Goal: Task Accomplishment & Management: Manage account settings

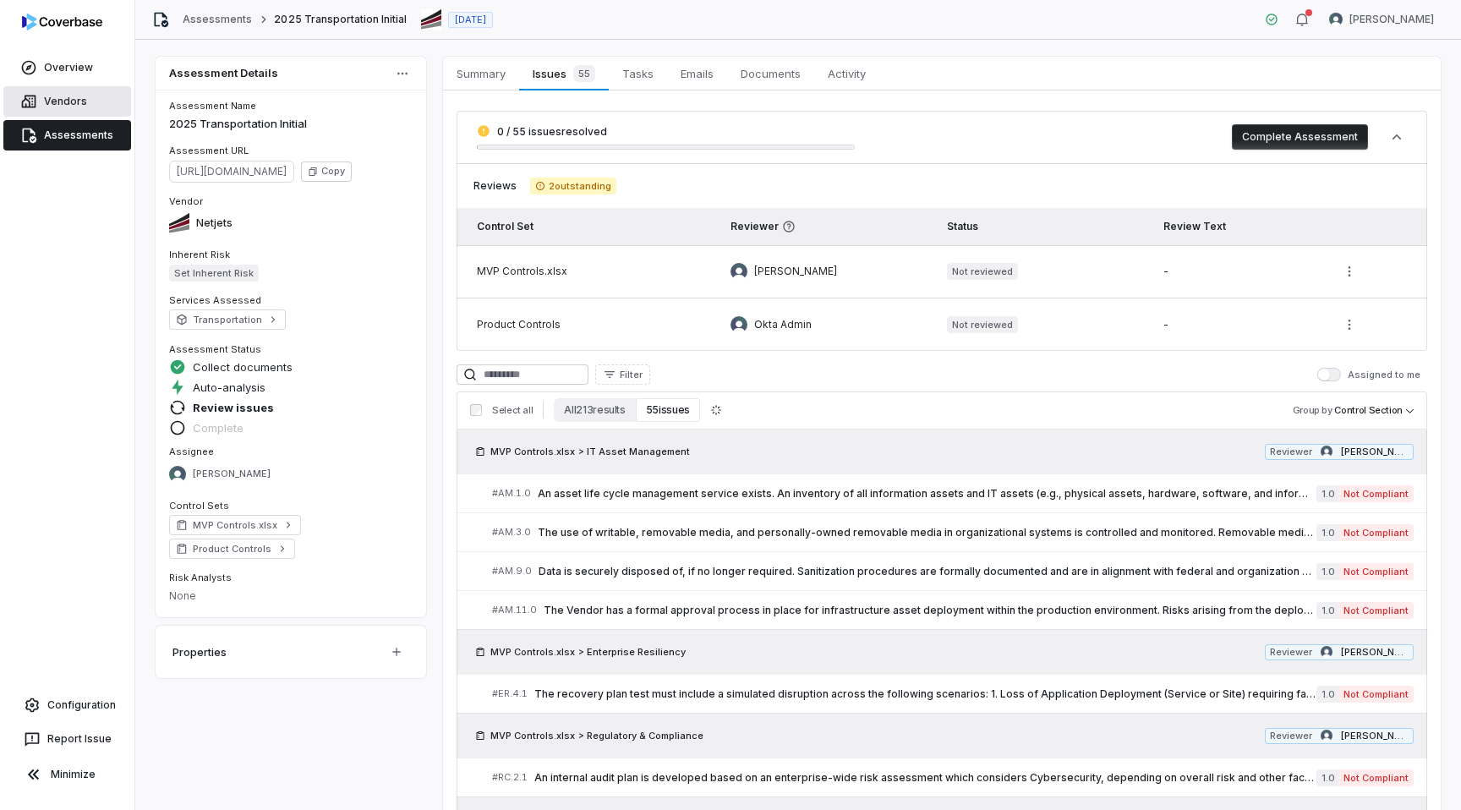
click at [78, 96] on link "Vendors" at bounding box center [67, 101] width 128 height 30
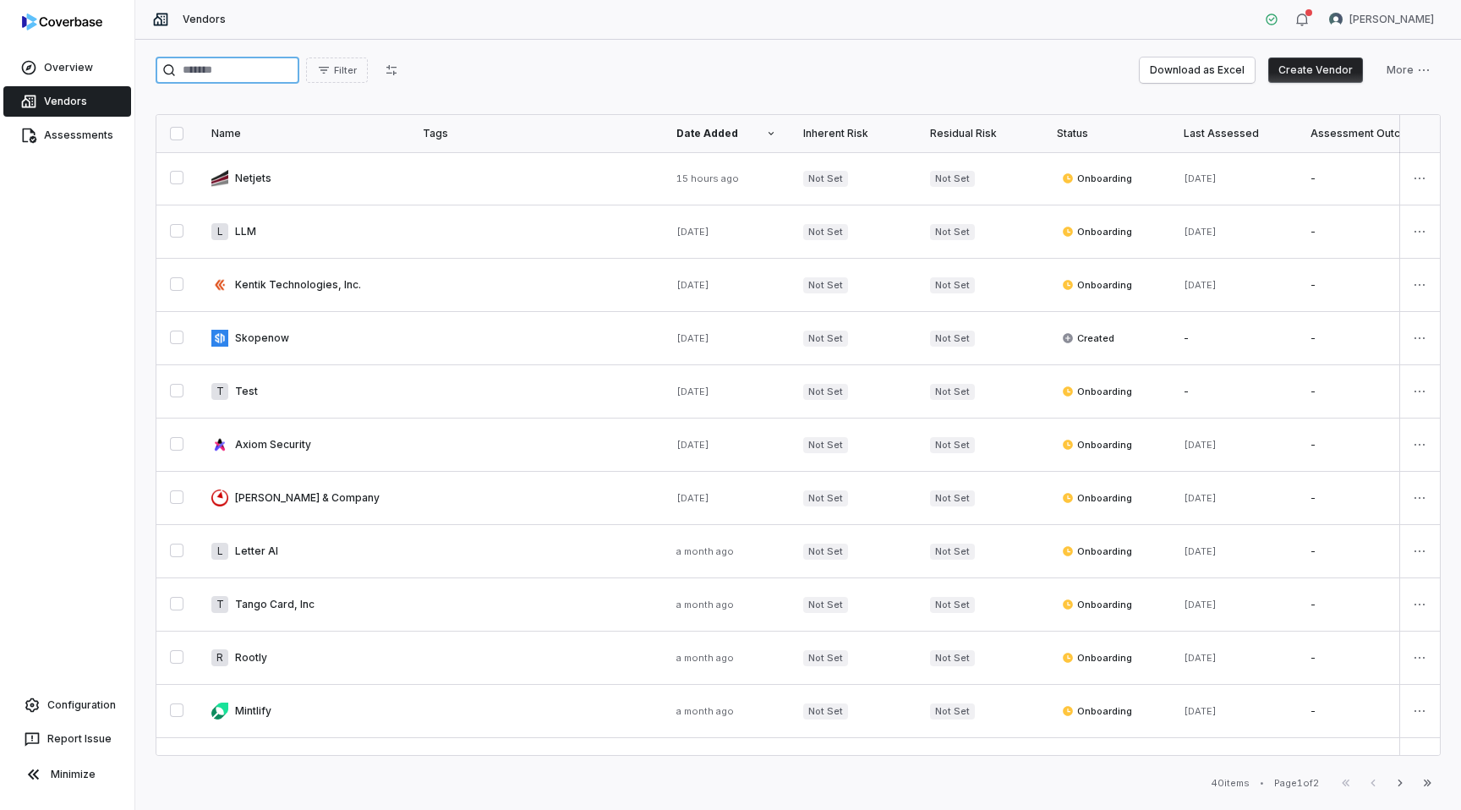
click at [272, 72] on input "search" at bounding box center [228, 70] width 144 height 27
paste input "**********"
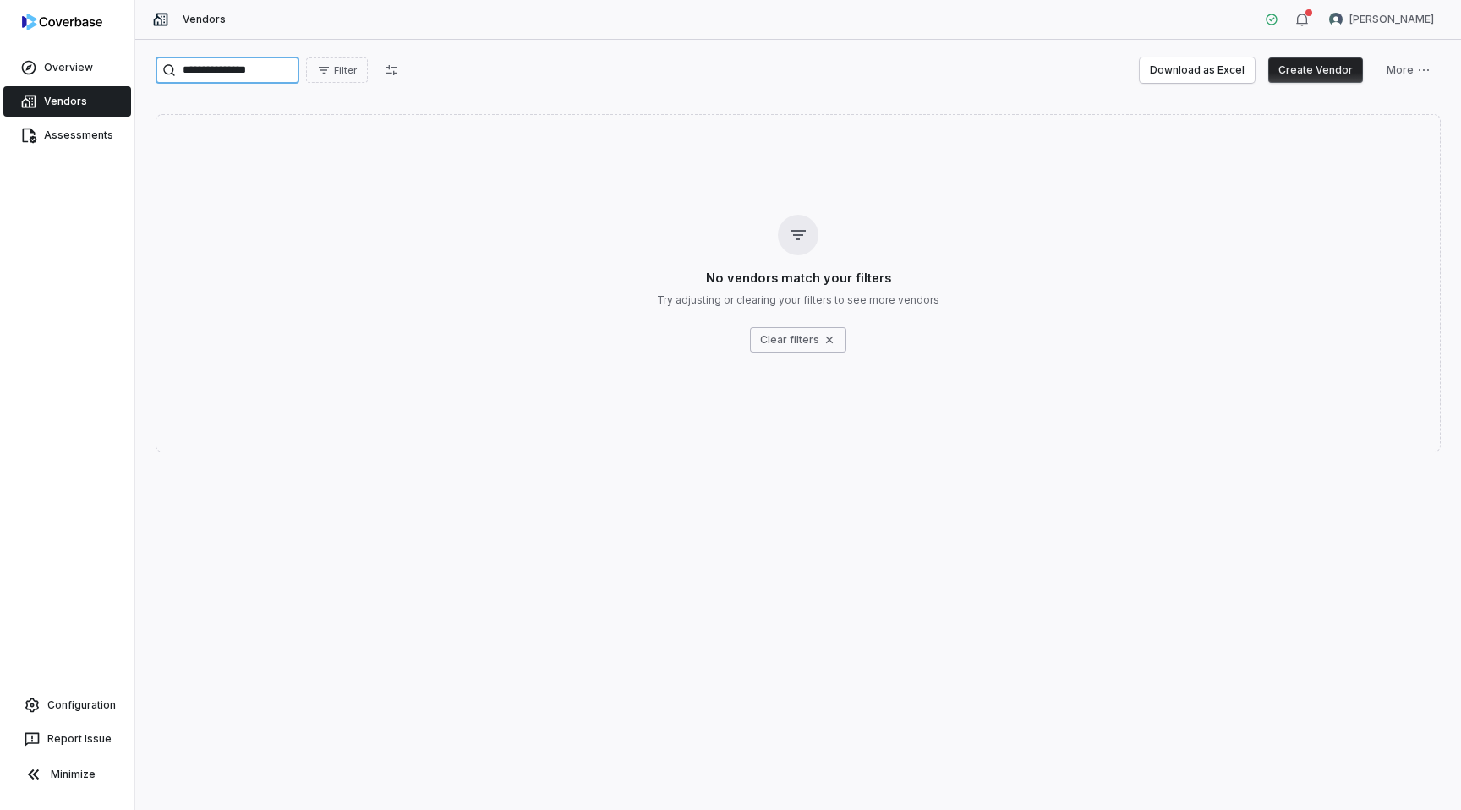
type input "**********"
click at [1295, 70] on button "Create Vendor" at bounding box center [1315, 69] width 95 height 25
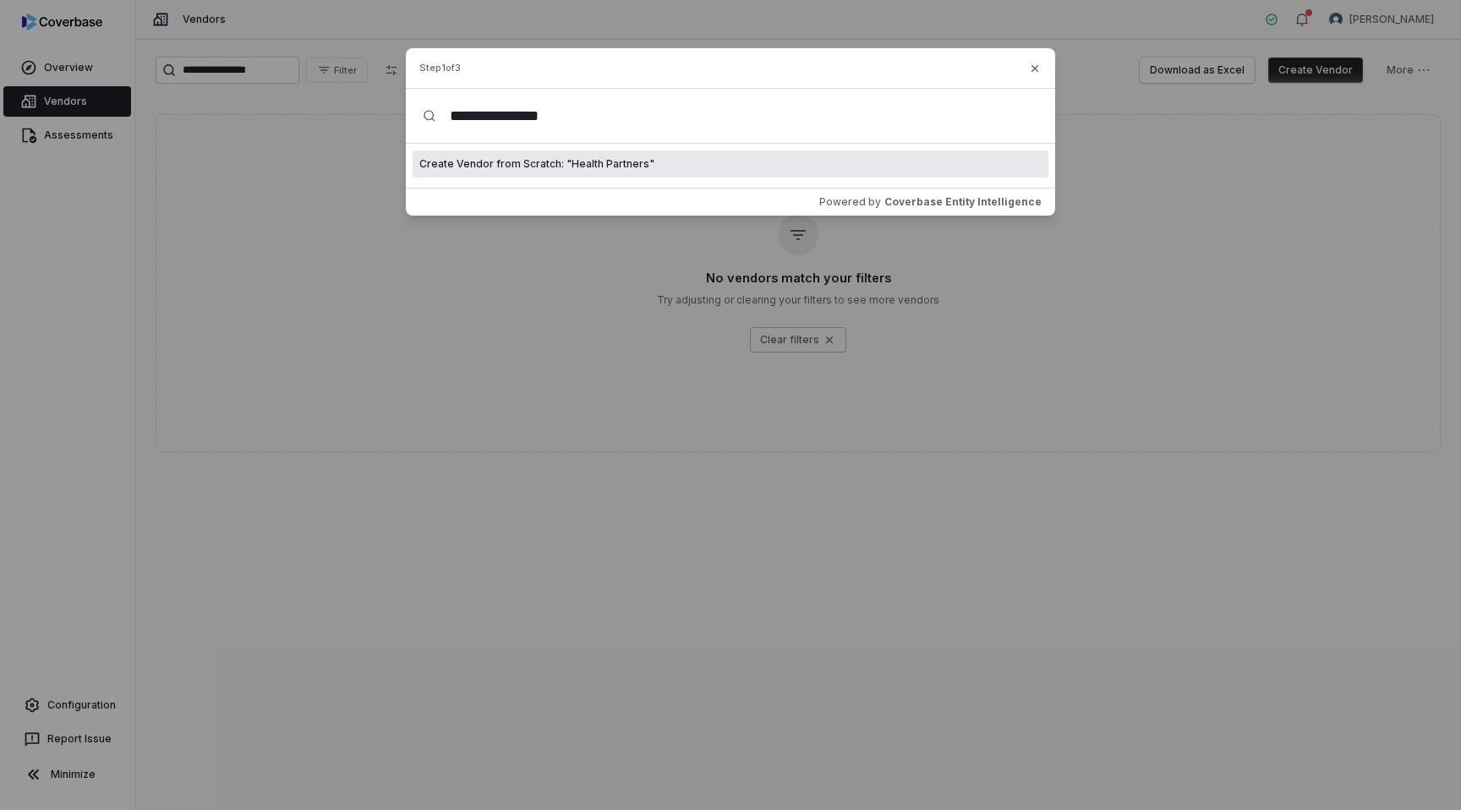
type input "**********"
click at [607, 161] on span "Create Vendor from Scratch: " Health Partners "" at bounding box center [536, 164] width 235 height 14
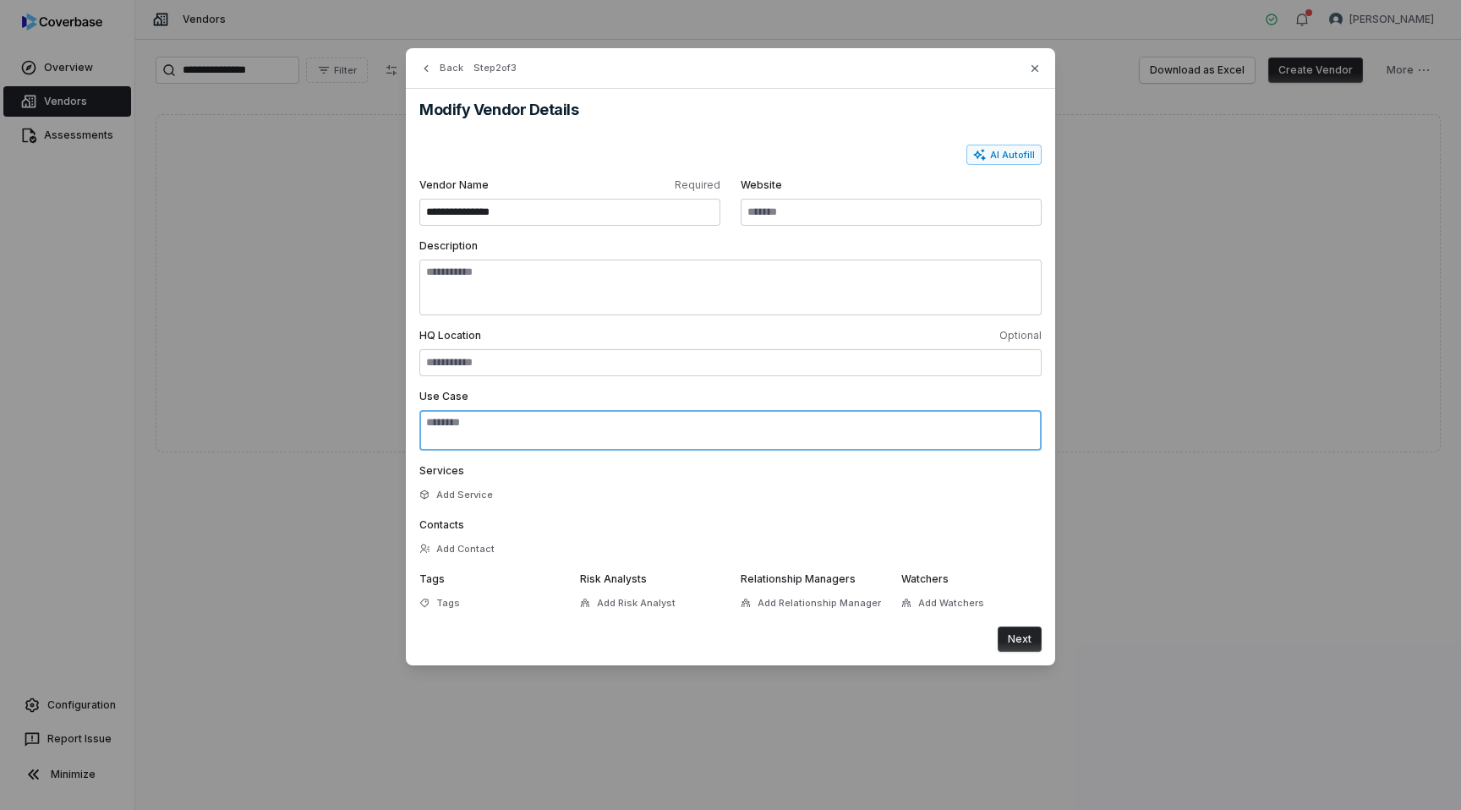
click at [554, 413] on textarea "Use Case" at bounding box center [730, 430] width 622 height 41
paste textarea "**********"
type textarea "**********"
click at [1015, 638] on button "Next" at bounding box center [1019, 638] width 44 height 25
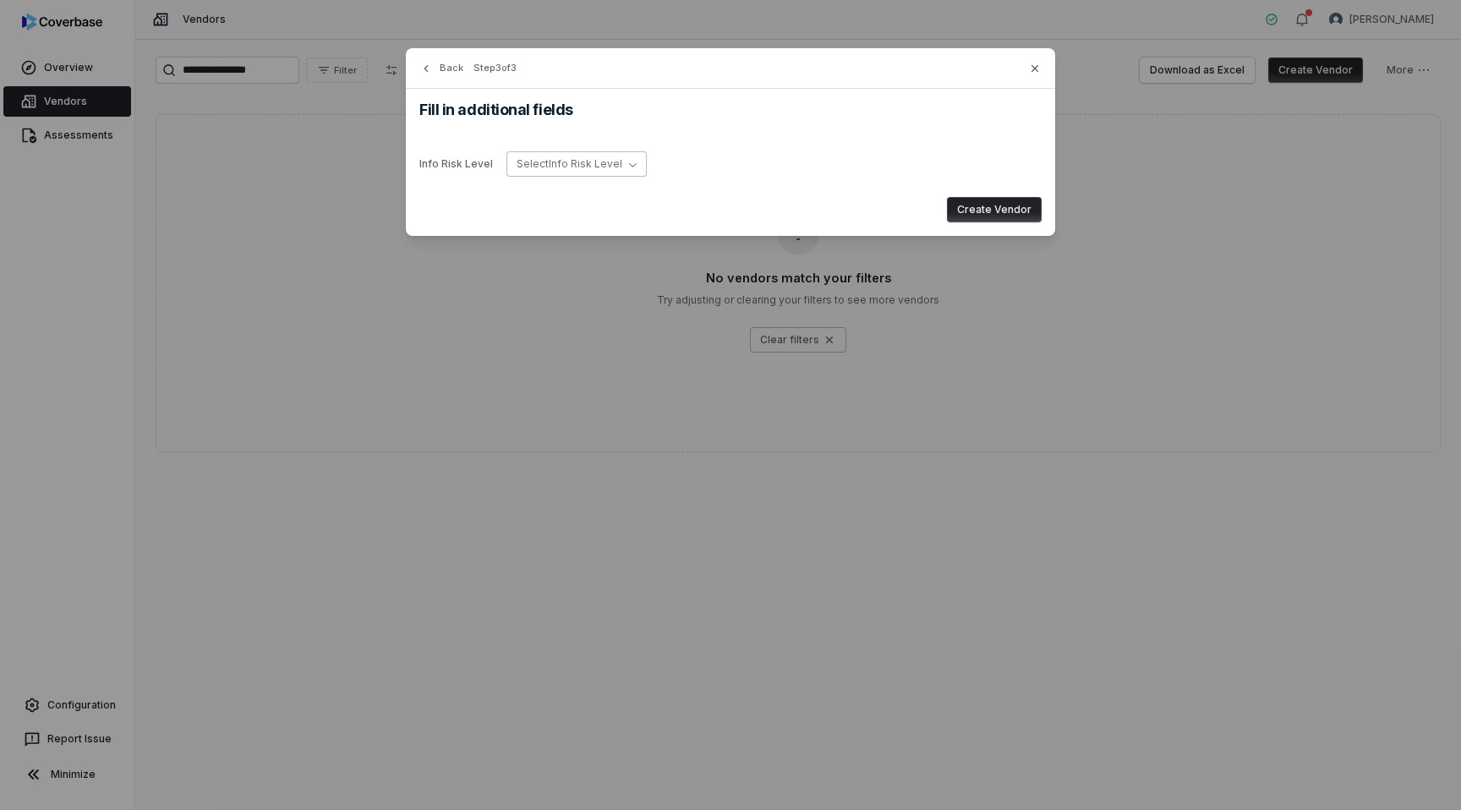
click at [571, 168] on span "Select Info Risk Level" at bounding box center [569, 163] width 106 height 13
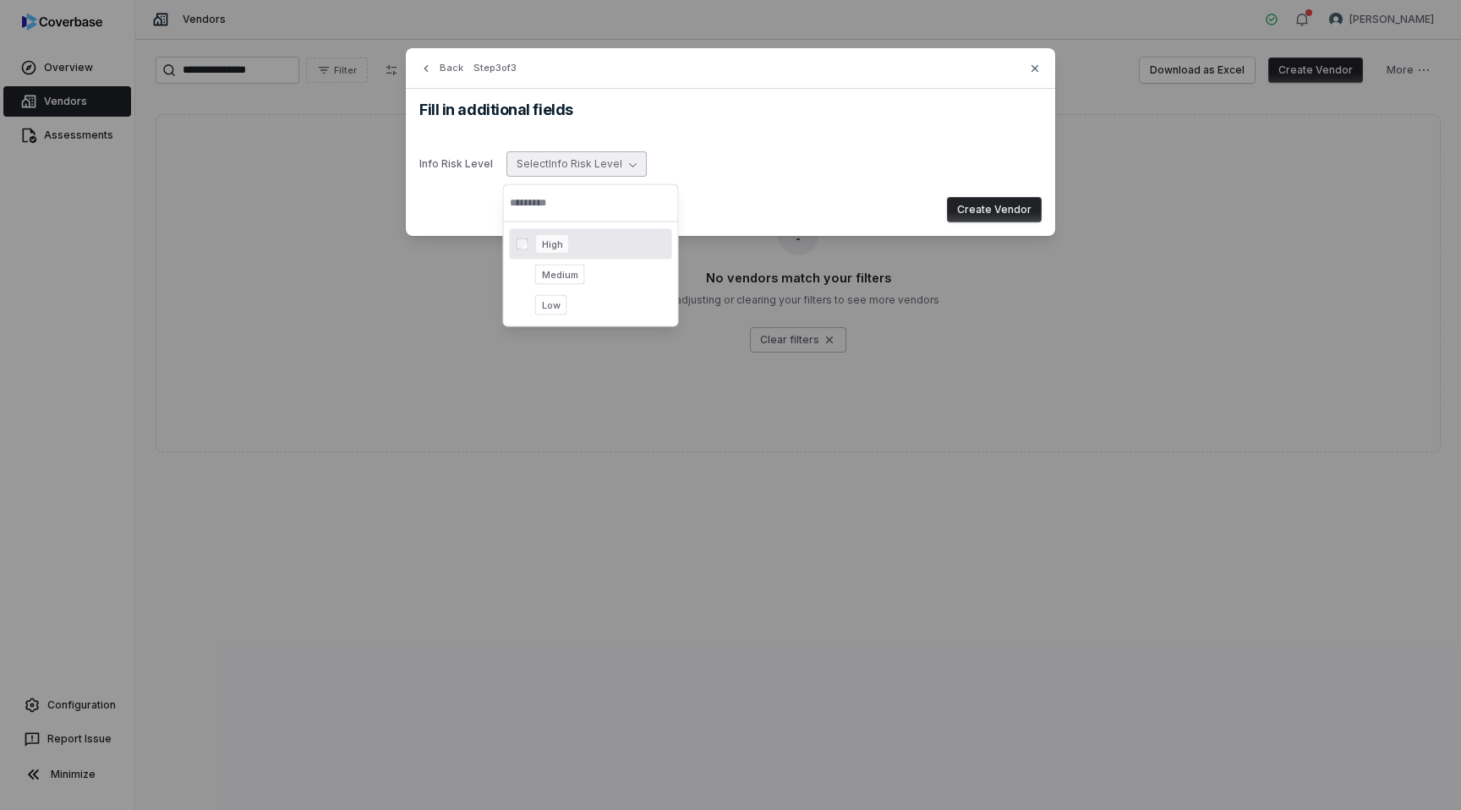
click at [727, 159] on div "Info Risk Level Select Info Risk Level" at bounding box center [730, 164] width 622 height 39
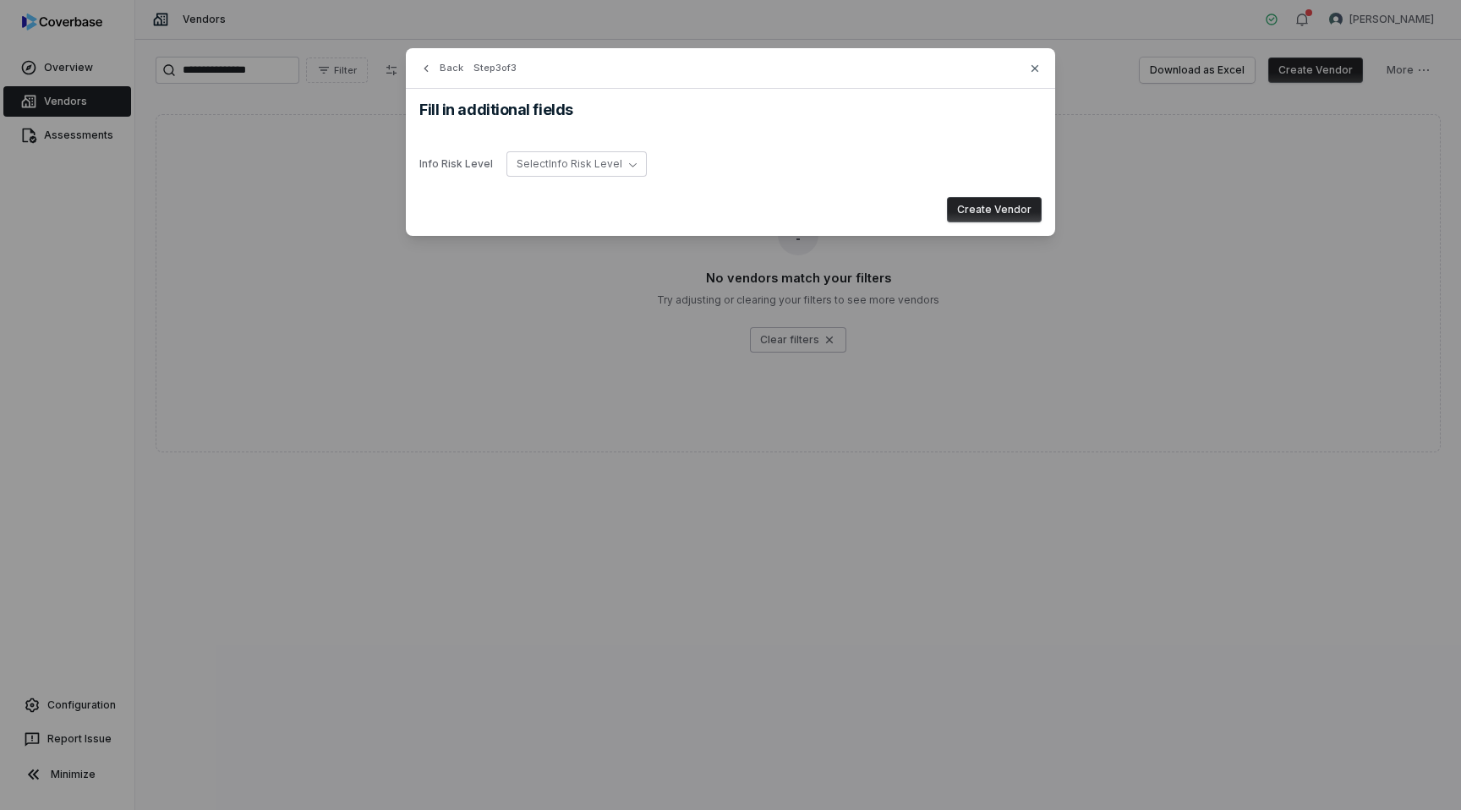
click at [983, 218] on button "Create Vendor" at bounding box center [994, 209] width 95 height 25
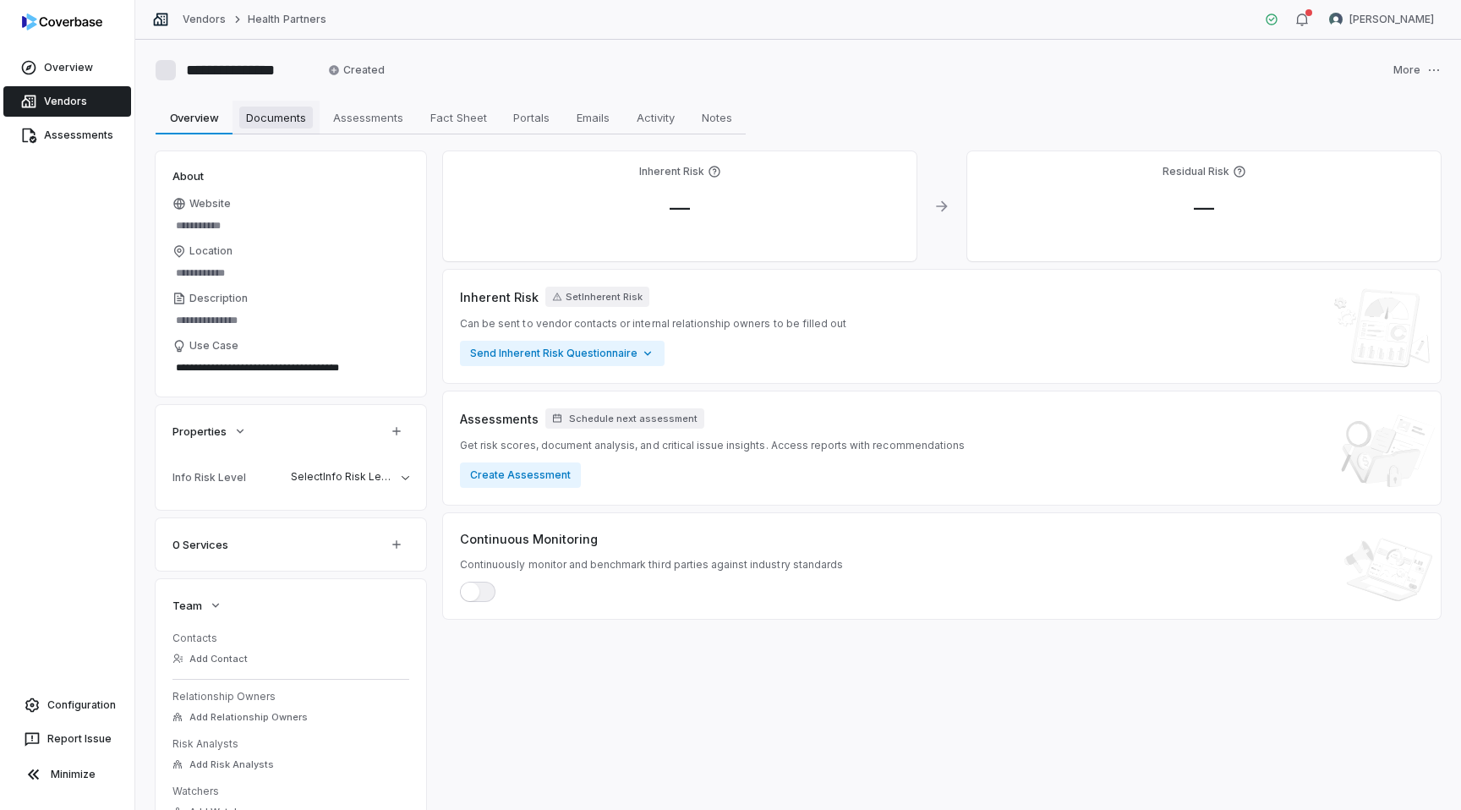
click at [289, 123] on span "Documents" at bounding box center [276, 117] width 74 height 22
type textarea "*"
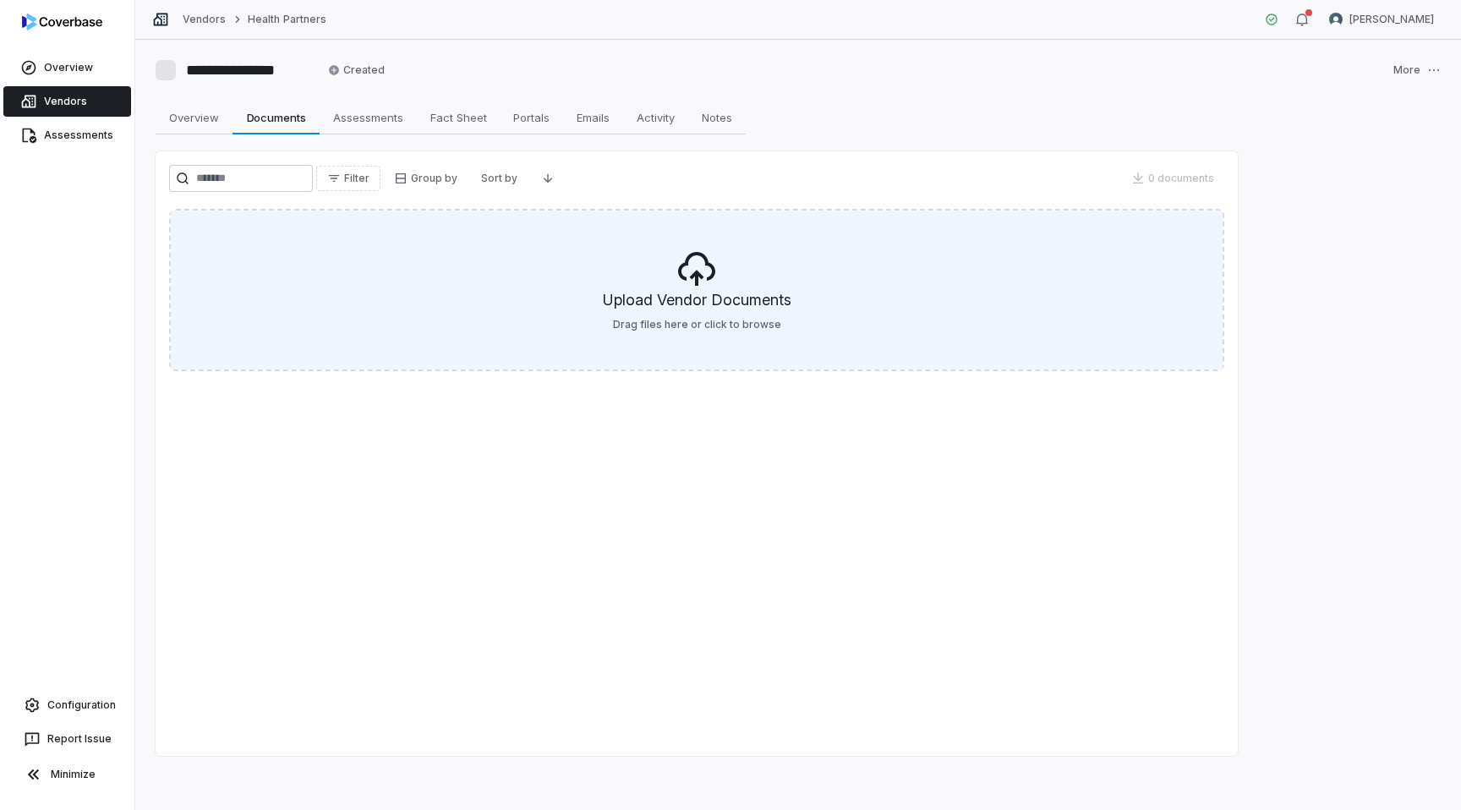
click at [712, 294] on h5 "Upload Vendor Documents" at bounding box center [697, 303] width 188 height 29
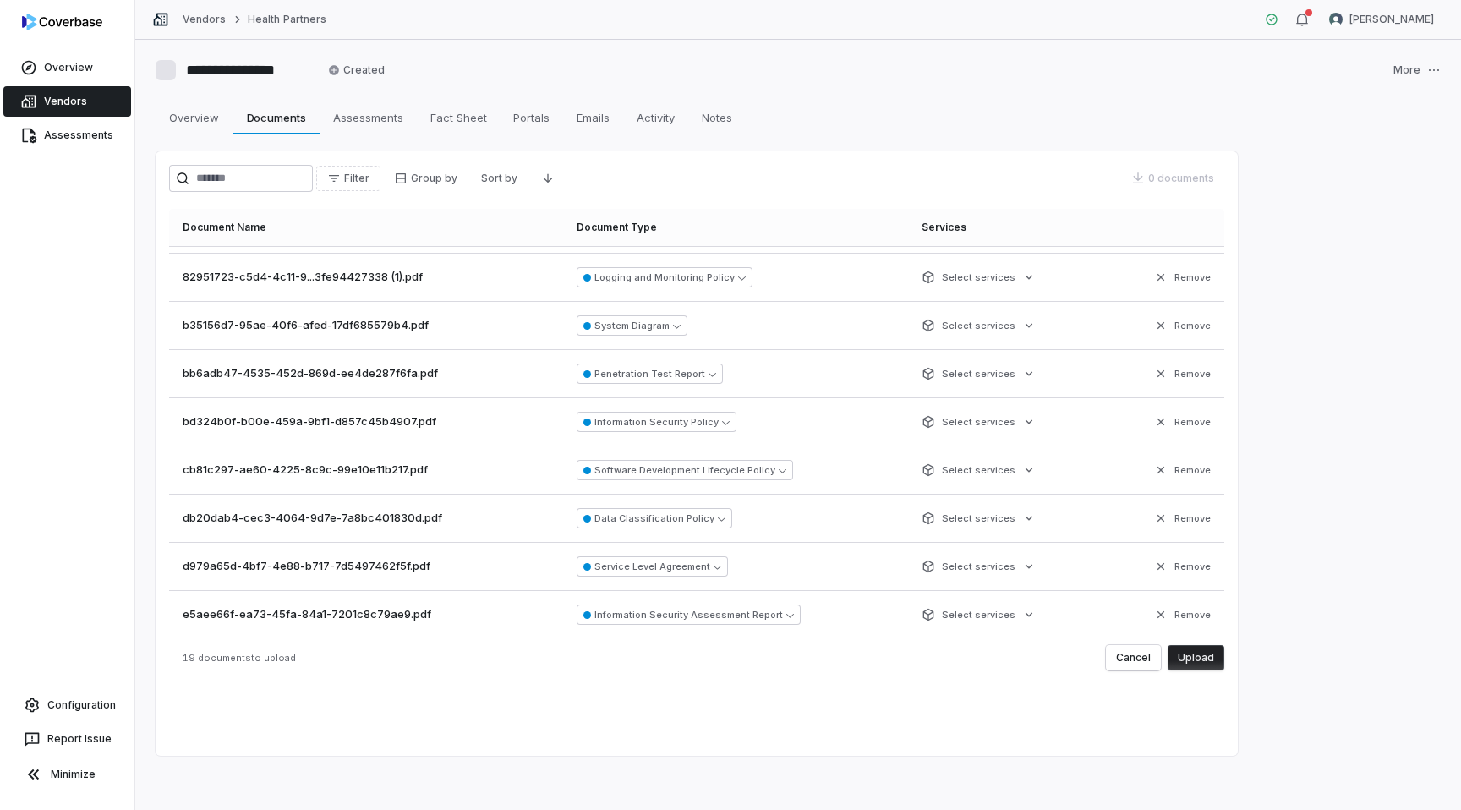
scroll to position [529, 0]
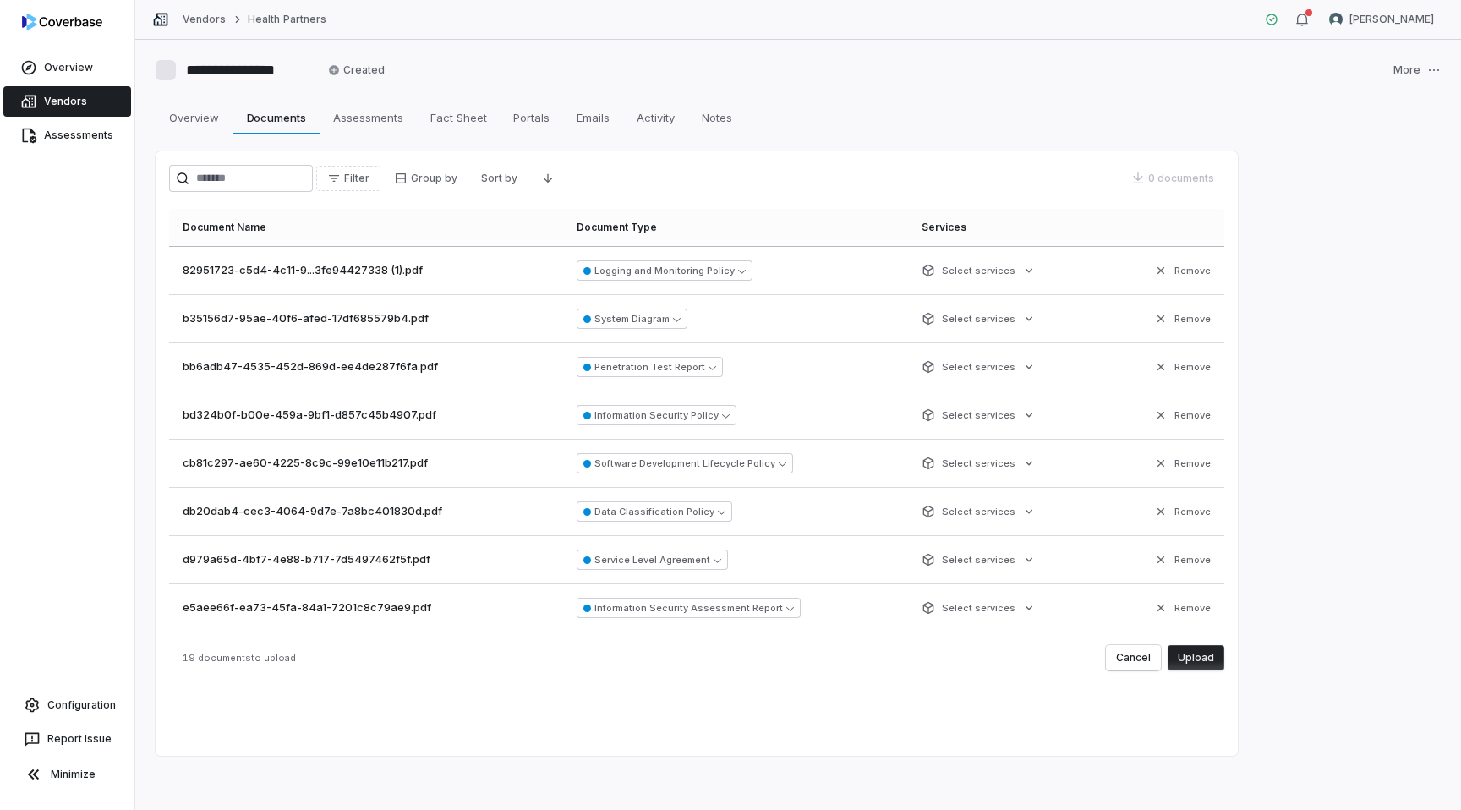
click at [1194, 662] on button "Upload" at bounding box center [1195, 657] width 57 height 25
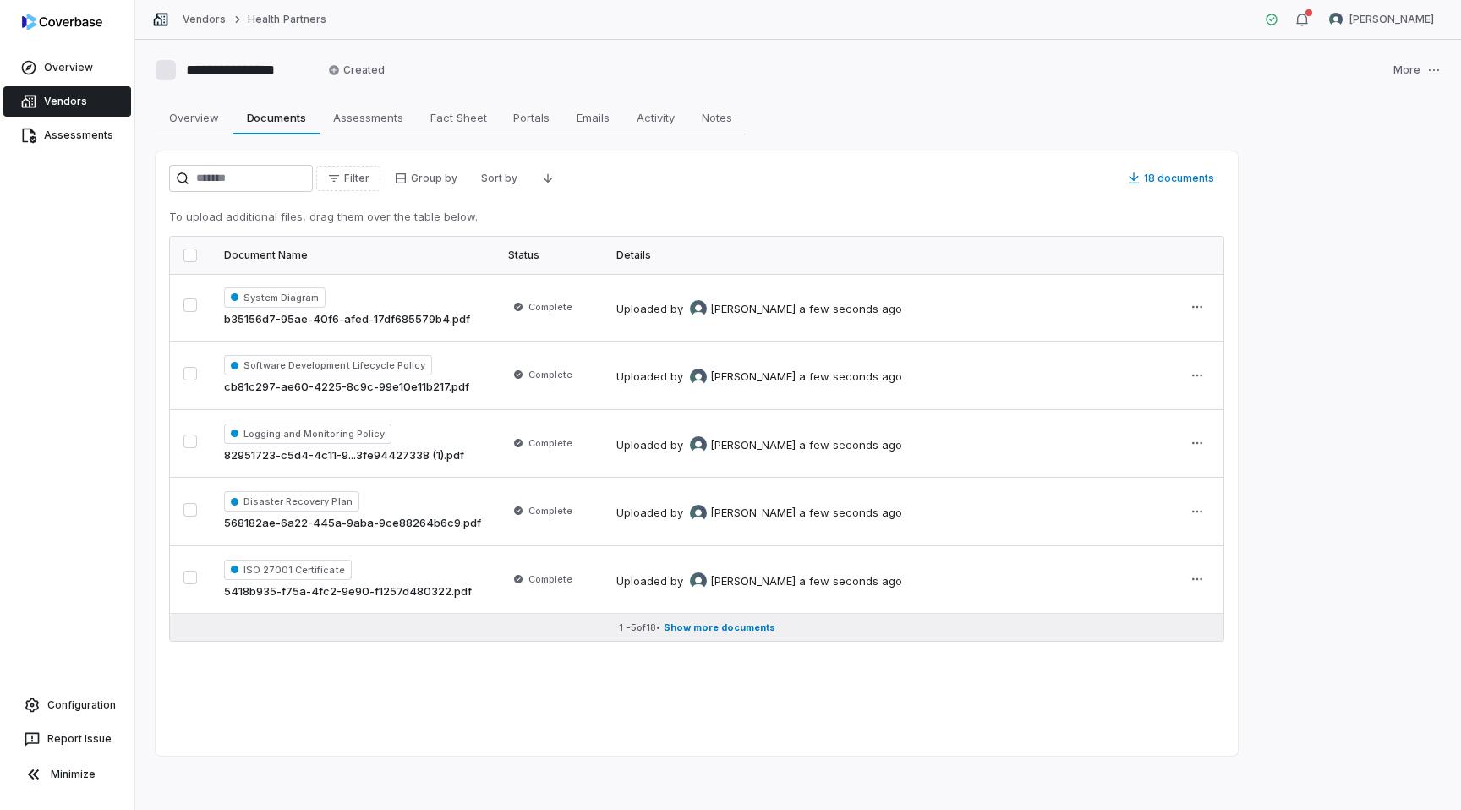
click at [726, 621] on span "Show more documents" at bounding box center [720, 627] width 112 height 13
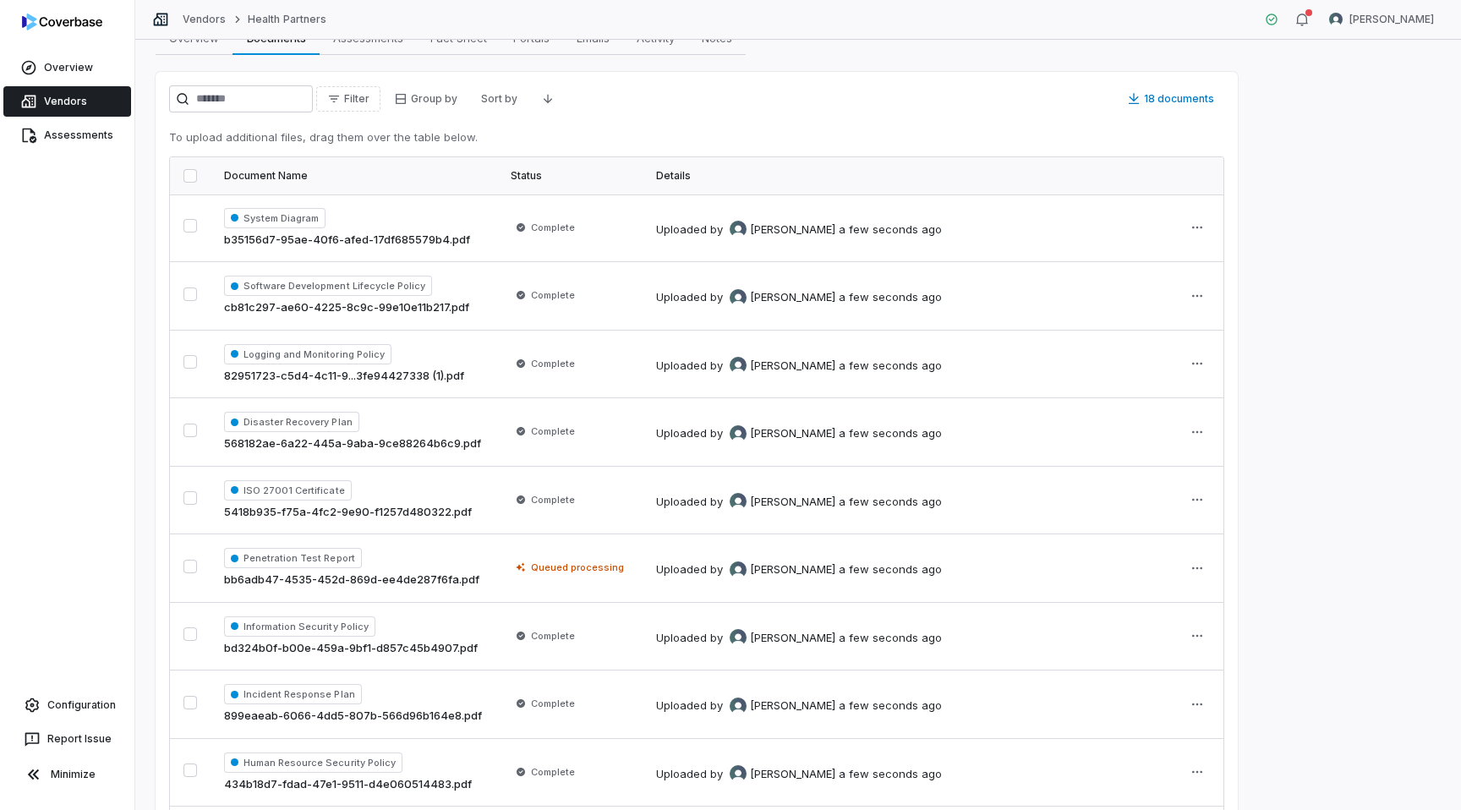
scroll to position [0, 0]
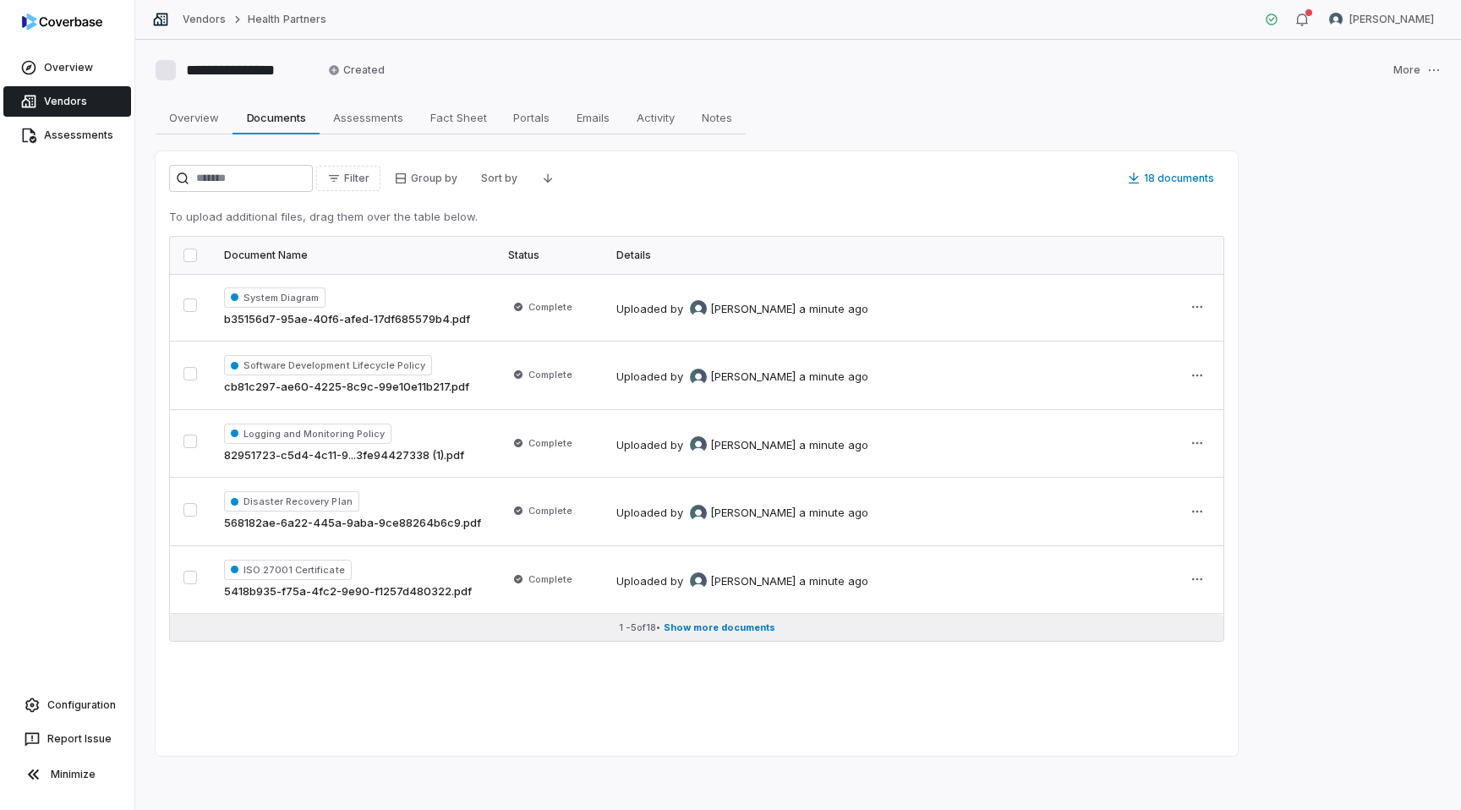
click at [752, 633] on span "Show more documents" at bounding box center [720, 627] width 112 height 13
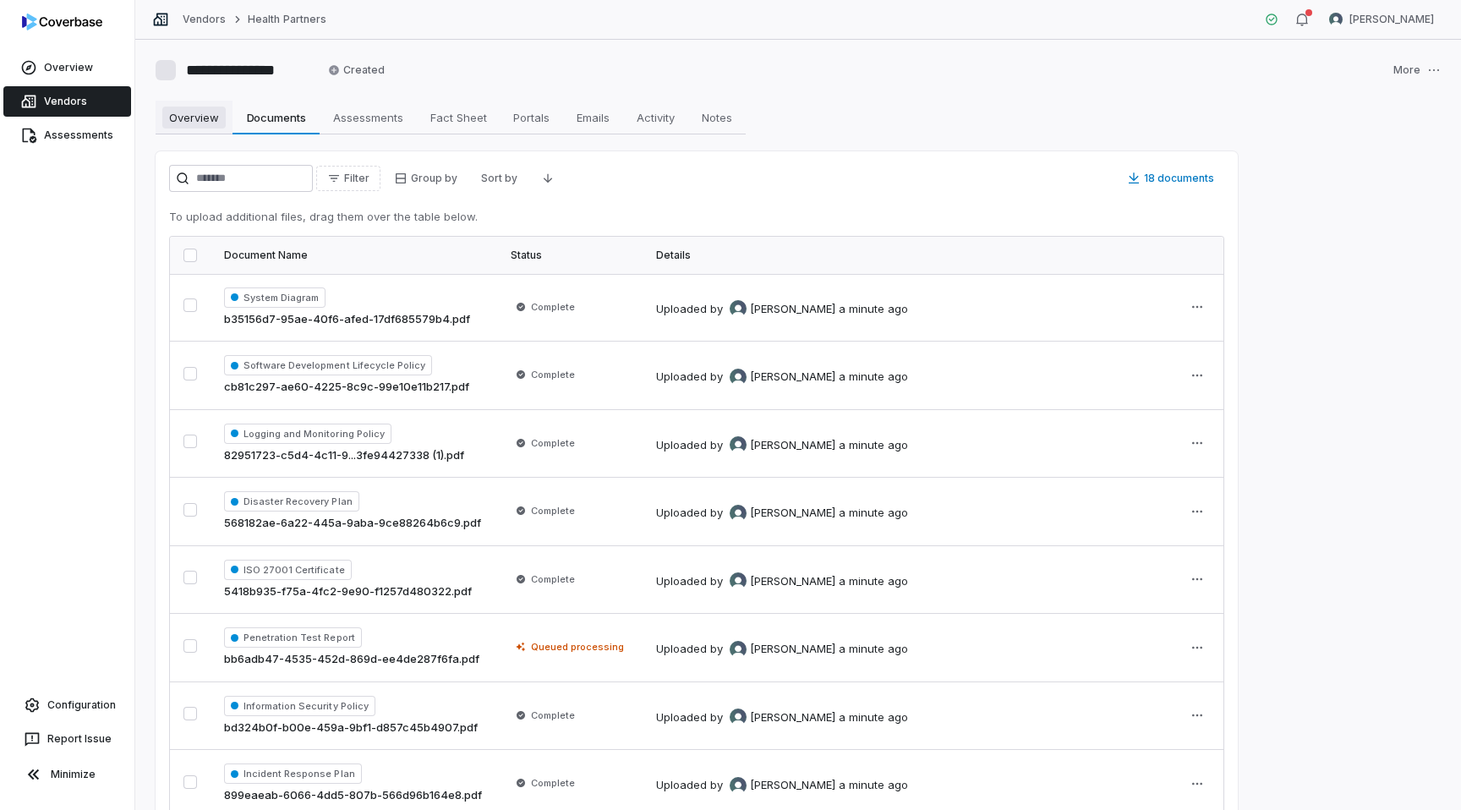
click at [198, 117] on span "Overview" at bounding box center [193, 117] width 63 height 22
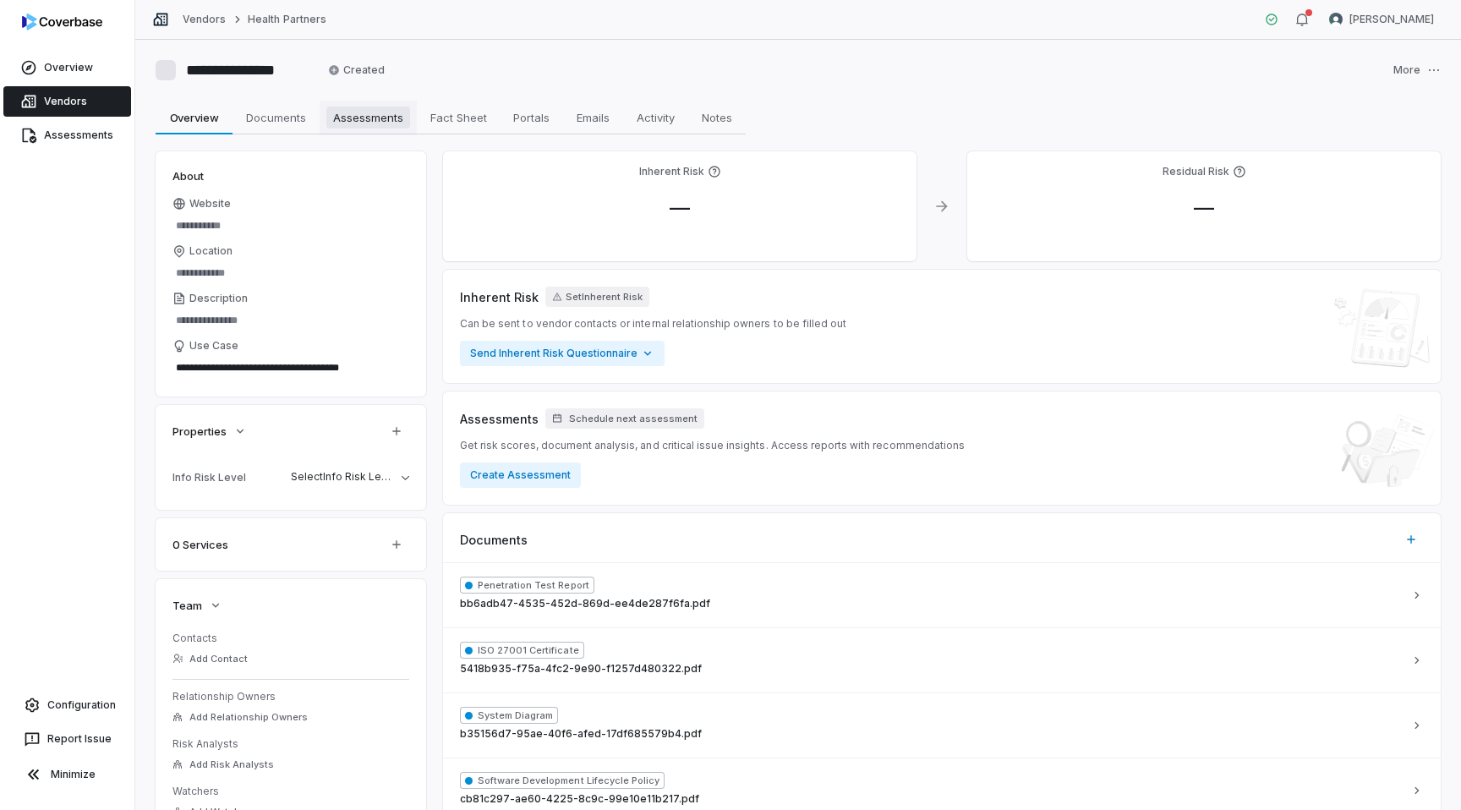
click at [353, 123] on span "Assessments" at bounding box center [368, 117] width 84 height 22
type textarea "*"
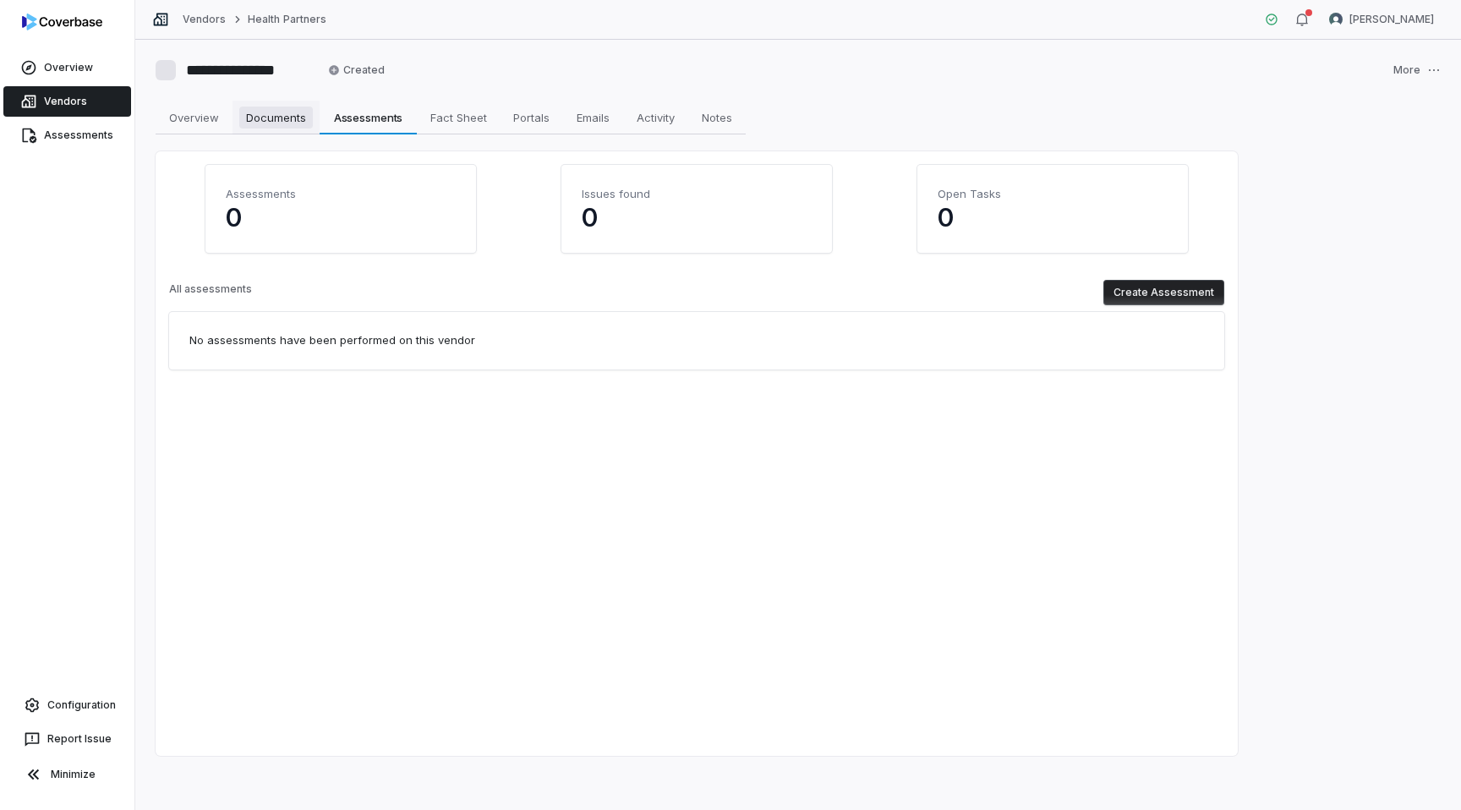
click at [292, 121] on span "Documents" at bounding box center [276, 117] width 74 height 22
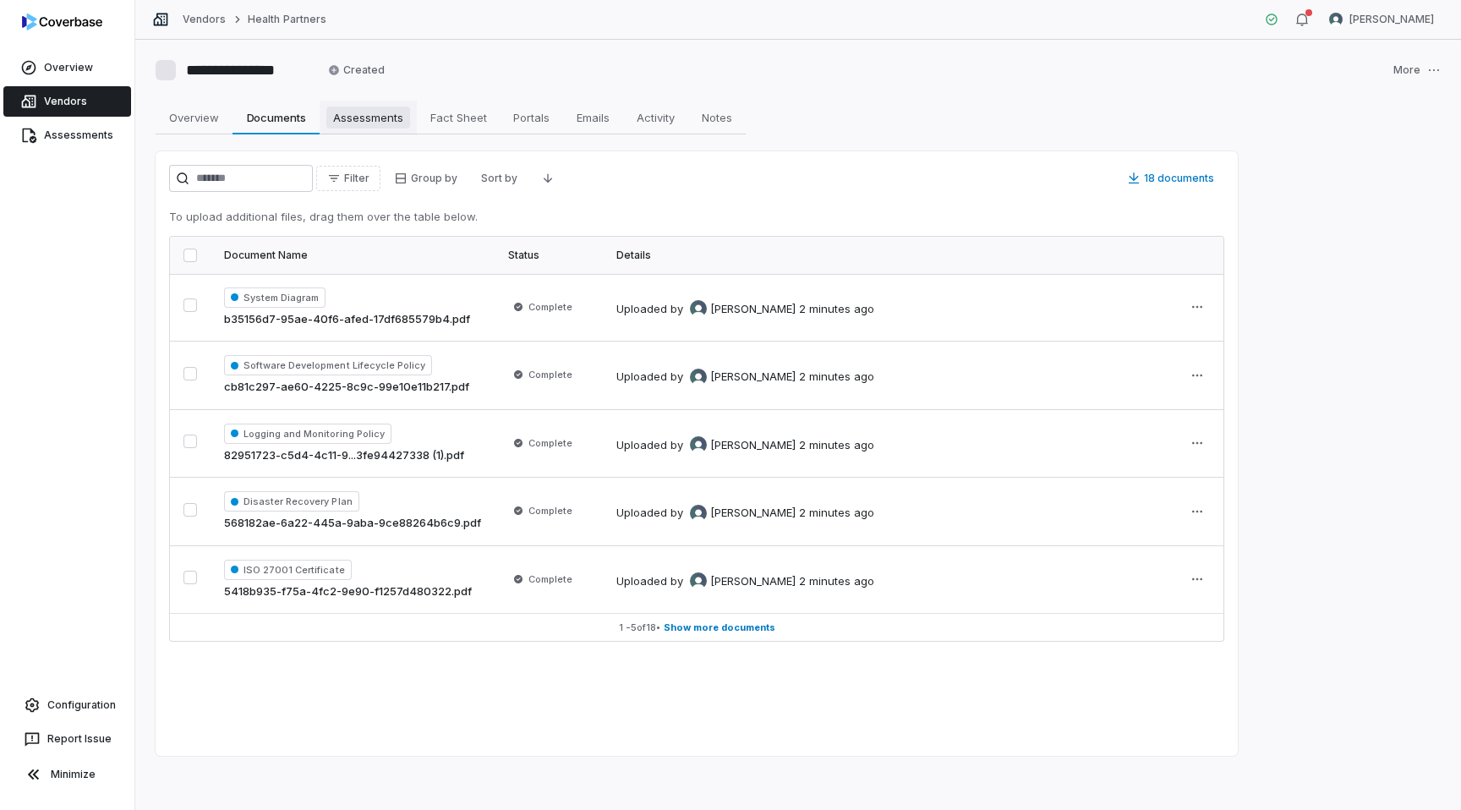
click at [380, 120] on span "Assessments" at bounding box center [368, 117] width 84 height 22
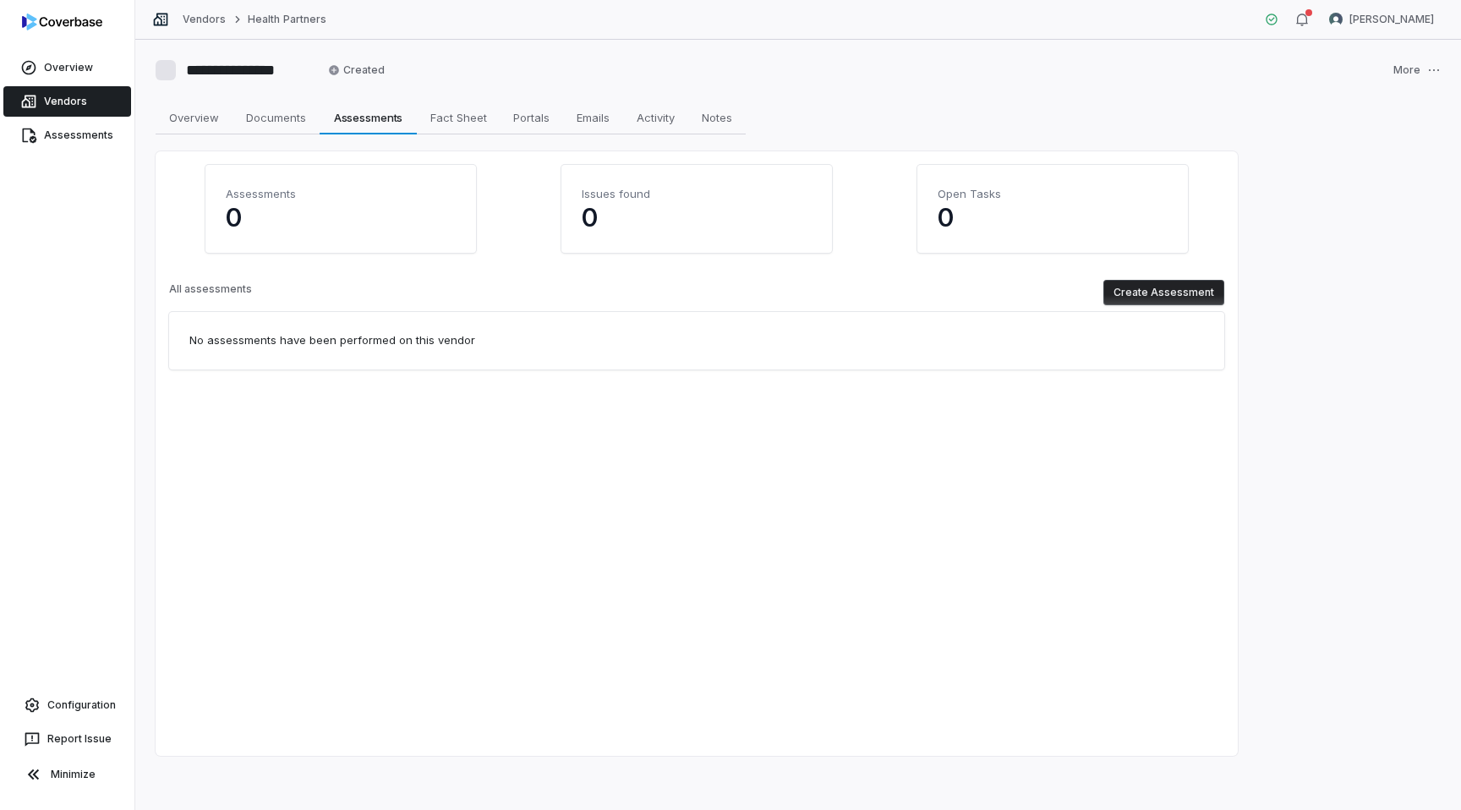
click at [1140, 289] on button "Create Assessment" at bounding box center [1163, 292] width 121 height 25
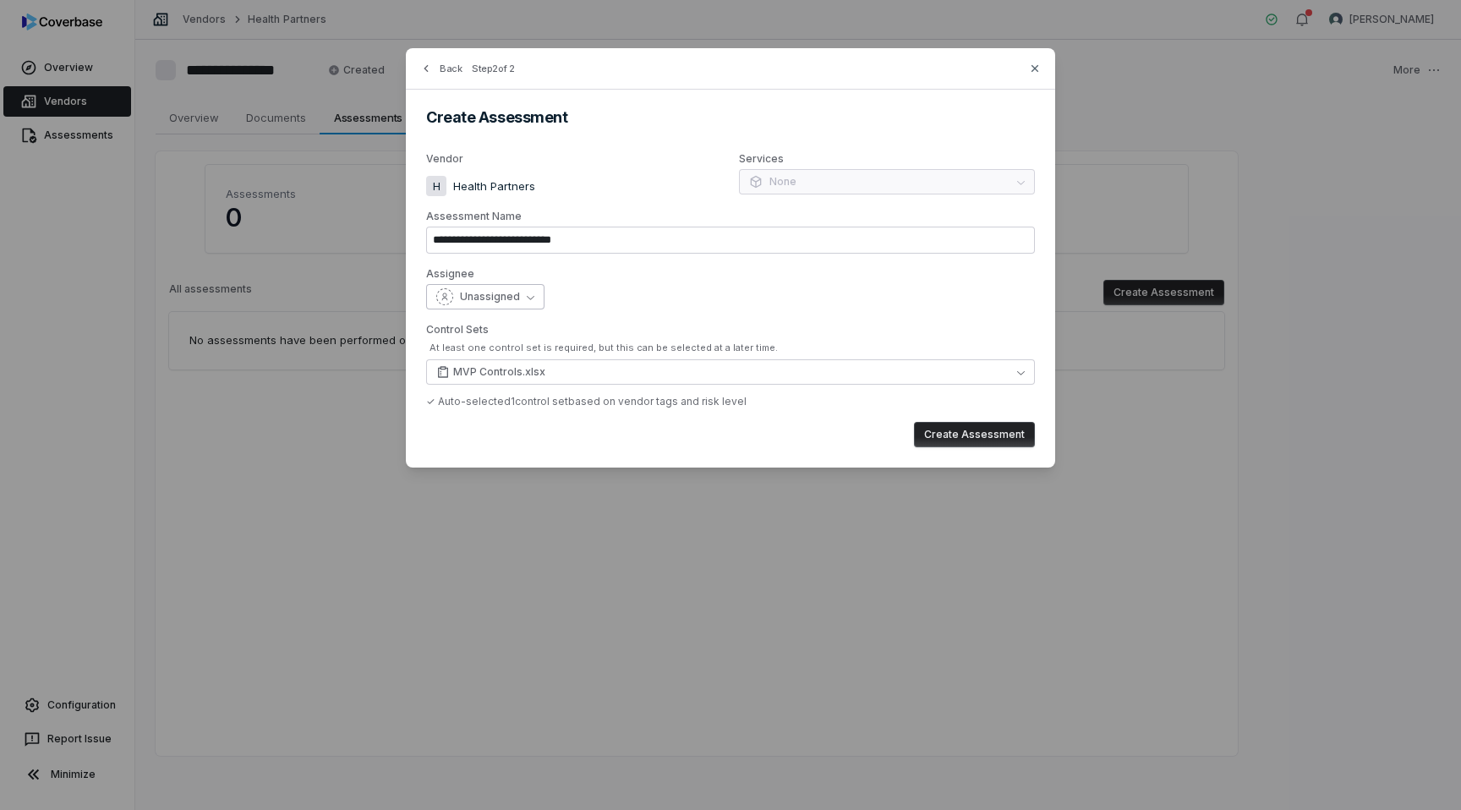
click at [476, 284] on button "Unassigned" at bounding box center [485, 296] width 118 height 25
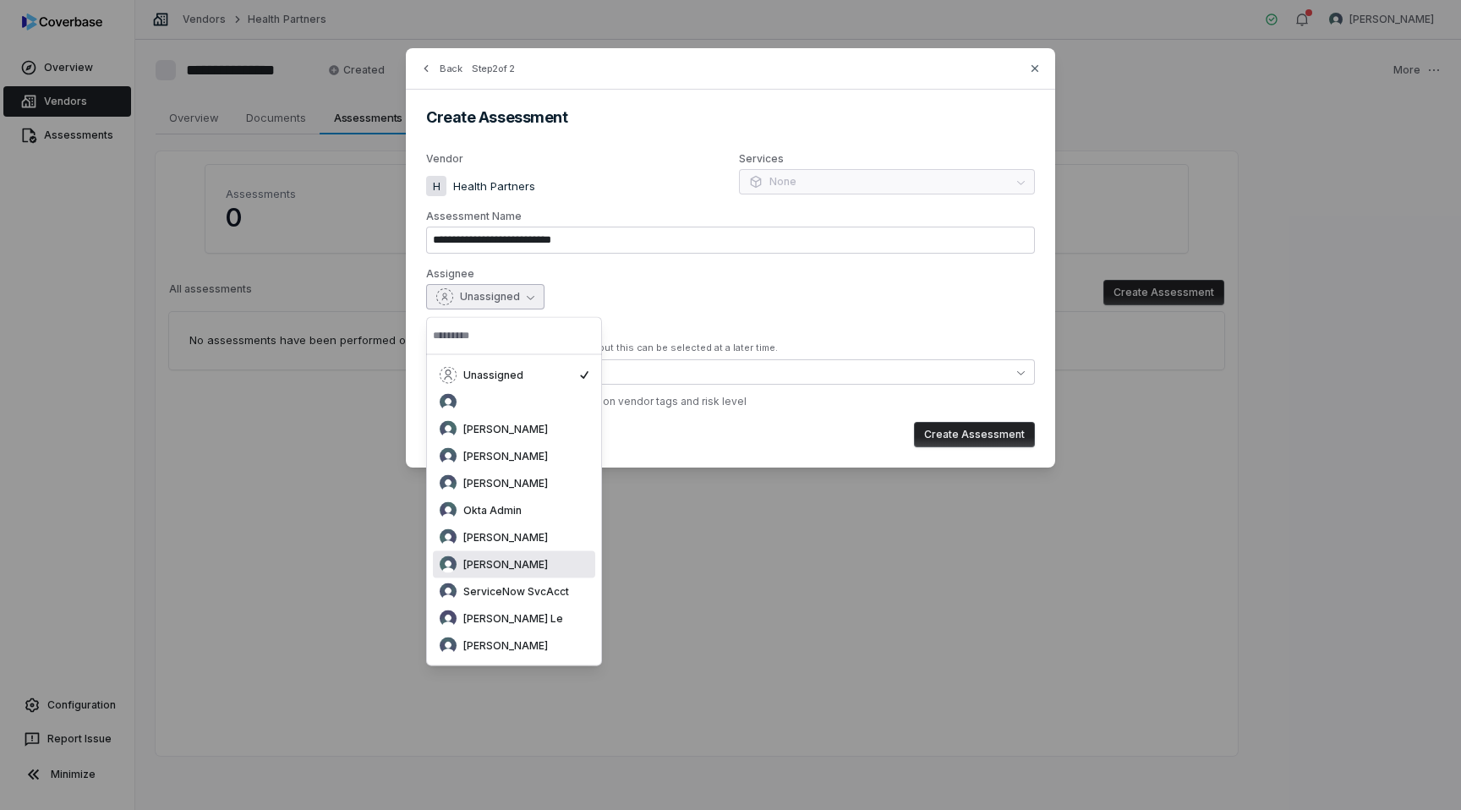
click at [538, 568] on span "[PERSON_NAME]" at bounding box center [505, 565] width 85 height 14
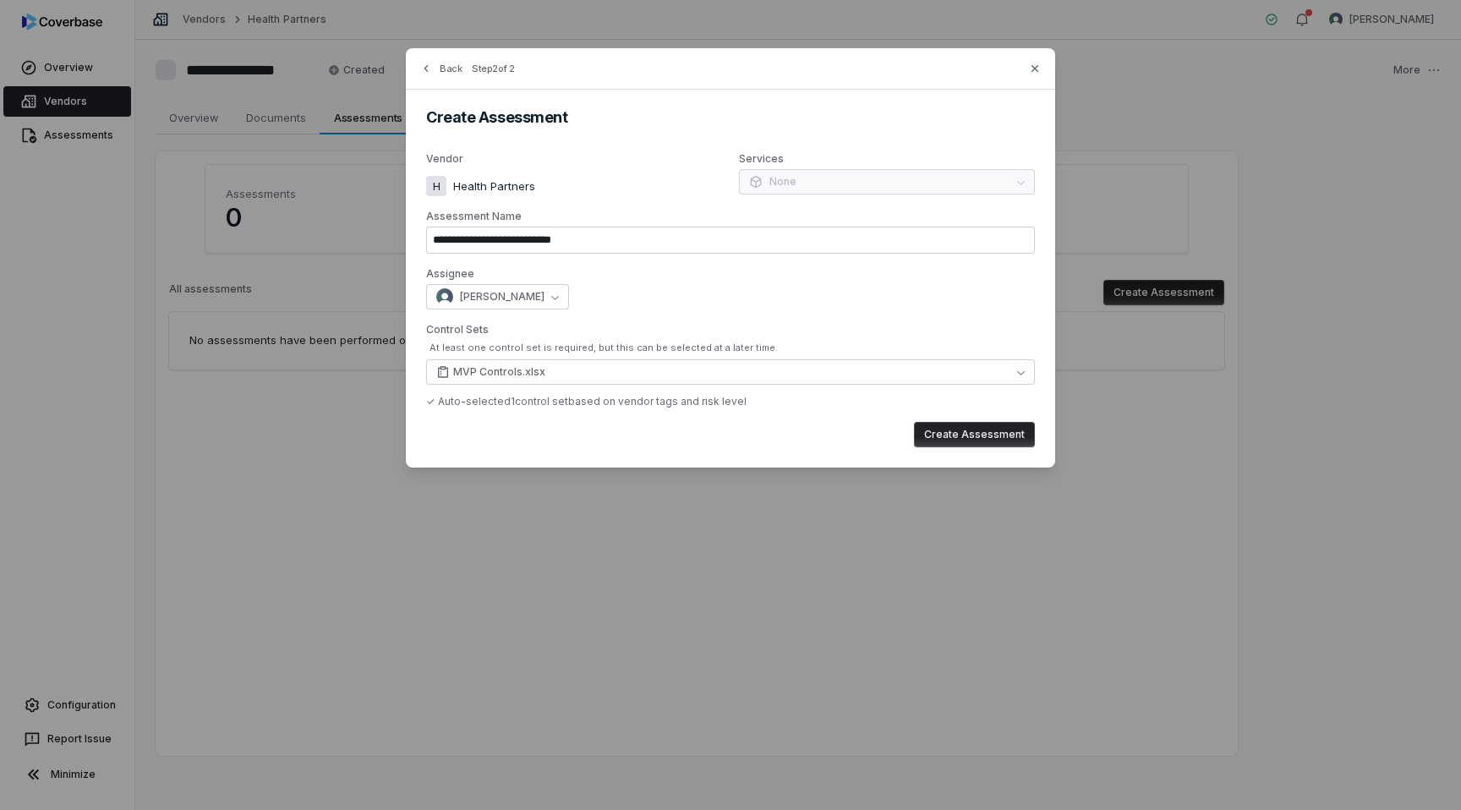
click at [997, 435] on button "Create Assessment" at bounding box center [974, 434] width 121 height 25
type input "**********"
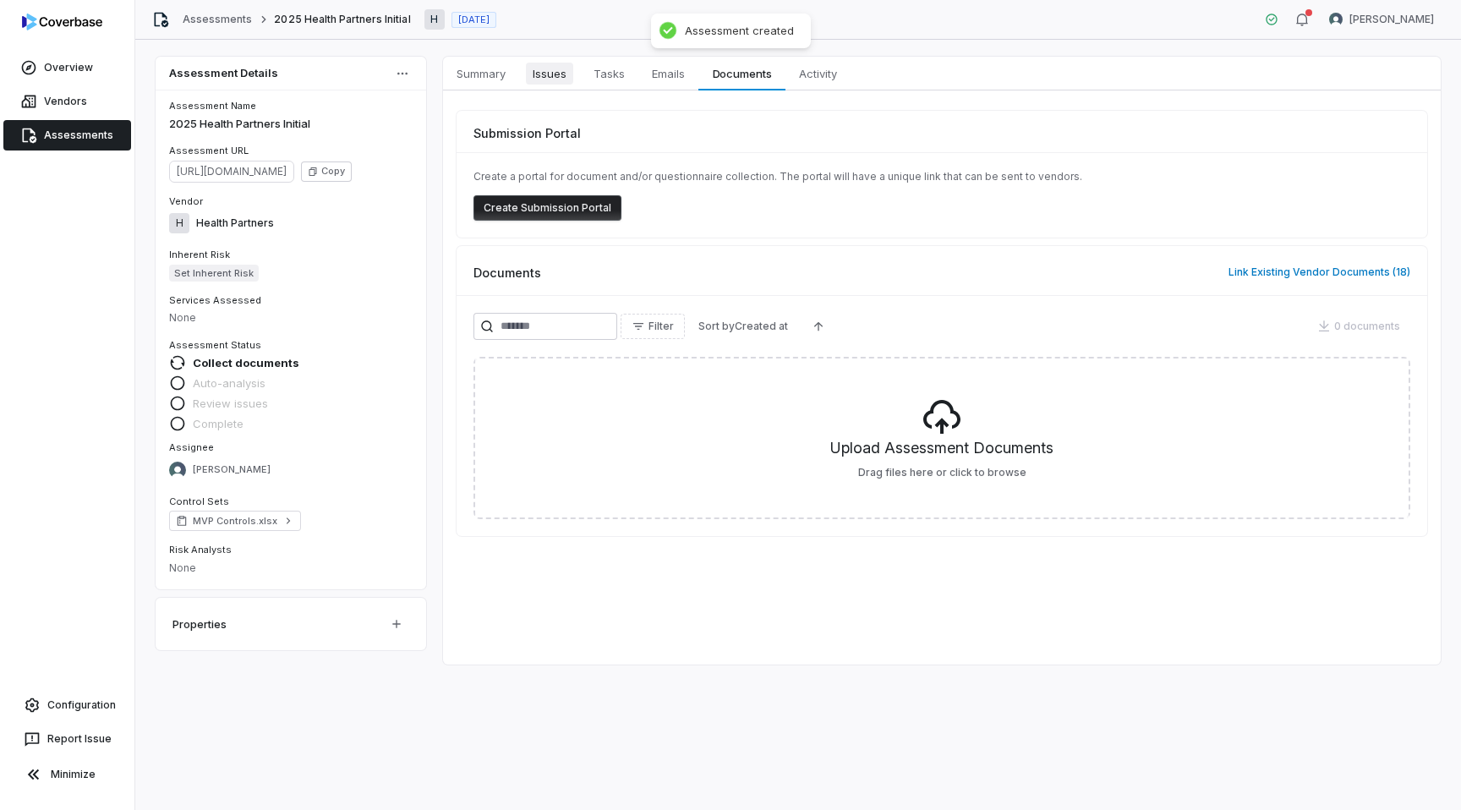
click at [557, 74] on span "Issues" at bounding box center [549, 74] width 47 height 22
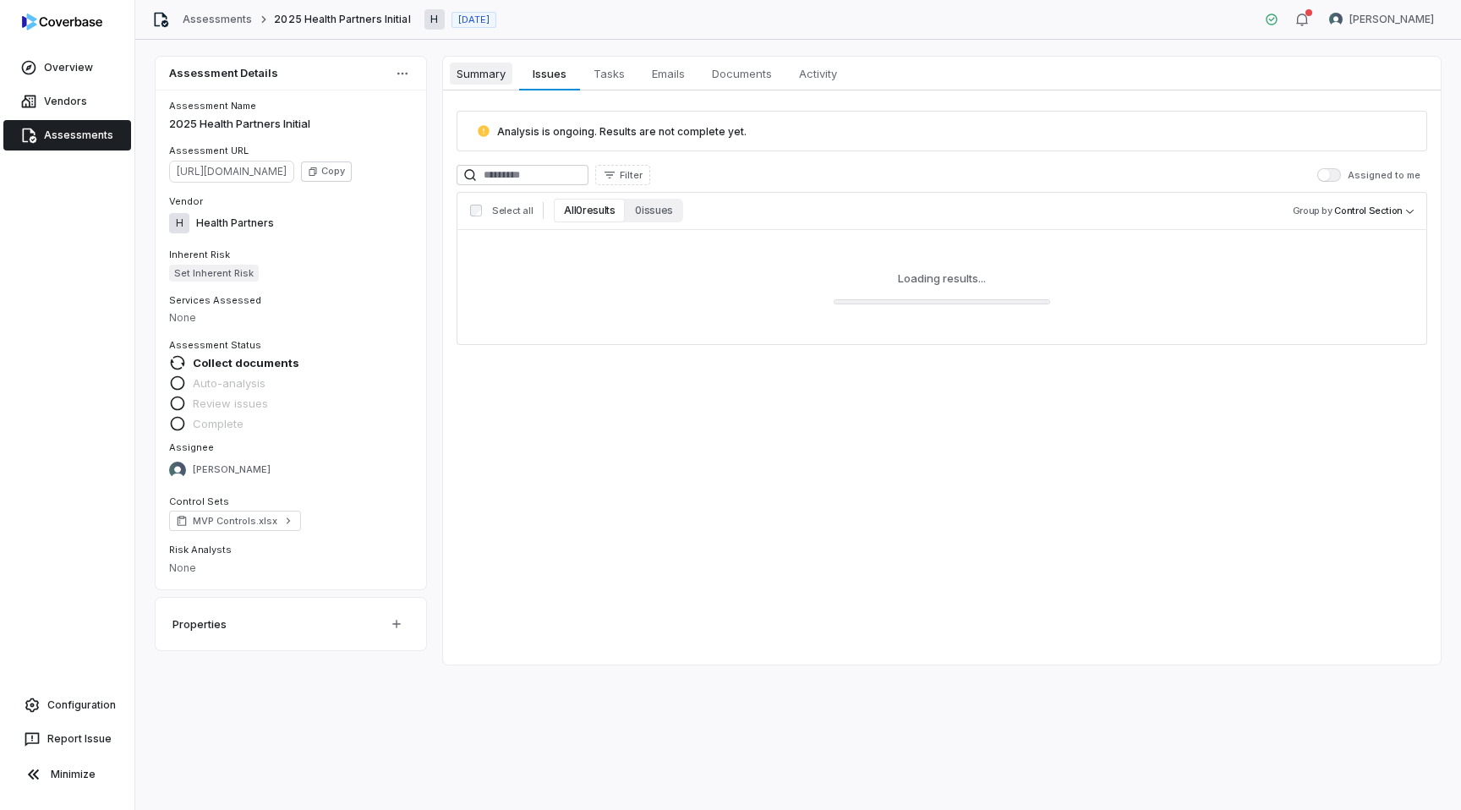
click at [502, 74] on span "Summary" at bounding box center [481, 74] width 63 height 22
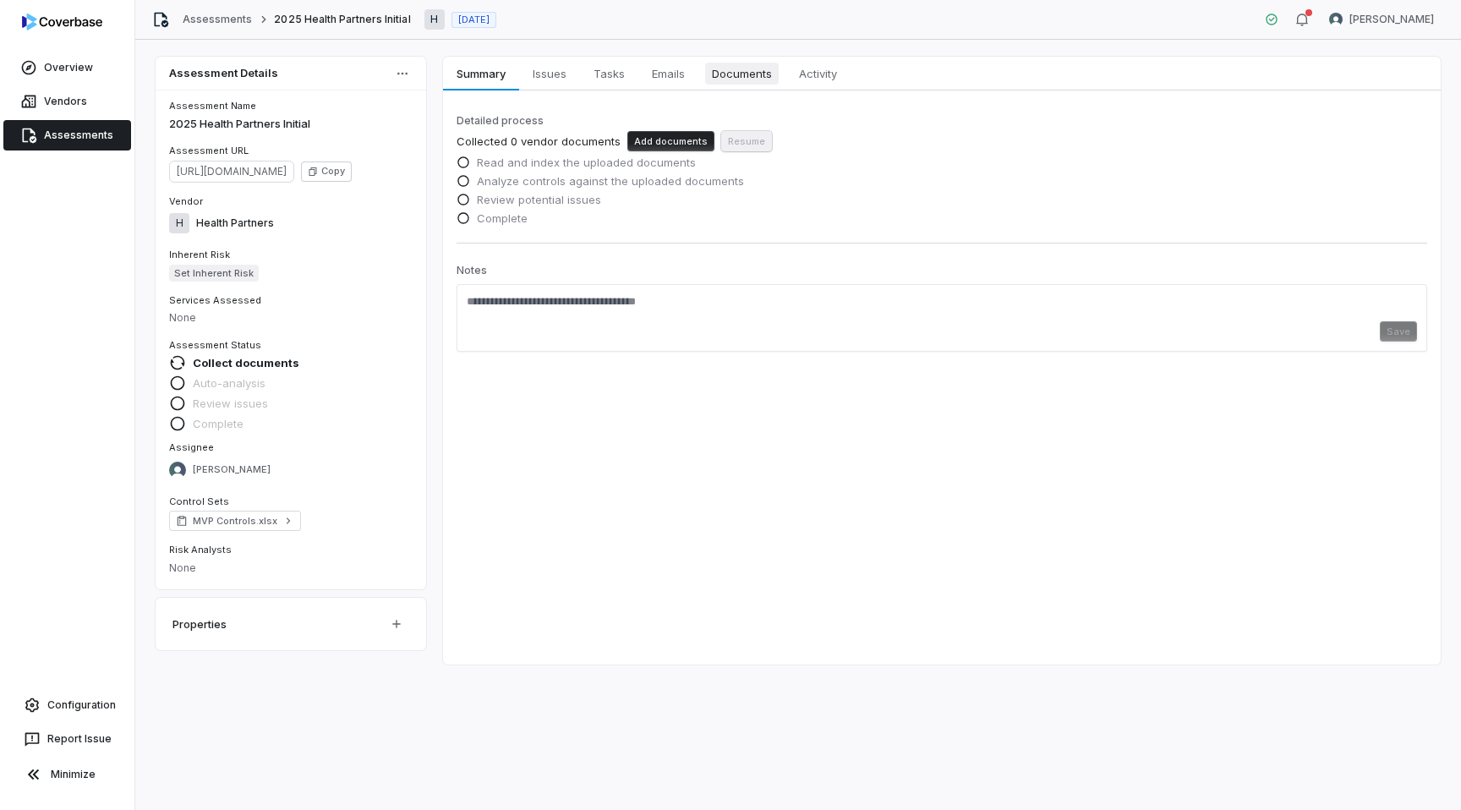
click at [733, 77] on span "Documents" at bounding box center [742, 74] width 74 height 22
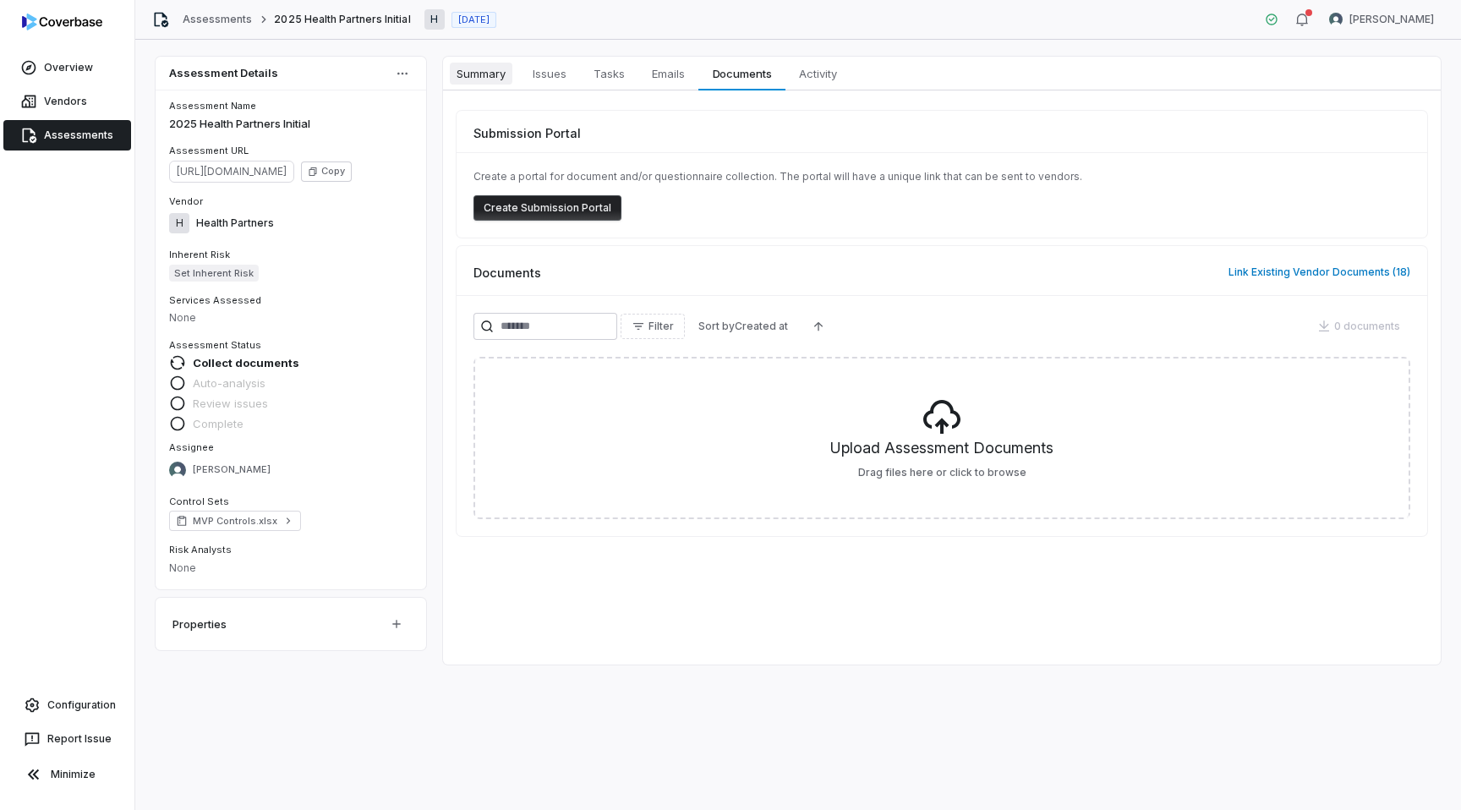
click at [500, 77] on span "Summary" at bounding box center [481, 74] width 63 height 22
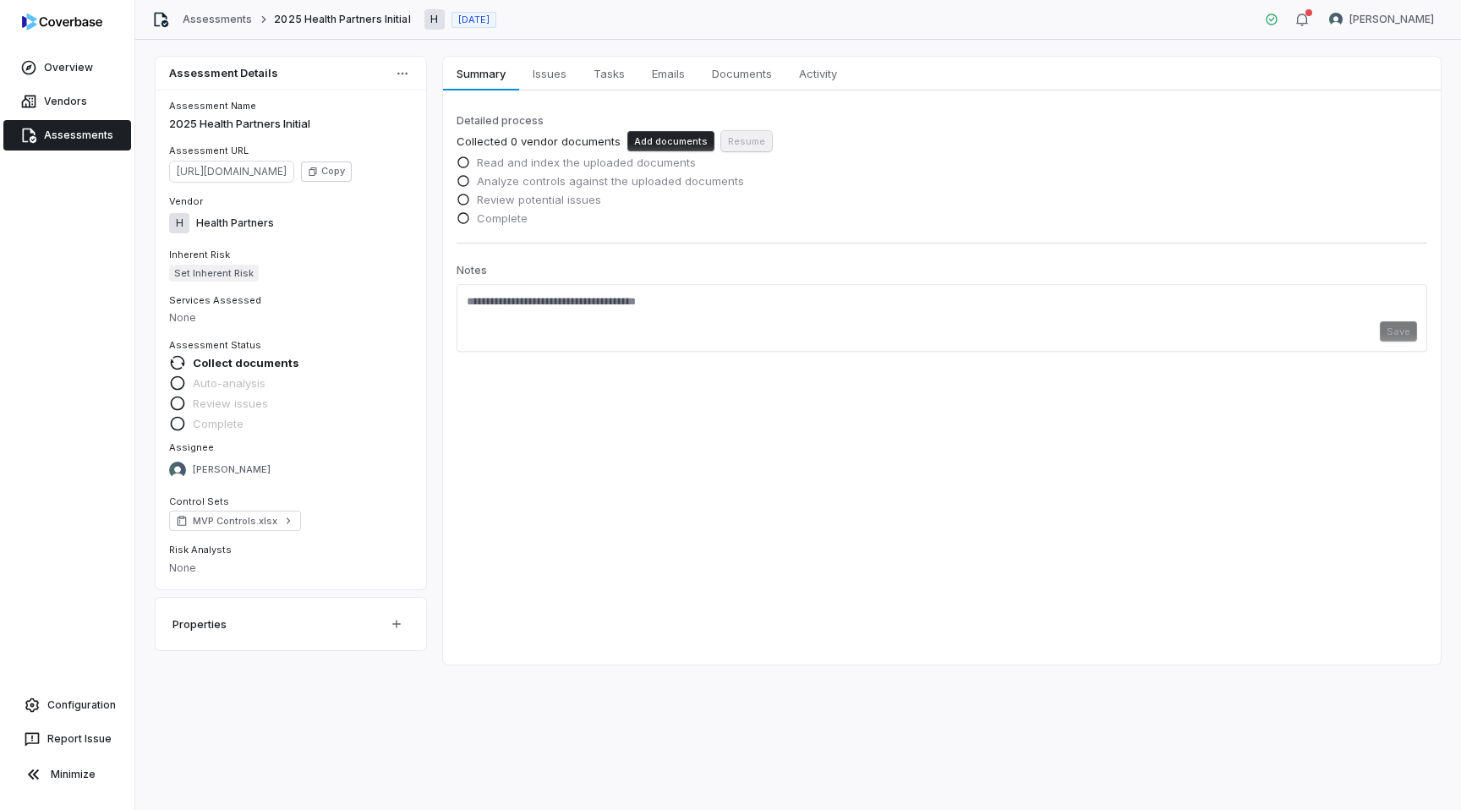
click at [658, 140] on button "Add documents" at bounding box center [670, 141] width 87 height 20
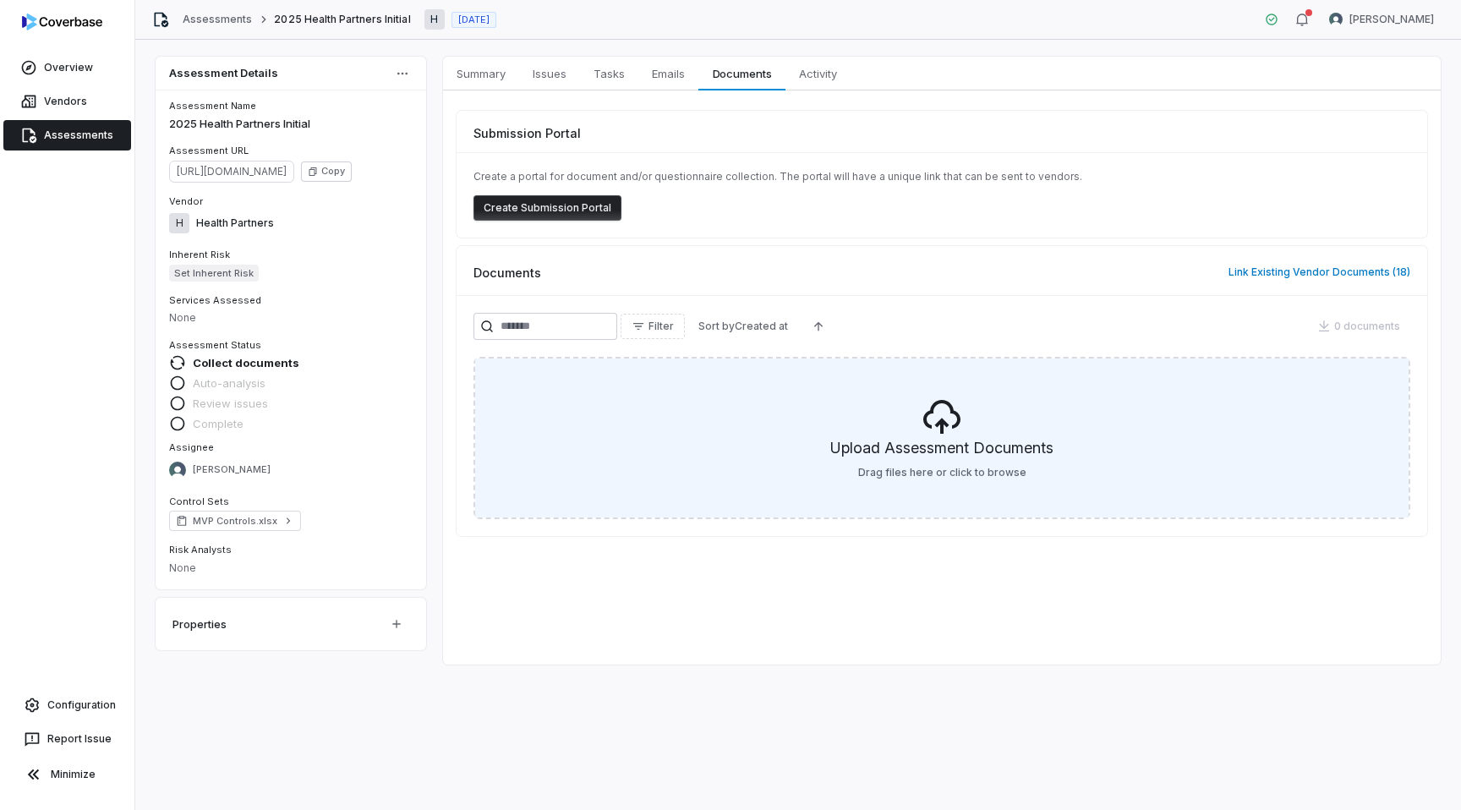
click at [975, 440] on h5 "Upload Assessment Documents" at bounding box center [941, 451] width 223 height 29
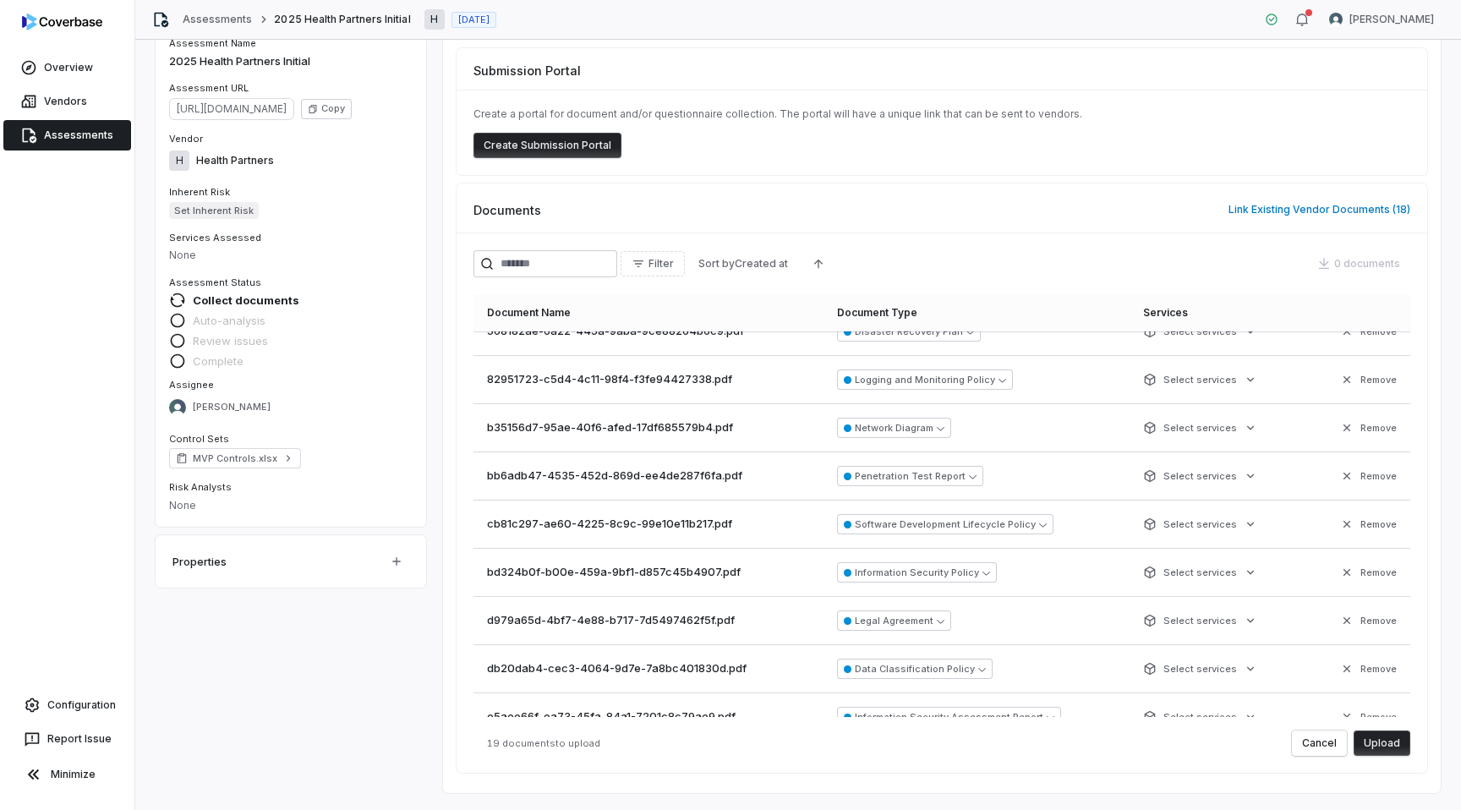
scroll to position [529, 0]
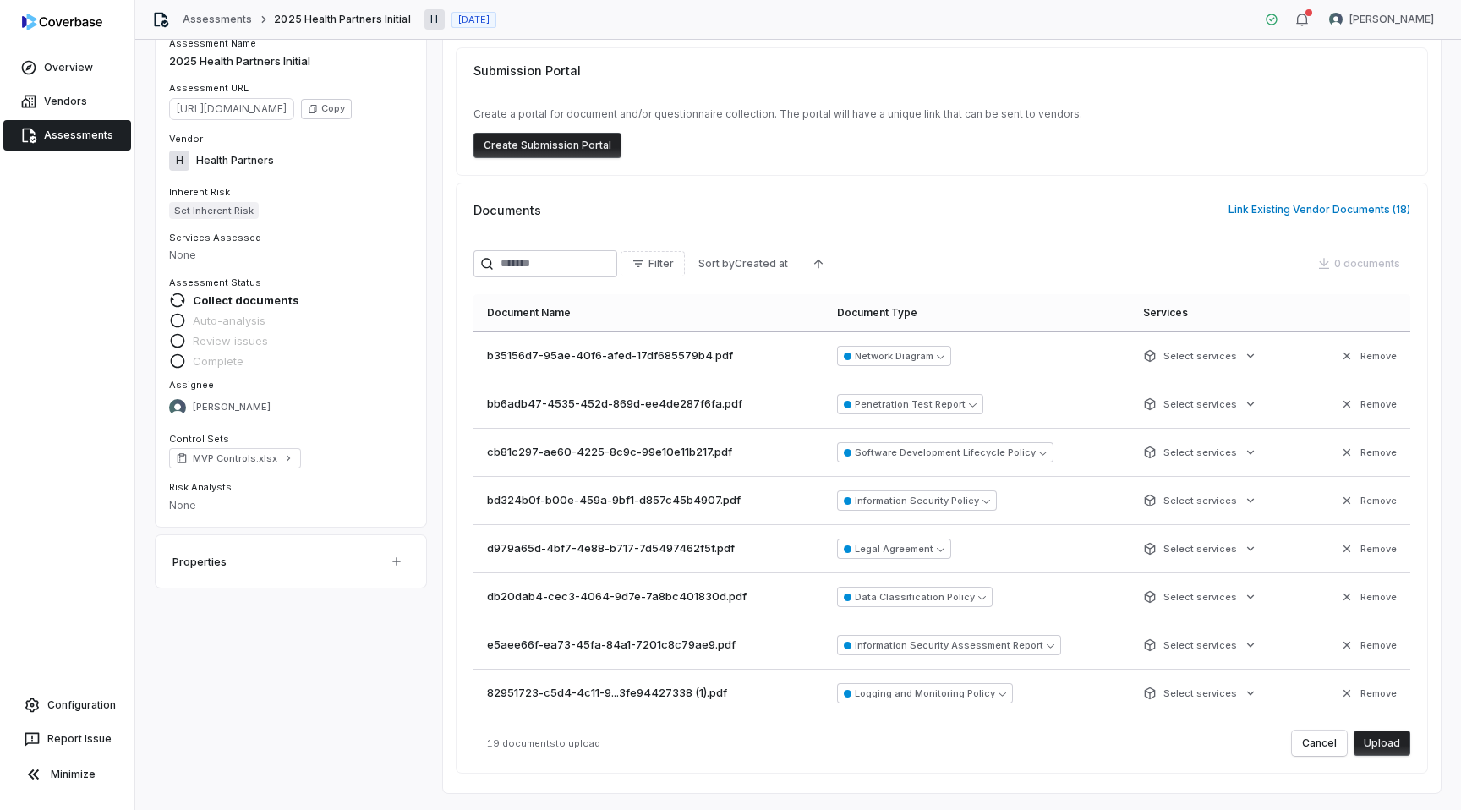
click at [1380, 745] on button "Upload" at bounding box center [1381, 742] width 57 height 25
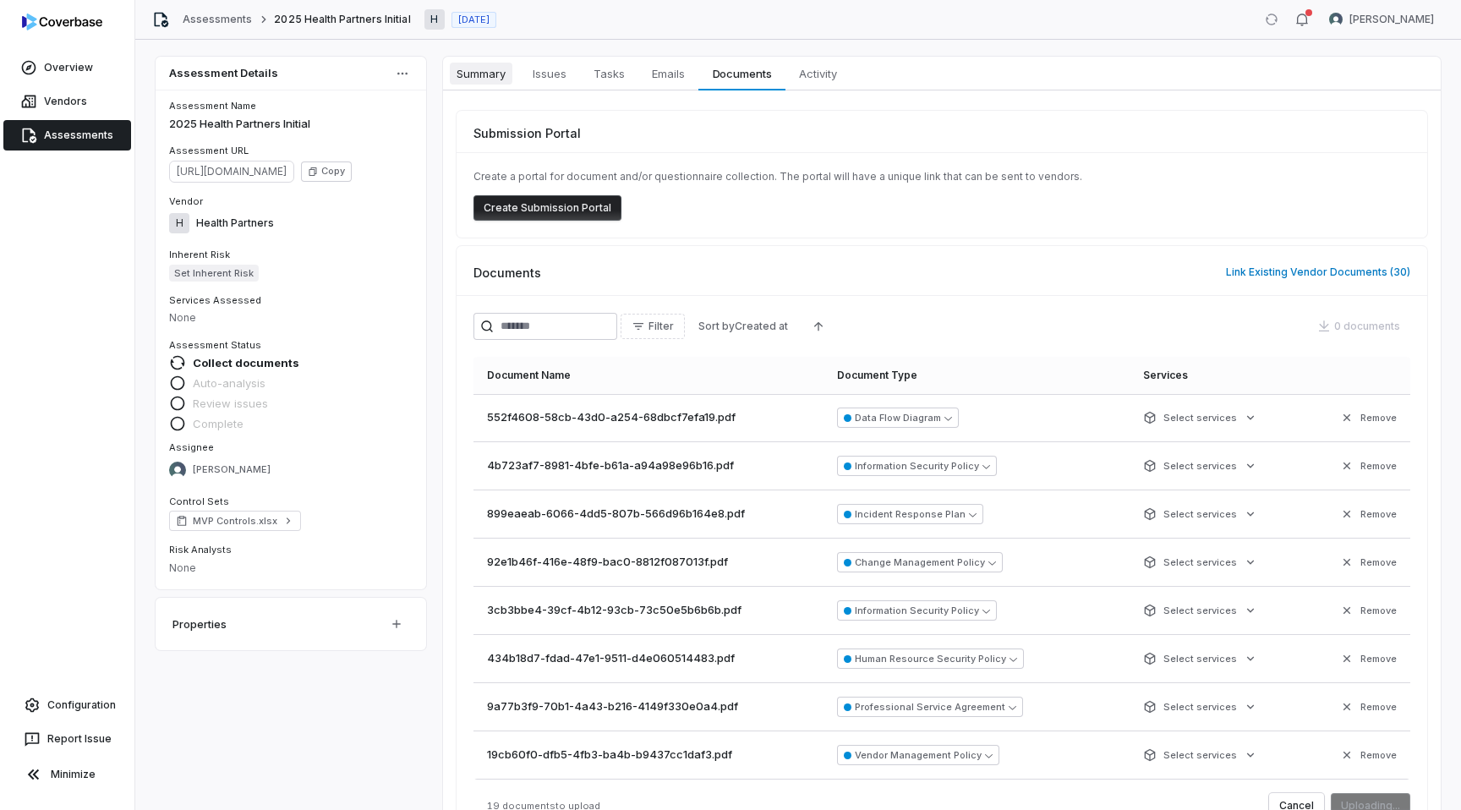
click at [464, 70] on span "Summary" at bounding box center [481, 74] width 63 height 22
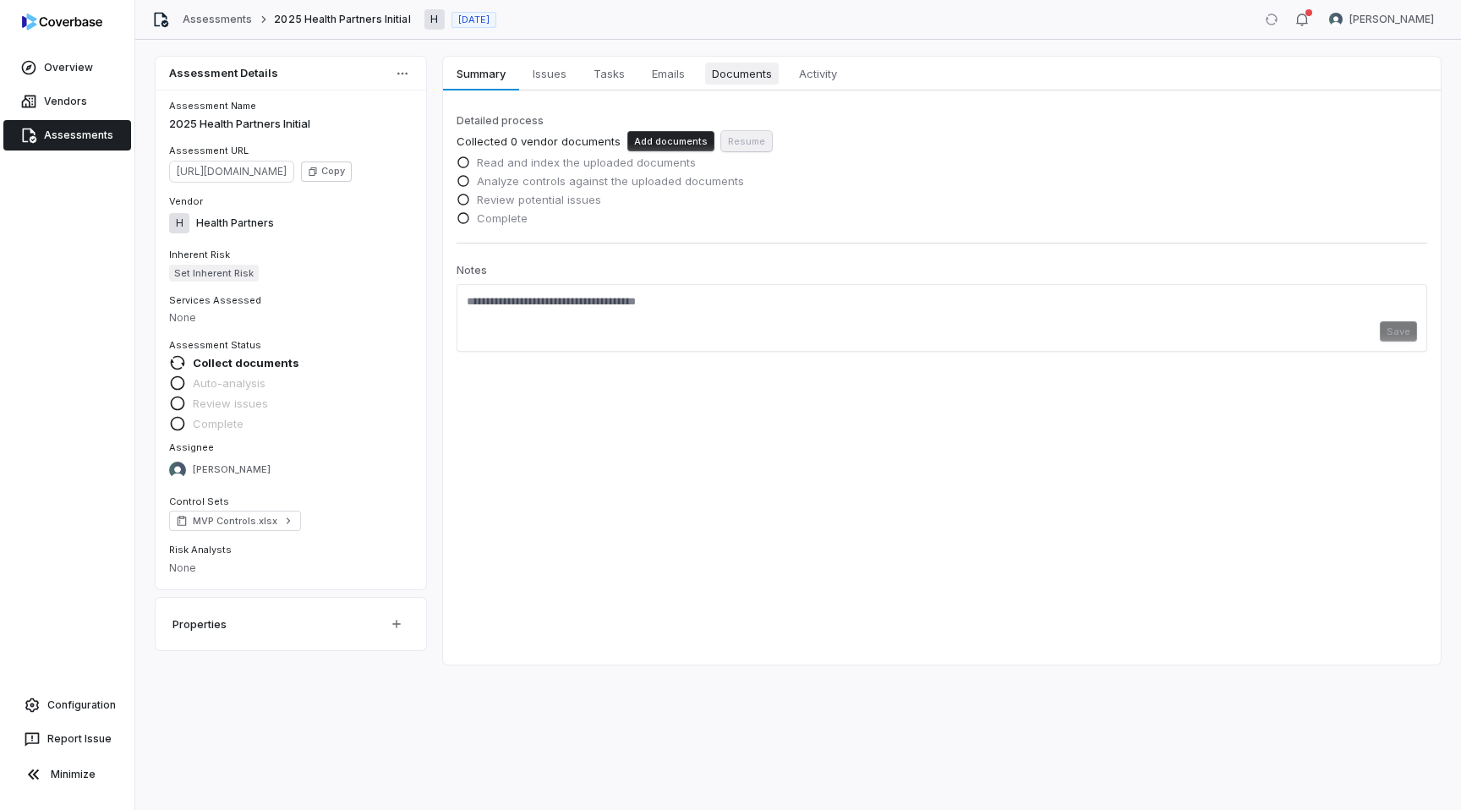
click at [729, 79] on span "Documents" at bounding box center [742, 74] width 74 height 22
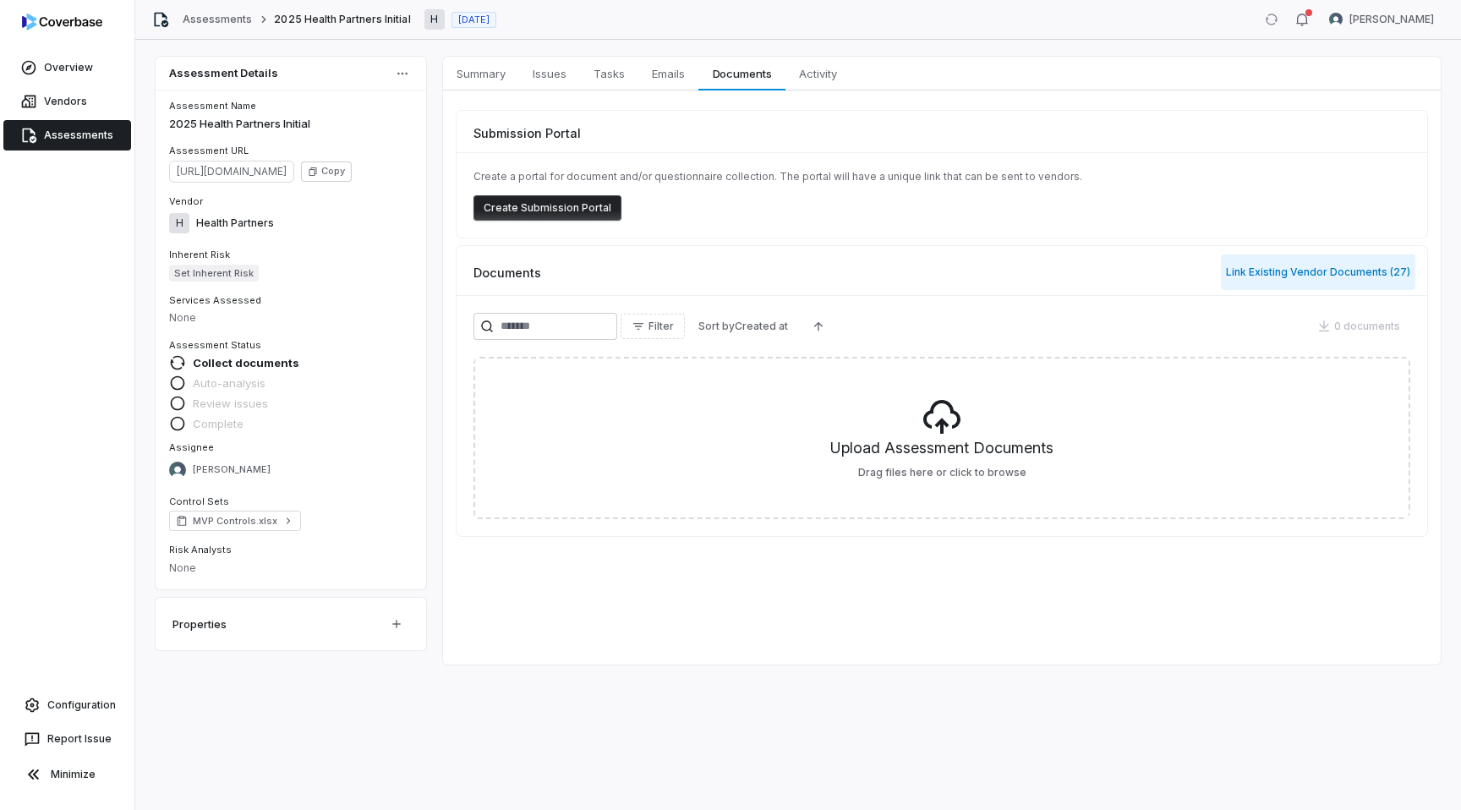
click at [1261, 276] on button "Link Existing Vendor Documents ( 27 )" at bounding box center [1318, 271] width 194 height 35
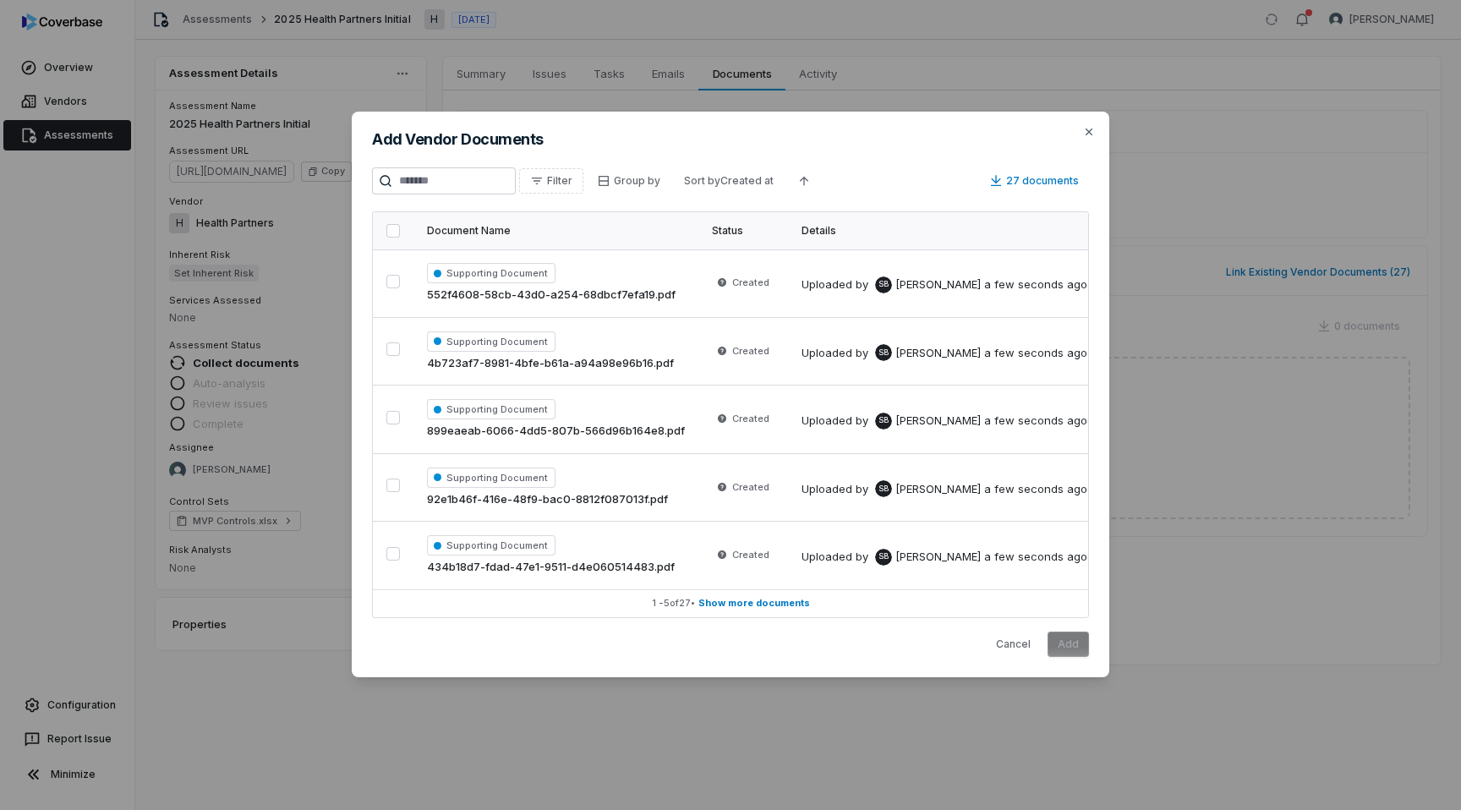
click at [389, 232] on button "button" at bounding box center [393, 231] width 14 height 14
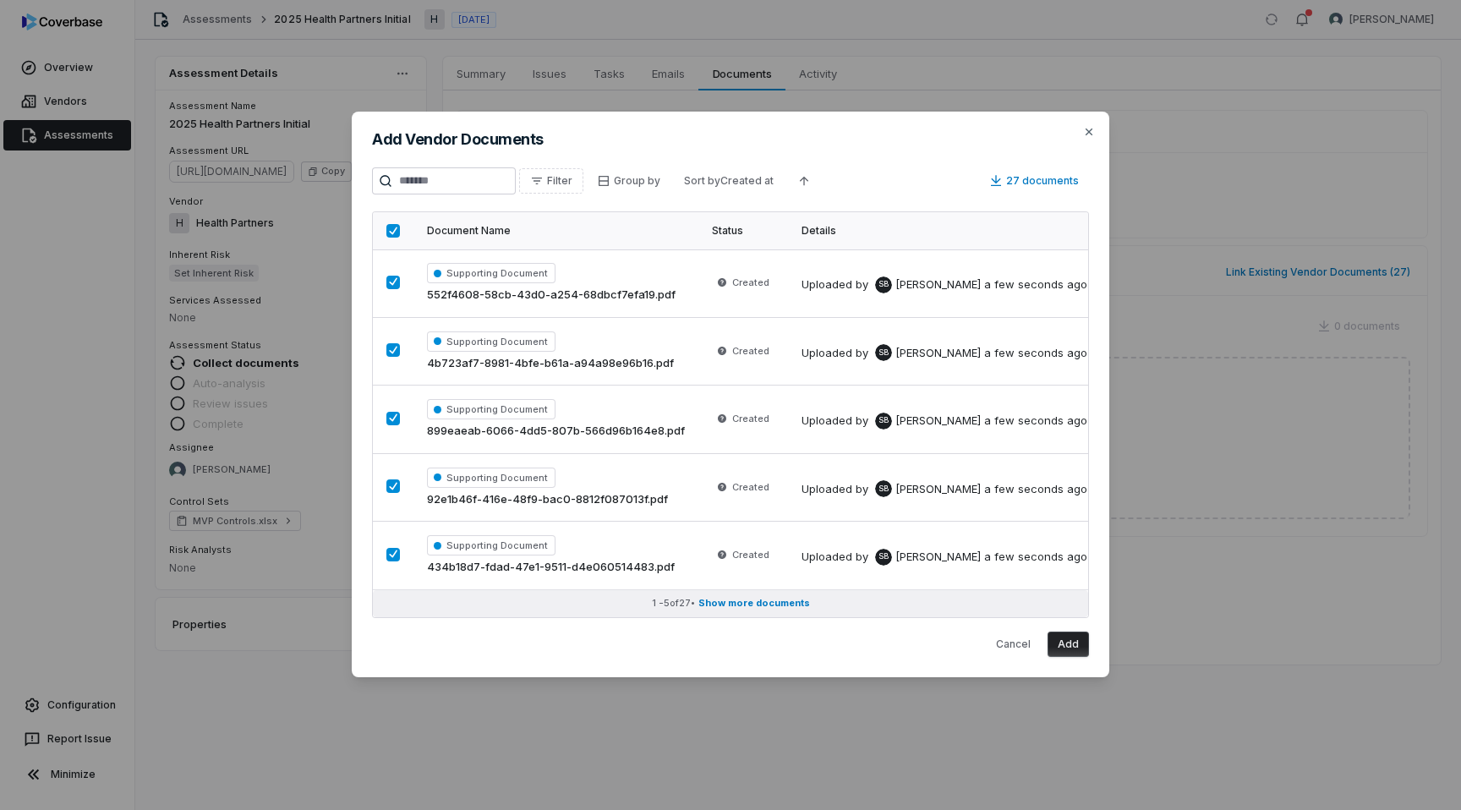
click at [775, 599] on span "Show more documents" at bounding box center [754, 603] width 112 height 13
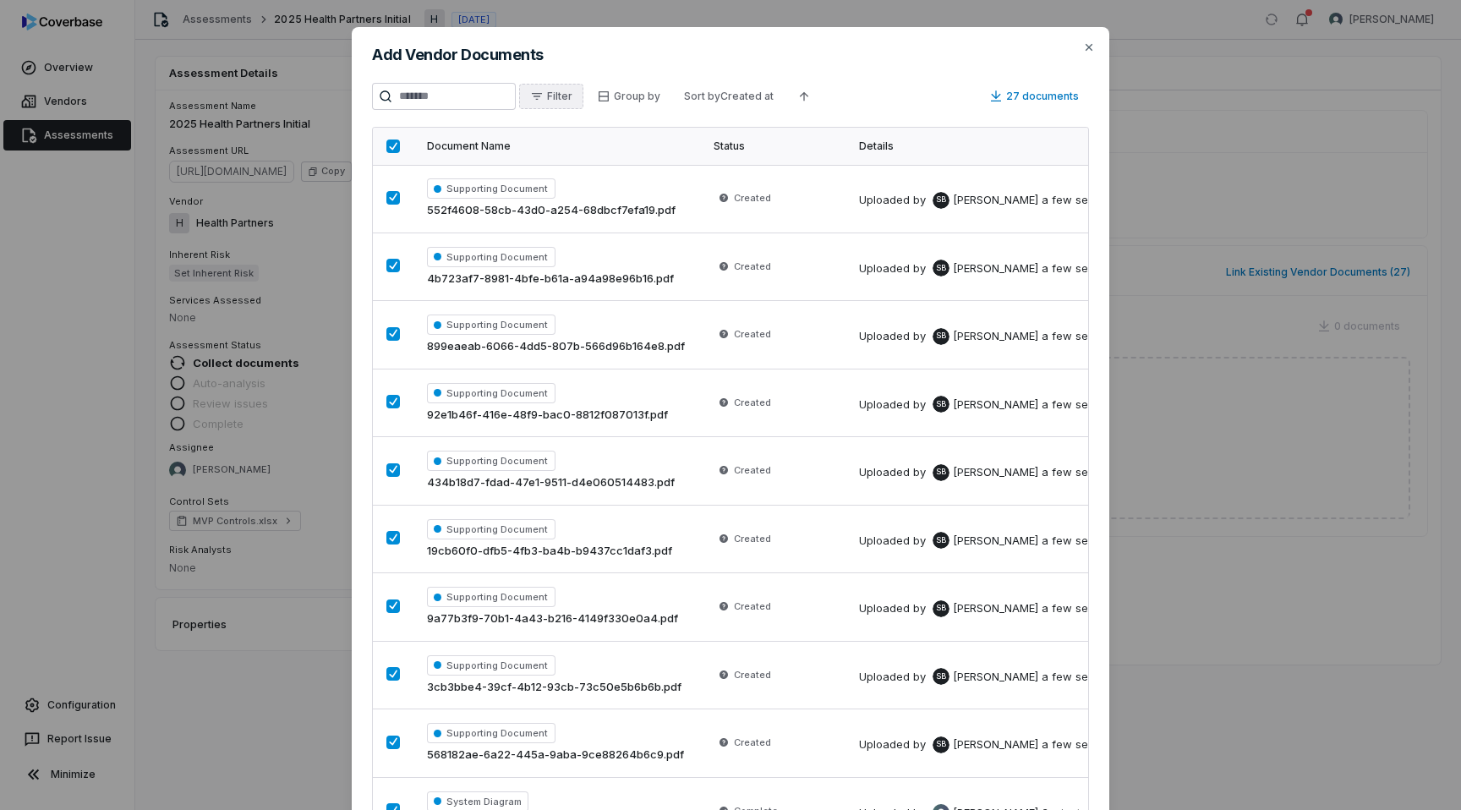
click at [583, 95] on button "Filter" at bounding box center [551, 96] width 64 height 25
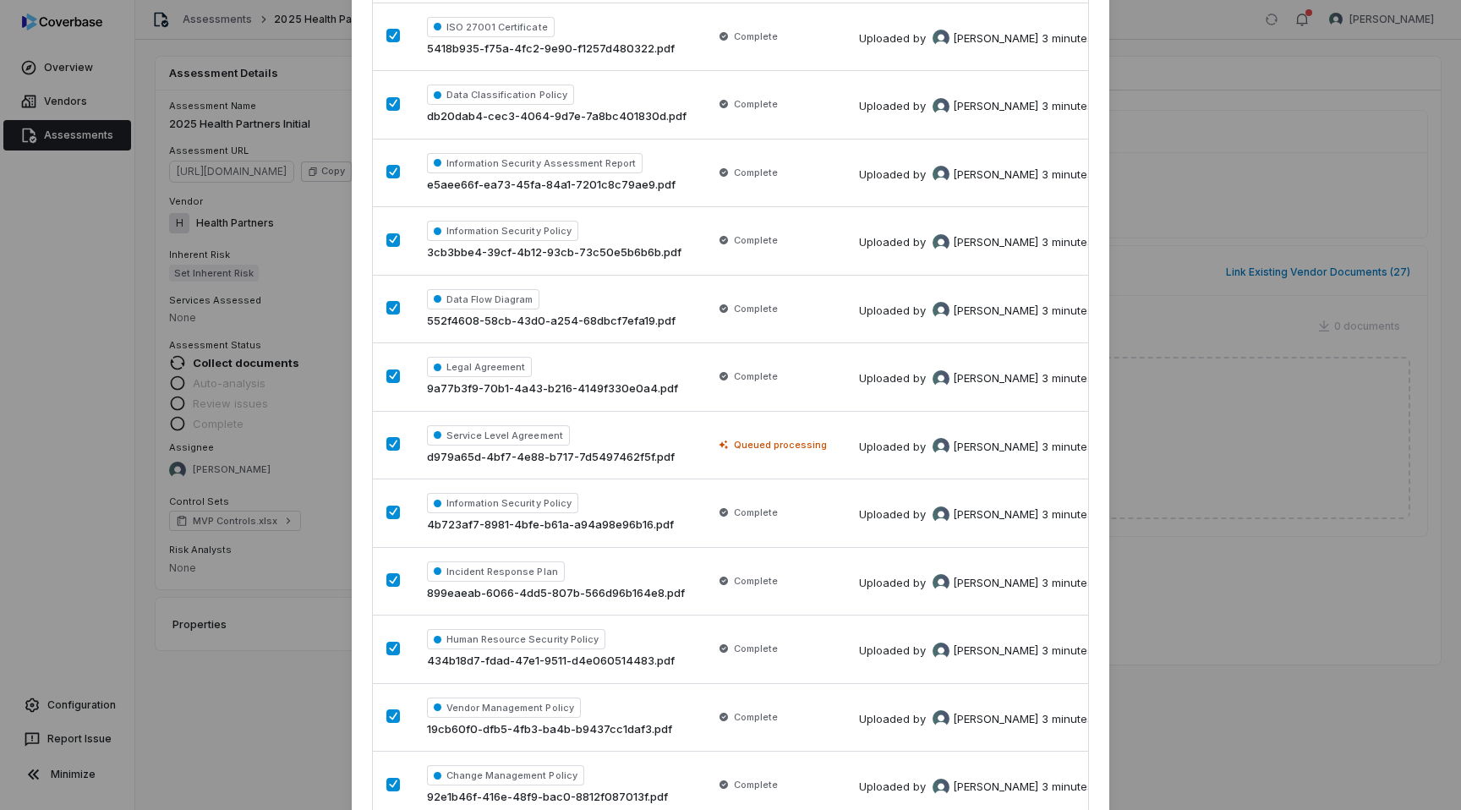
scroll to position [1328, 0]
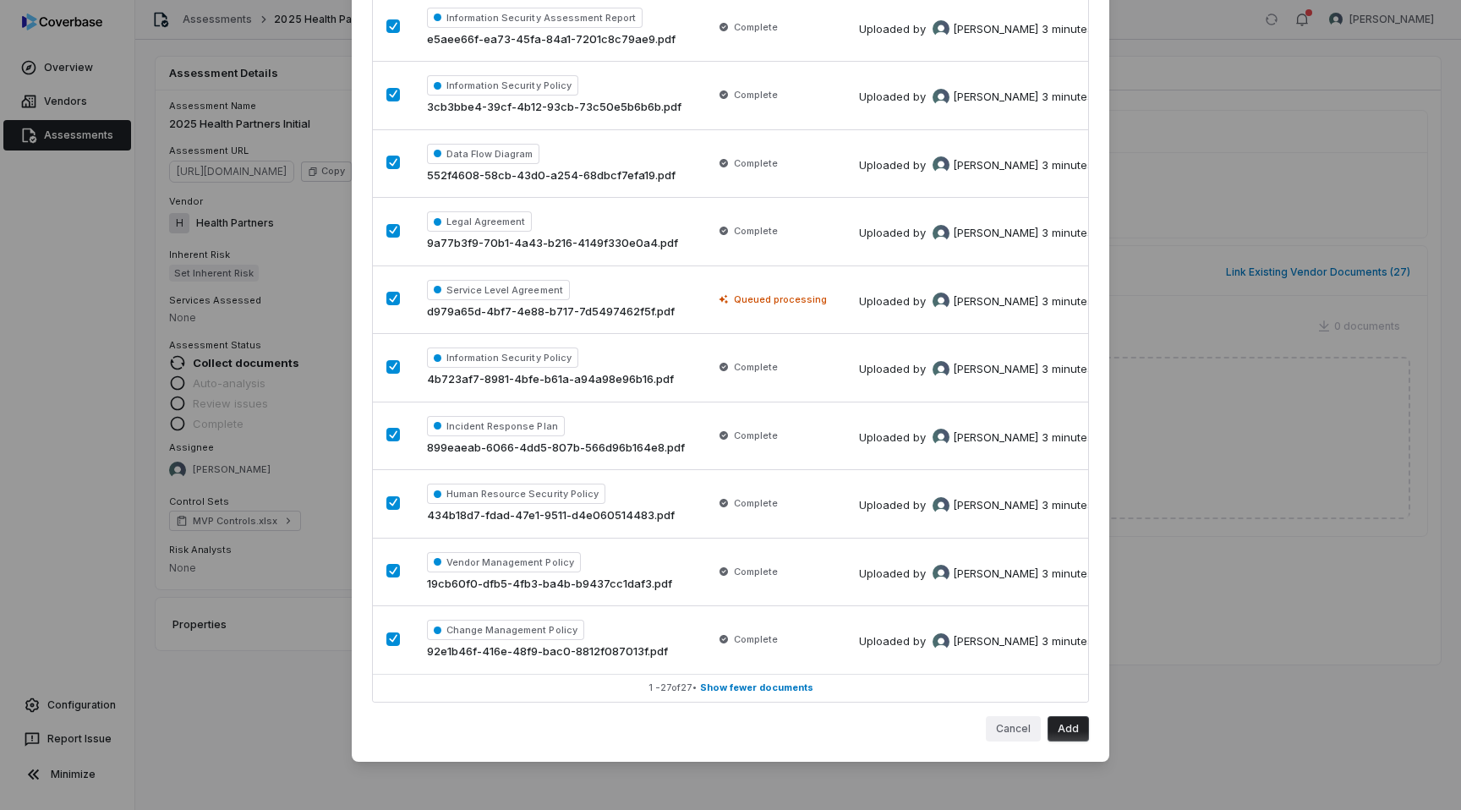
click at [1010, 725] on button "Cancel" at bounding box center [1013, 728] width 55 height 25
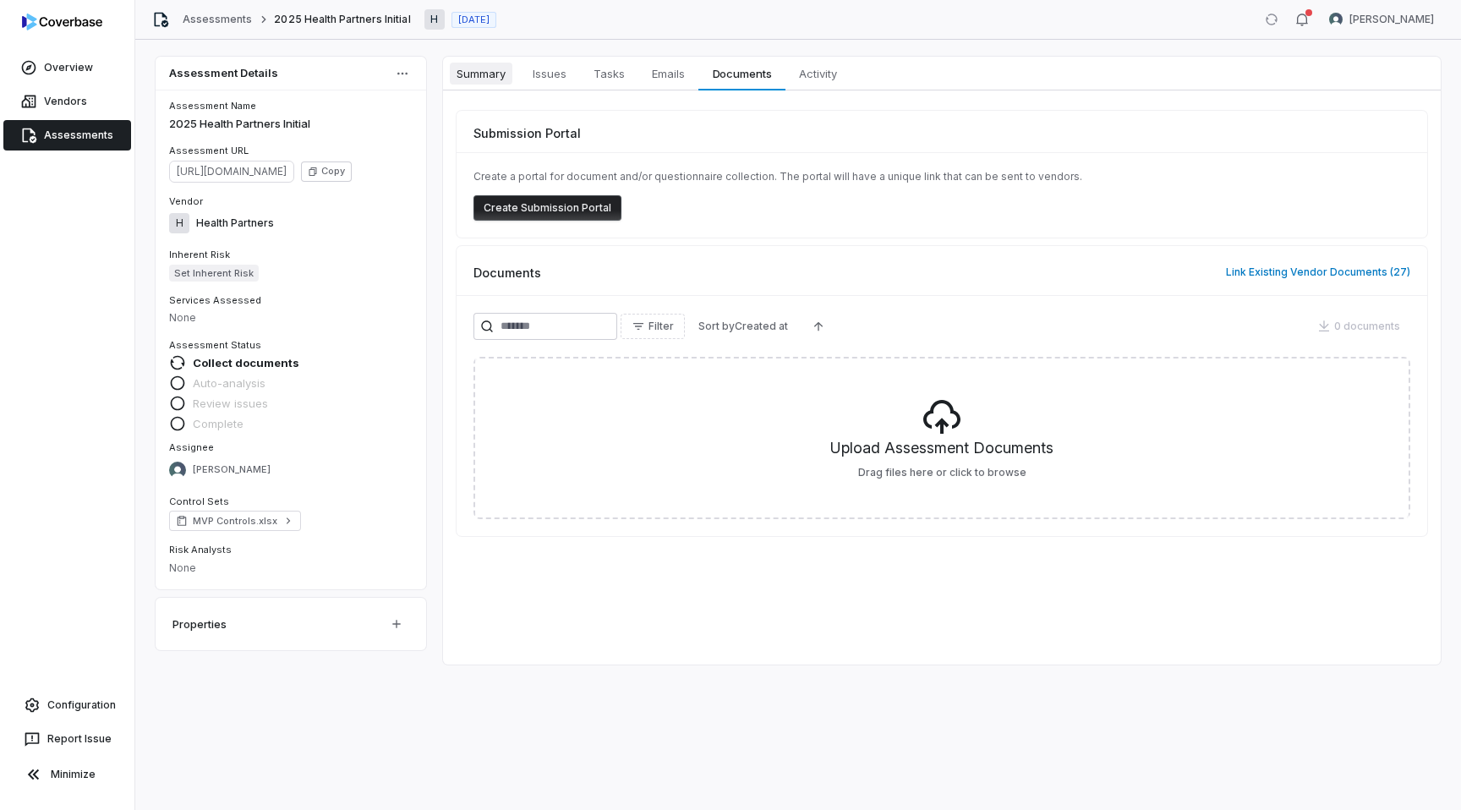
click at [494, 74] on span "Summary" at bounding box center [481, 74] width 63 height 22
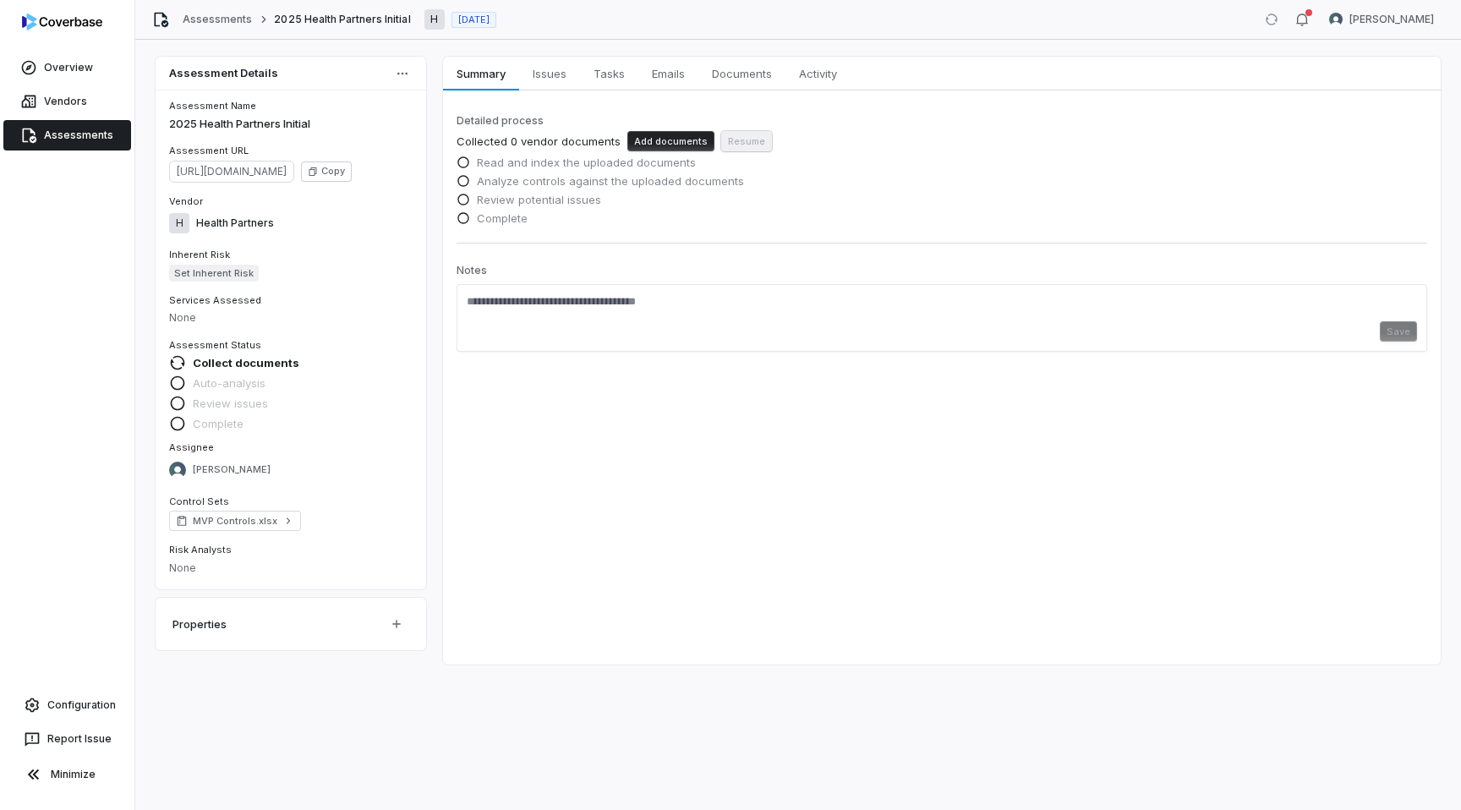
click at [85, 131] on link "Assessments" at bounding box center [67, 135] width 128 height 30
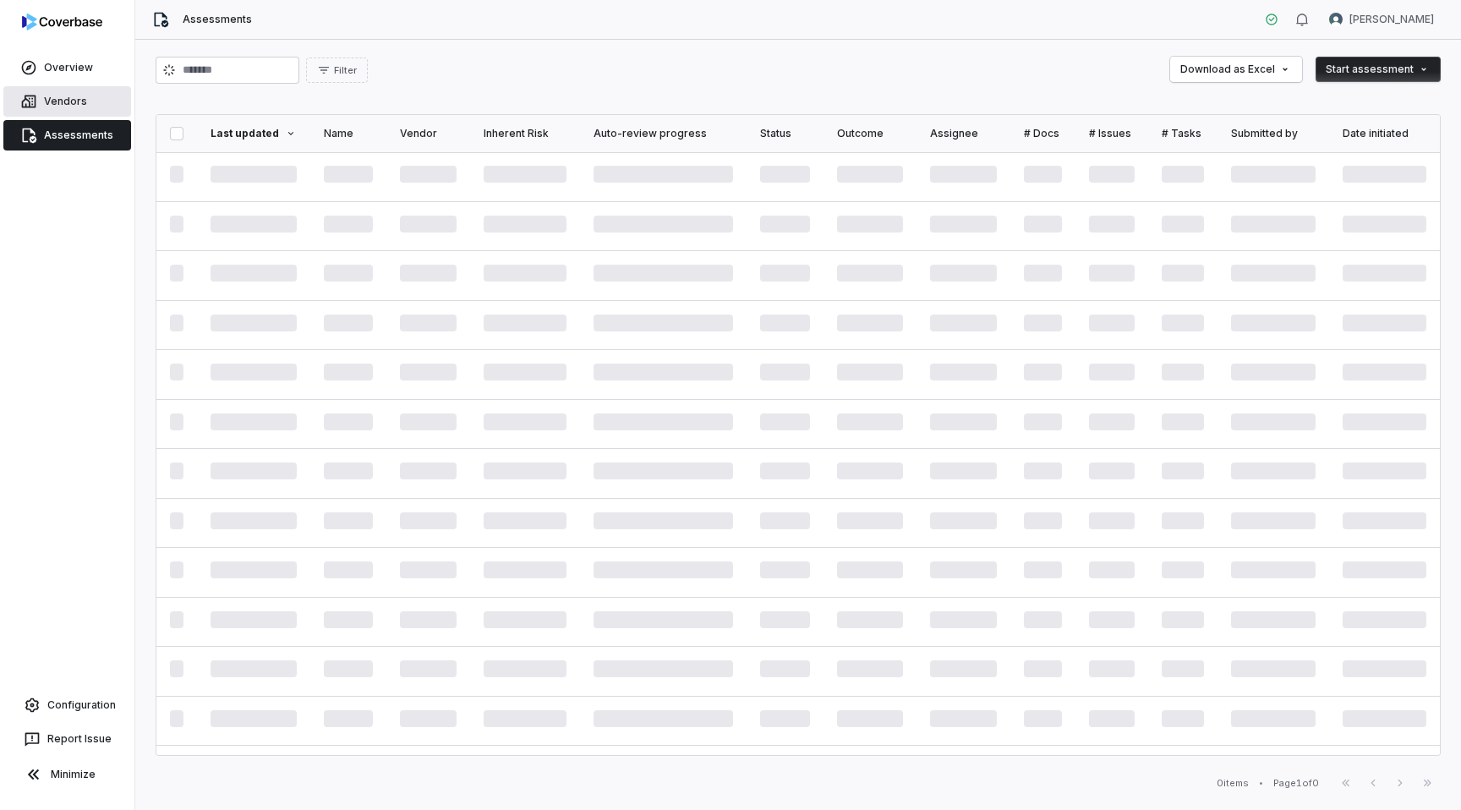
click at [82, 94] on link "Vendors" at bounding box center [67, 101] width 128 height 30
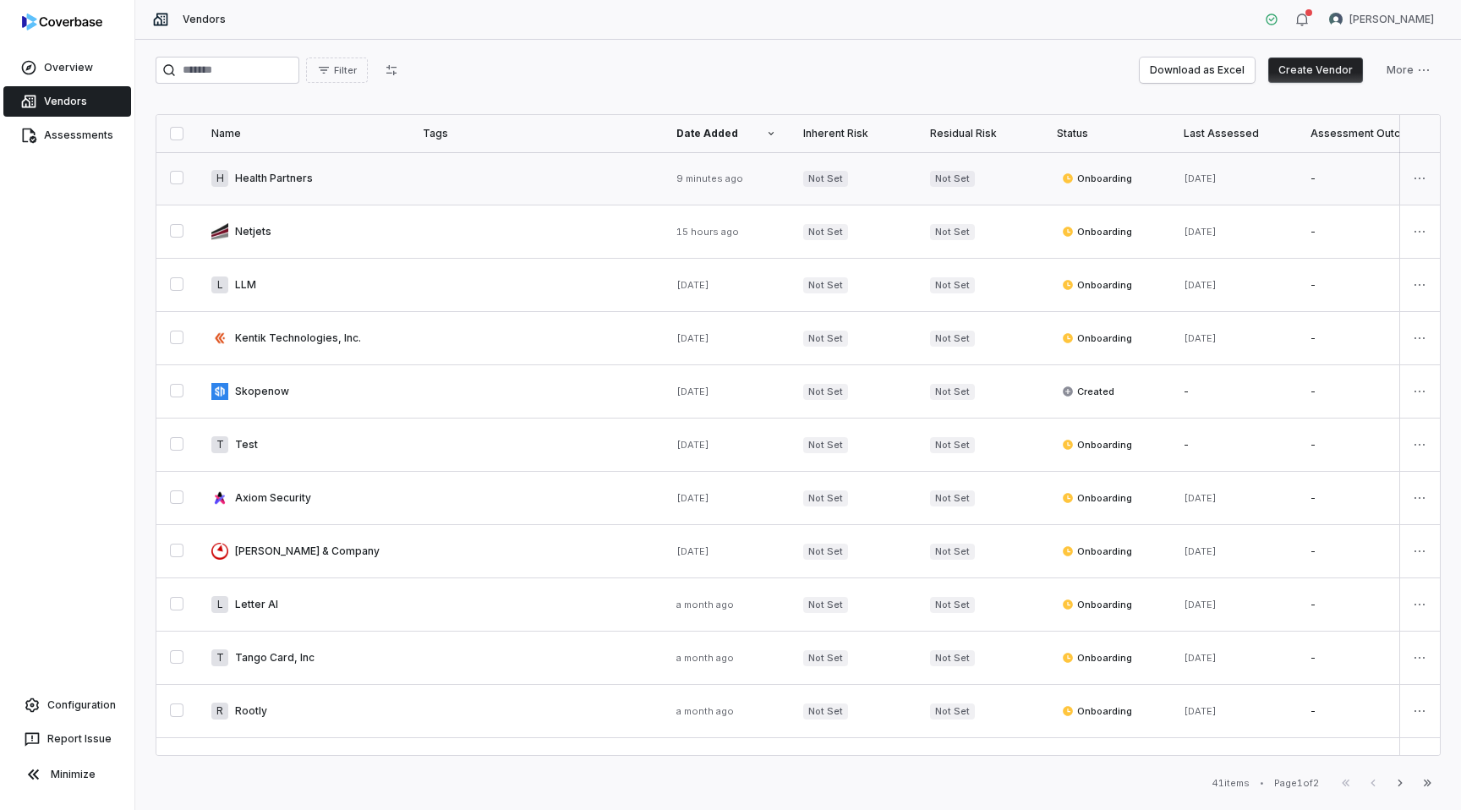
click at [571, 177] on link at bounding box center [536, 178] width 254 height 52
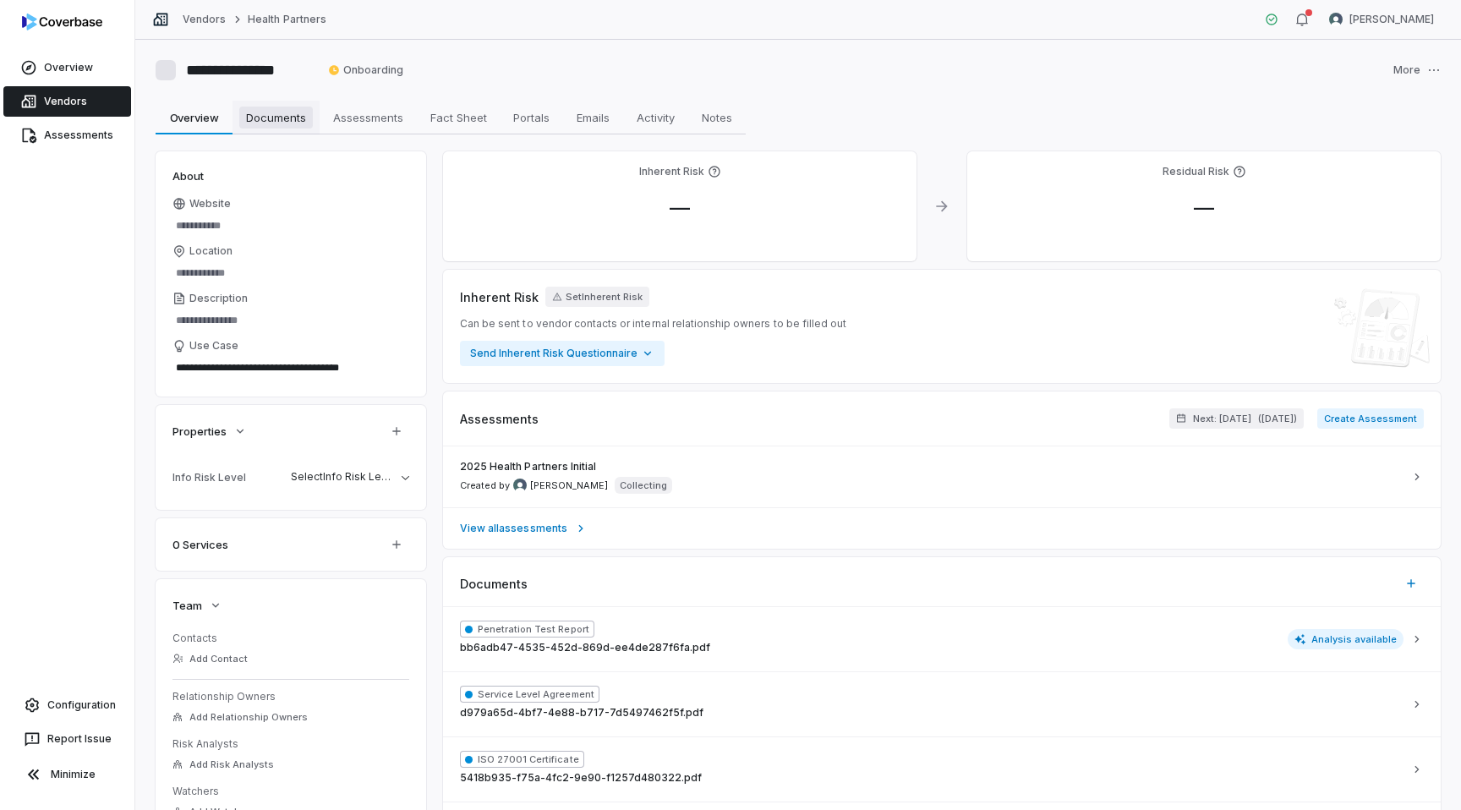
click at [287, 114] on span "Documents" at bounding box center [276, 117] width 74 height 22
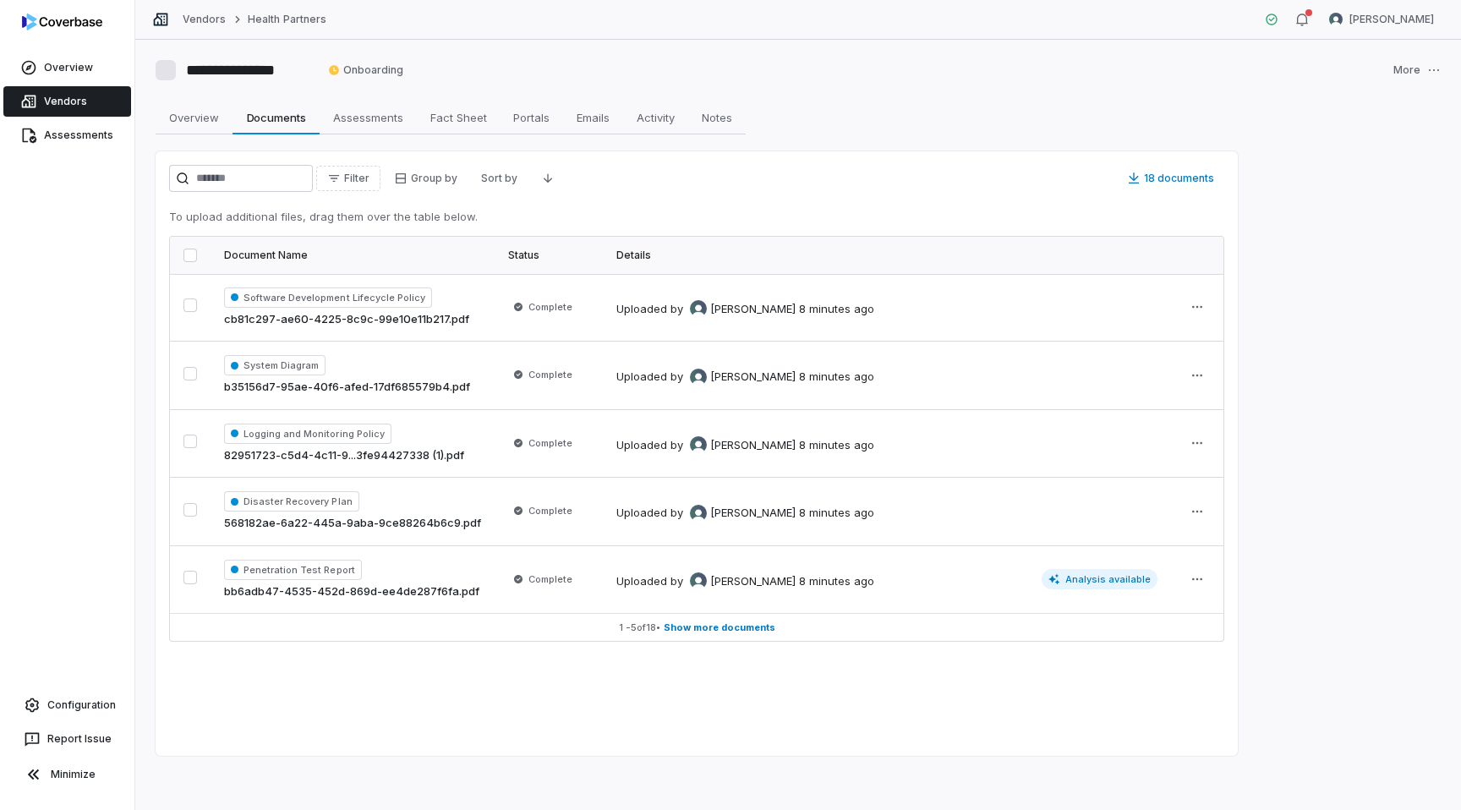
click at [194, 256] on button "button" at bounding box center [190, 255] width 14 height 14
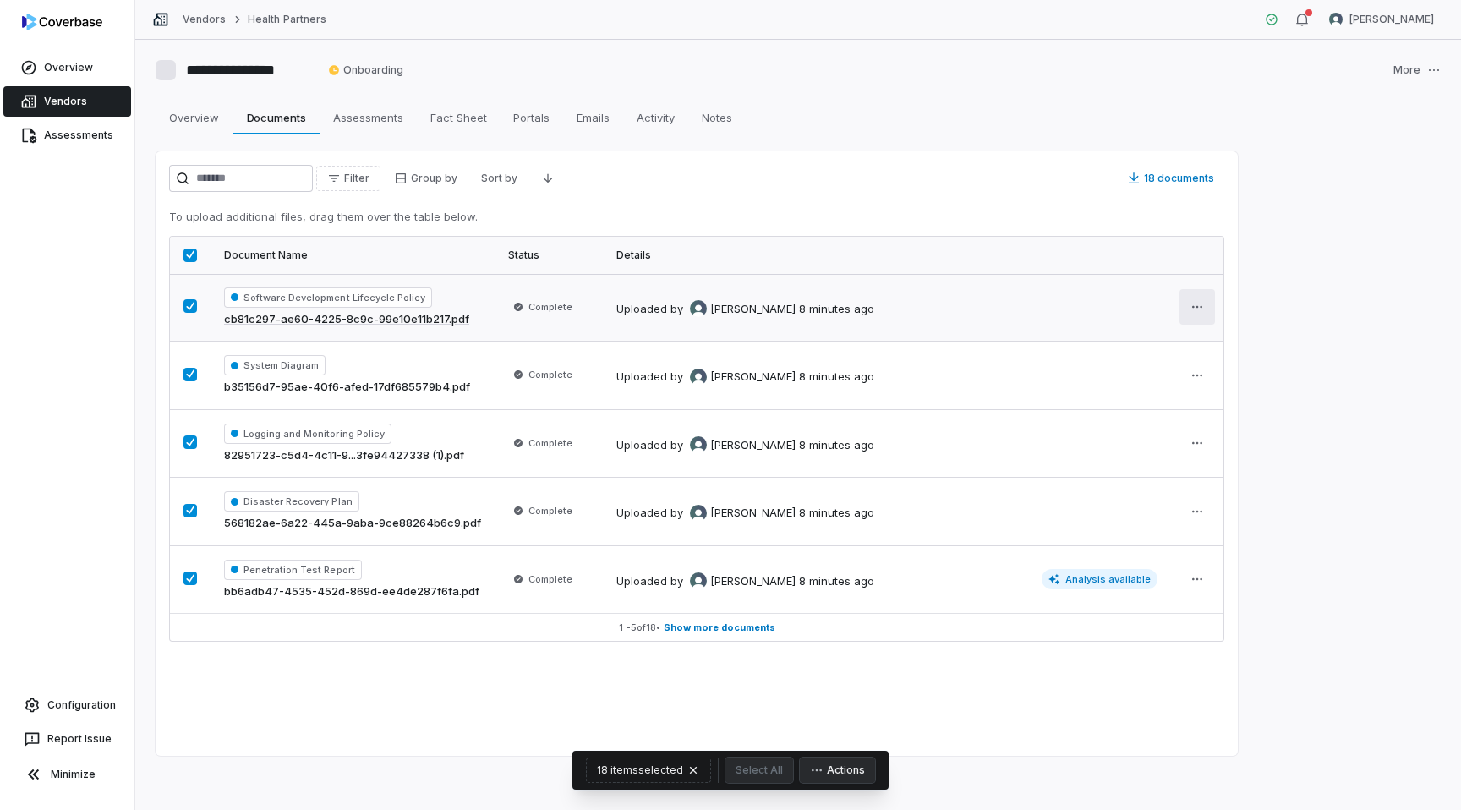
click at [1182, 296] on html "**********" at bounding box center [730, 405] width 1461 height 810
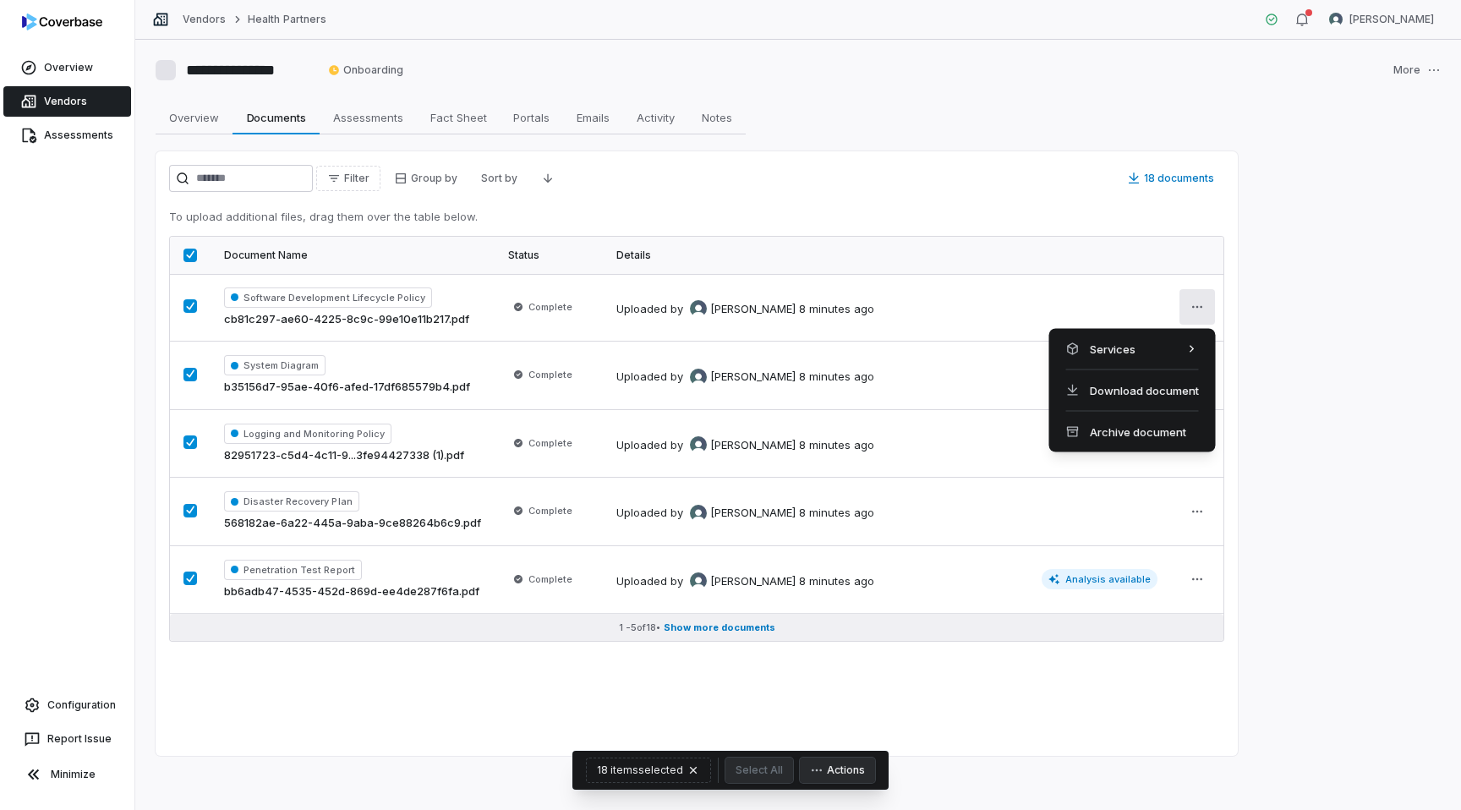
click at [724, 634] on html "**********" at bounding box center [730, 405] width 1461 height 810
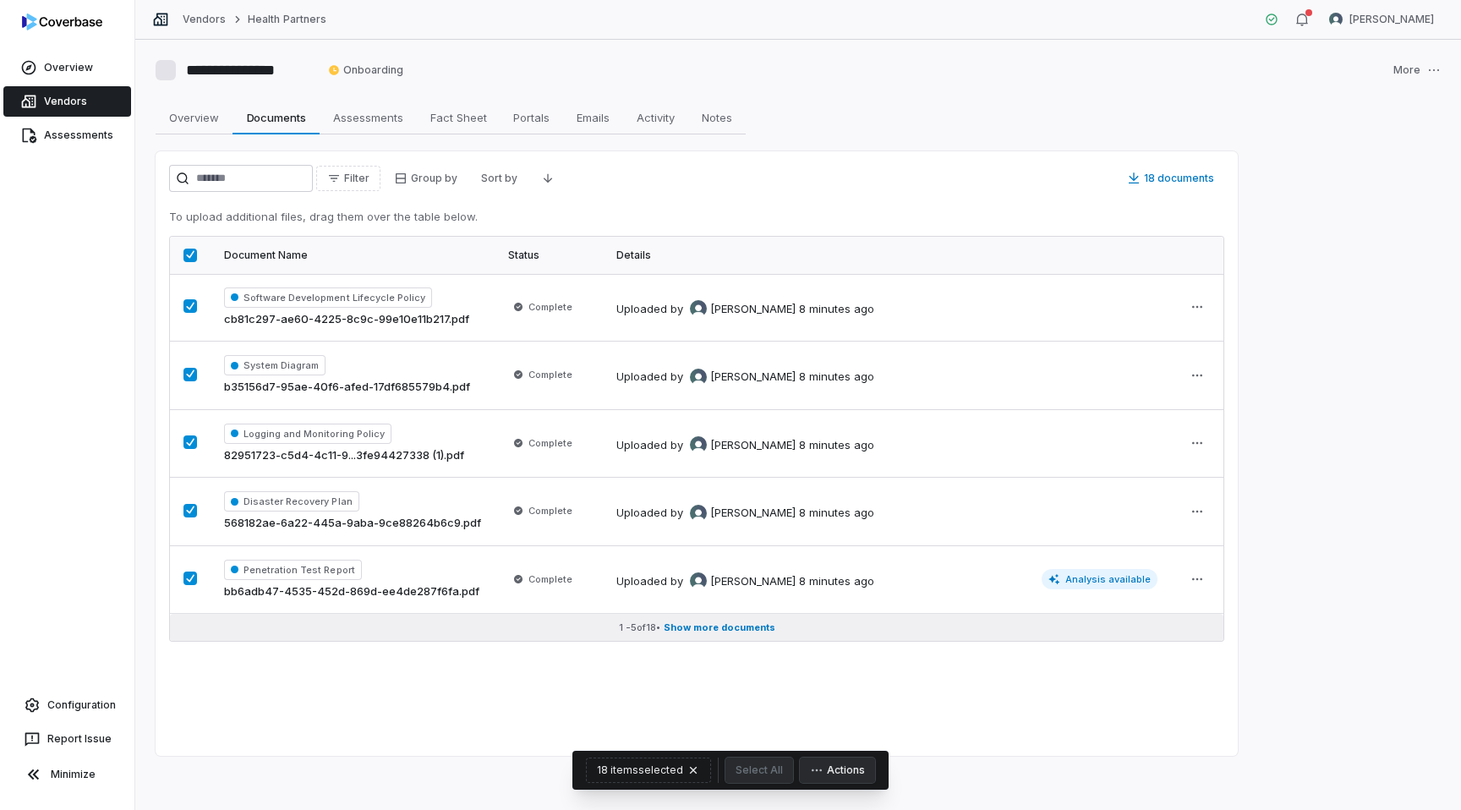
click at [724, 631] on span "Show more documents" at bounding box center [720, 627] width 112 height 13
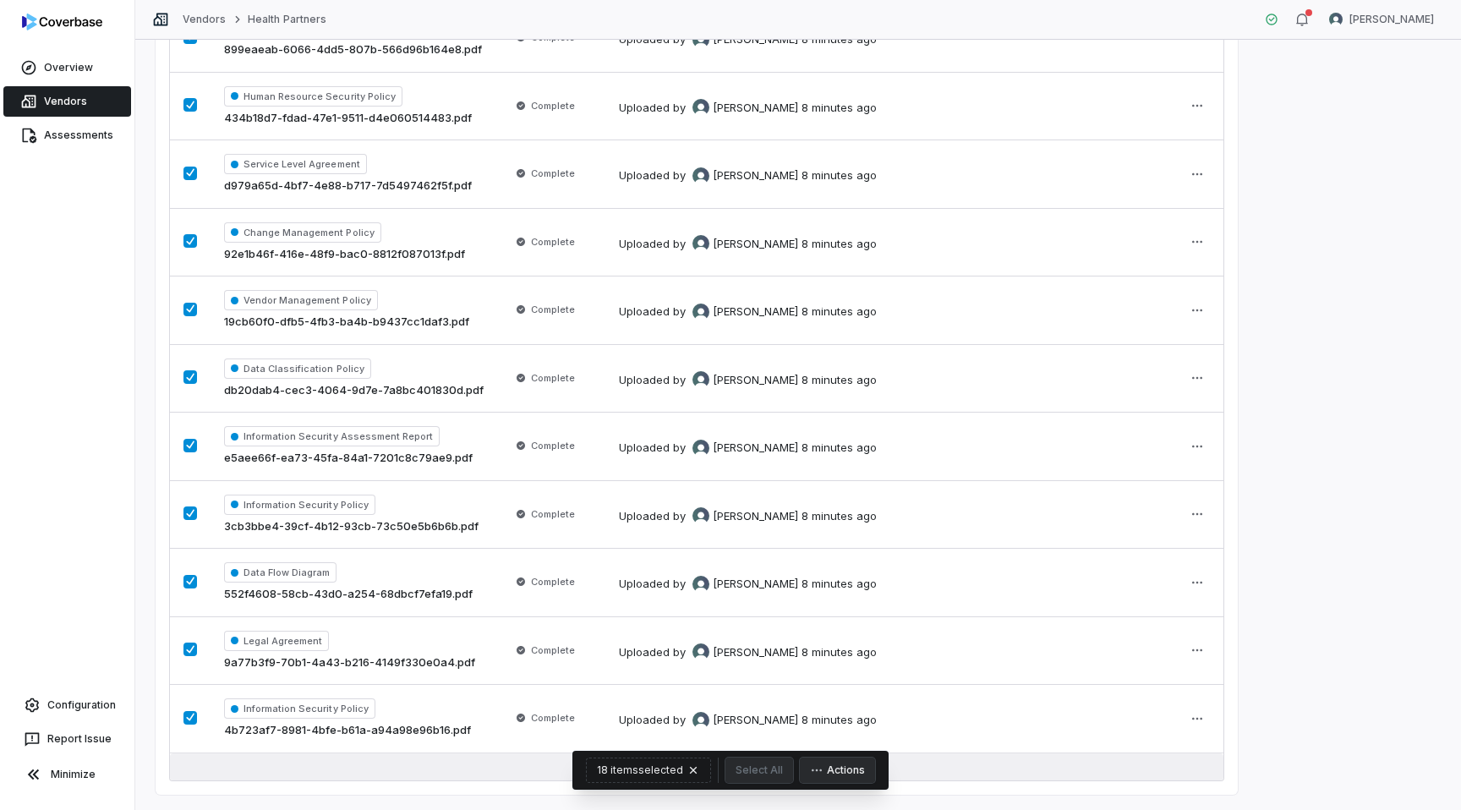
scroll to position [784, 0]
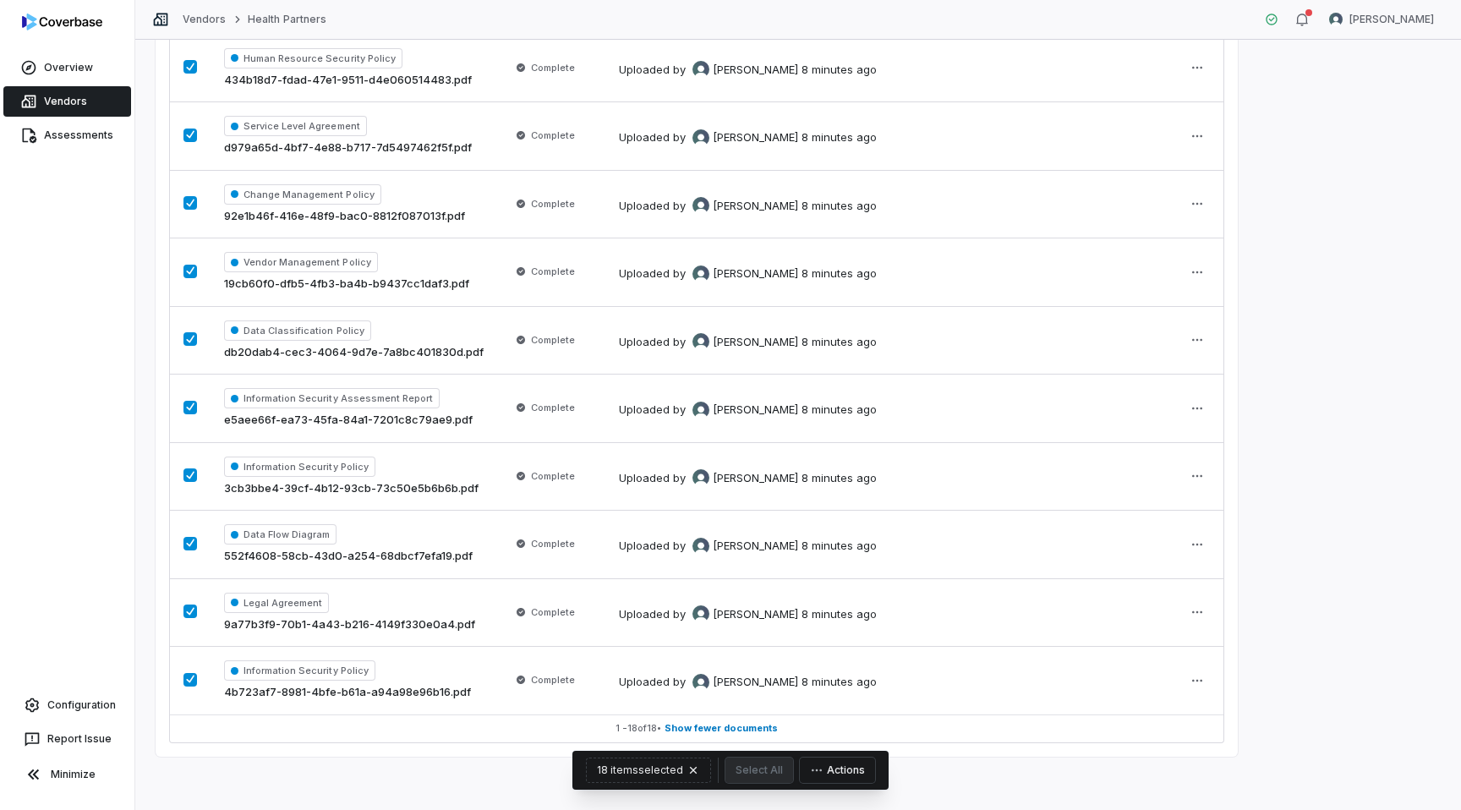
click at [843, 775] on button "Actions" at bounding box center [837, 769] width 75 height 25
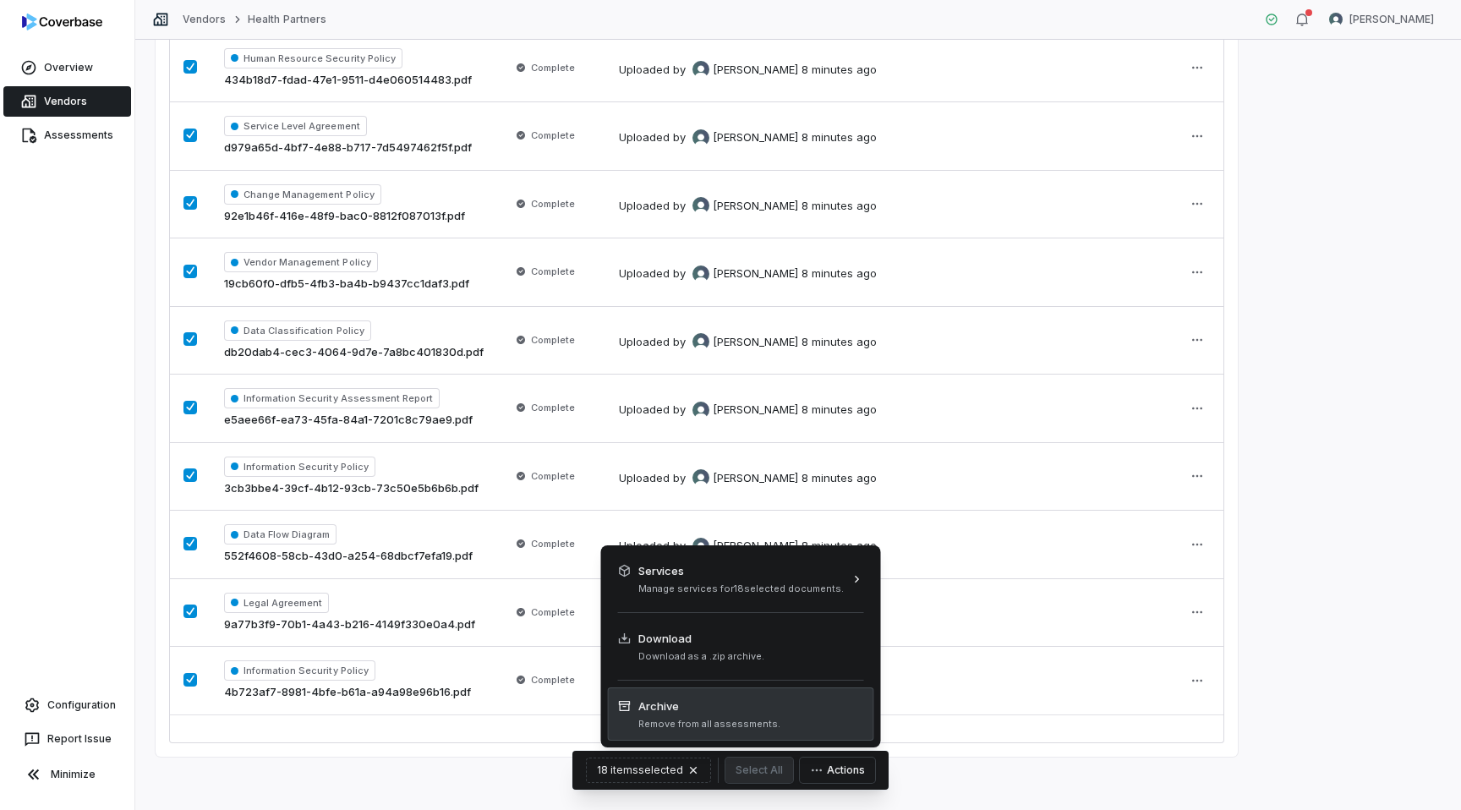
click at [783, 720] on div "Archive Remove from all assessments." at bounding box center [741, 713] width 266 height 53
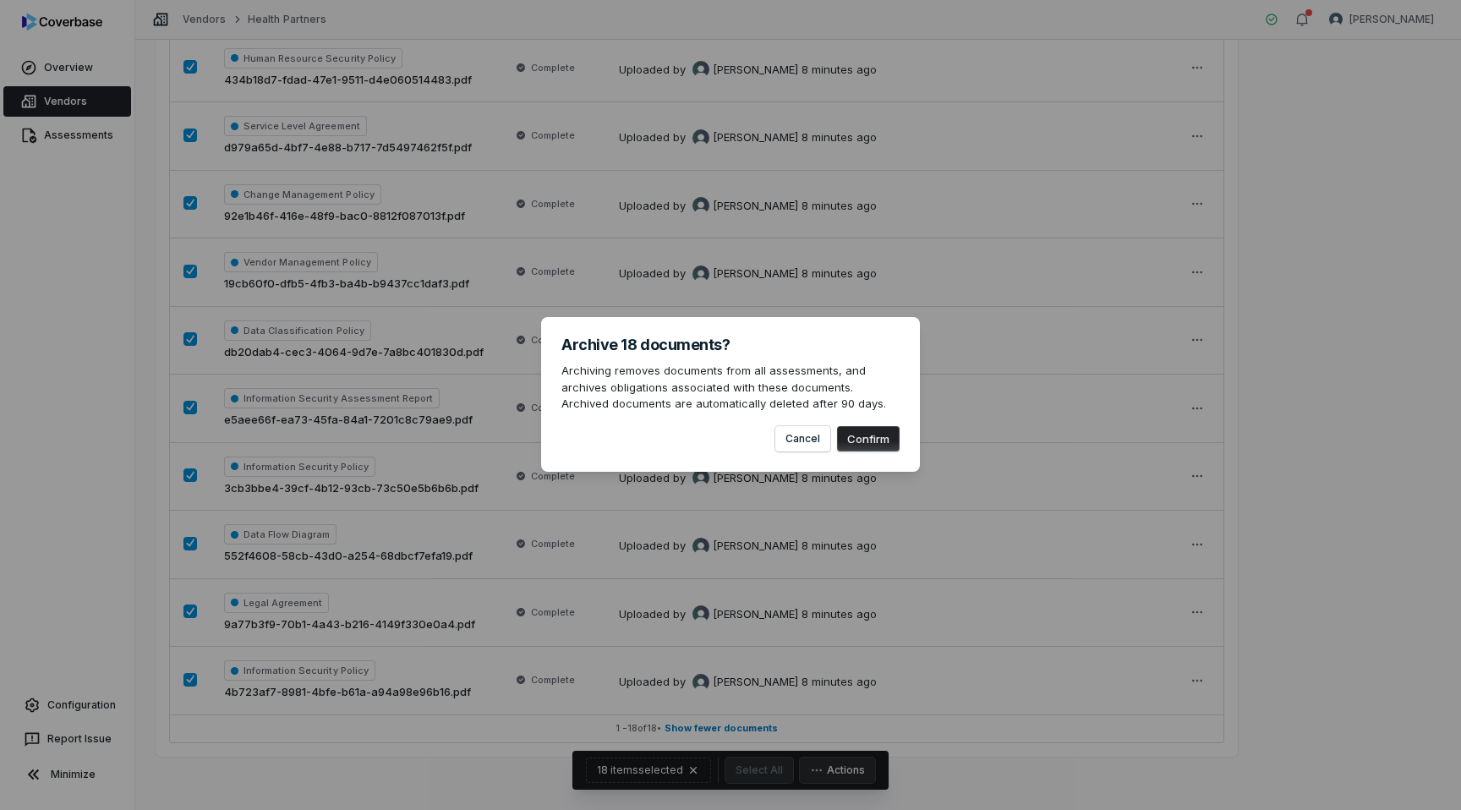
click at [873, 434] on button "Confirm" at bounding box center [868, 438] width 63 height 25
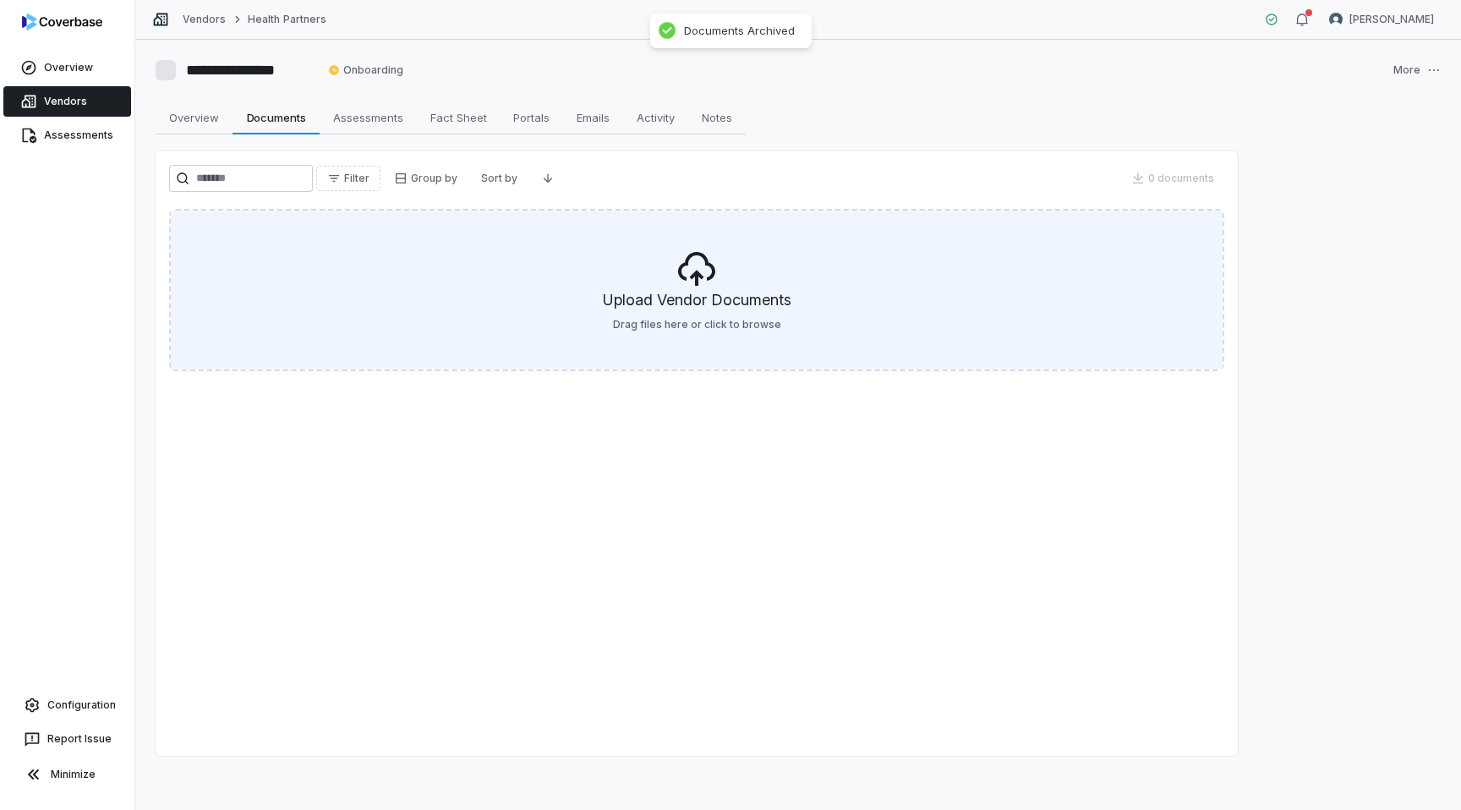
scroll to position [0, 0]
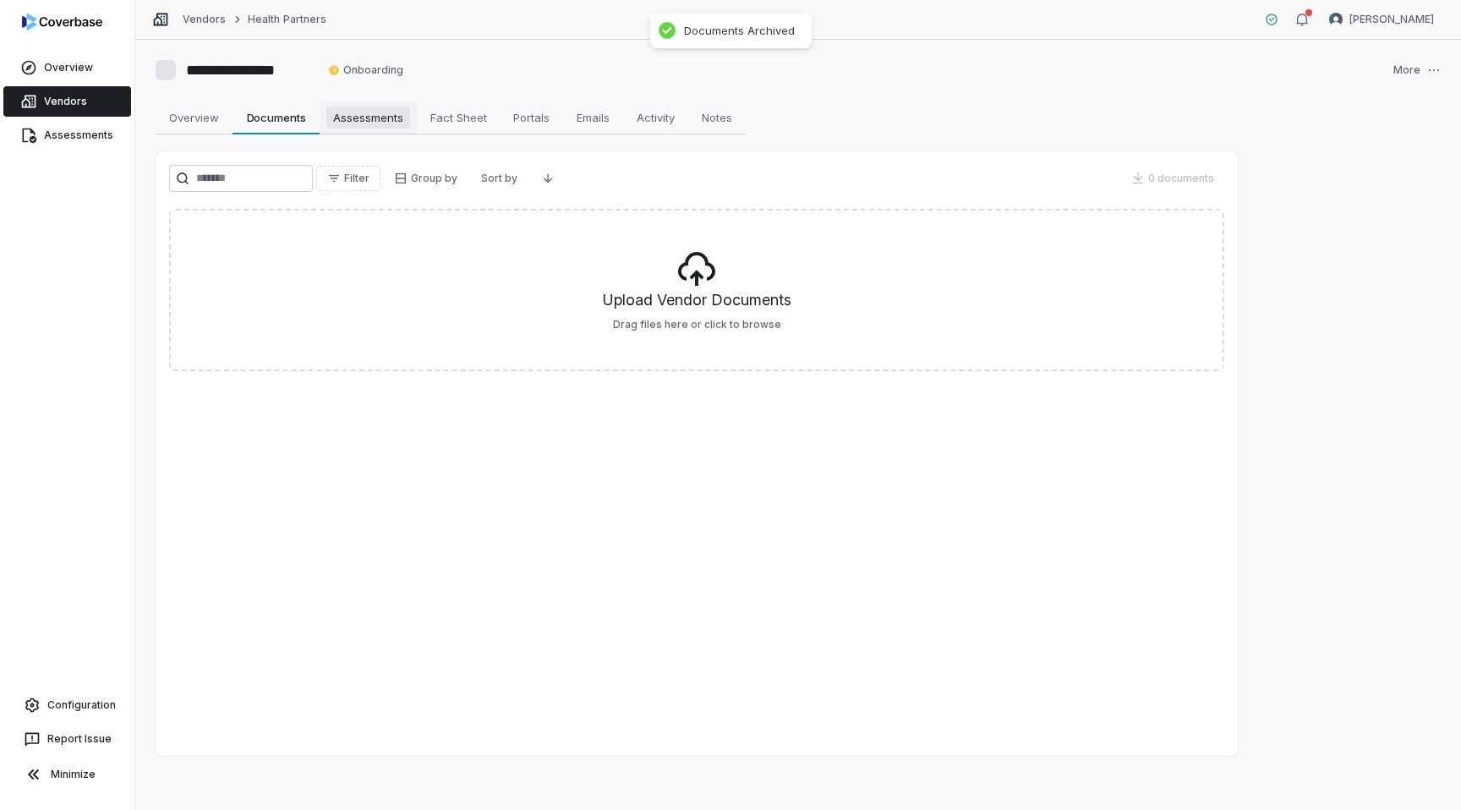
click at [379, 134] on link "Assessments Assessments" at bounding box center [367, 118] width 97 height 34
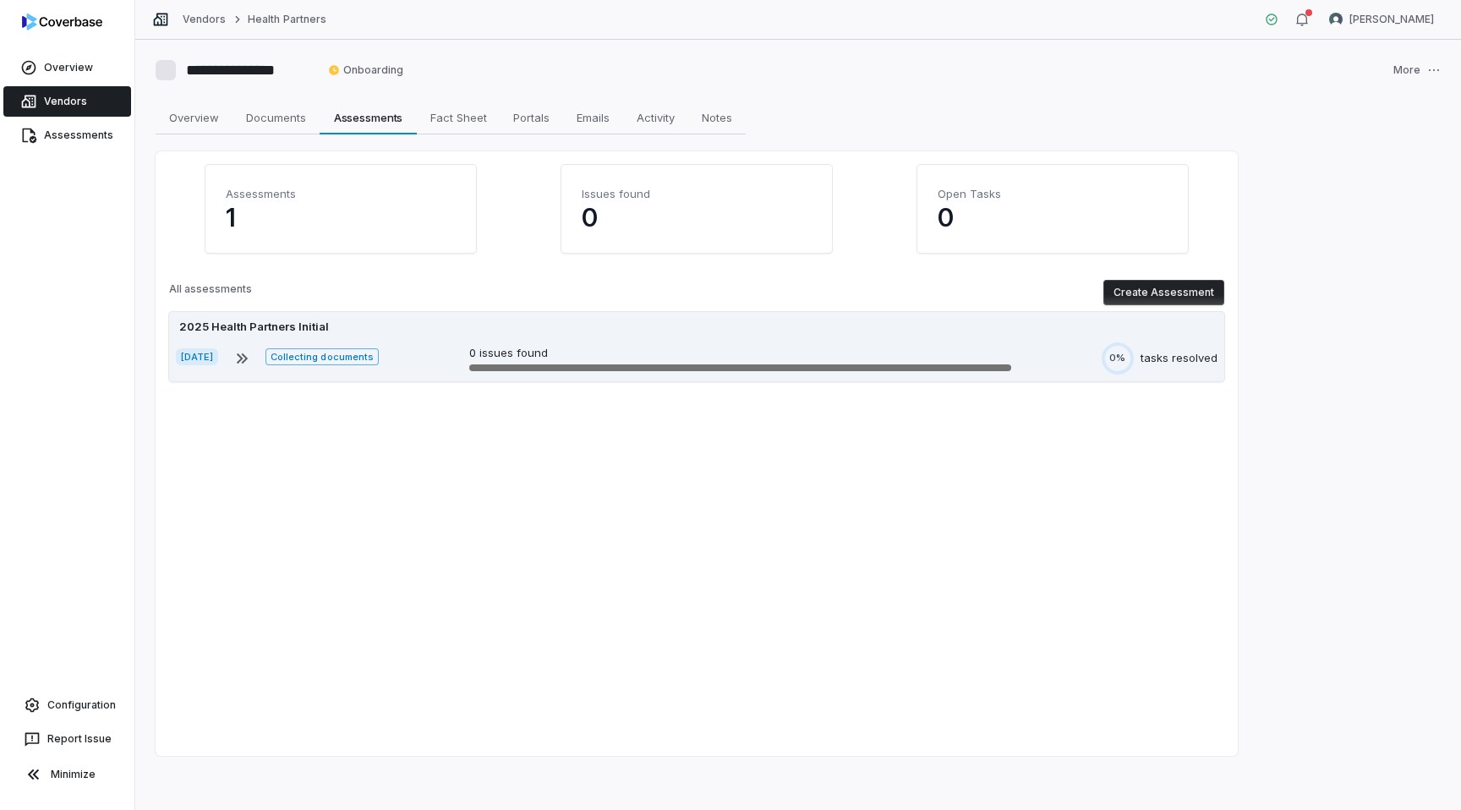
click at [348, 356] on span "Collecting documents" at bounding box center [321, 356] width 113 height 17
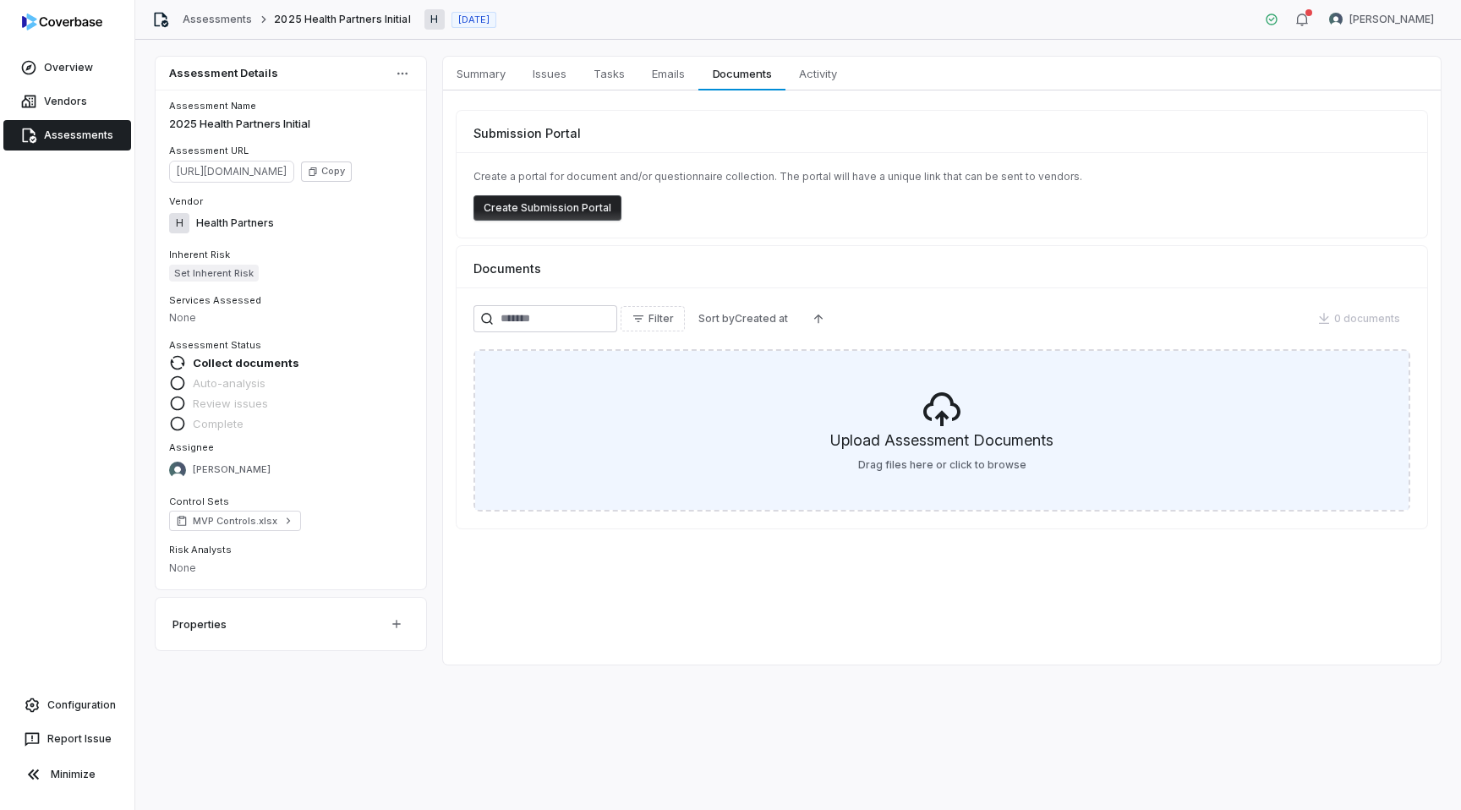
click at [945, 451] on h5 "Upload Assessment Documents" at bounding box center [941, 443] width 223 height 29
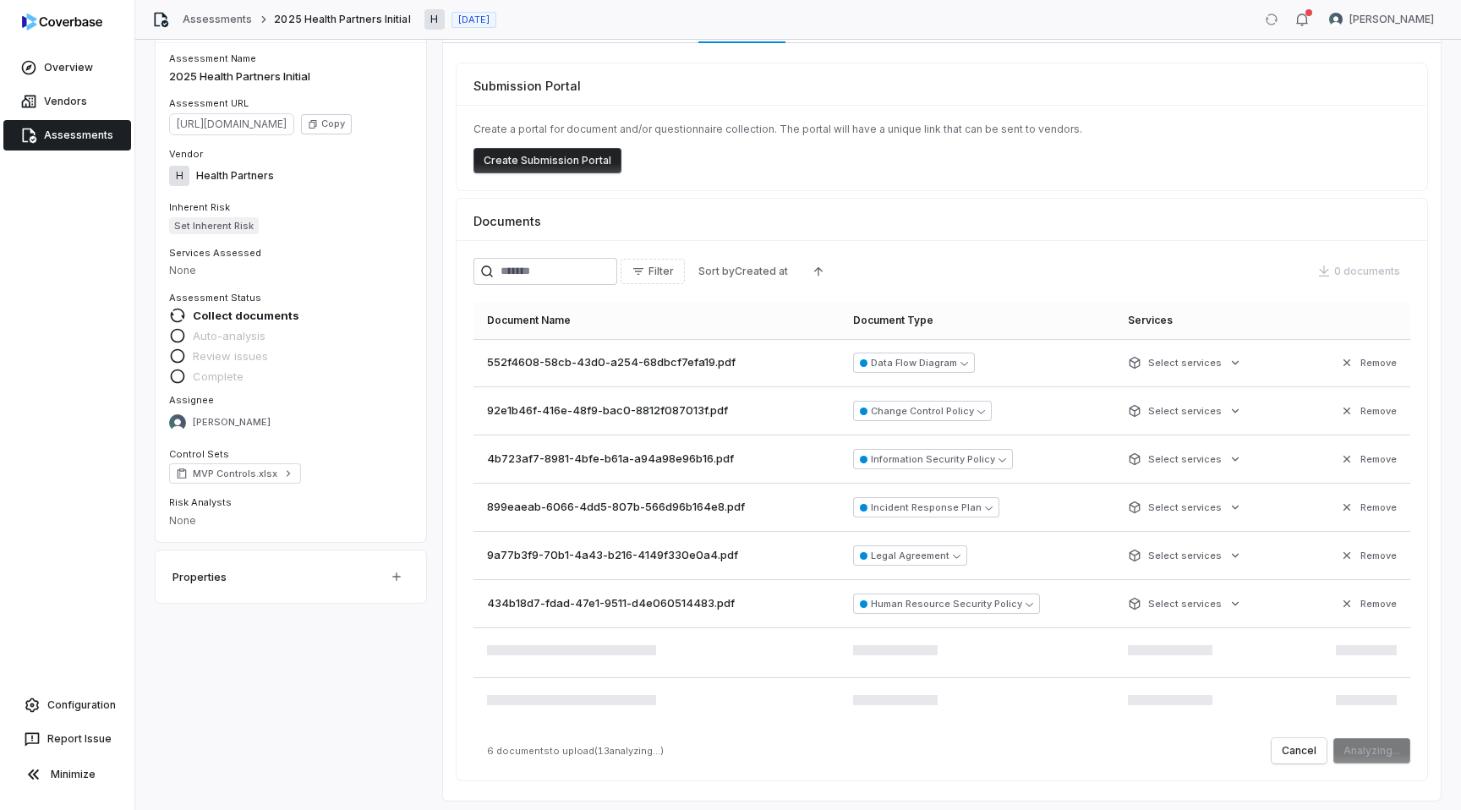
scroll to position [55, 0]
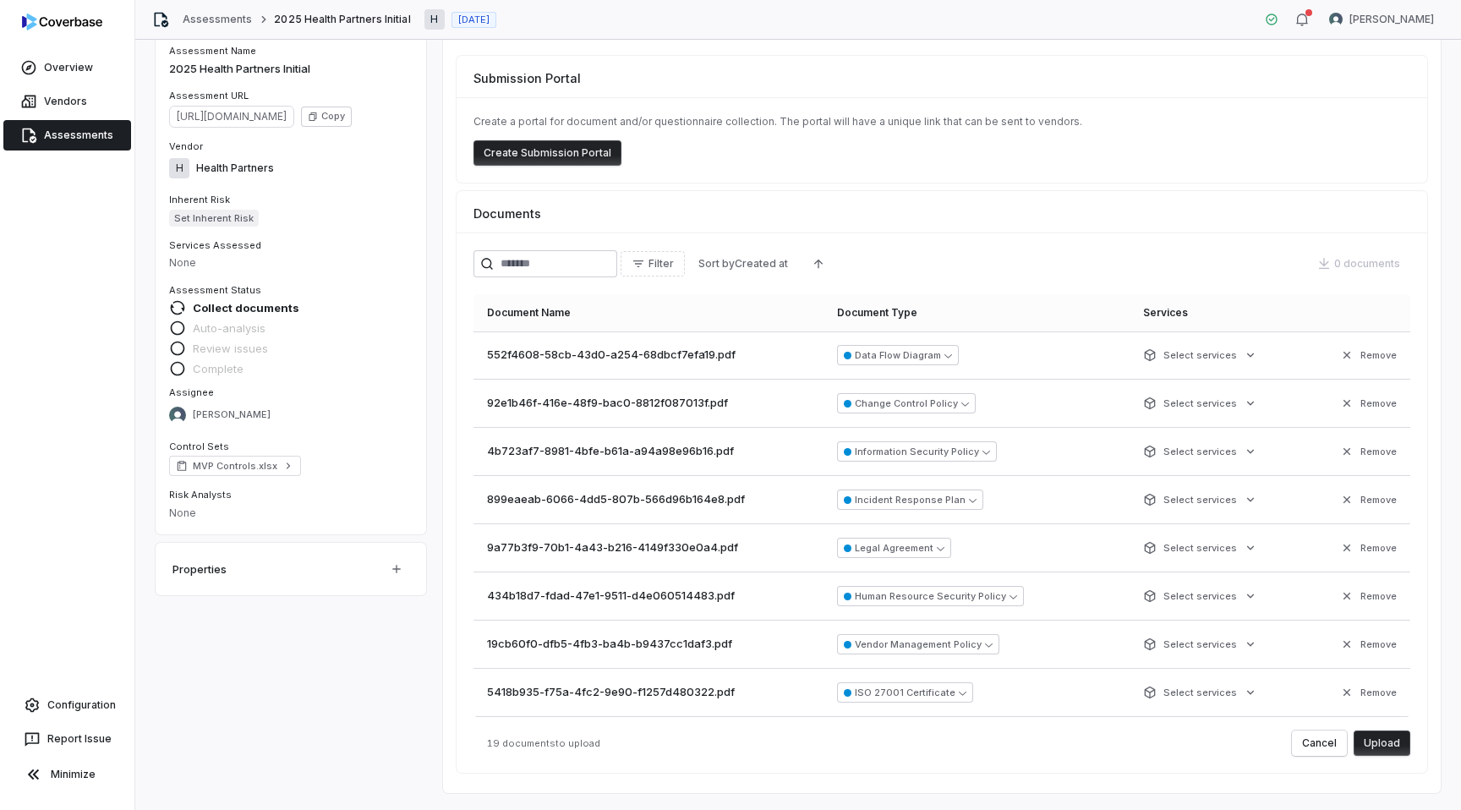
click at [1389, 744] on button "Upload" at bounding box center [1381, 742] width 57 height 25
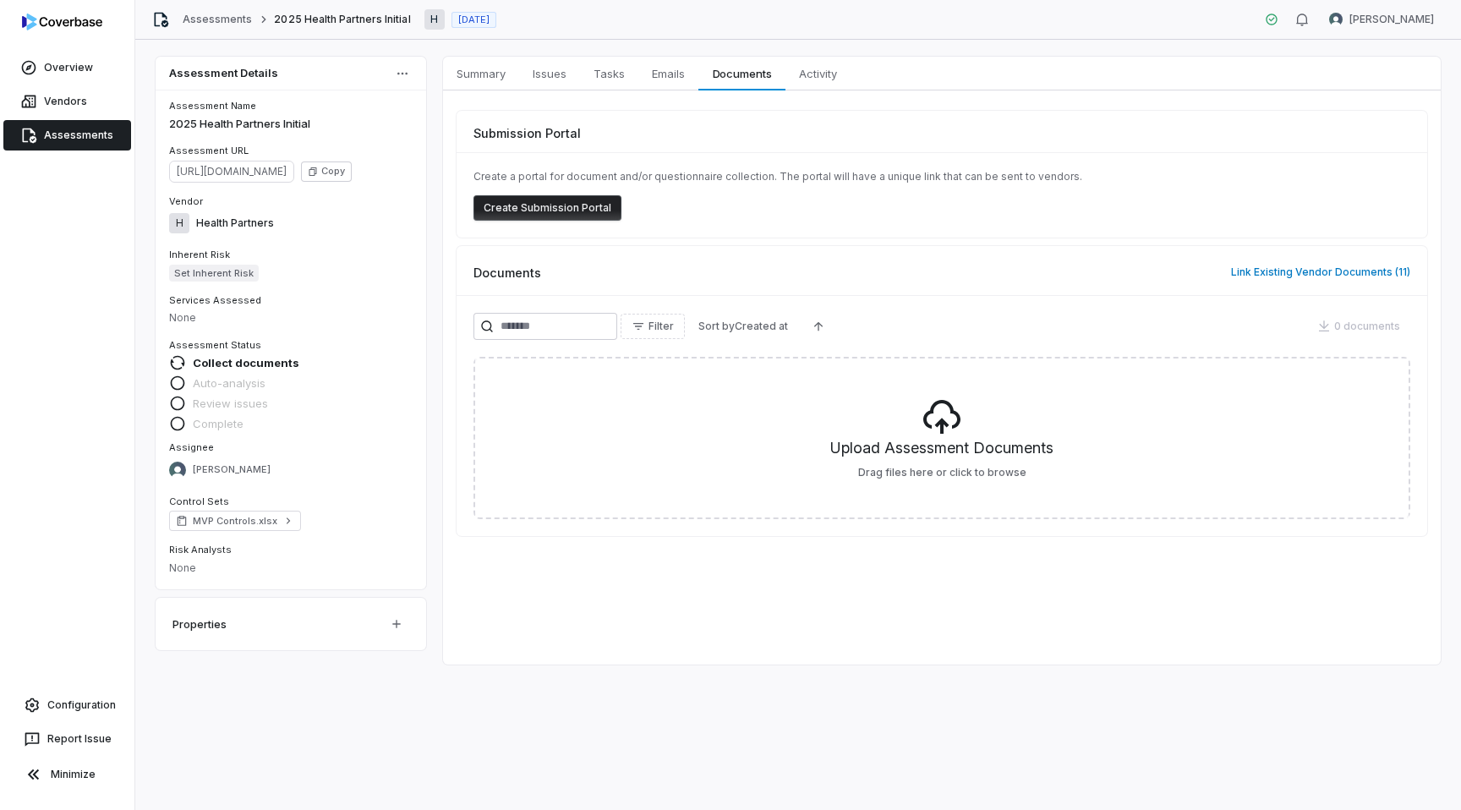
scroll to position [0, 0]
click at [1257, 276] on button "Link Existing Vendor Documents ( 11 )" at bounding box center [1320, 271] width 189 height 35
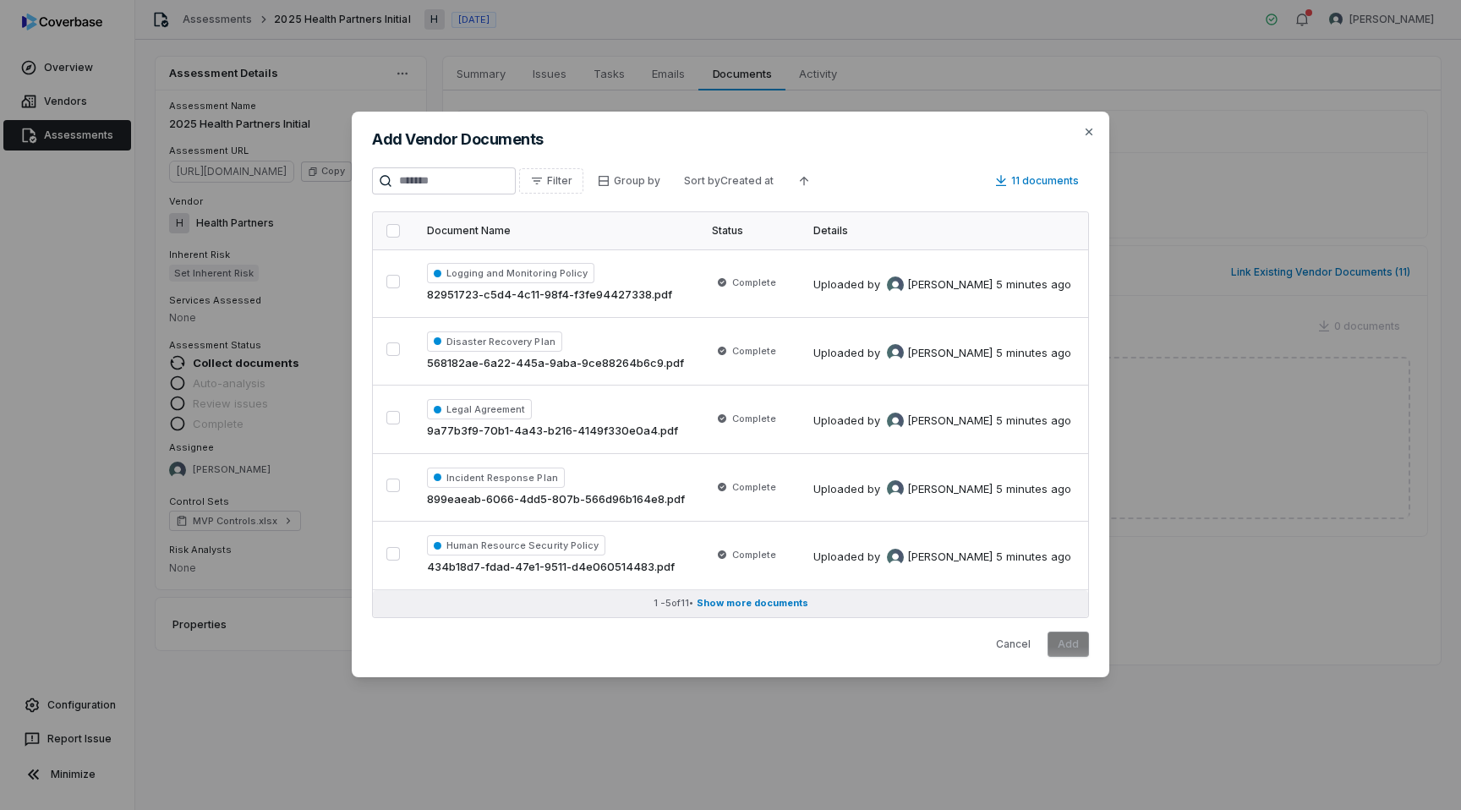
click at [723, 598] on span "Show more documents" at bounding box center [752, 603] width 112 height 13
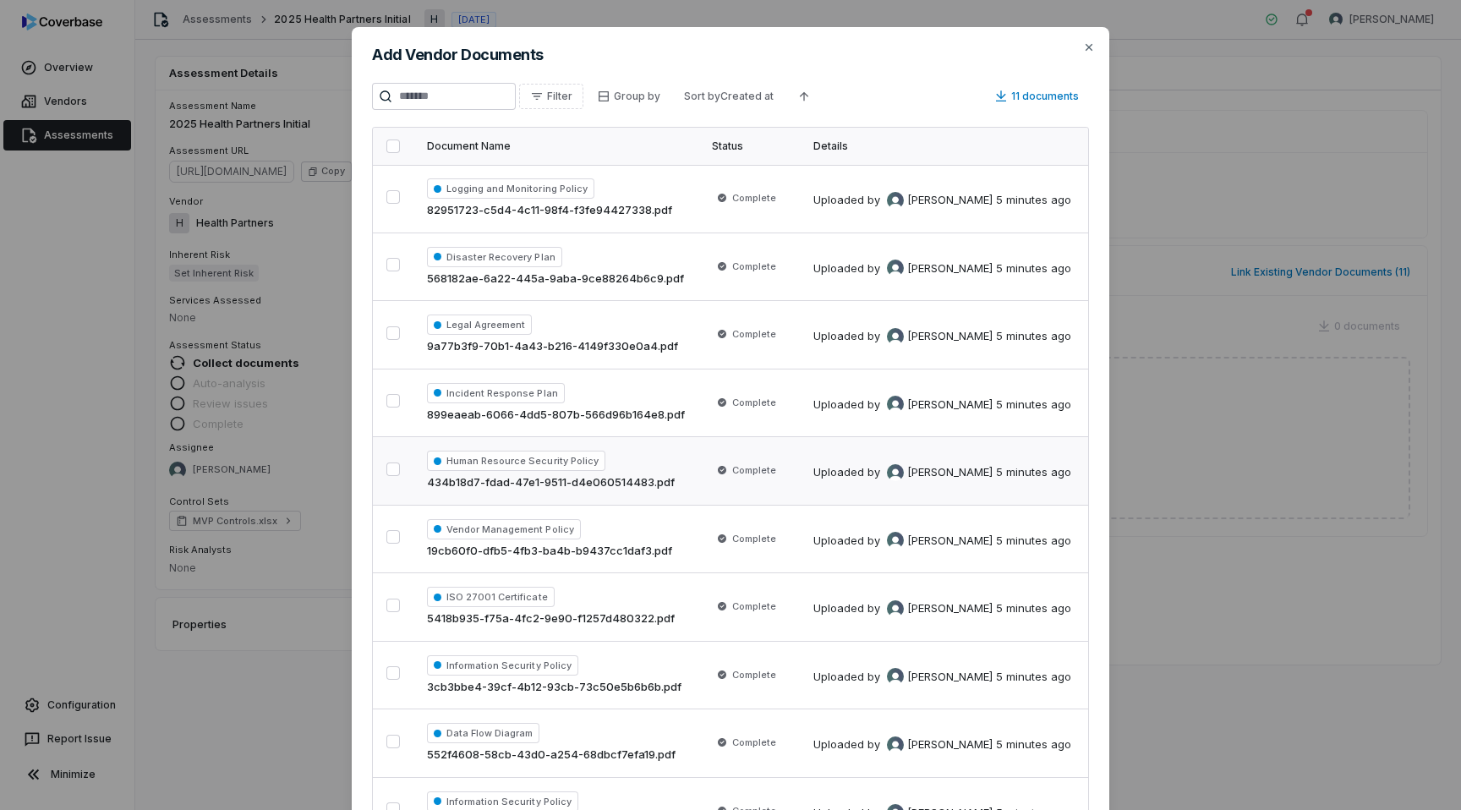
click at [390, 150] on button "button" at bounding box center [393, 146] width 14 height 14
click at [1087, 42] on icon "button" at bounding box center [1089, 48] width 14 height 14
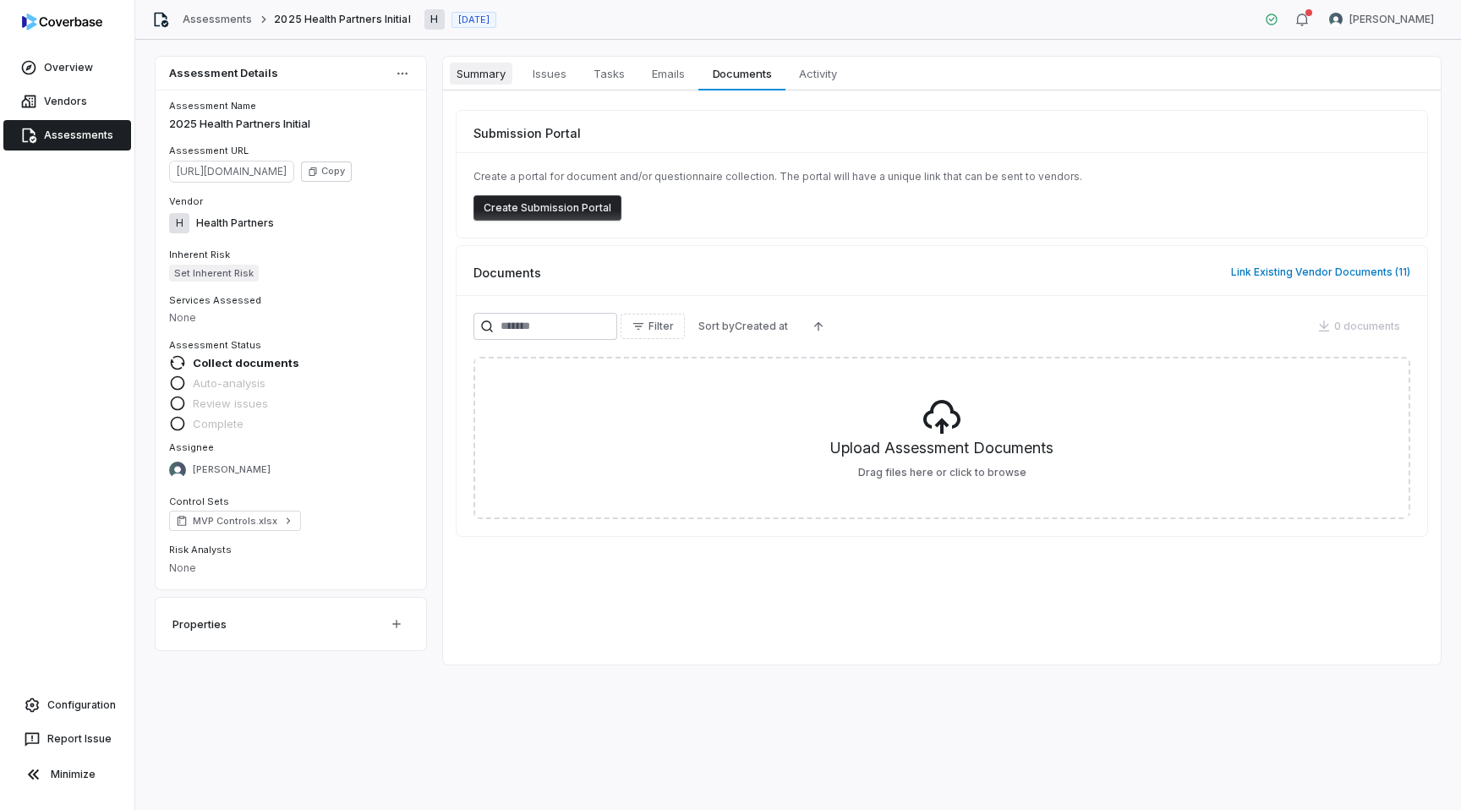
click at [491, 79] on span "Summary" at bounding box center [481, 74] width 63 height 22
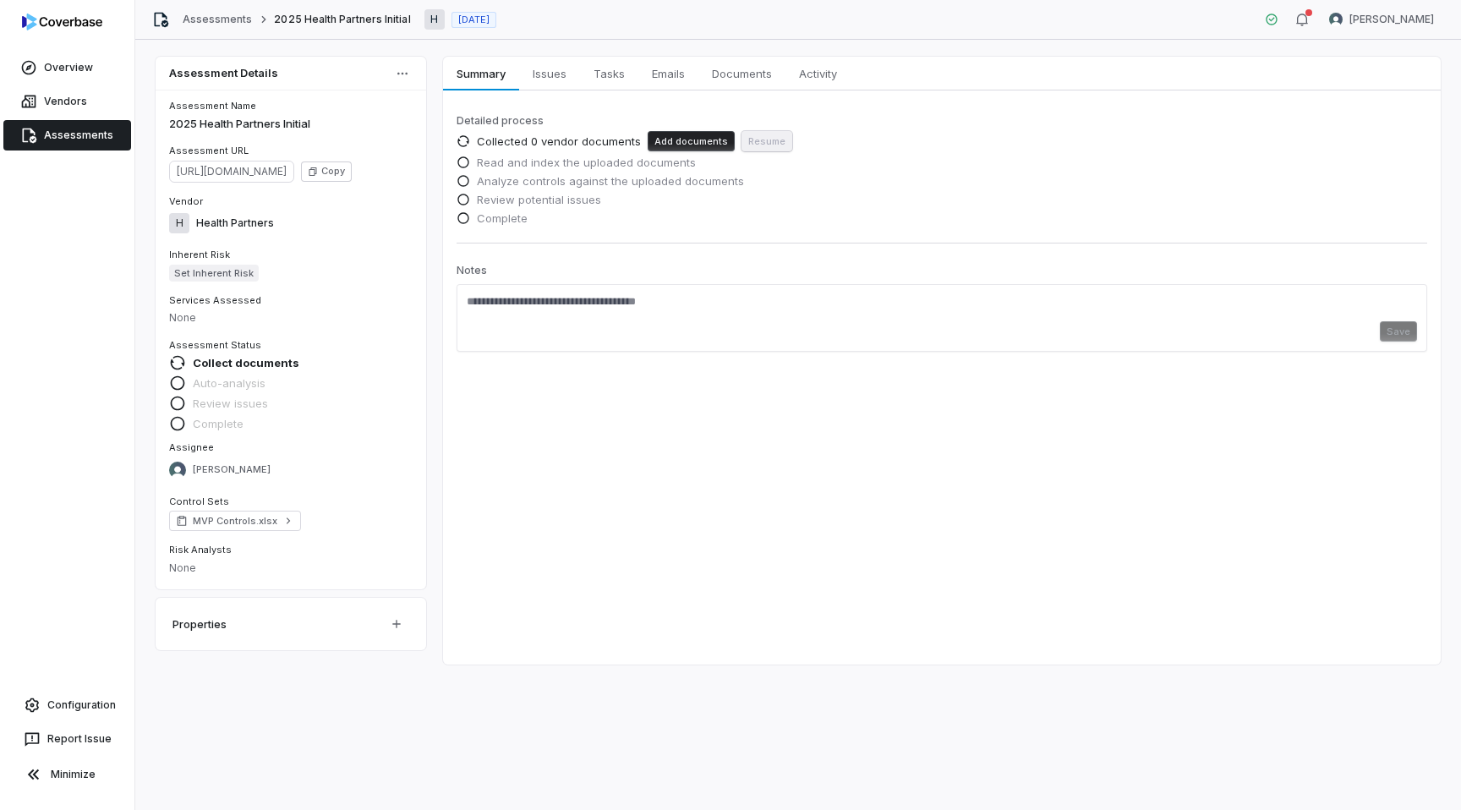
click at [702, 141] on button "Add documents" at bounding box center [690, 141] width 87 height 20
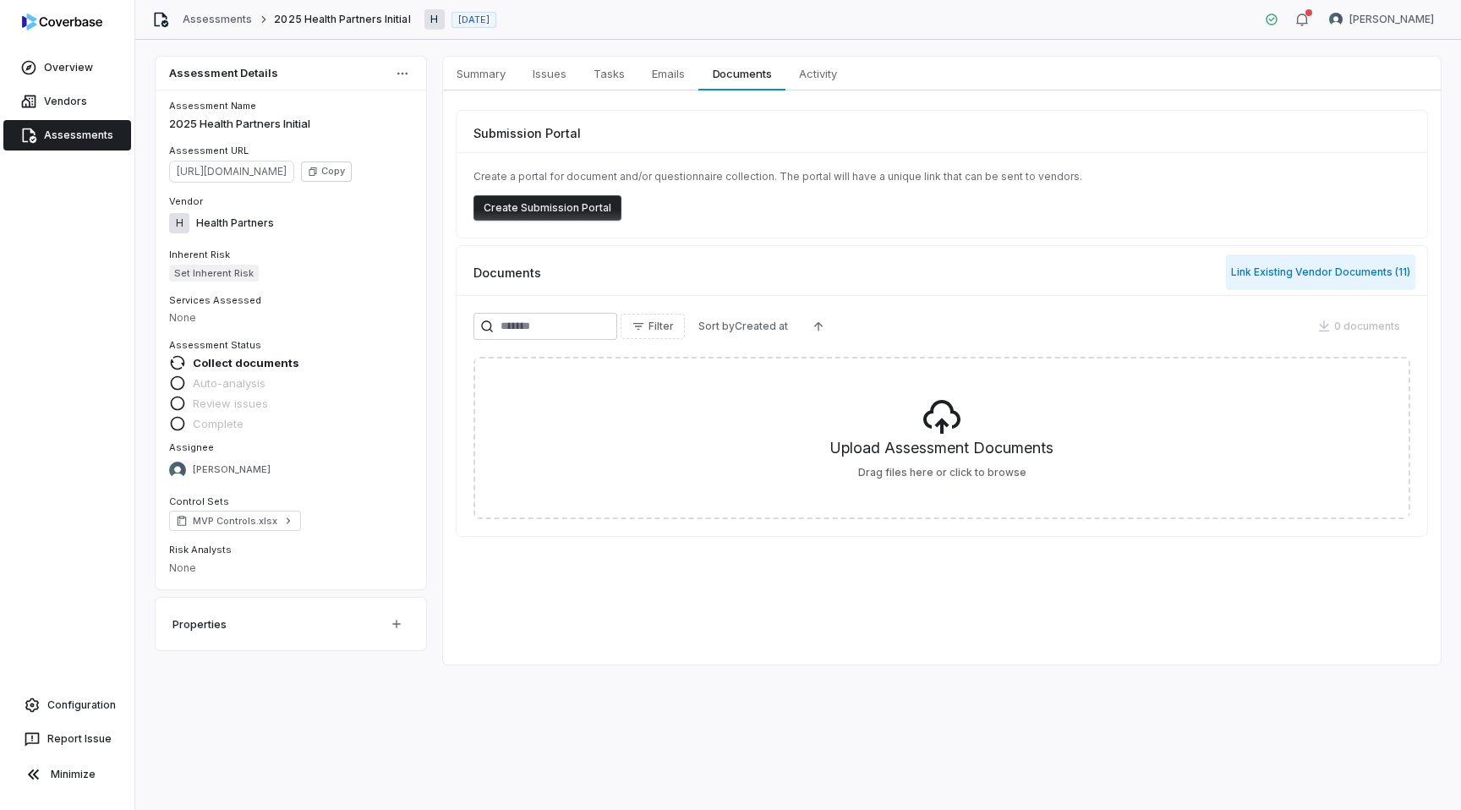
click at [1330, 277] on button "Link Existing Vendor Documents ( 11 )" at bounding box center [1320, 271] width 189 height 35
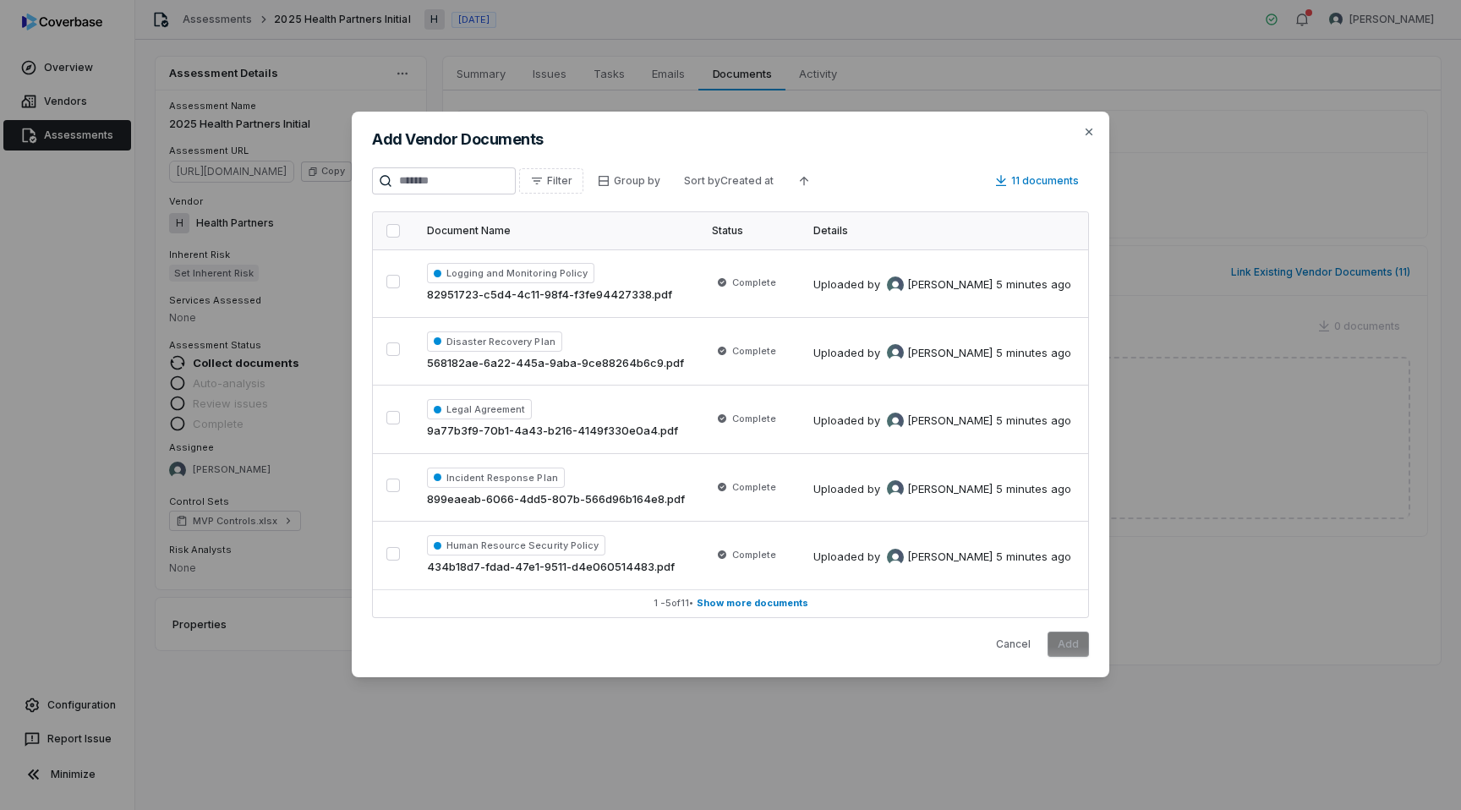
click at [393, 232] on button "button" at bounding box center [393, 231] width 14 height 14
click at [1072, 640] on button "Add" at bounding box center [1067, 643] width 41 height 25
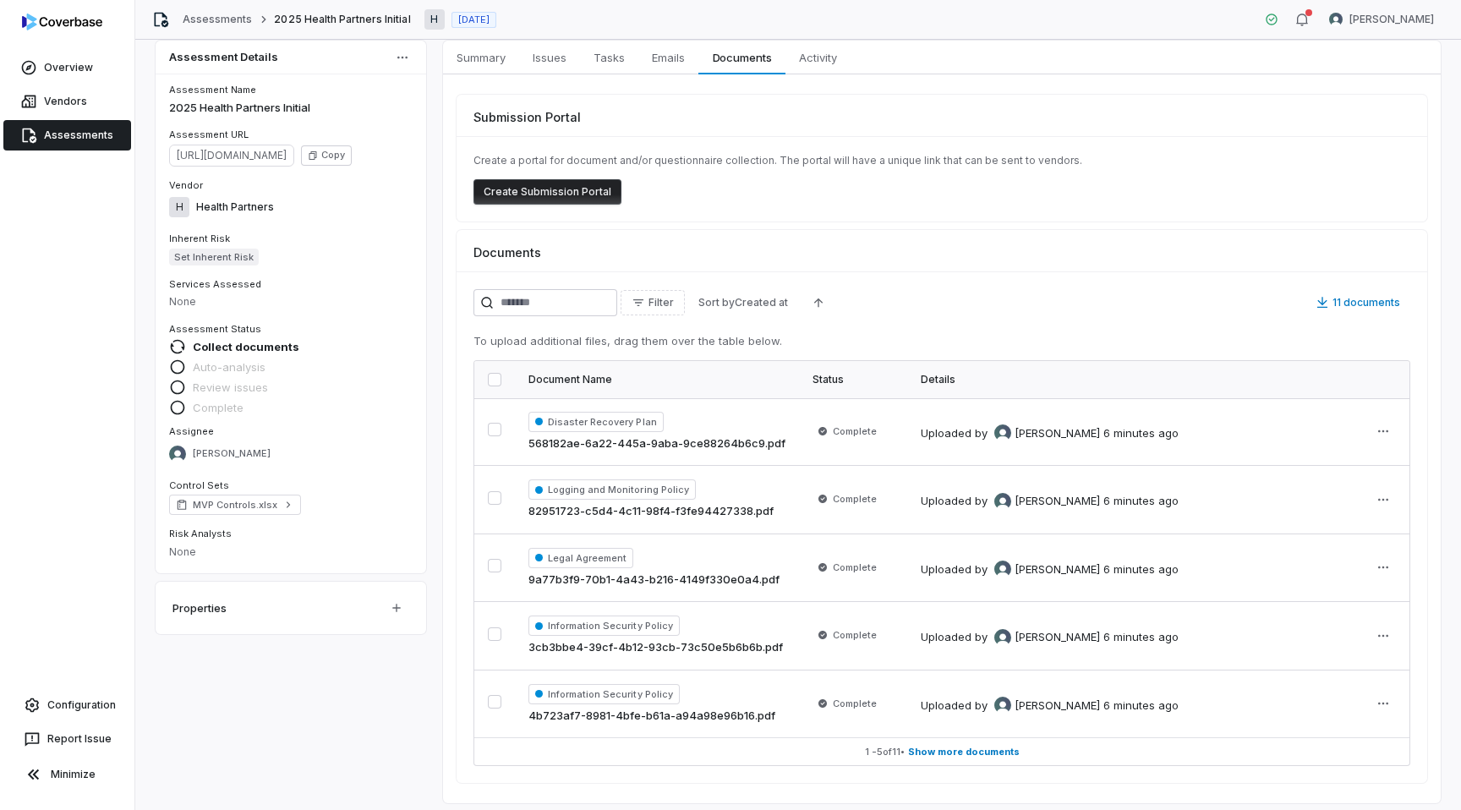
scroll to position [26, 0]
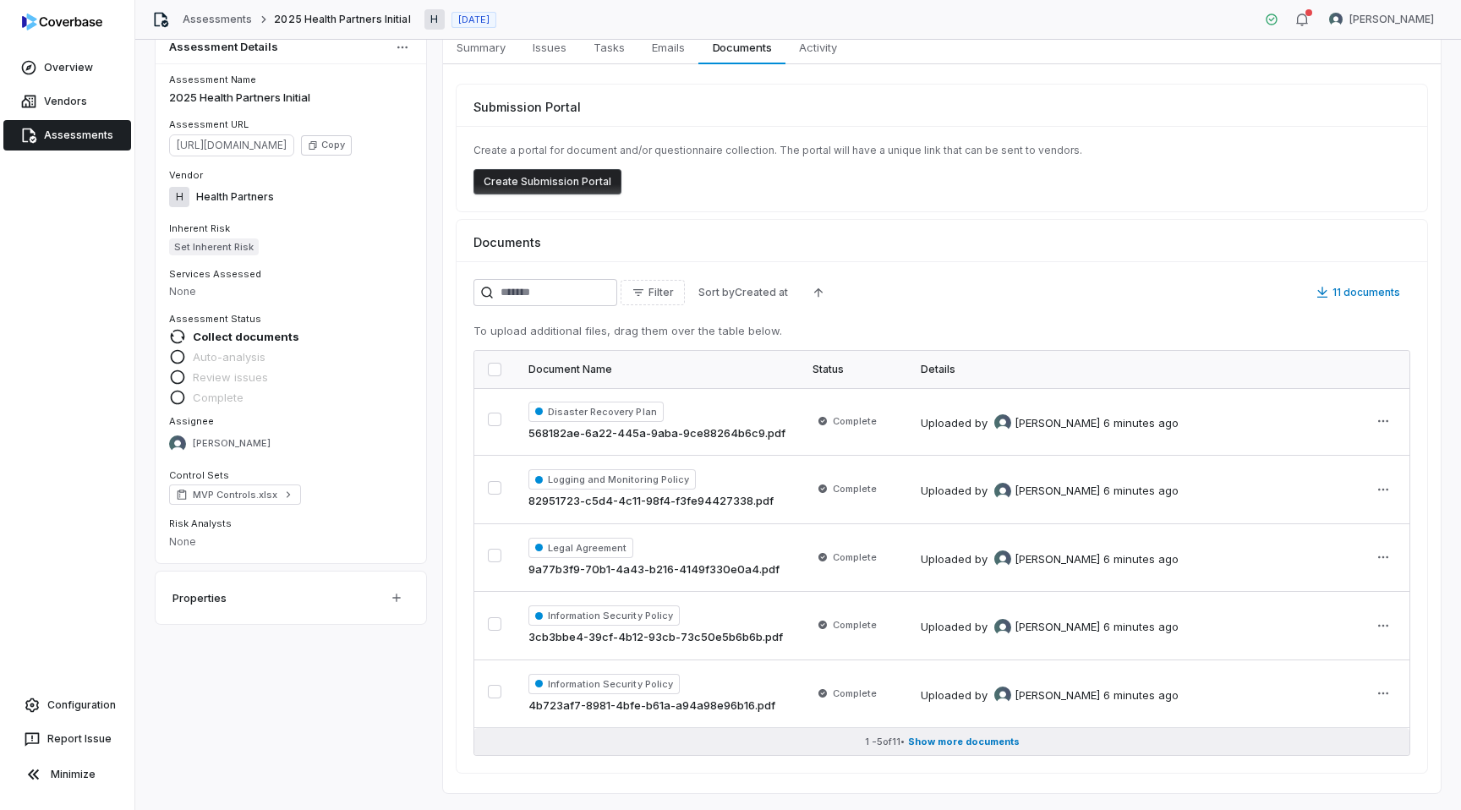
click at [986, 738] on span "Show more documents" at bounding box center [964, 741] width 112 height 13
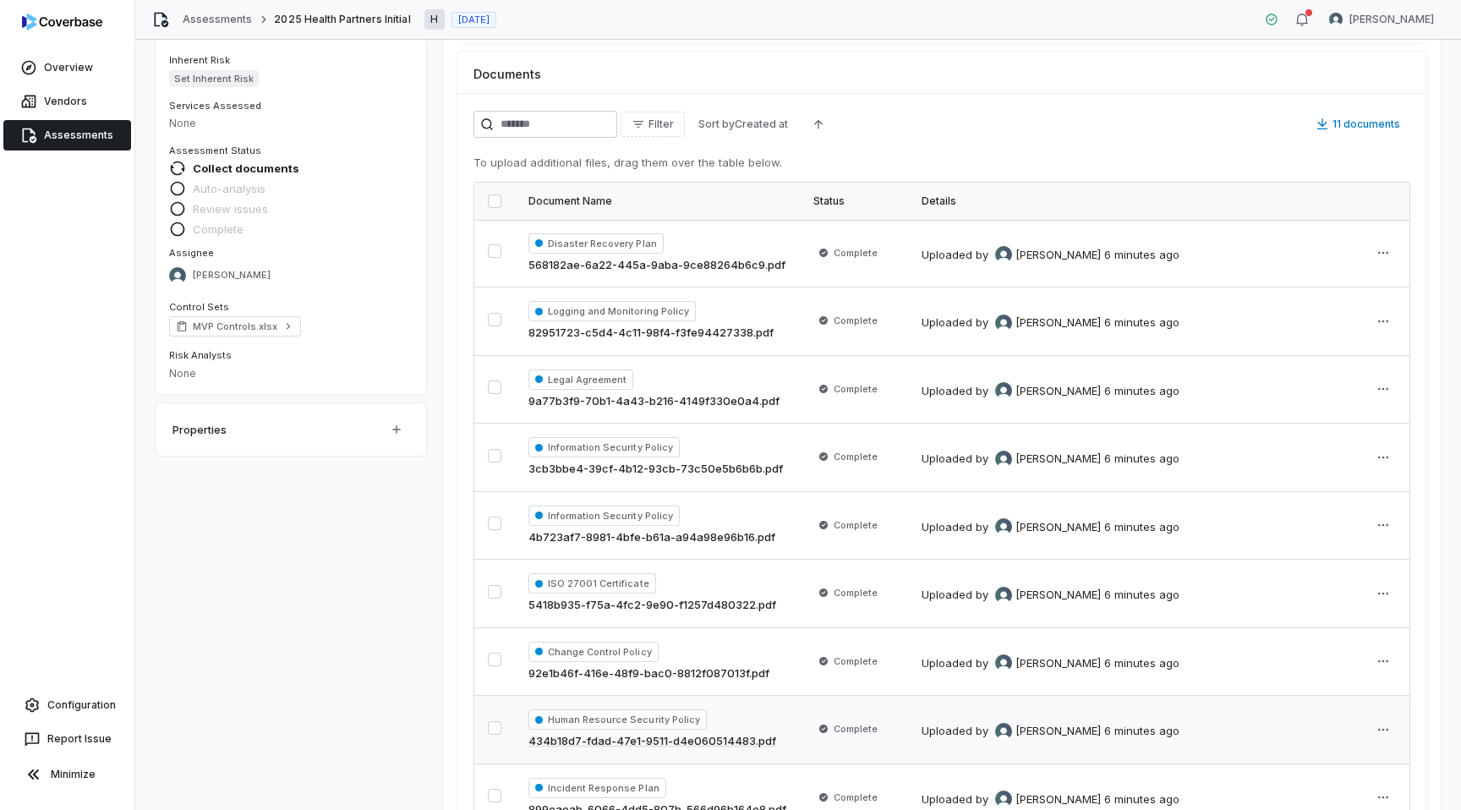
scroll to position [0, 0]
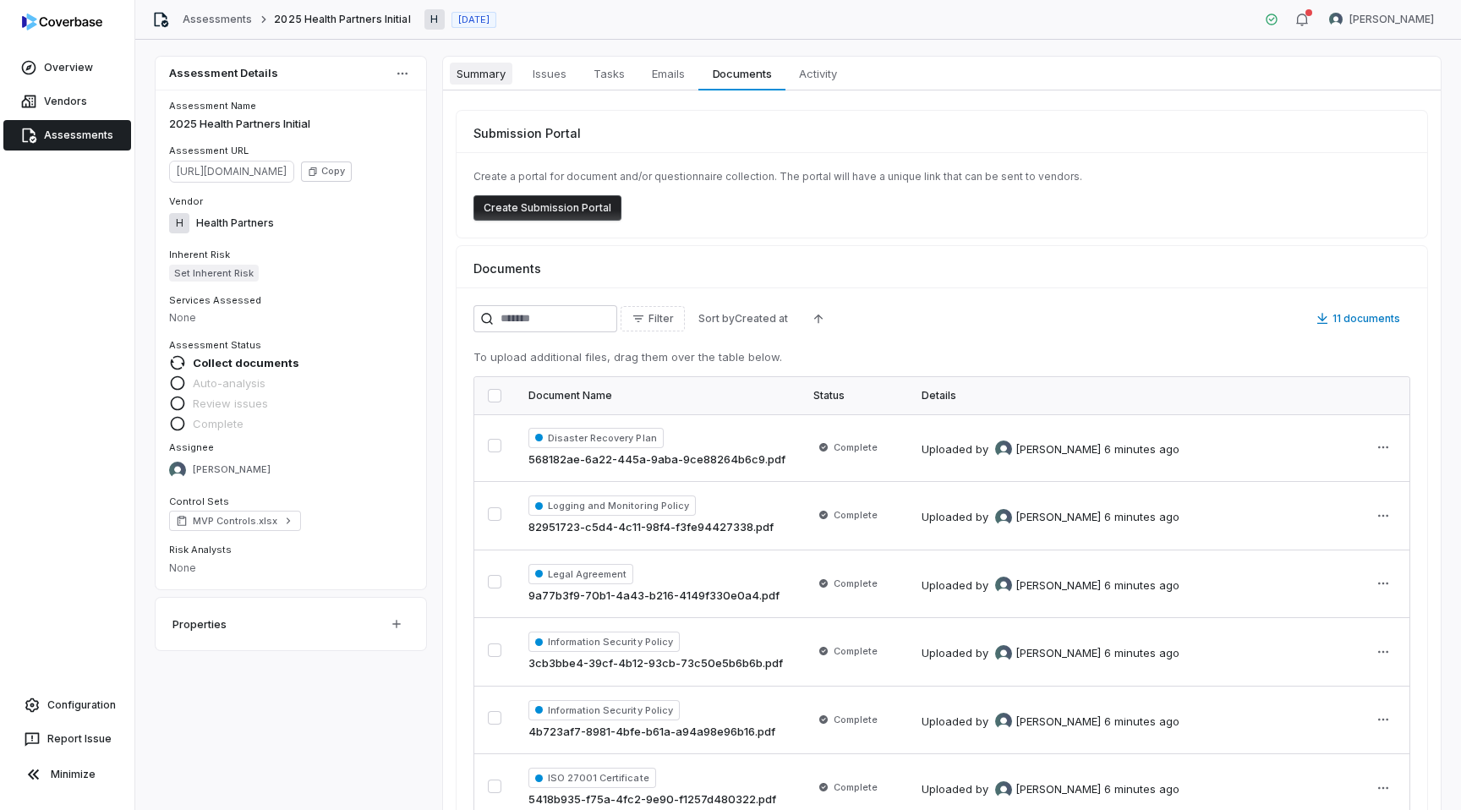
click at [489, 74] on span "Summary" at bounding box center [481, 74] width 63 height 22
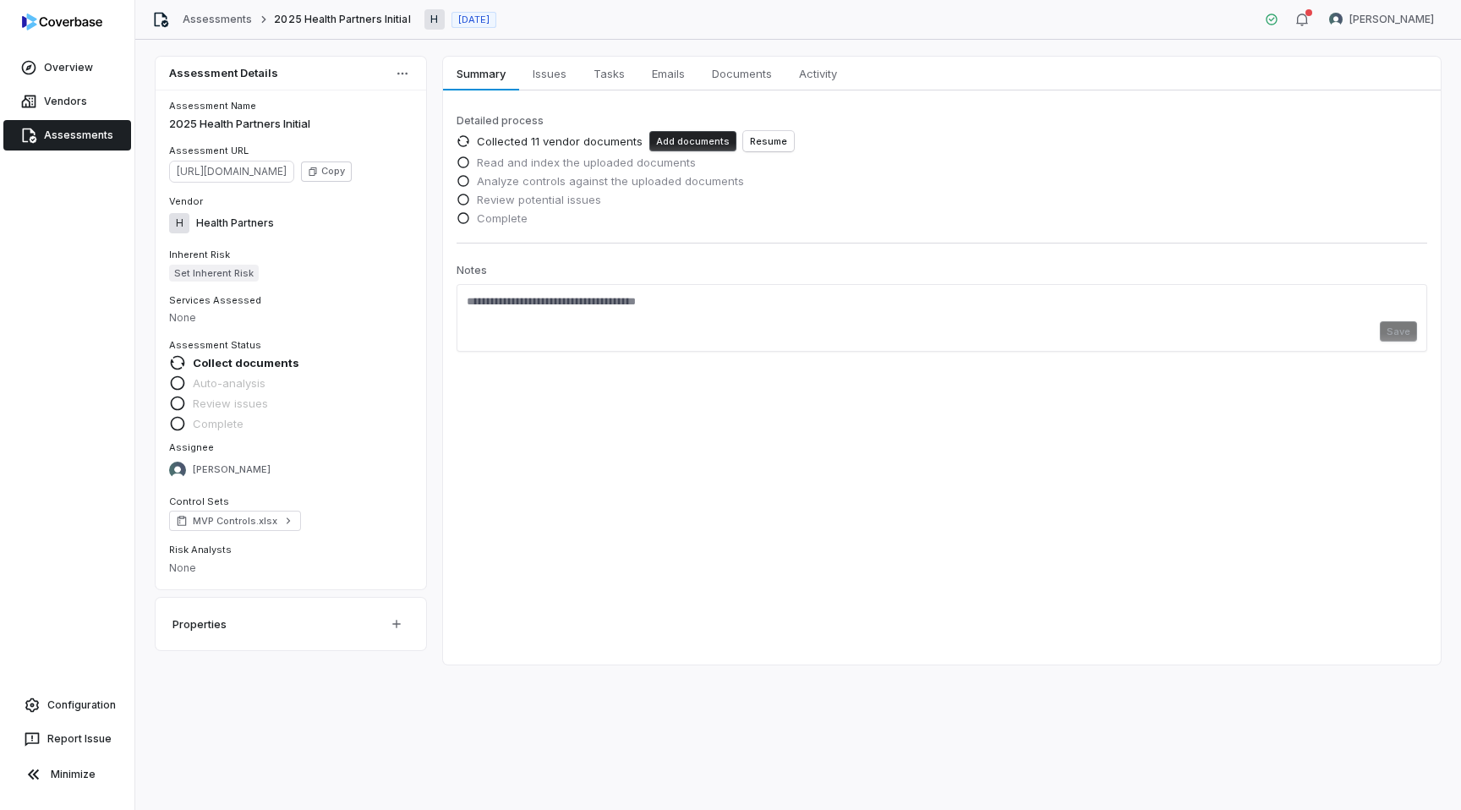
click at [673, 139] on button "Add documents" at bounding box center [692, 141] width 87 height 20
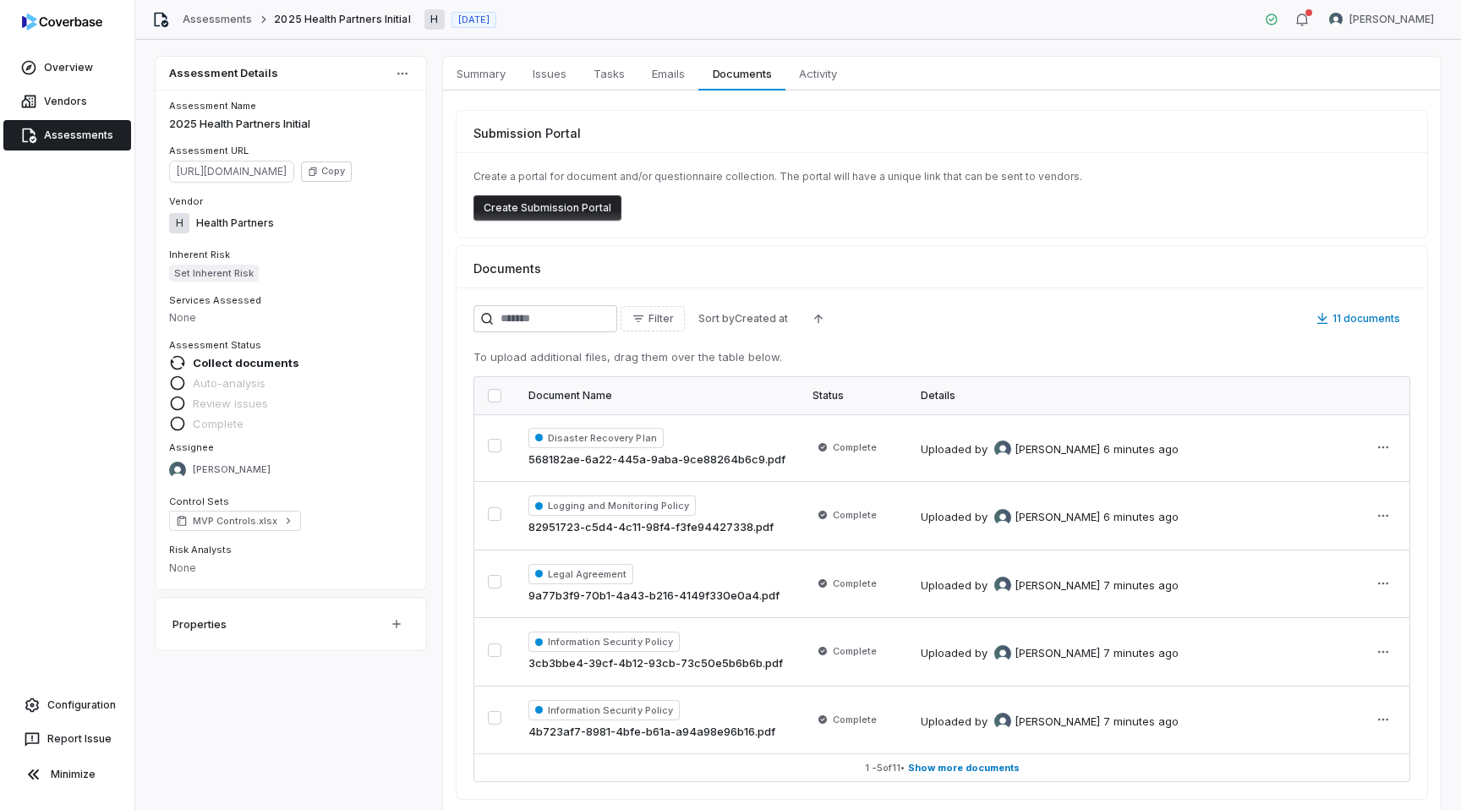
scroll to position [26, 0]
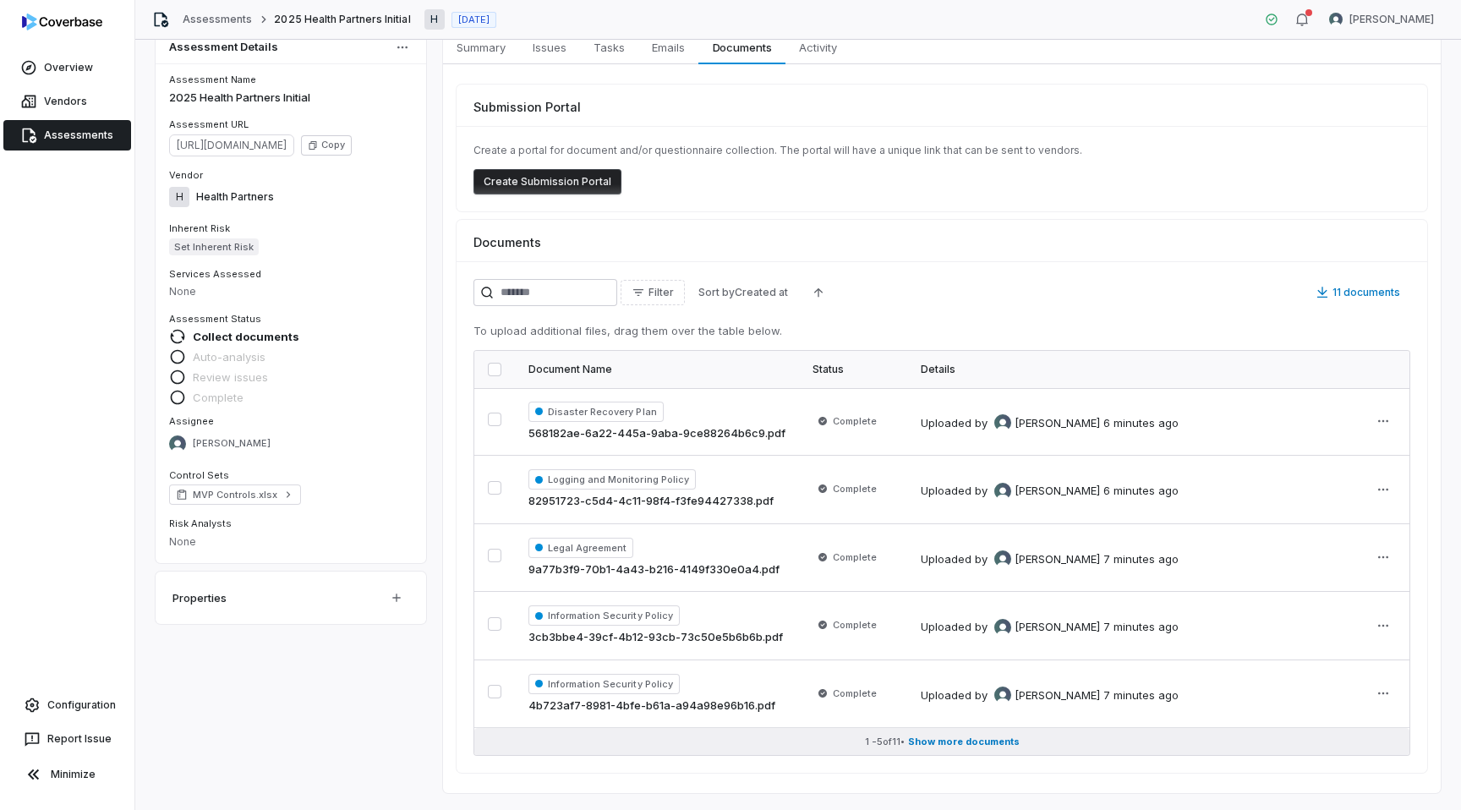
click at [990, 742] on span "Show more documents" at bounding box center [964, 741] width 112 height 13
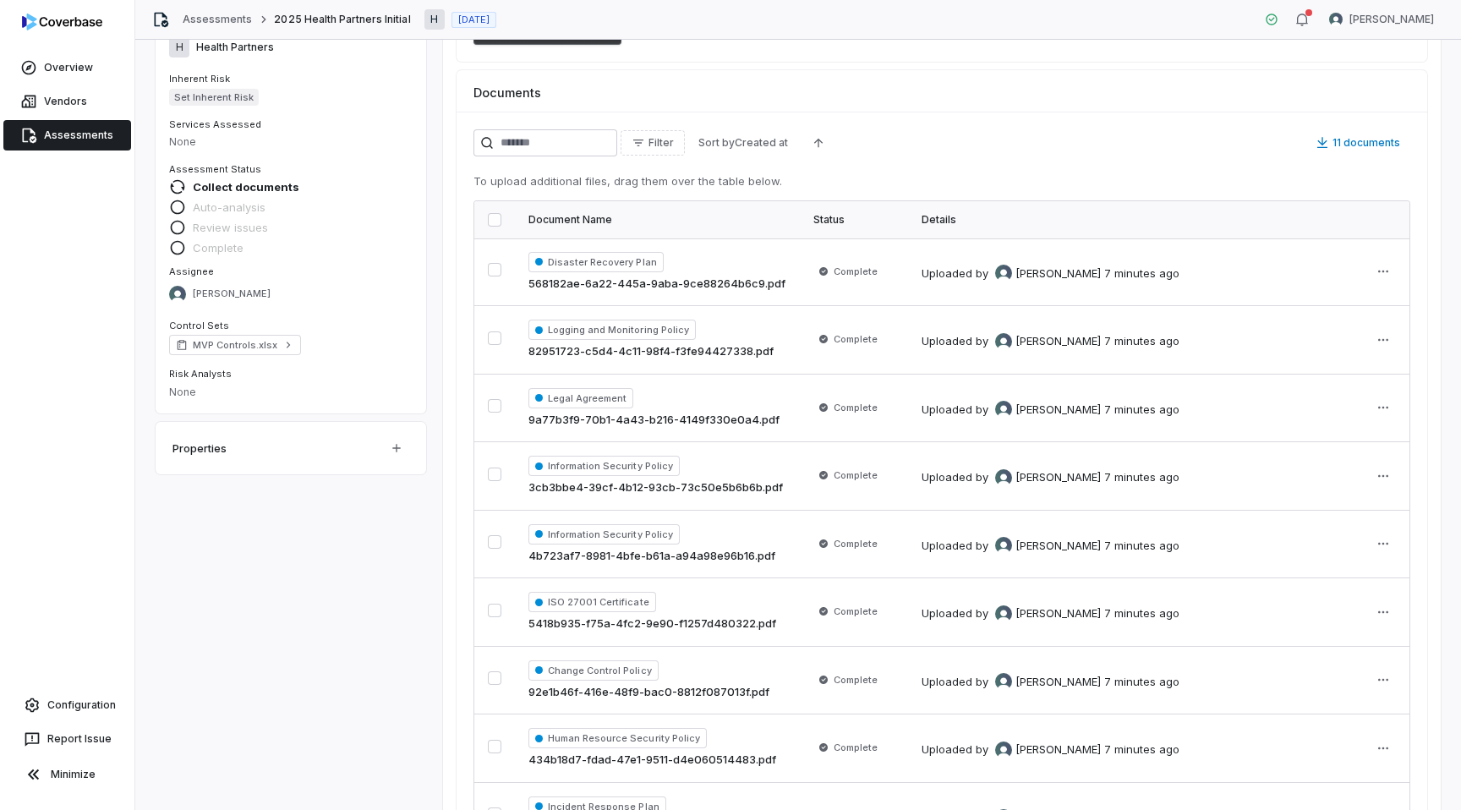
scroll to position [172, 0]
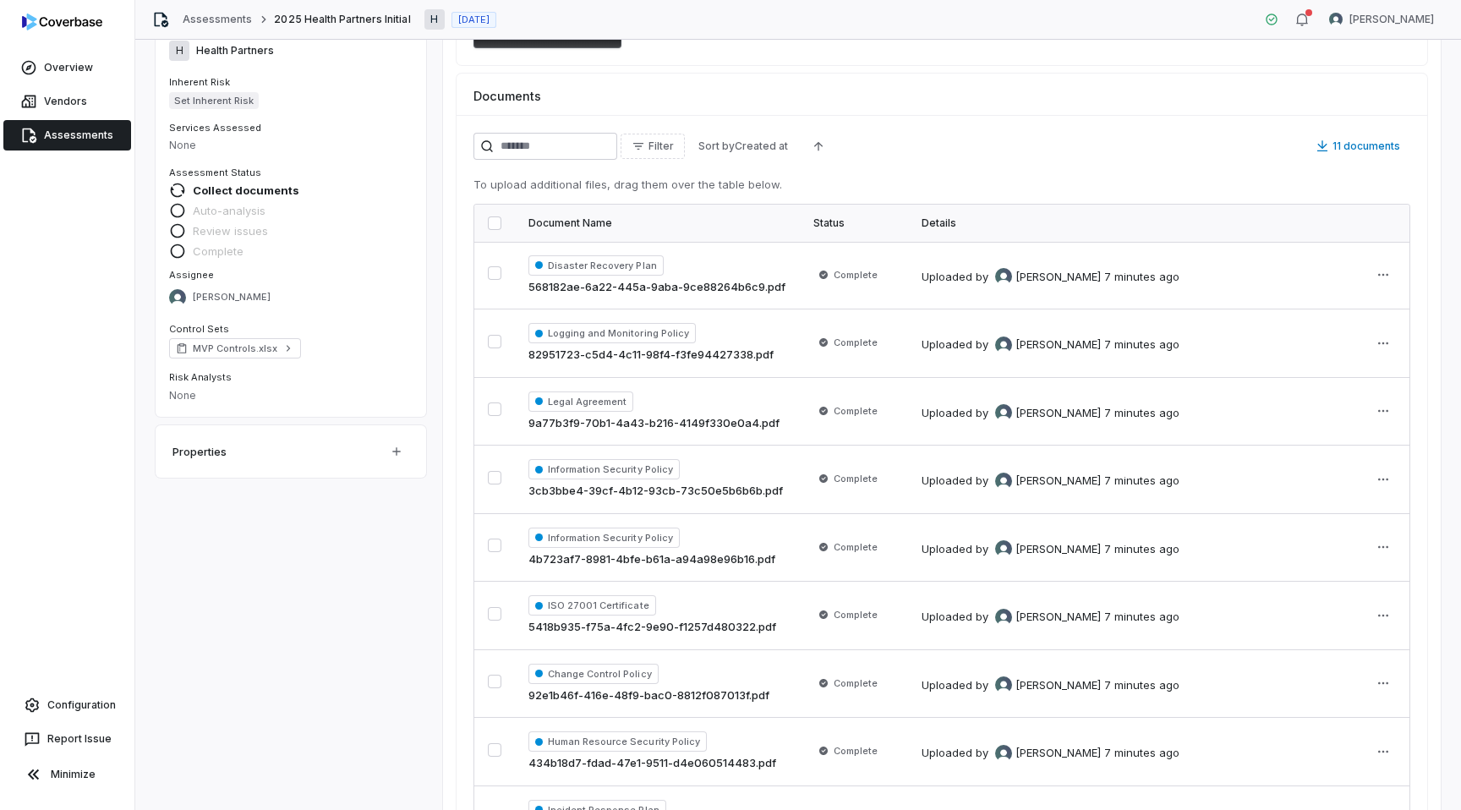
click at [494, 222] on button "button" at bounding box center [495, 223] width 14 height 14
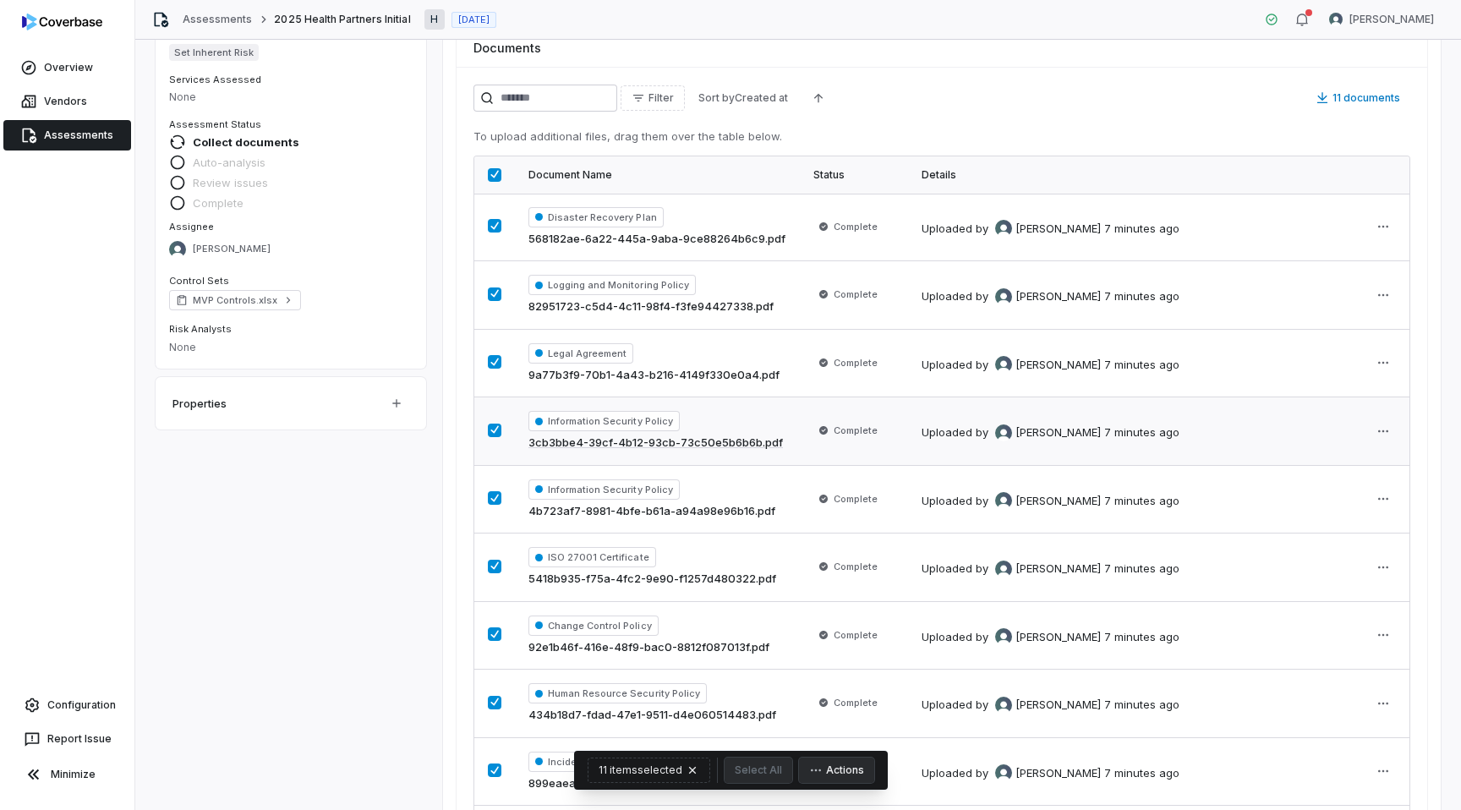
scroll to position [434, 0]
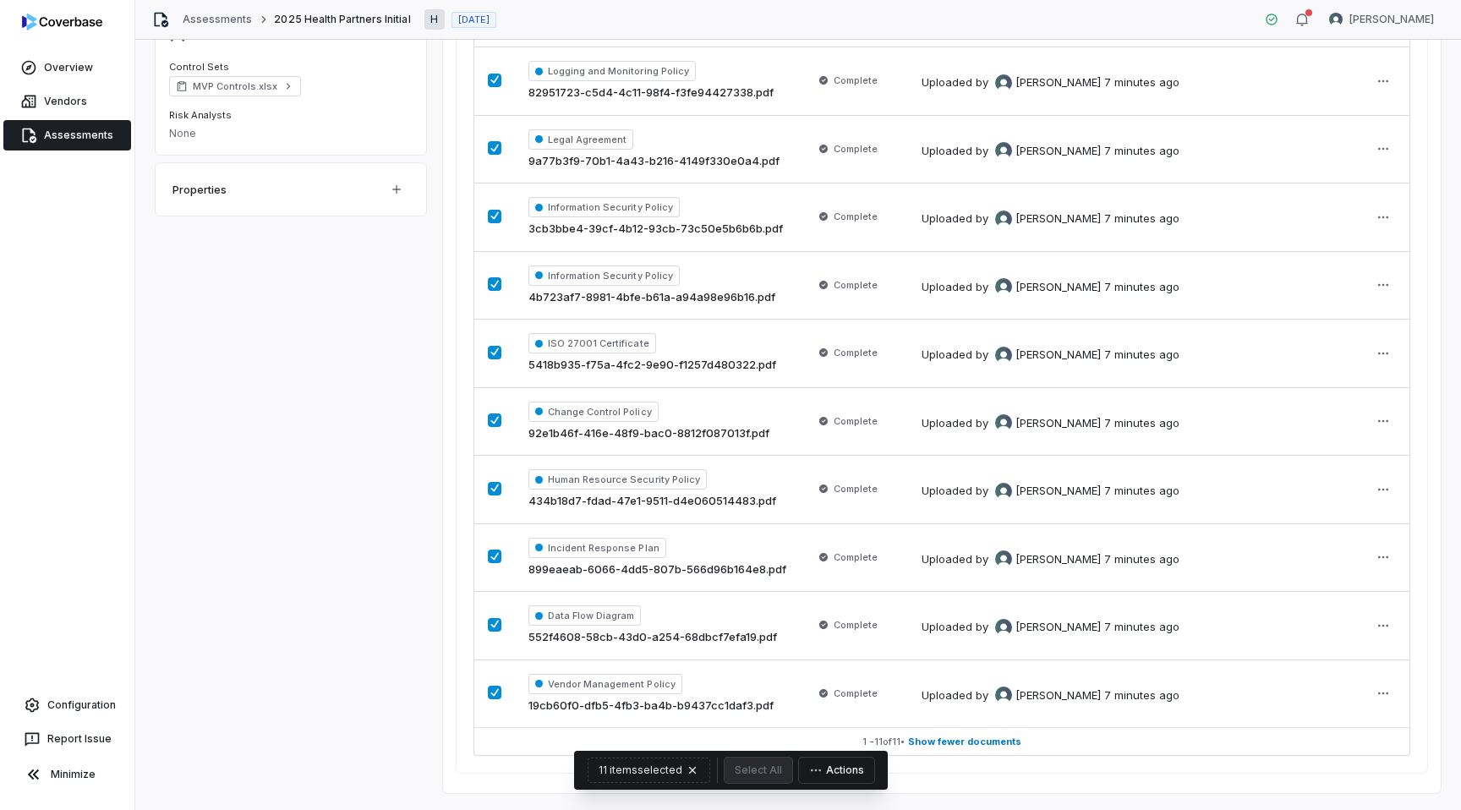
click at [817, 770] on icon "button" at bounding box center [816, 770] width 10 height 3
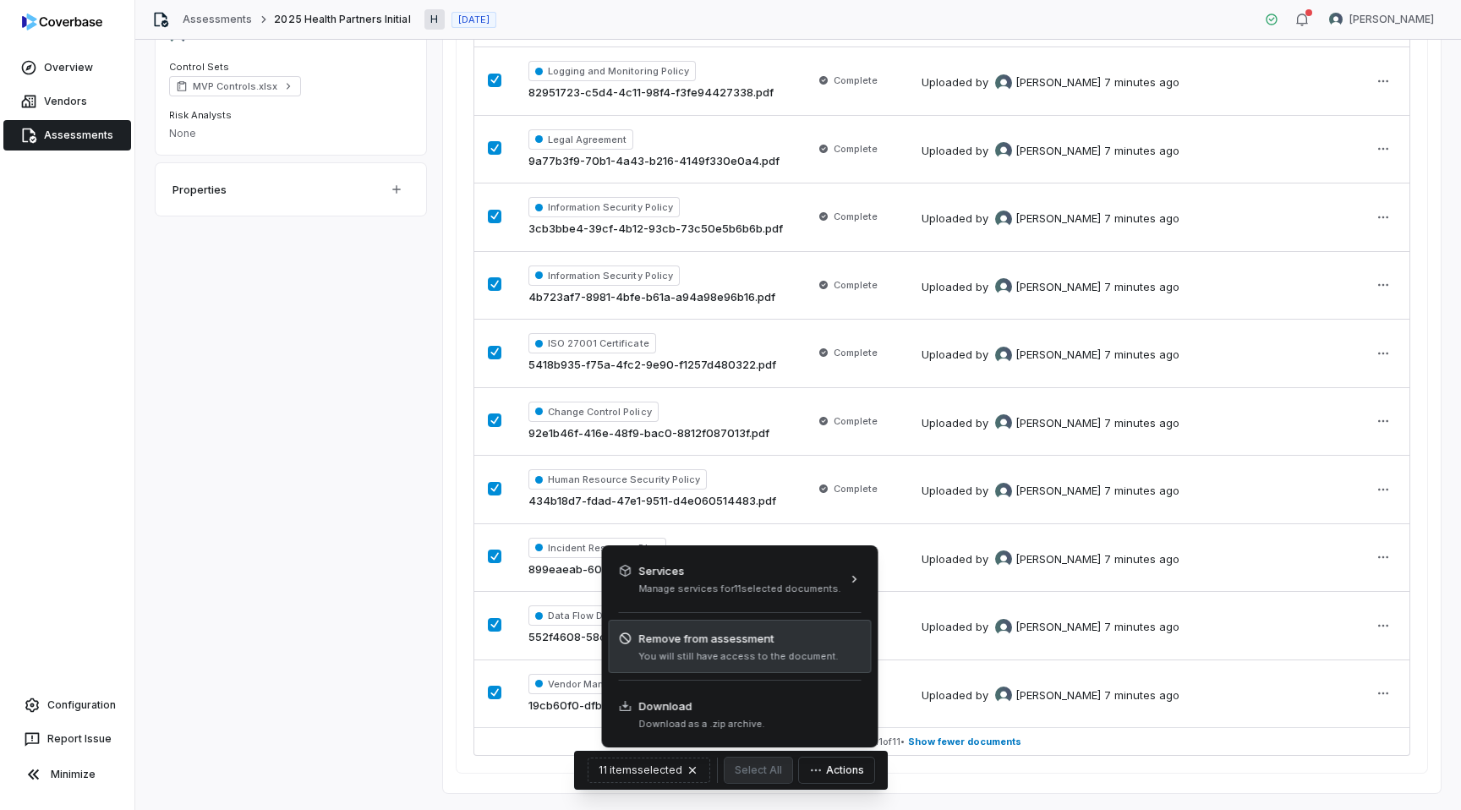
click at [781, 636] on span "Remove from assessment" at bounding box center [738, 638] width 199 height 17
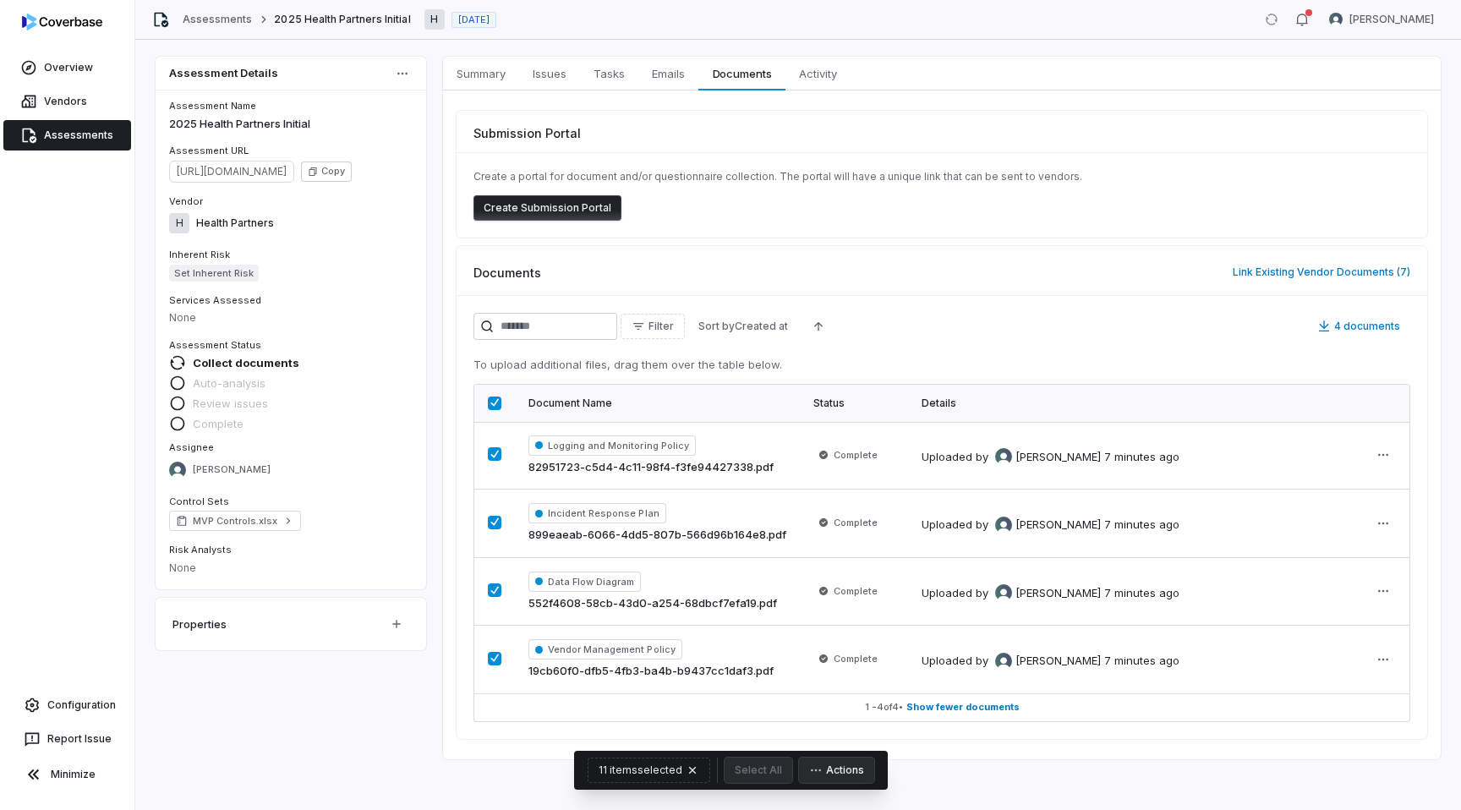
scroll to position [0, 0]
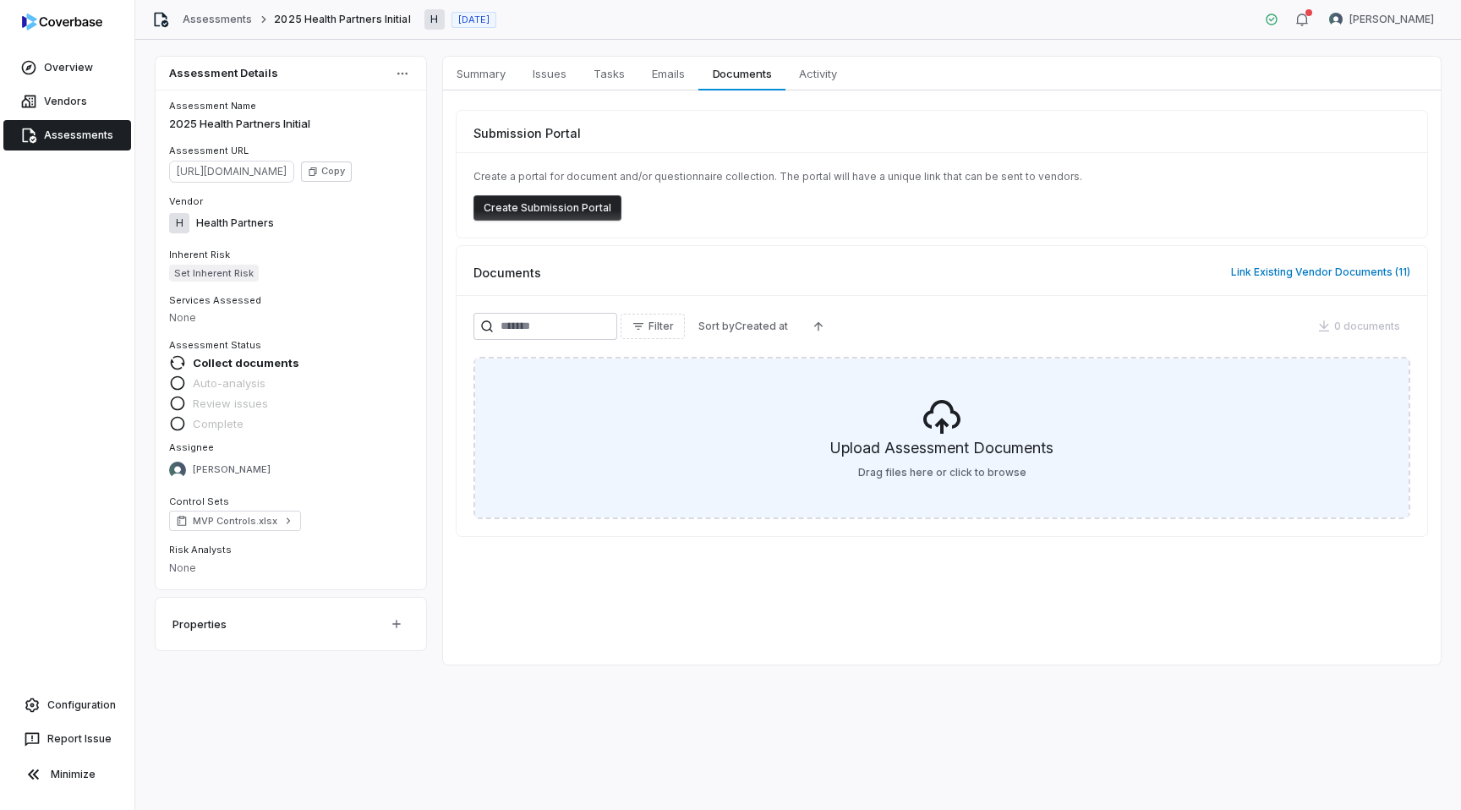
click at [938, 422] on icon at bounding box center [941, 417] width 37 height 34
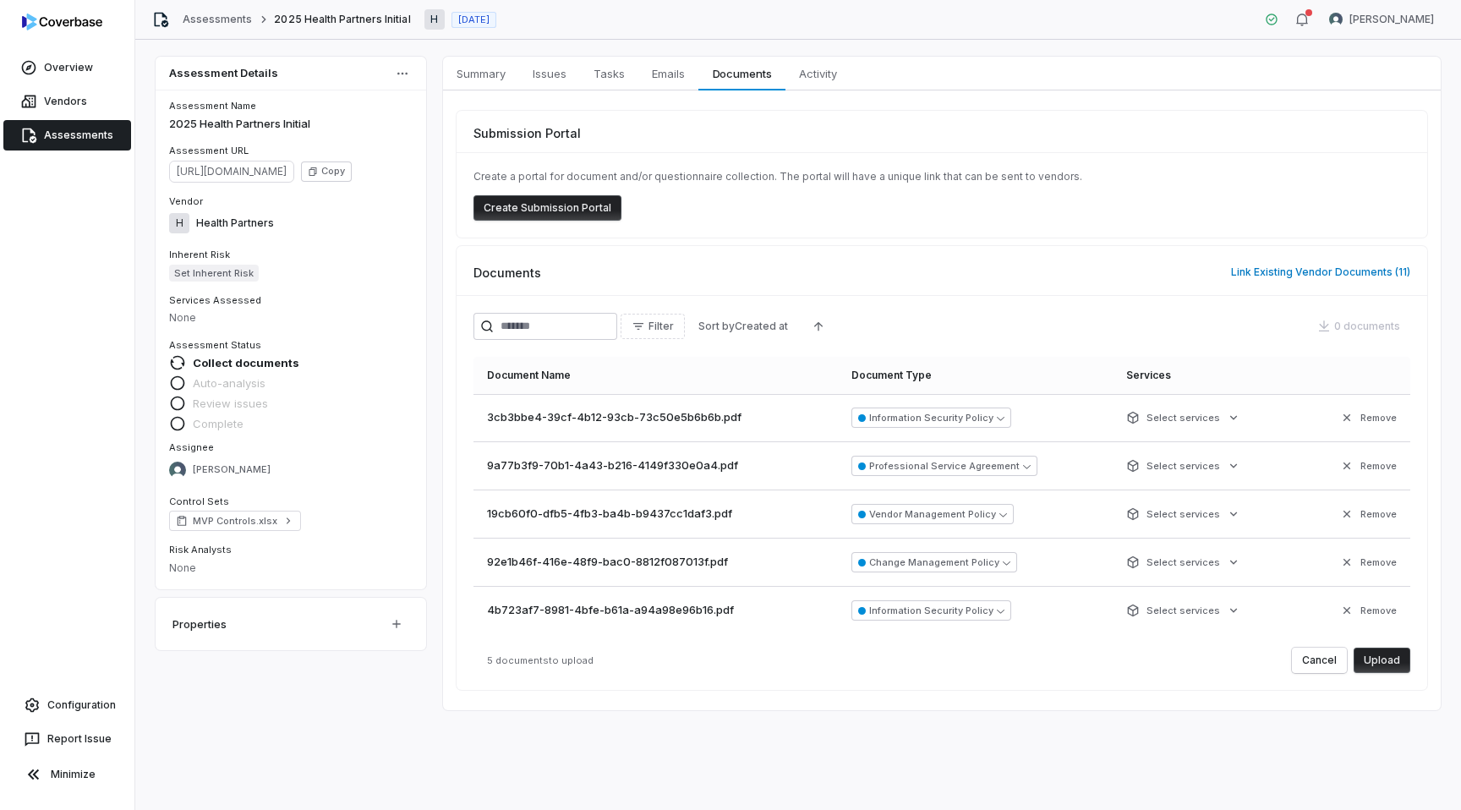
click at [1389, 663] on button "Upload" at bounding box center [1381, 659] width 57 height 25
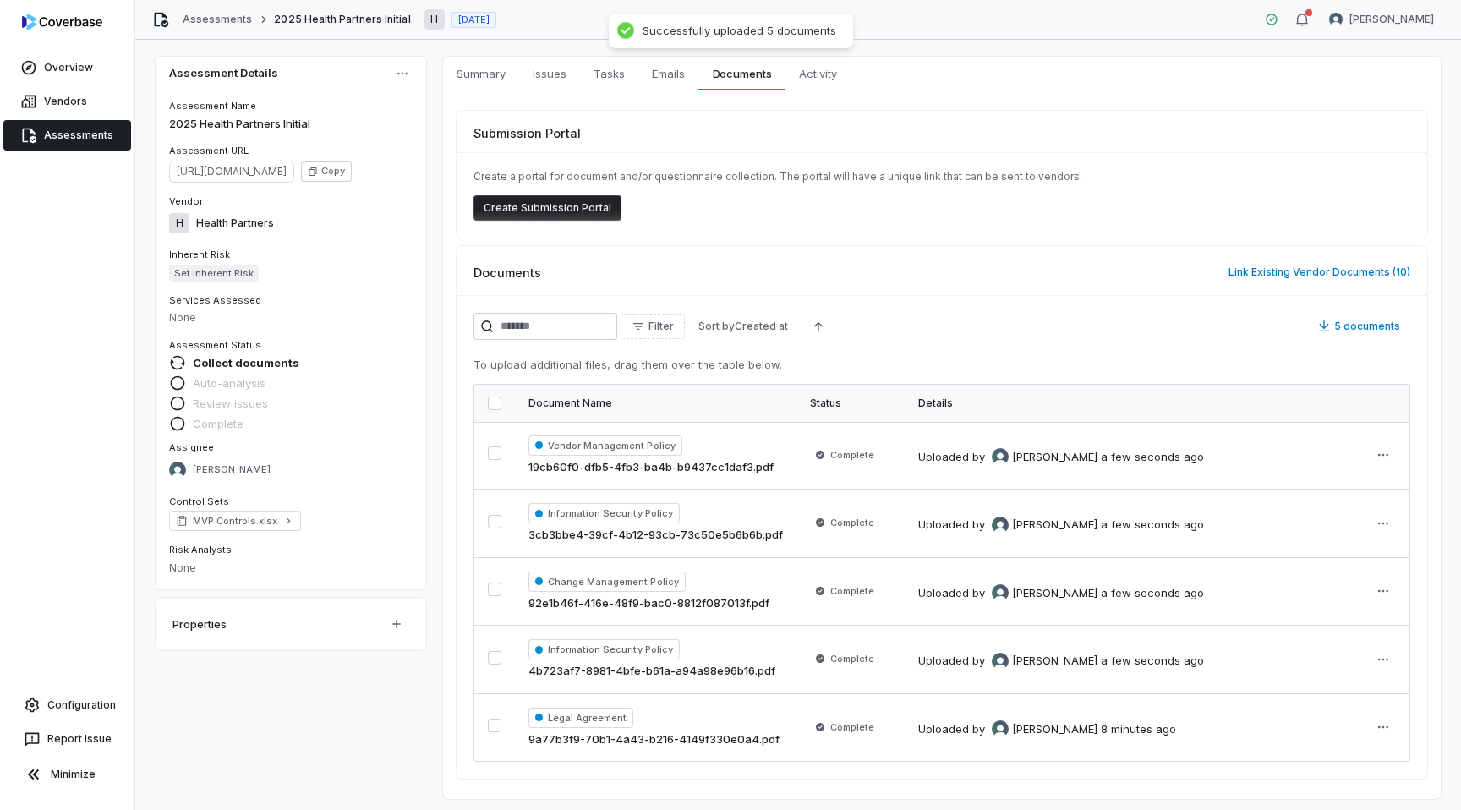
scroll to position [6, 0]
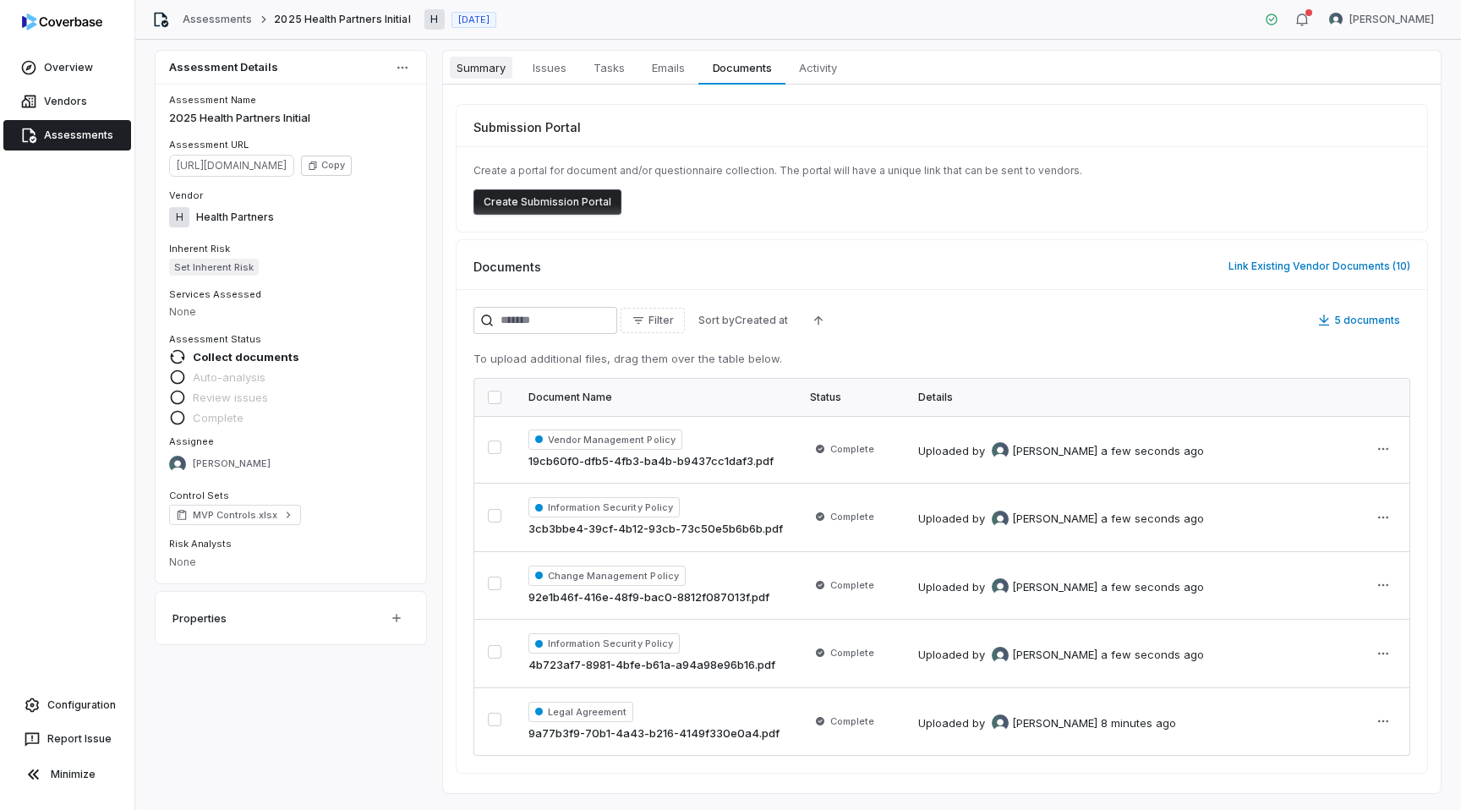
click at [498, 72] on span "Summary" at bounding box center [481, 68] width 63 height 22
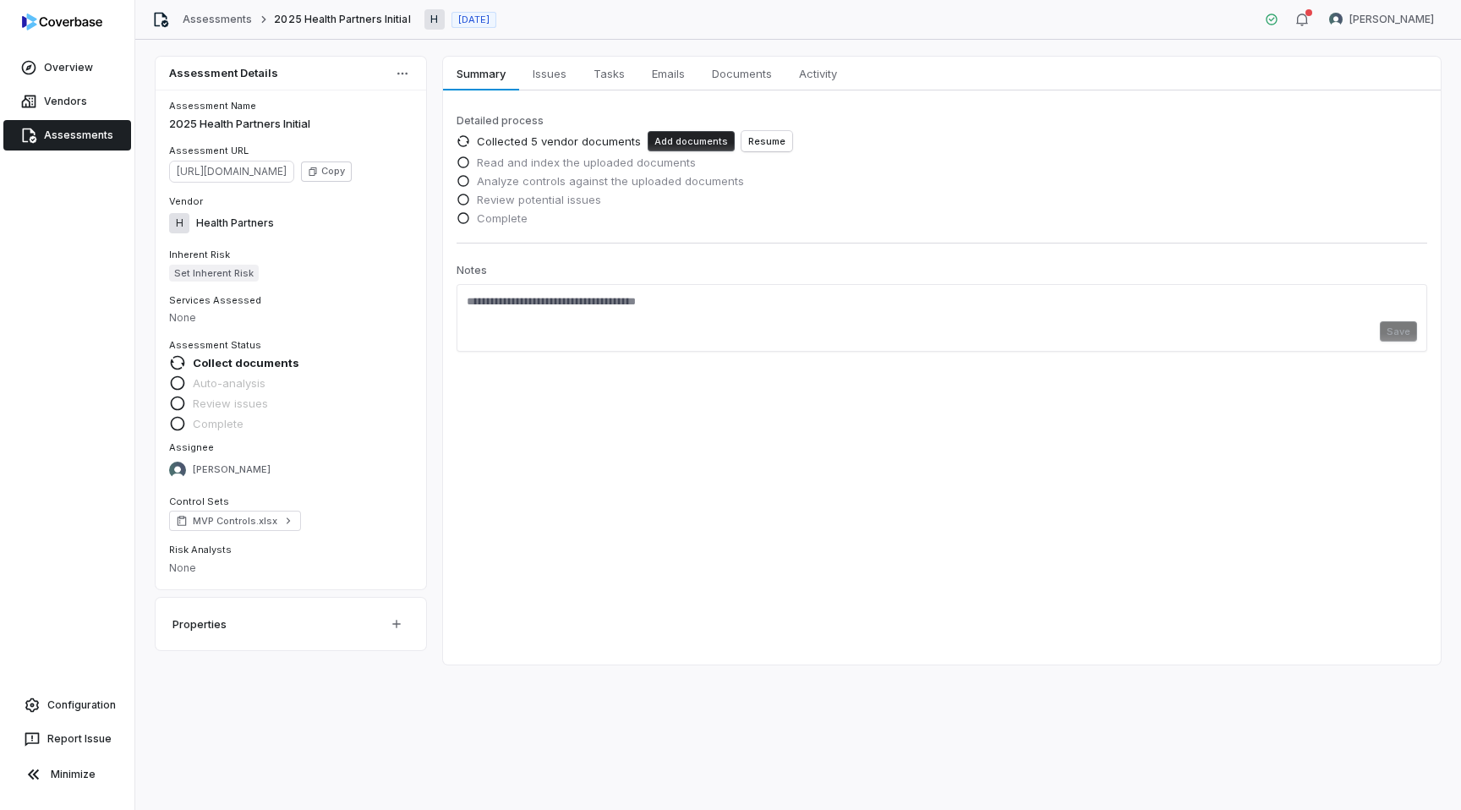
click at [672, 142] on button "Add documents" at bounding box center [690, 141] width 87 height 20
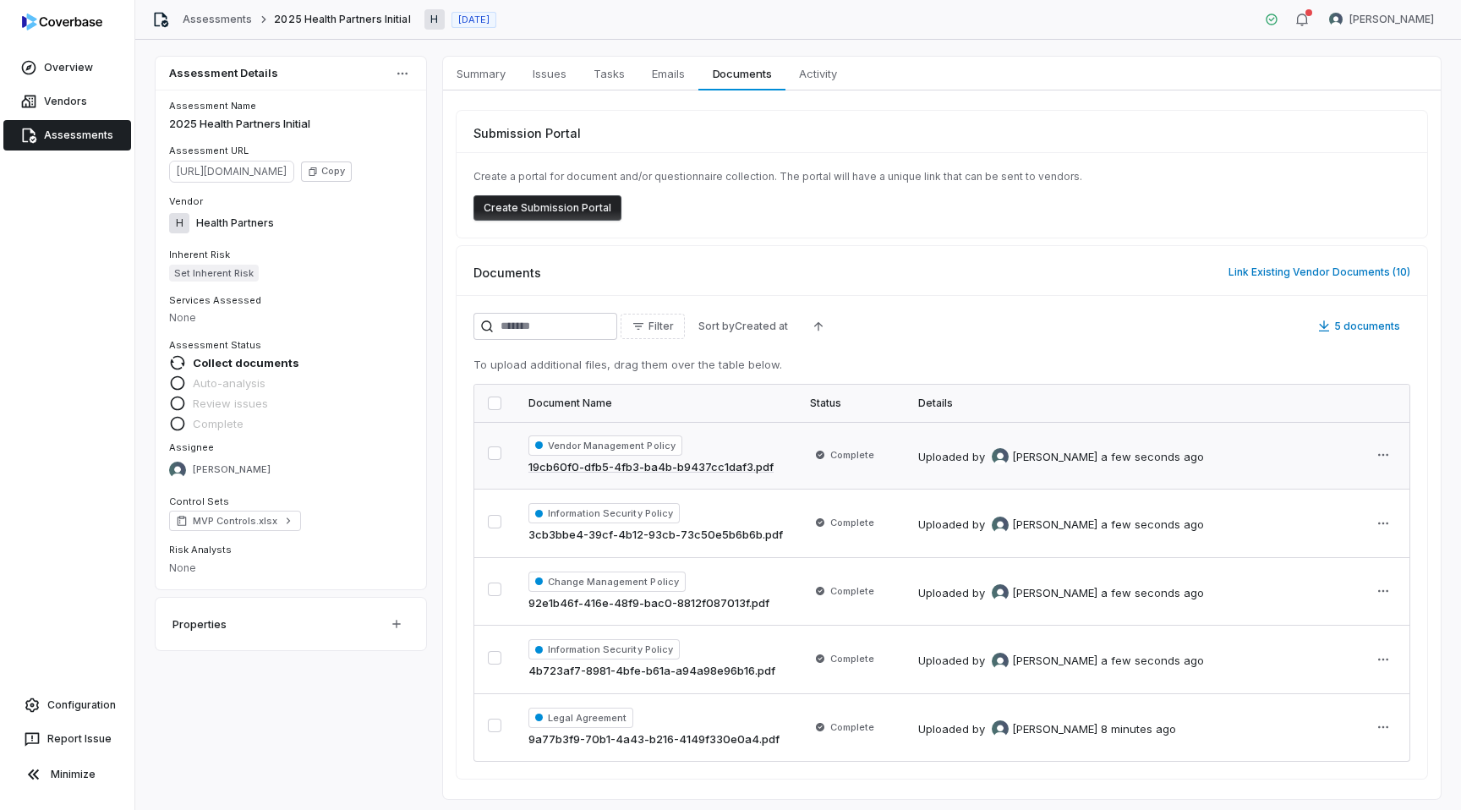
scroll to position [6, 0]
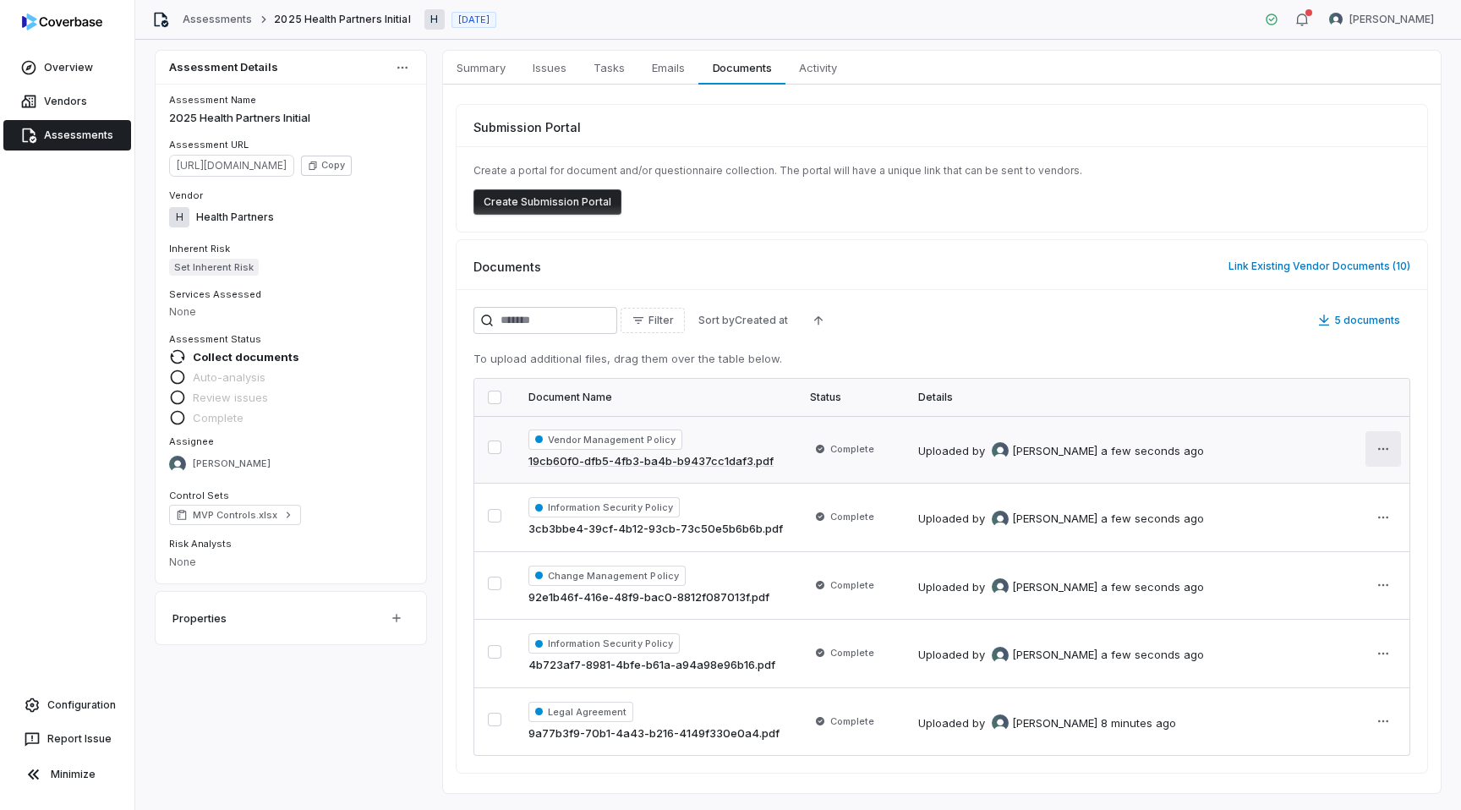
click at [1376, 455] on html "Overview Vendors Assessments Configuration Report Issue Minimize Assessments 20…" at bounding box center [730, 405] width 1461 height 810
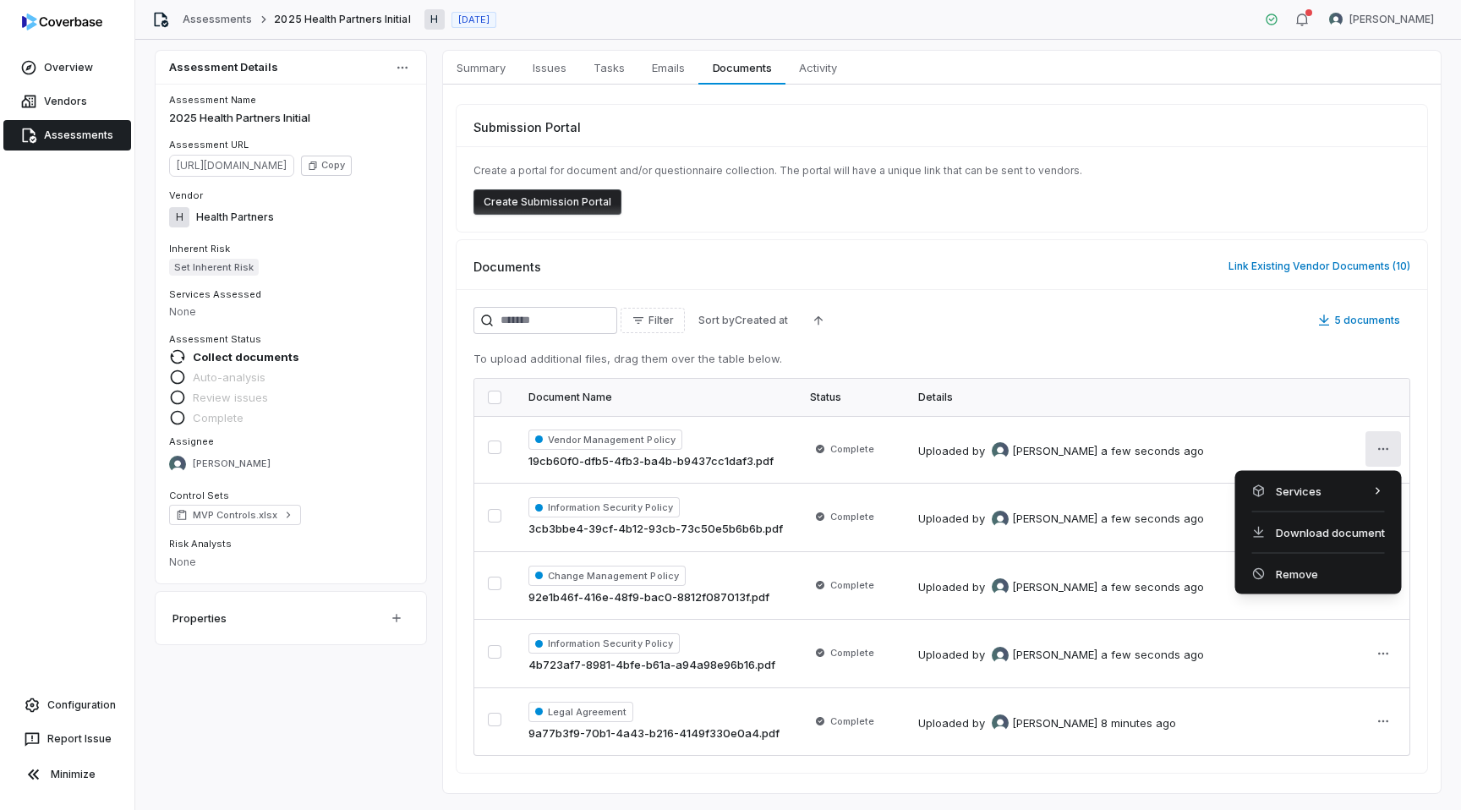
click at [489, 398] on html "Overview Vendors Assessments Configuration Report Issue Minimize Assessments 20…" at bounding box center [730, 405] width 1461 height 810
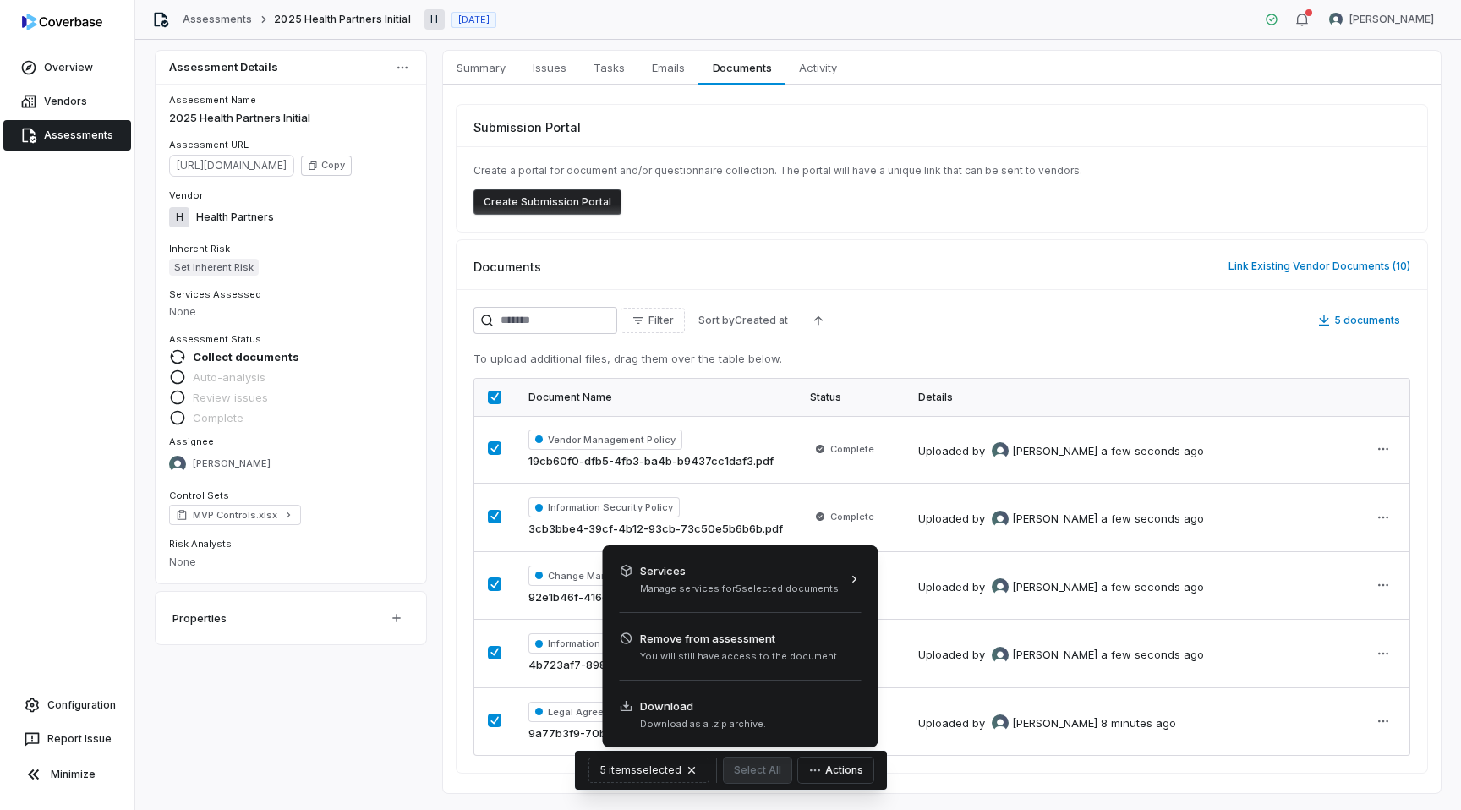
click at [852, 773] on button "Actions" at bounding box center [835, 769] width 75 height 25
click at [806, 663] on div "Remove from assessment You will still have access to the document." at bounding box center [740, 646] width 262 height 53
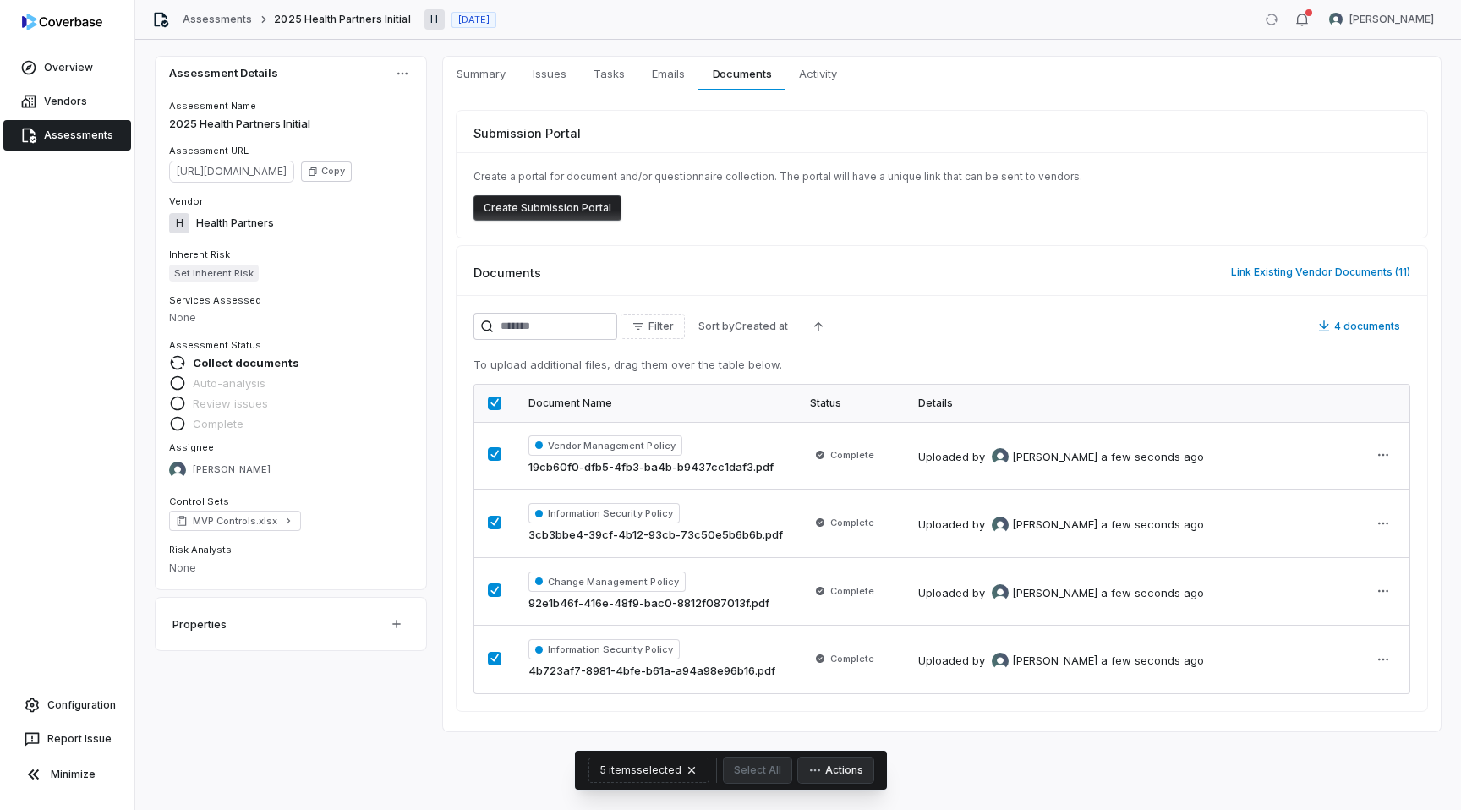
scroll to position [0, 0]
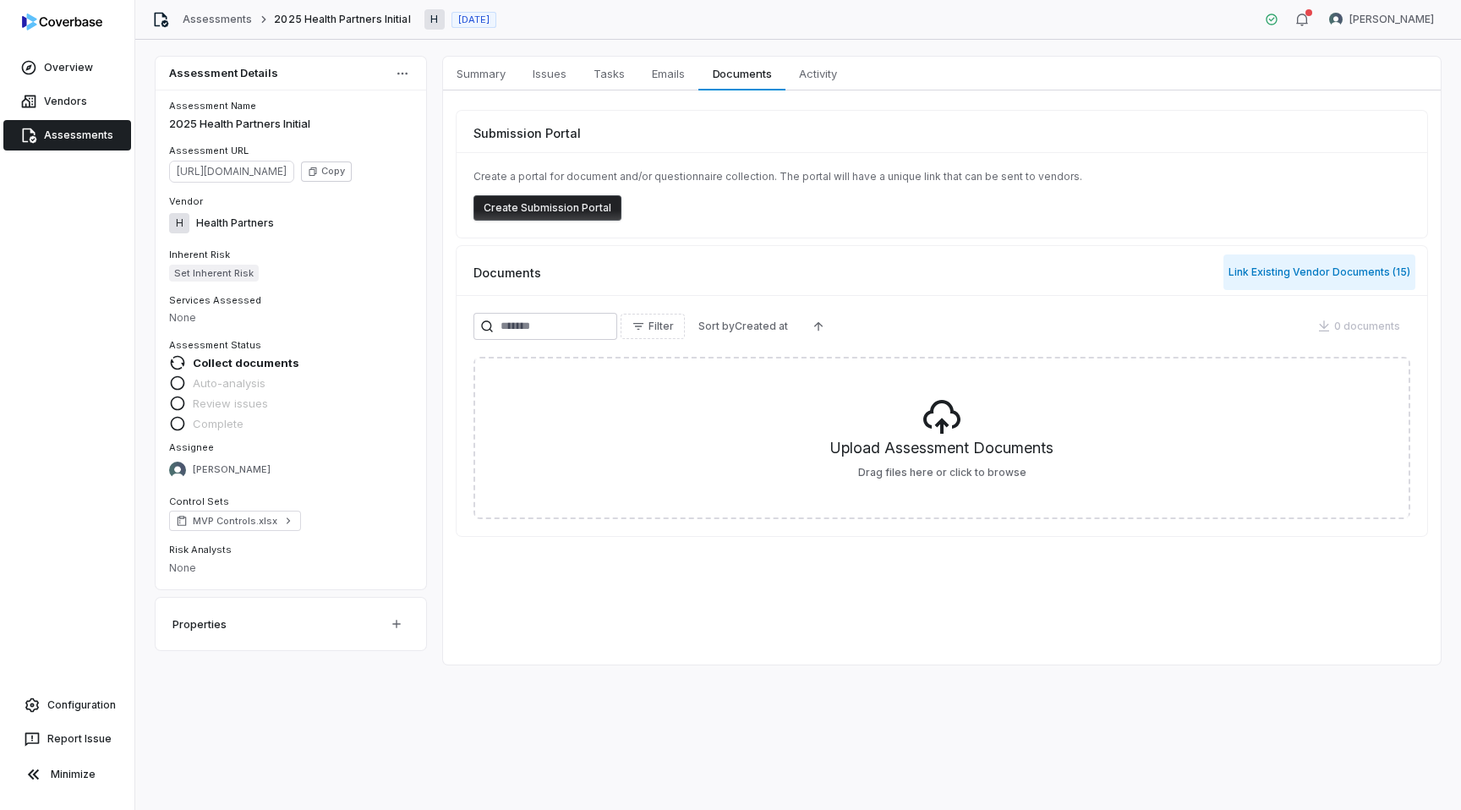
click at [1254, 278] on button "Link Existing Vendor Documents ( 15 )" at bounding box center [1319, 271] width 192 height 35
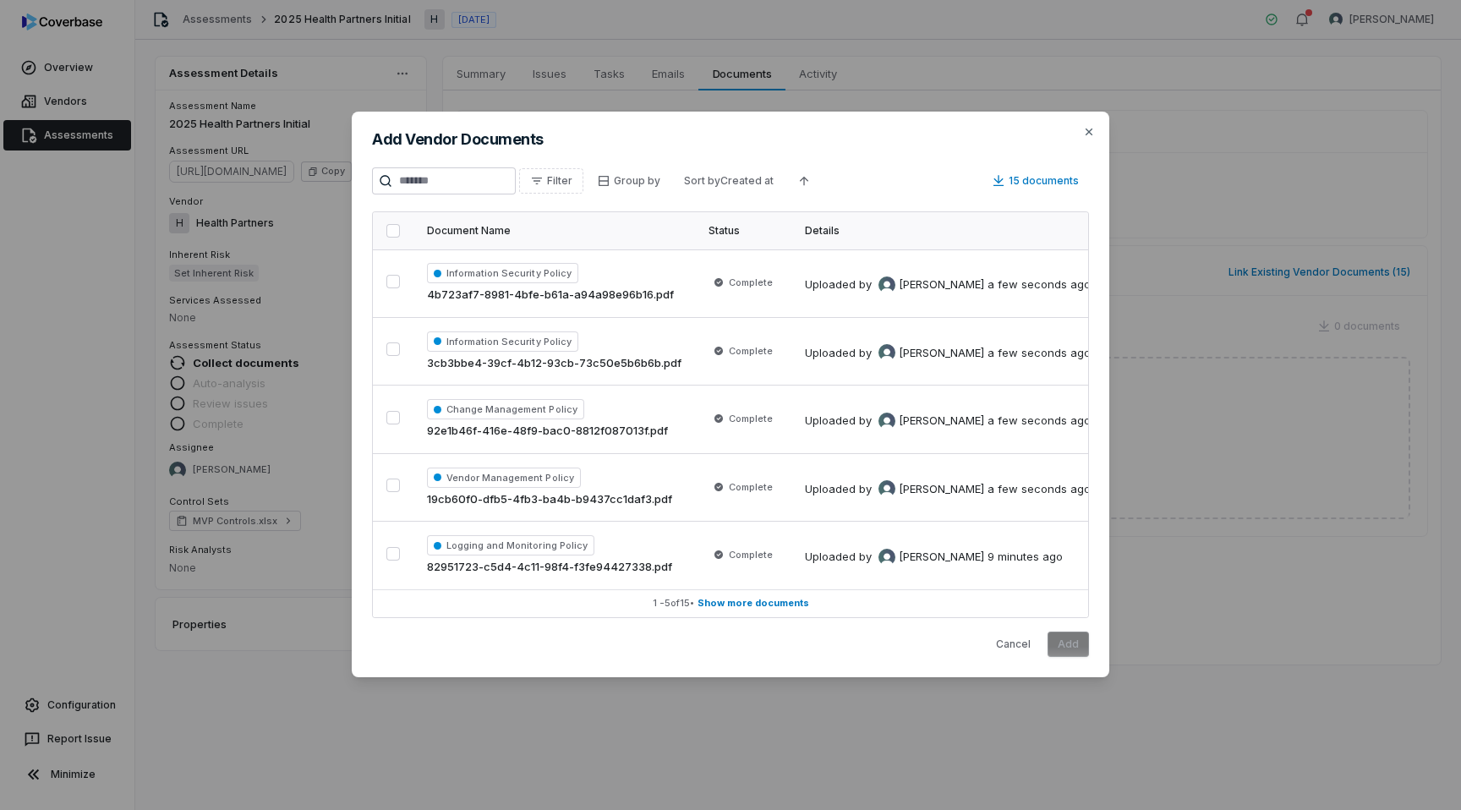
click at [394, 234] on button "button" at bounding box center [393, 231] width 14 height 14
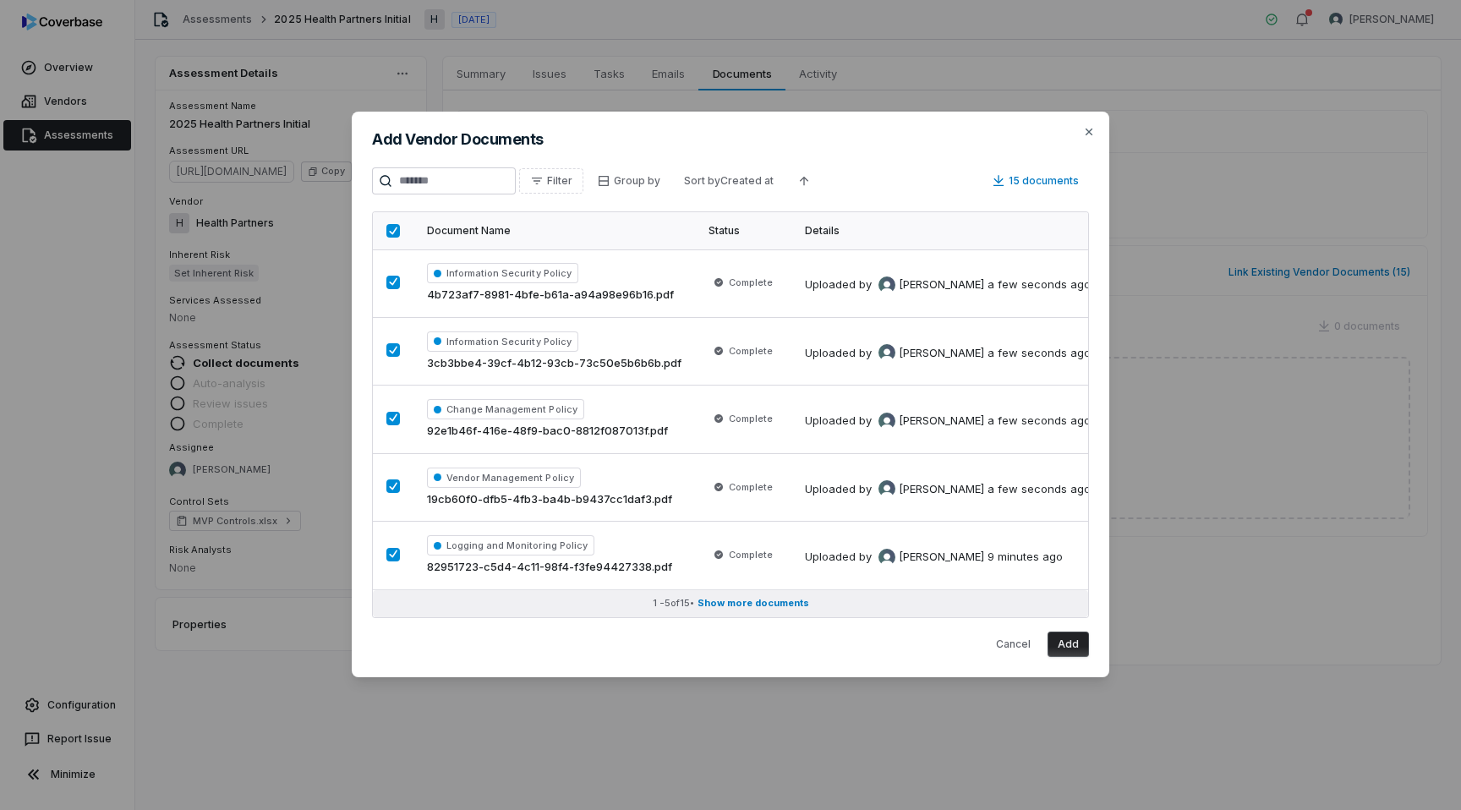
click at [773, 600] on span "Show more documents" at bounding box center [753, 603] width 112 height 13
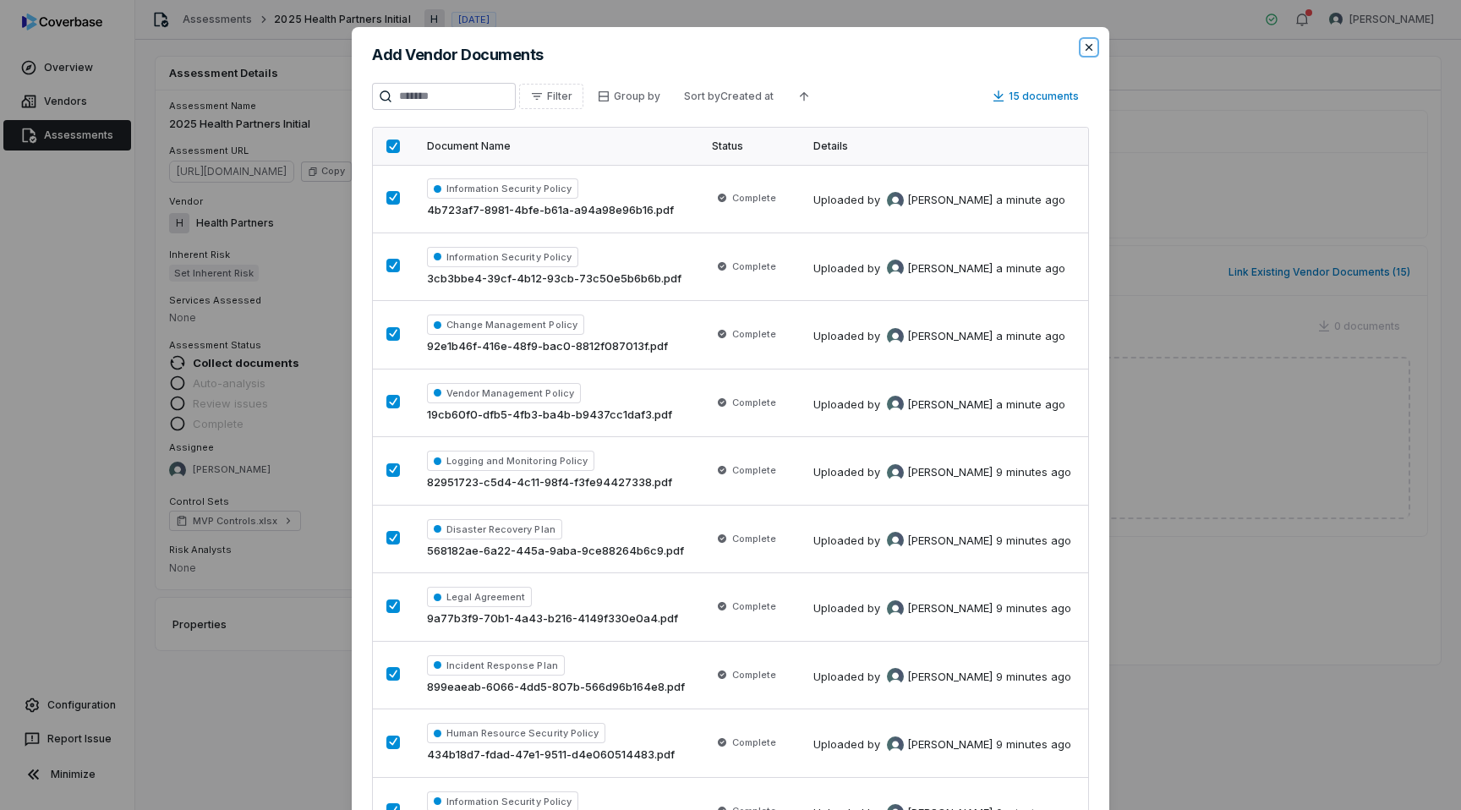
click at [1090, 53] on icon "button" at bounding box center [1089, 48] width 14 height 14
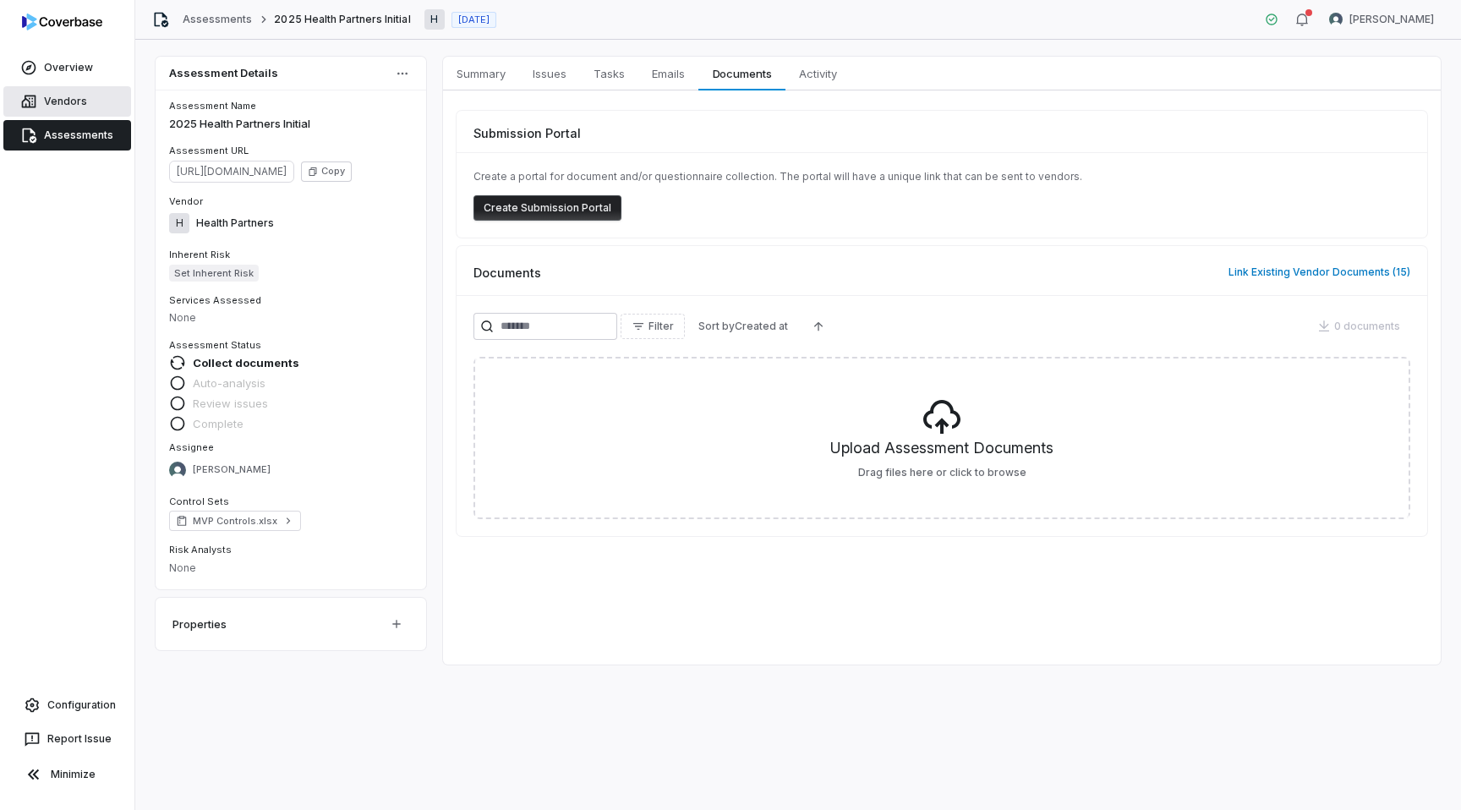
click at [80, 106] on link "Vendors" at bounding box center [67, 101] width 128 height 30
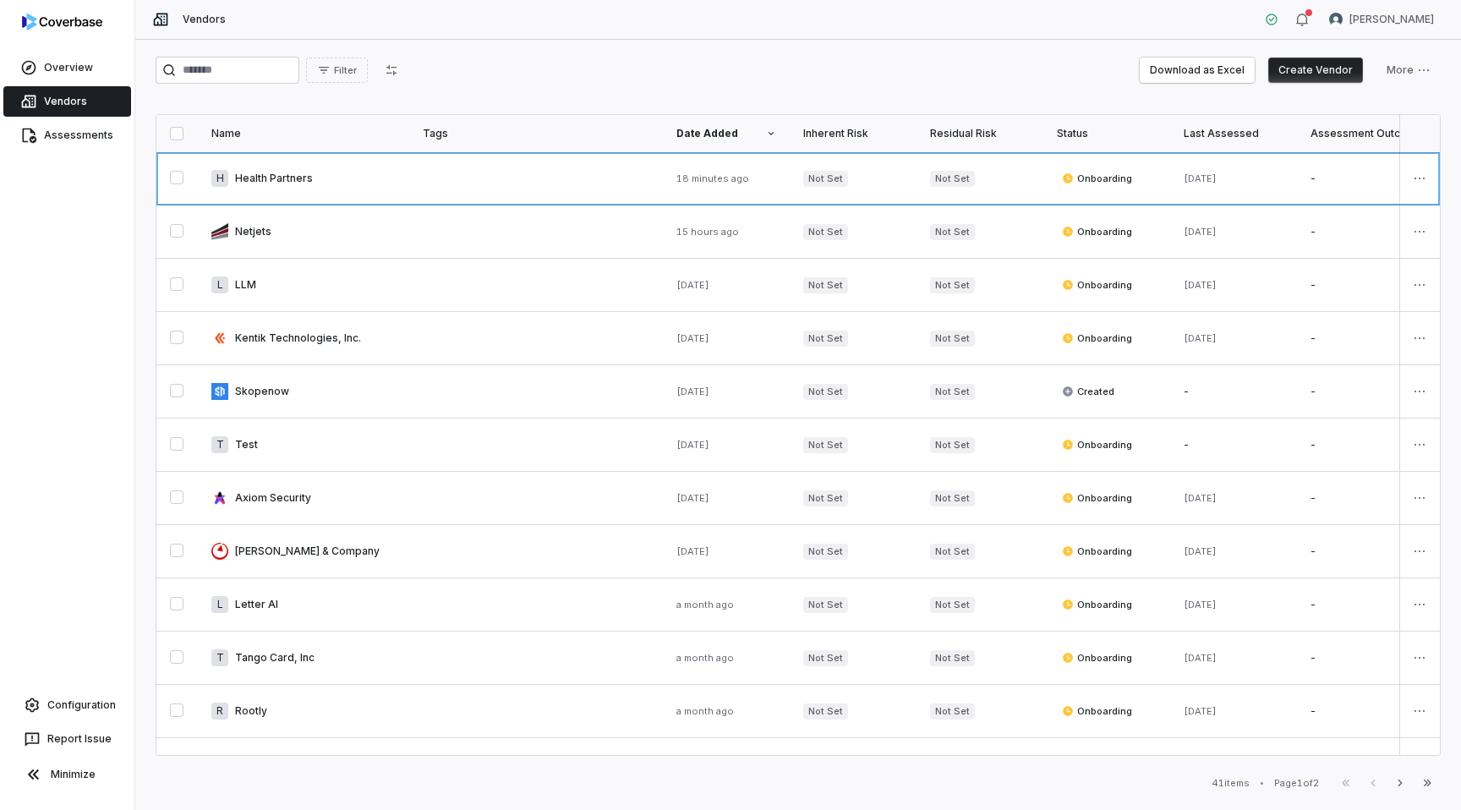
click at [400, 193] on link at bounding box center [303, 178] width 211 height 52
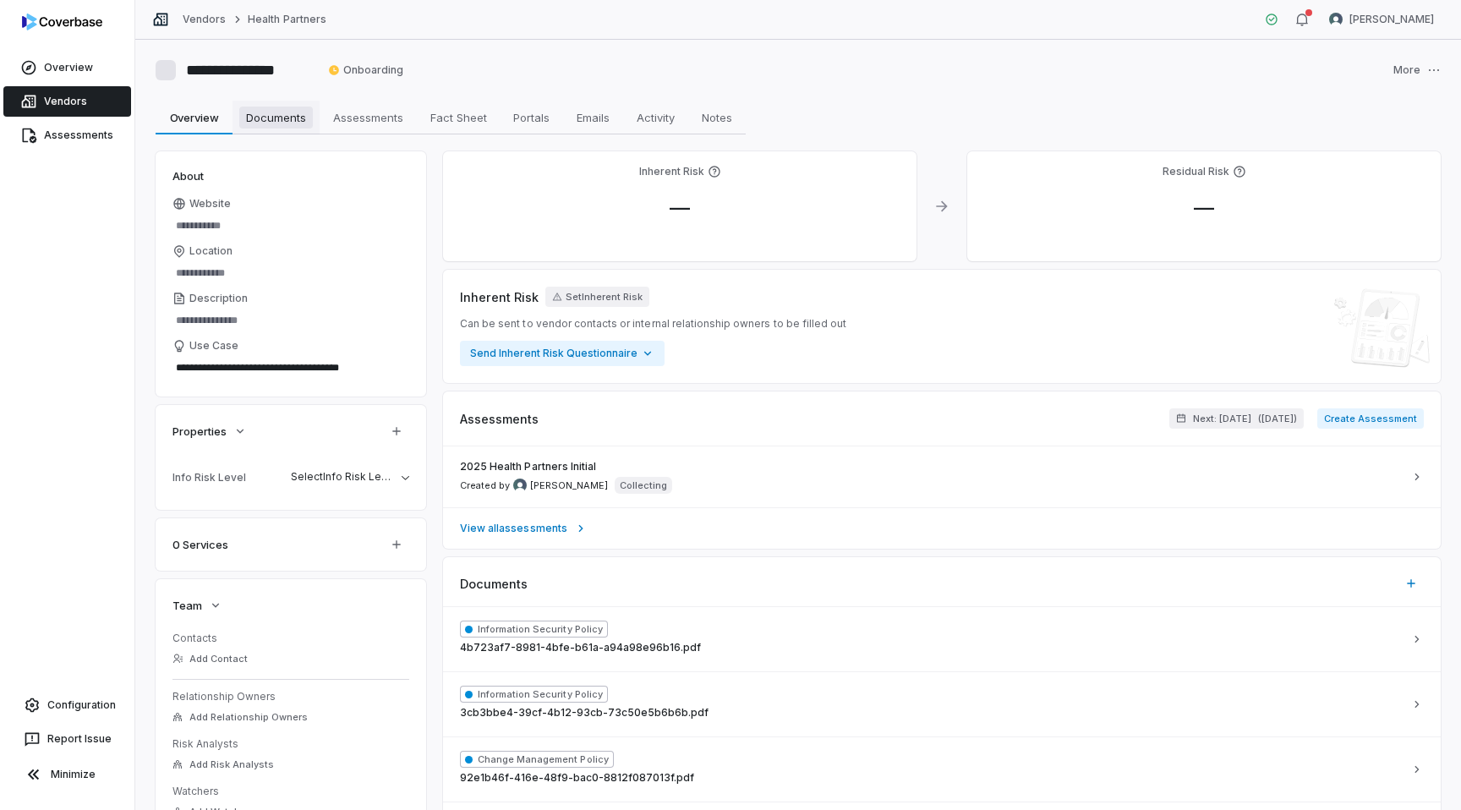
click at [280, 113] on span "Documents" at bounding box center [276, 117] width 74 height 22
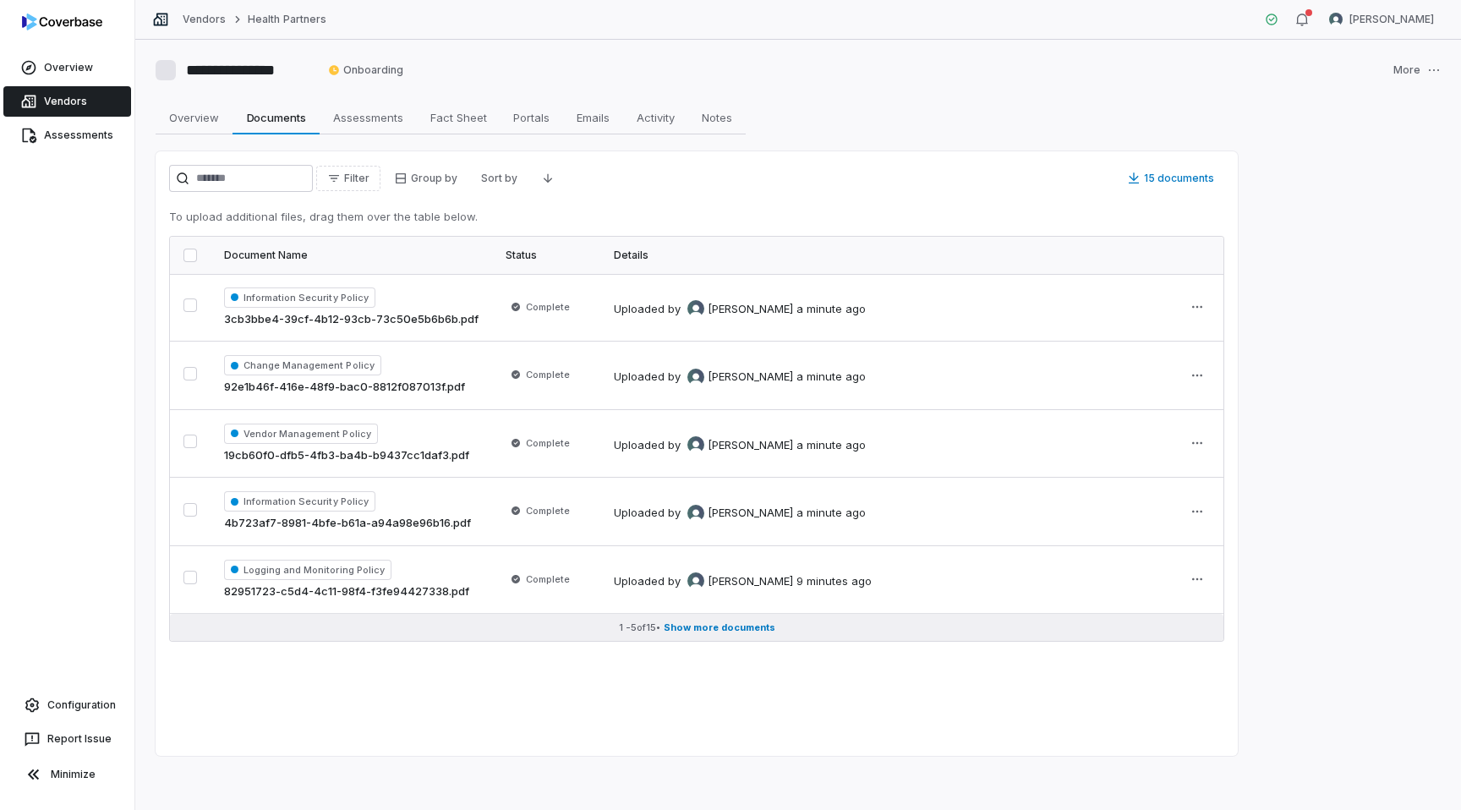
click at [731, 632] on span "Show more documents" at bounding box center [720, 627] width 112 height 13
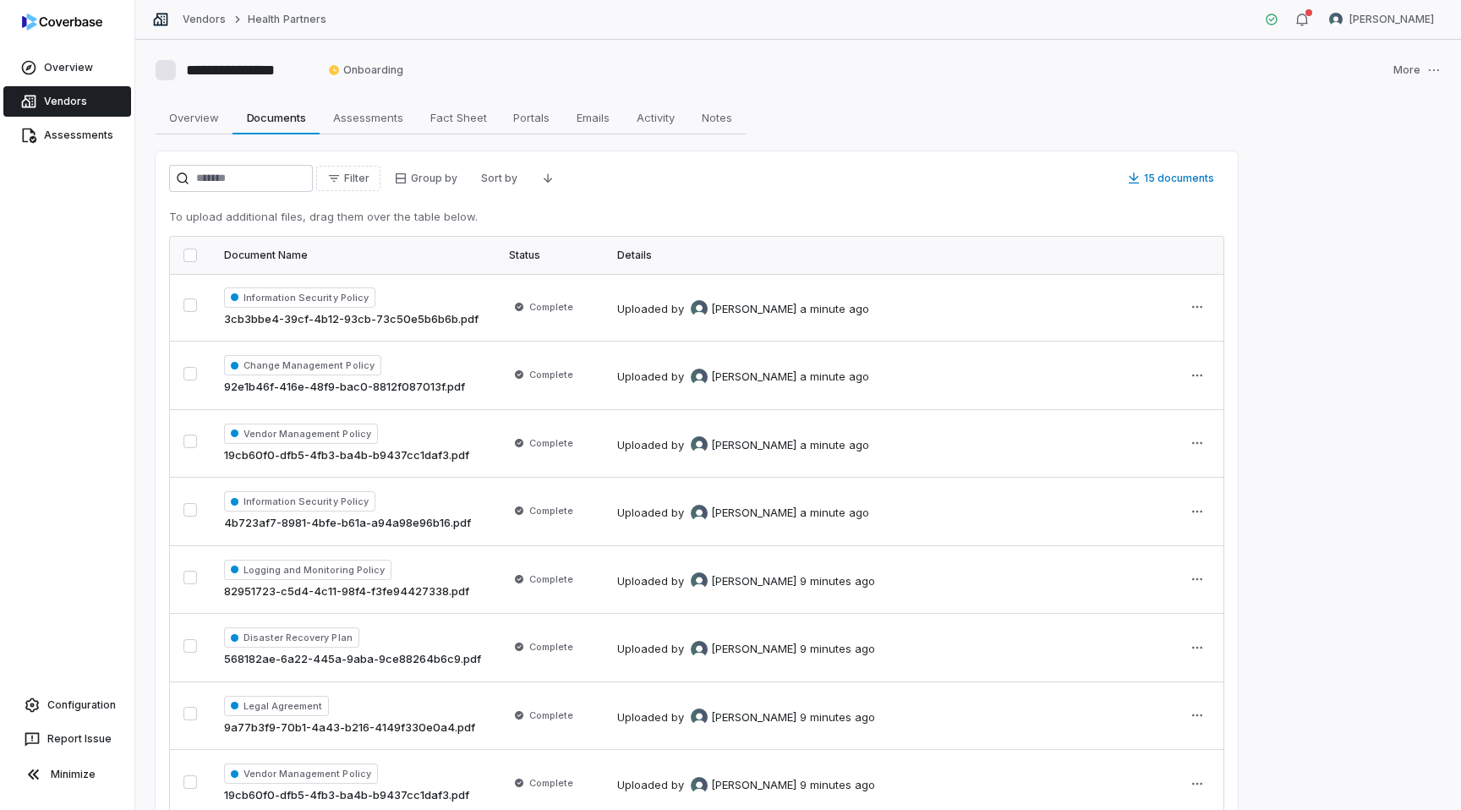
click at [188, 255] on button "button" at bounding box center [190, 255] width 14 height 14
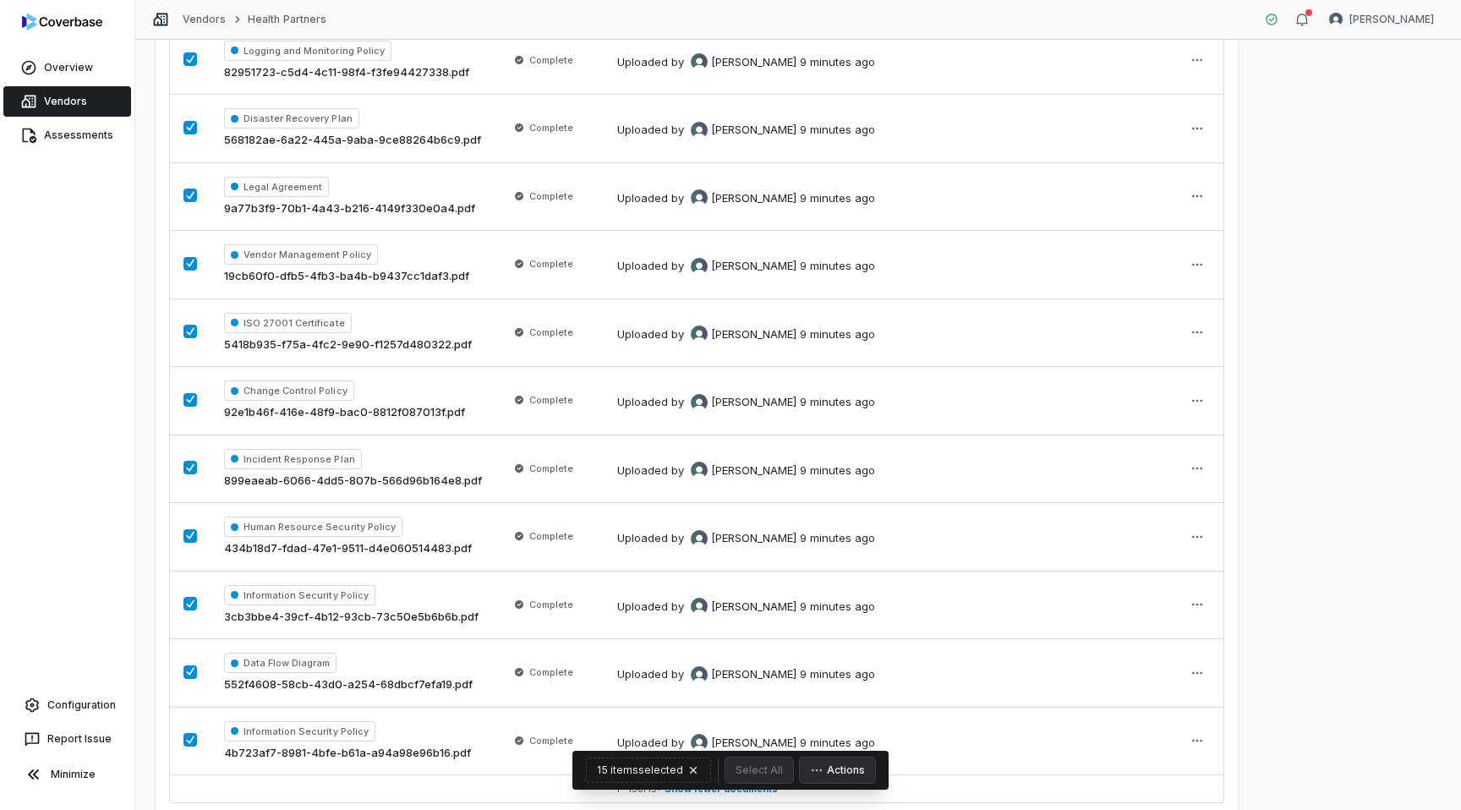
scroll to position [580, 0]
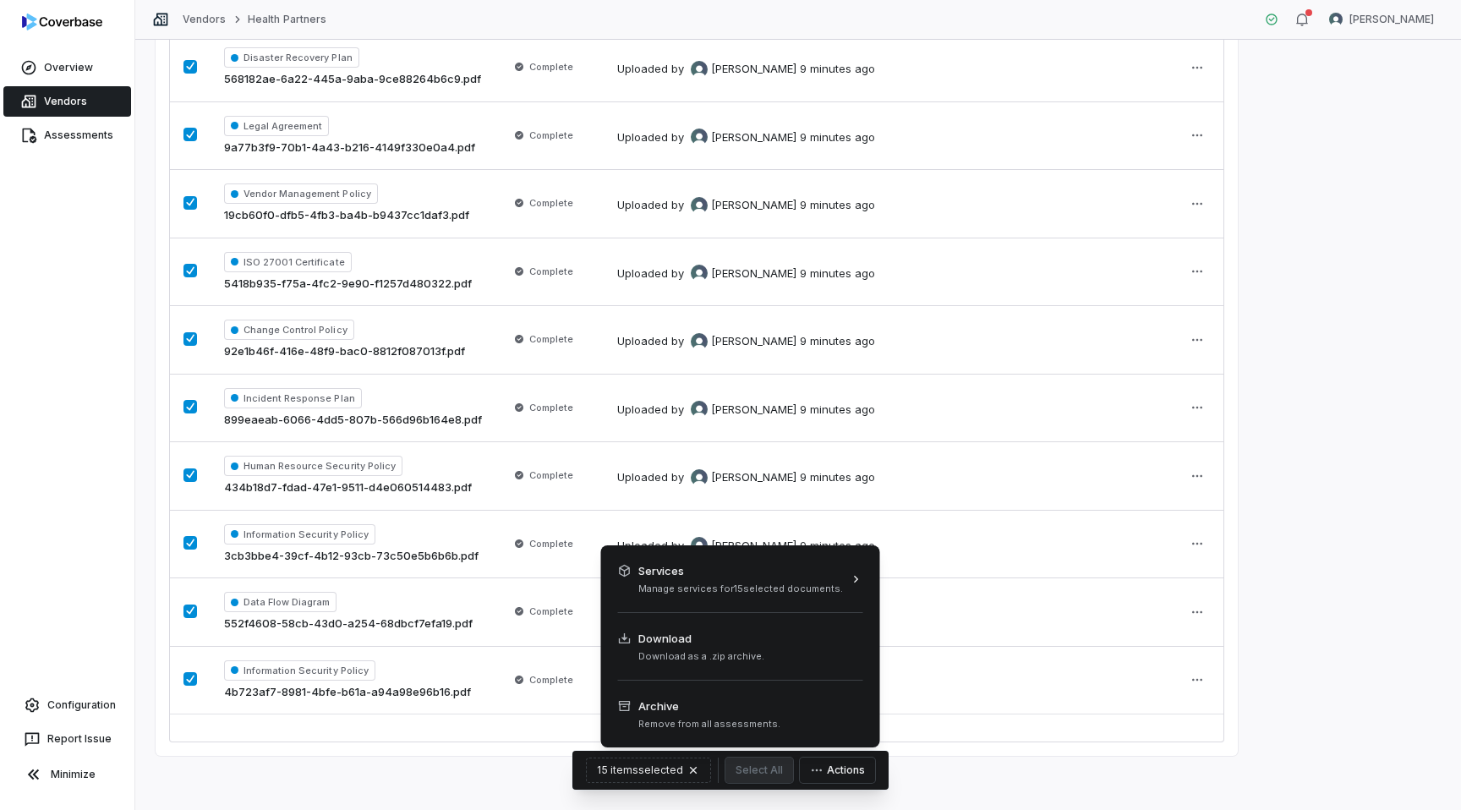
click at [827, 771] on button "Actions" at bounding box center [837, 769] width 75 height 25
click at [765, 713] on span "Archive" at bounding box center [709, 705] width 142 height 17
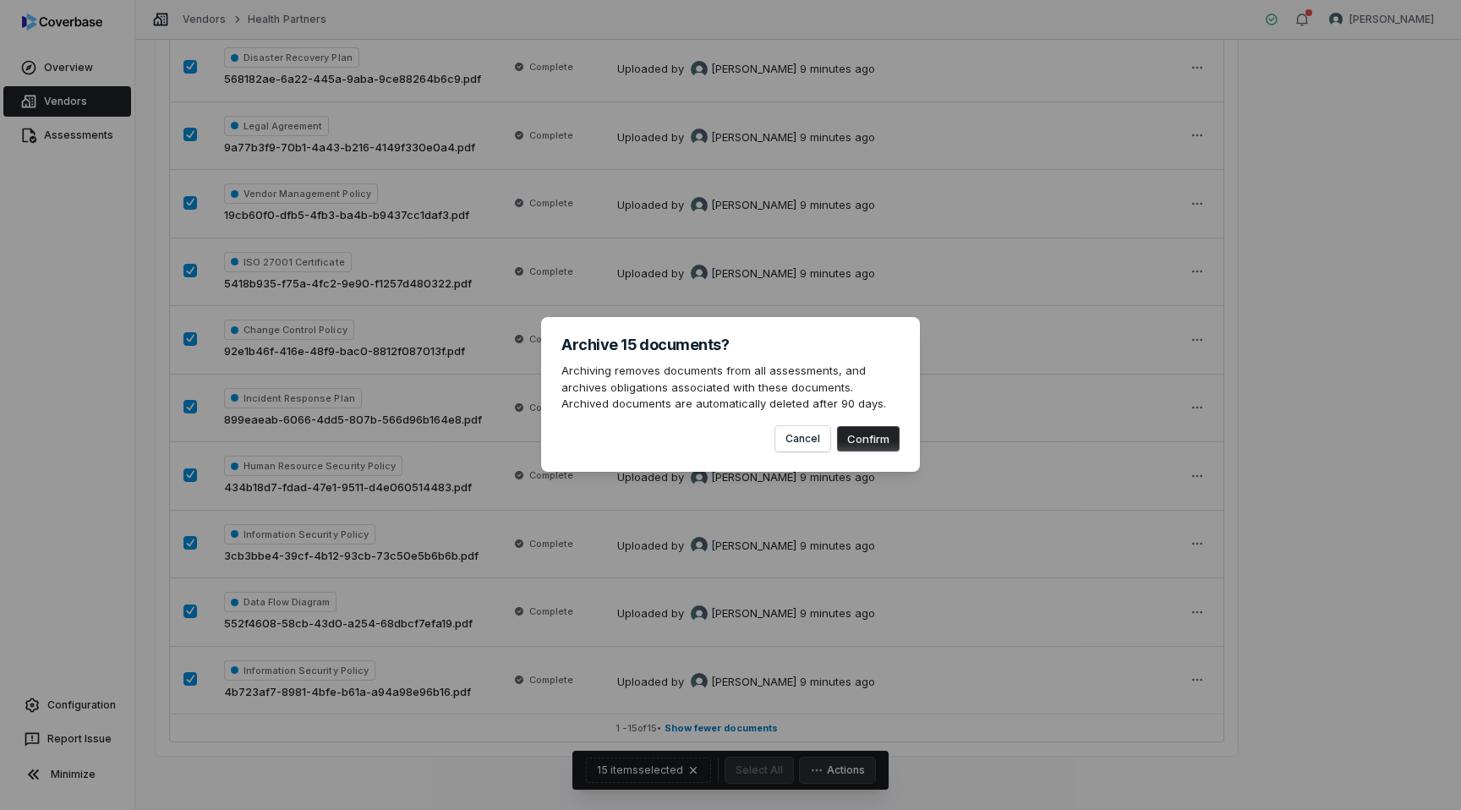
click at [858, 434] on button "Confirm" at bounding box center [868, 438] width 63 height 25
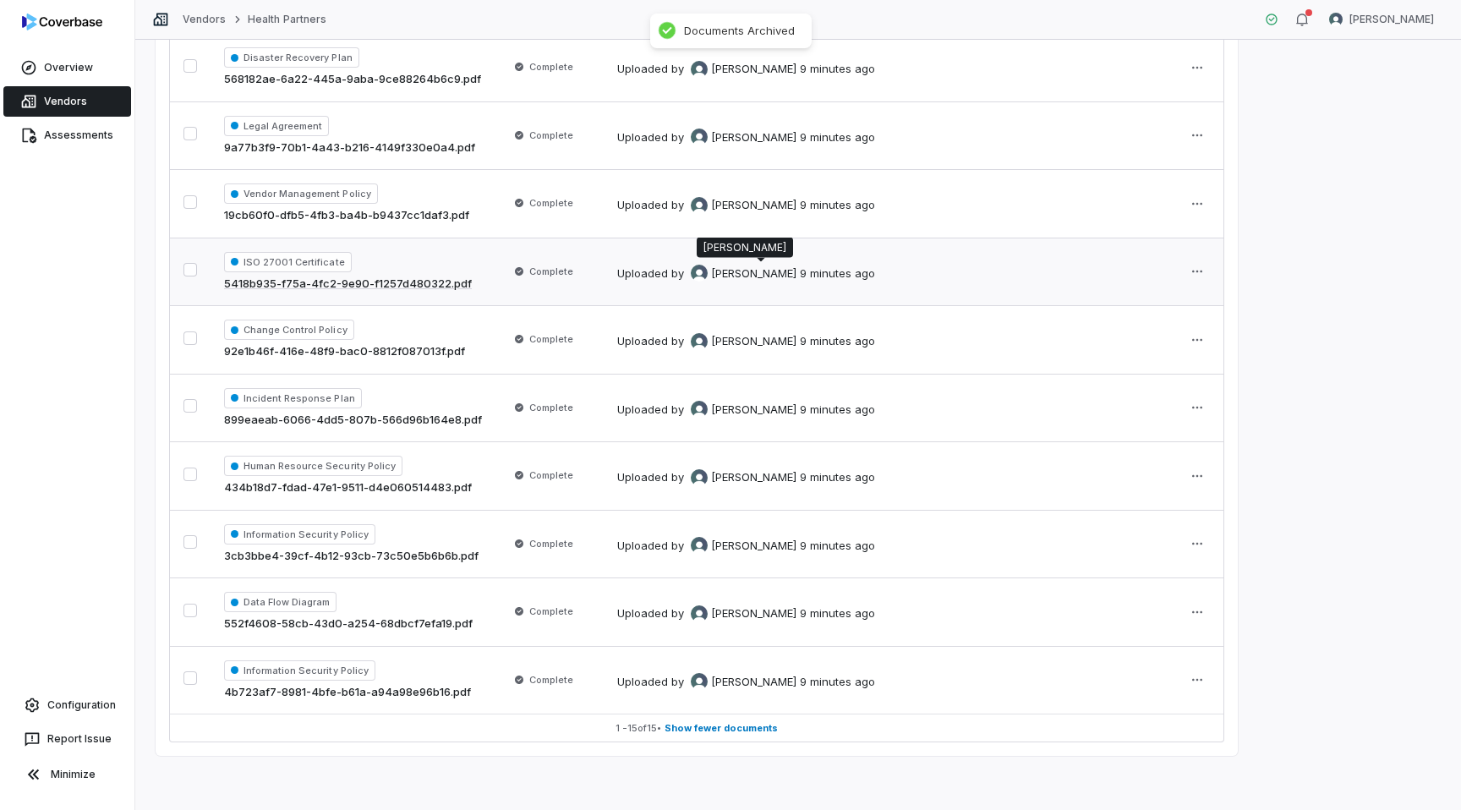
scroll to position [0, 0]
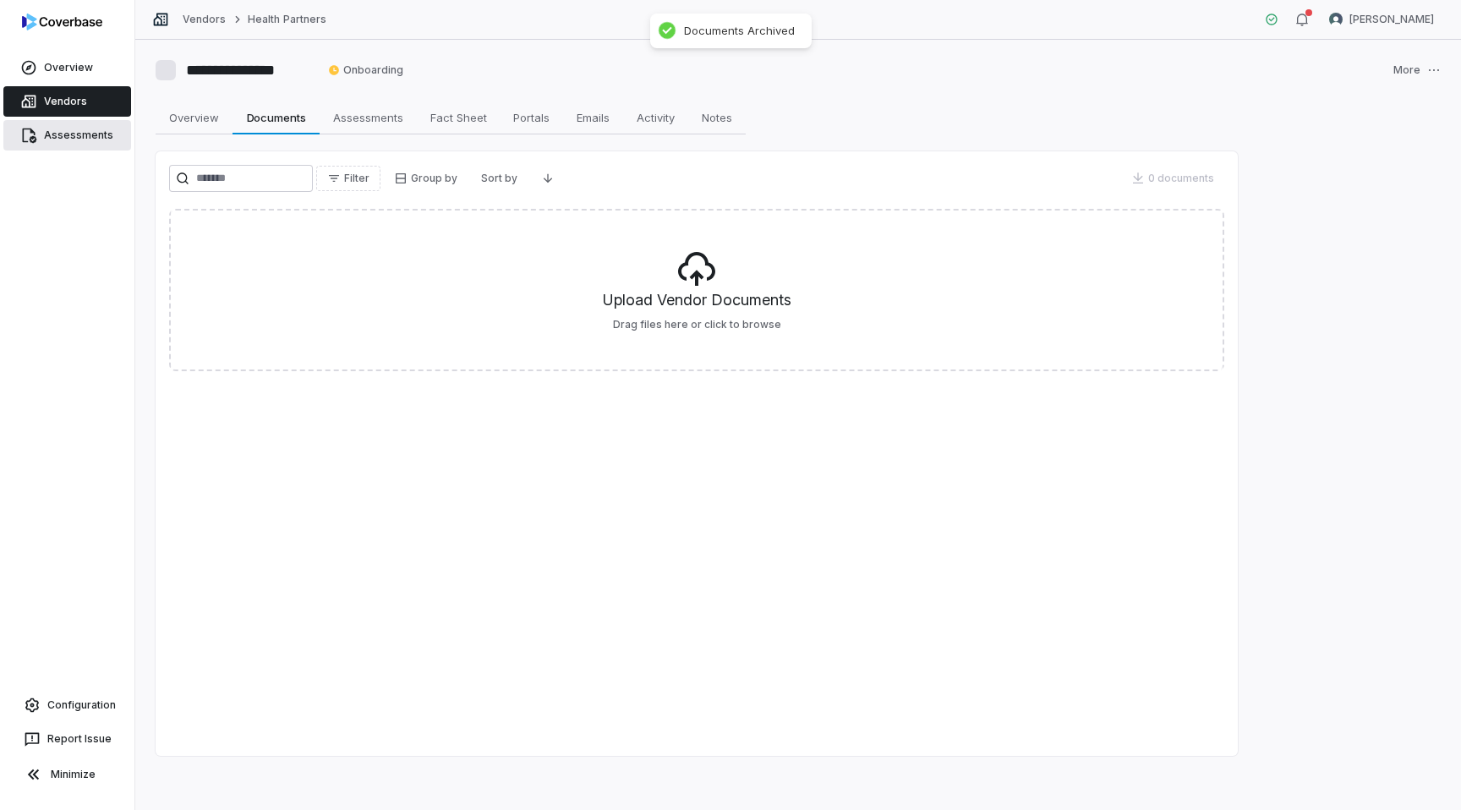
click at [83, 136] on link "Assessments" at bounding box center [67, 135] width 128 height 30
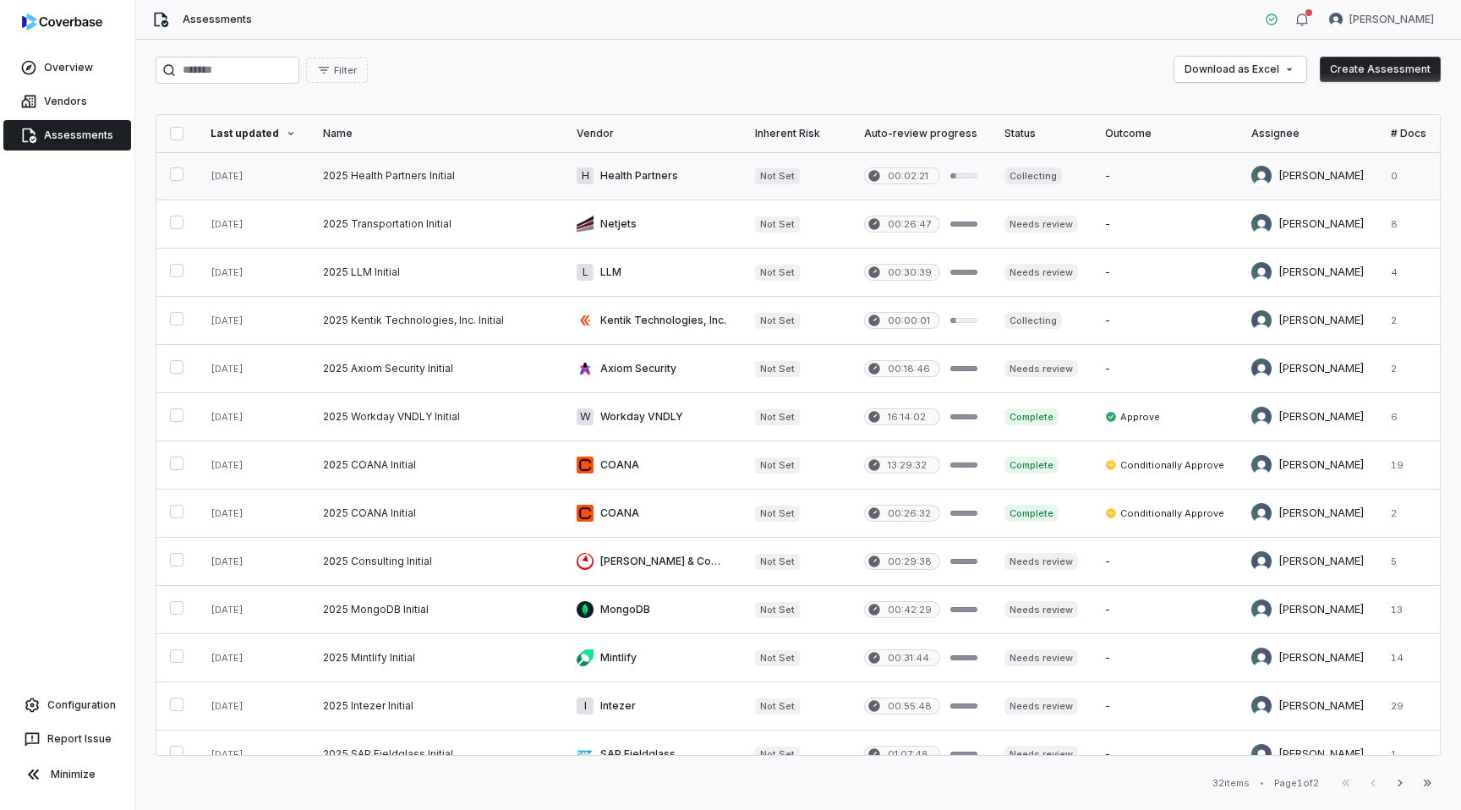
click at [414, 175] on link at bounding box center [436, 175] width 254 height 47
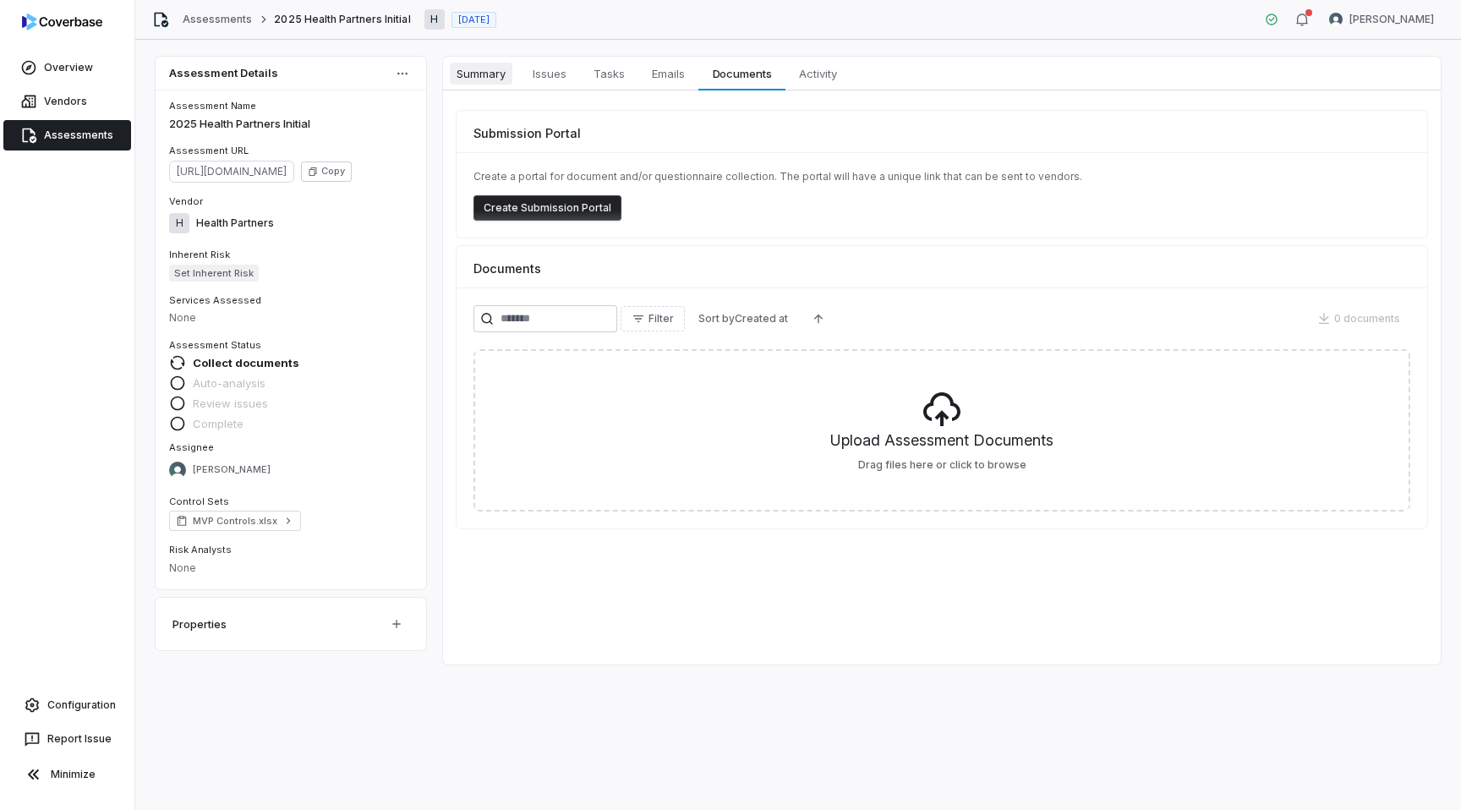
click at [500, 76] on span "Summary" at bounding box center [481, 74] width 63 height 22
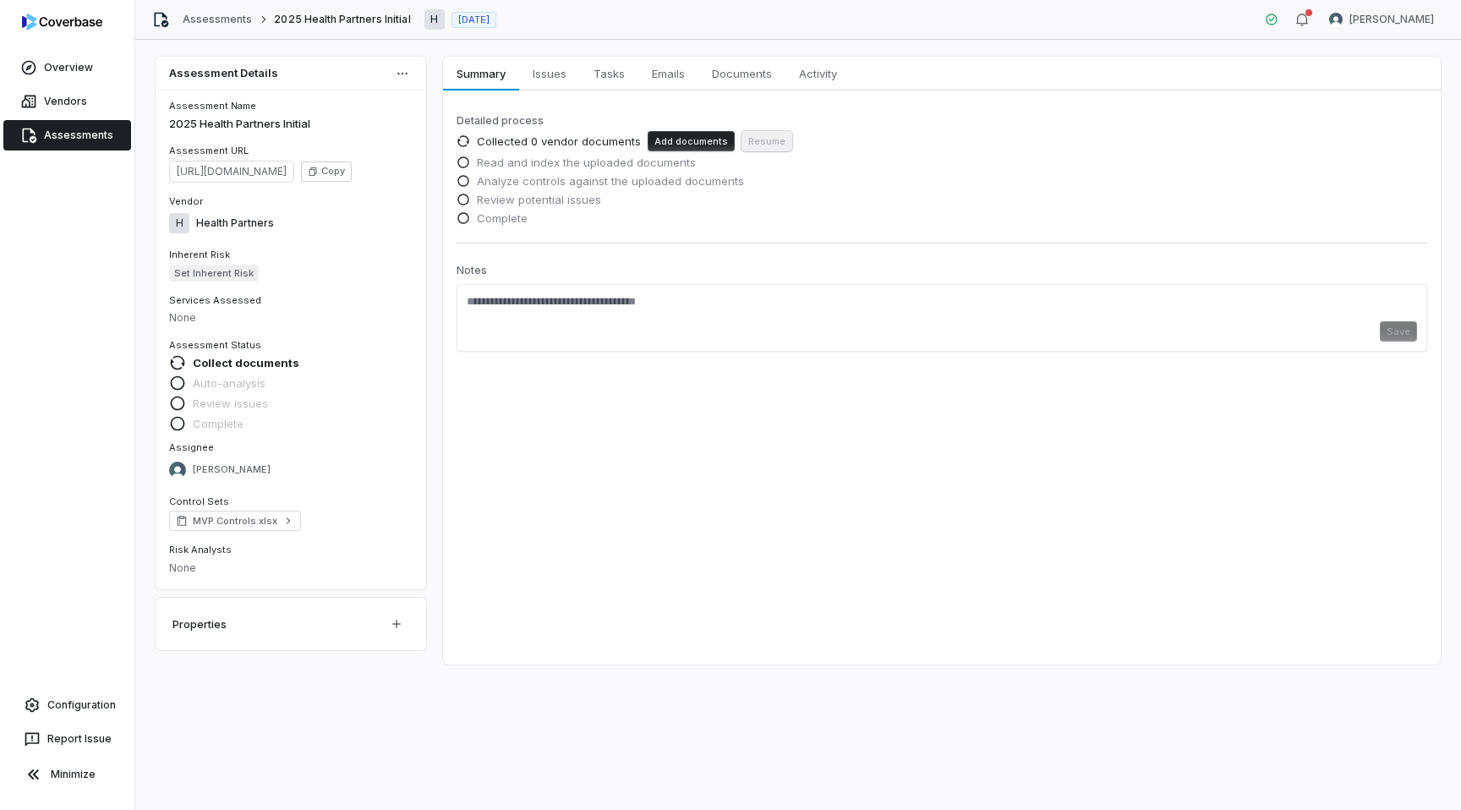
click at [676, 141] on button "Add documents" at bounding box center [690, 141] width 87 height 20
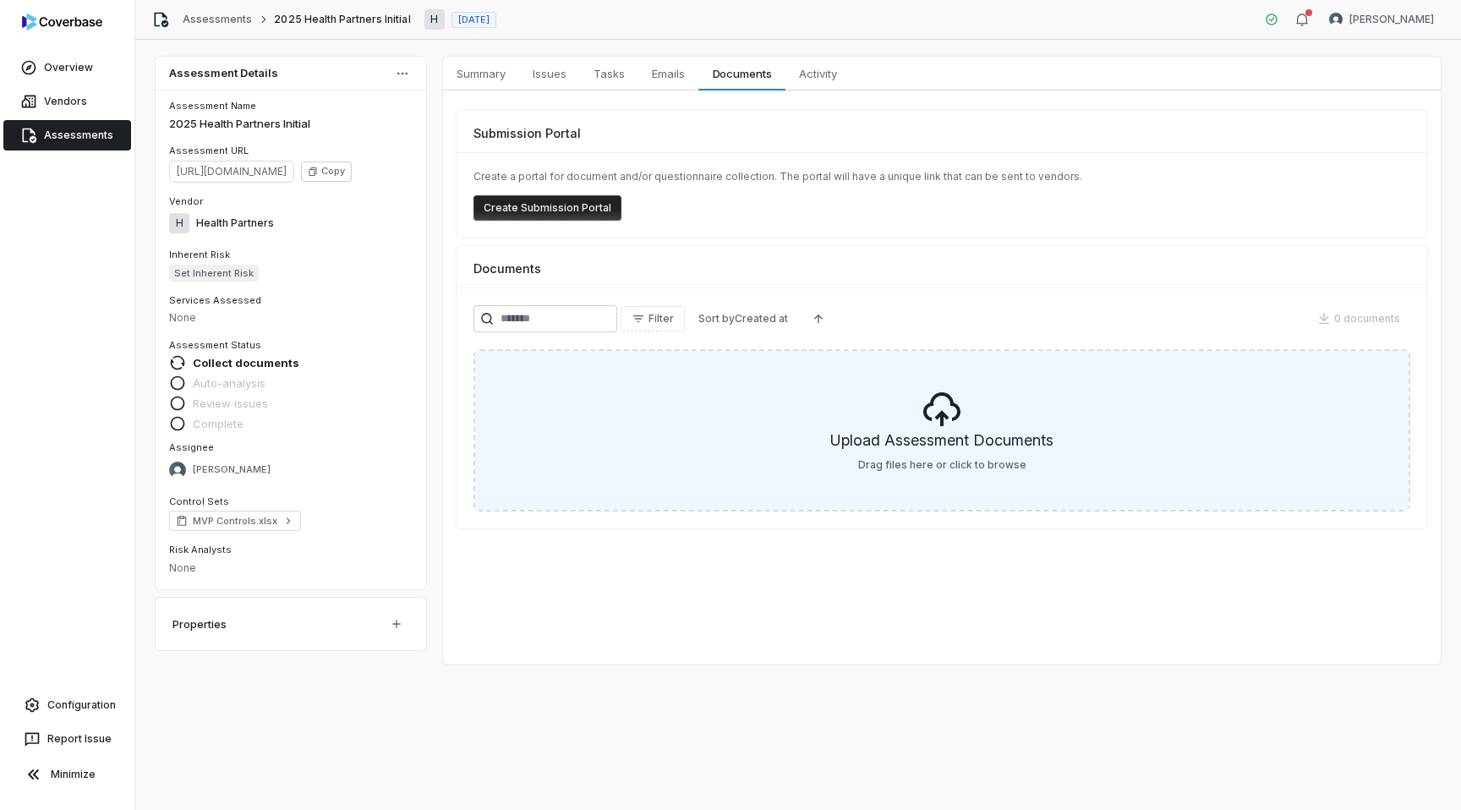
click at [915, 415] on div "Upload Assessment Documents Drag files here or click to browse" at bounding box center [941, 430] width 933 height 159
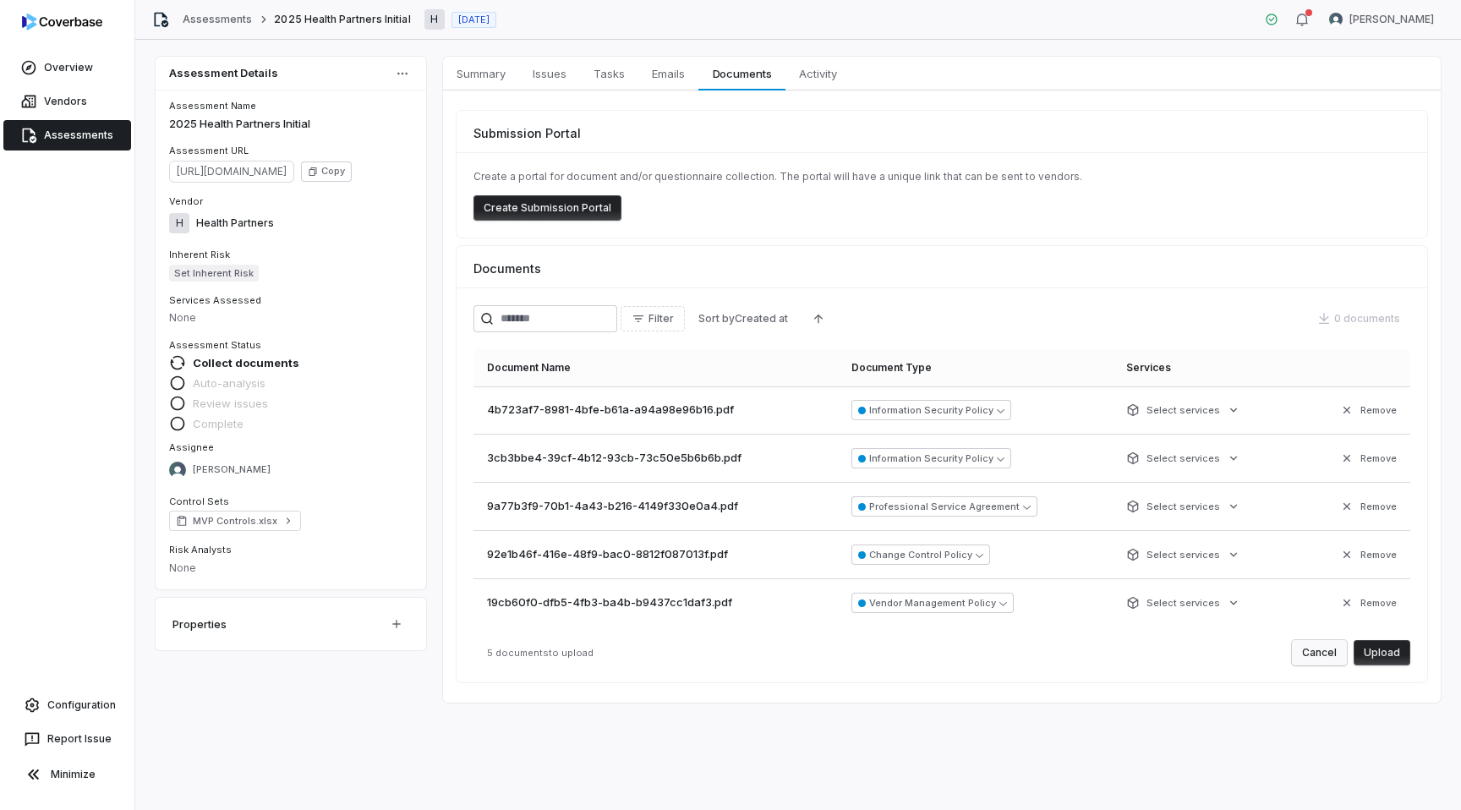
click at [1322, 657] on button "Cancel" at bounding box center [1319, 652] width 55 height 25
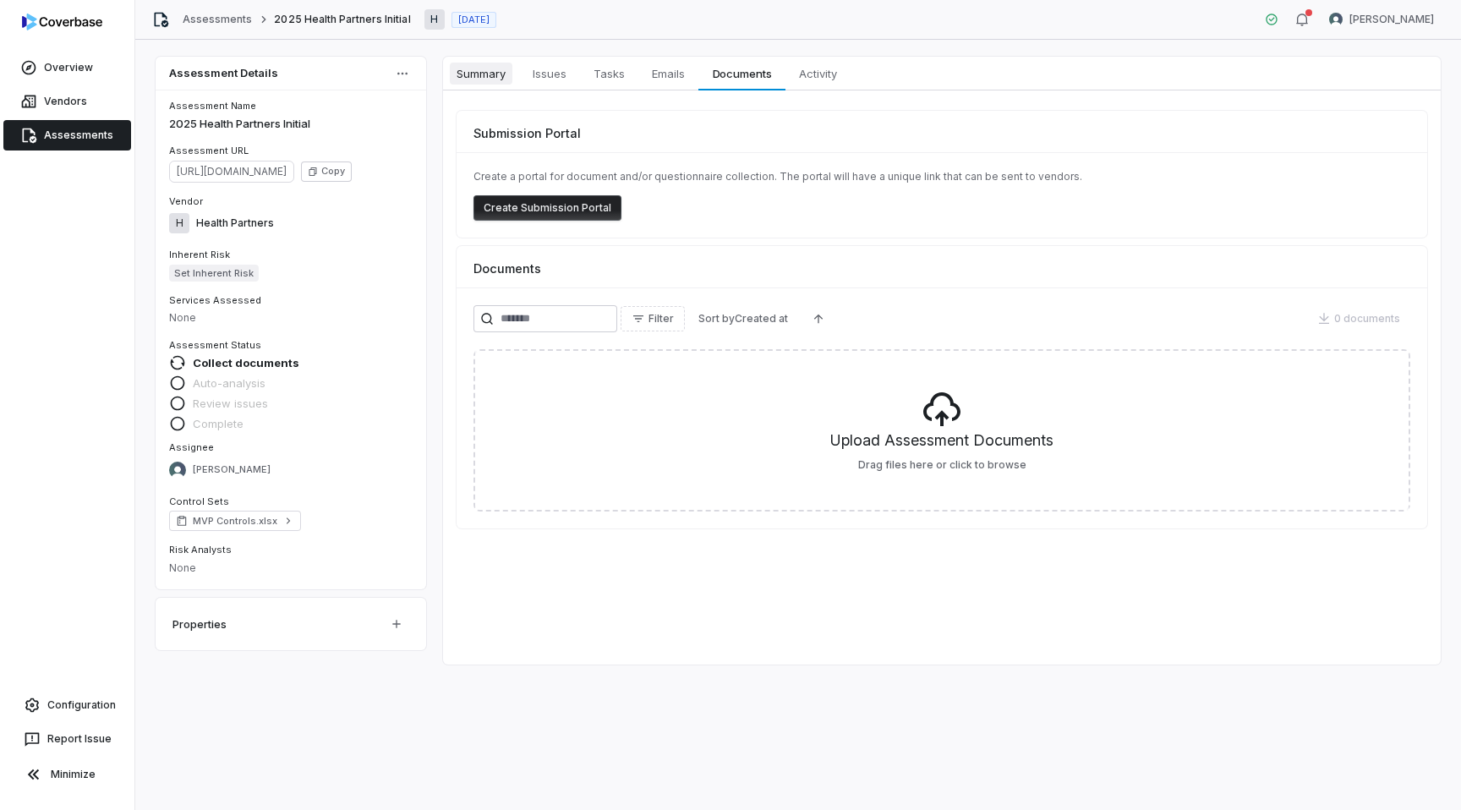
click at [505, 76] on span "Summary" at bounding box center [481, 74] width 63 height 22
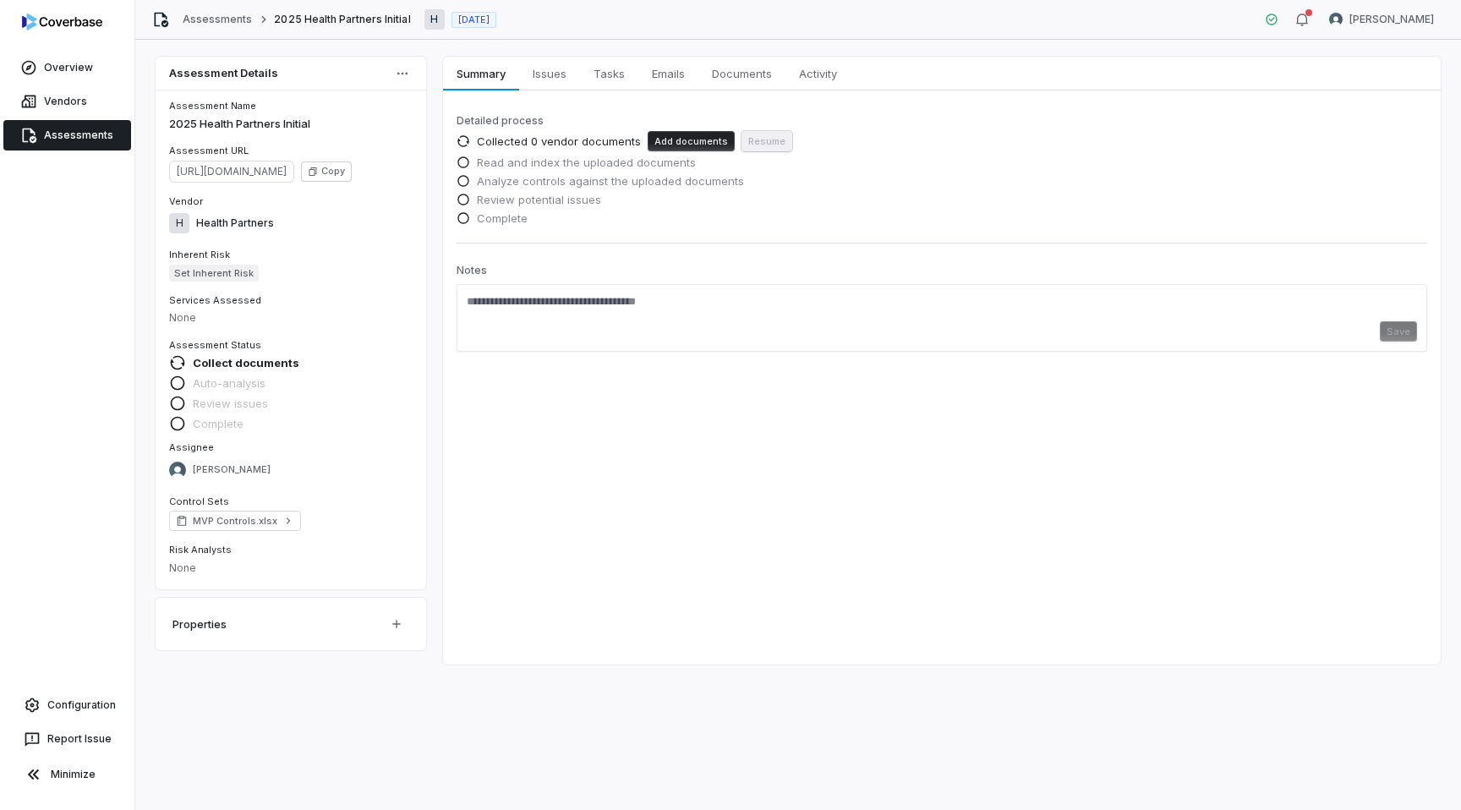
click at [673, 142] on button "Add documents" at bounding box center [690, 141] width 87 height 20
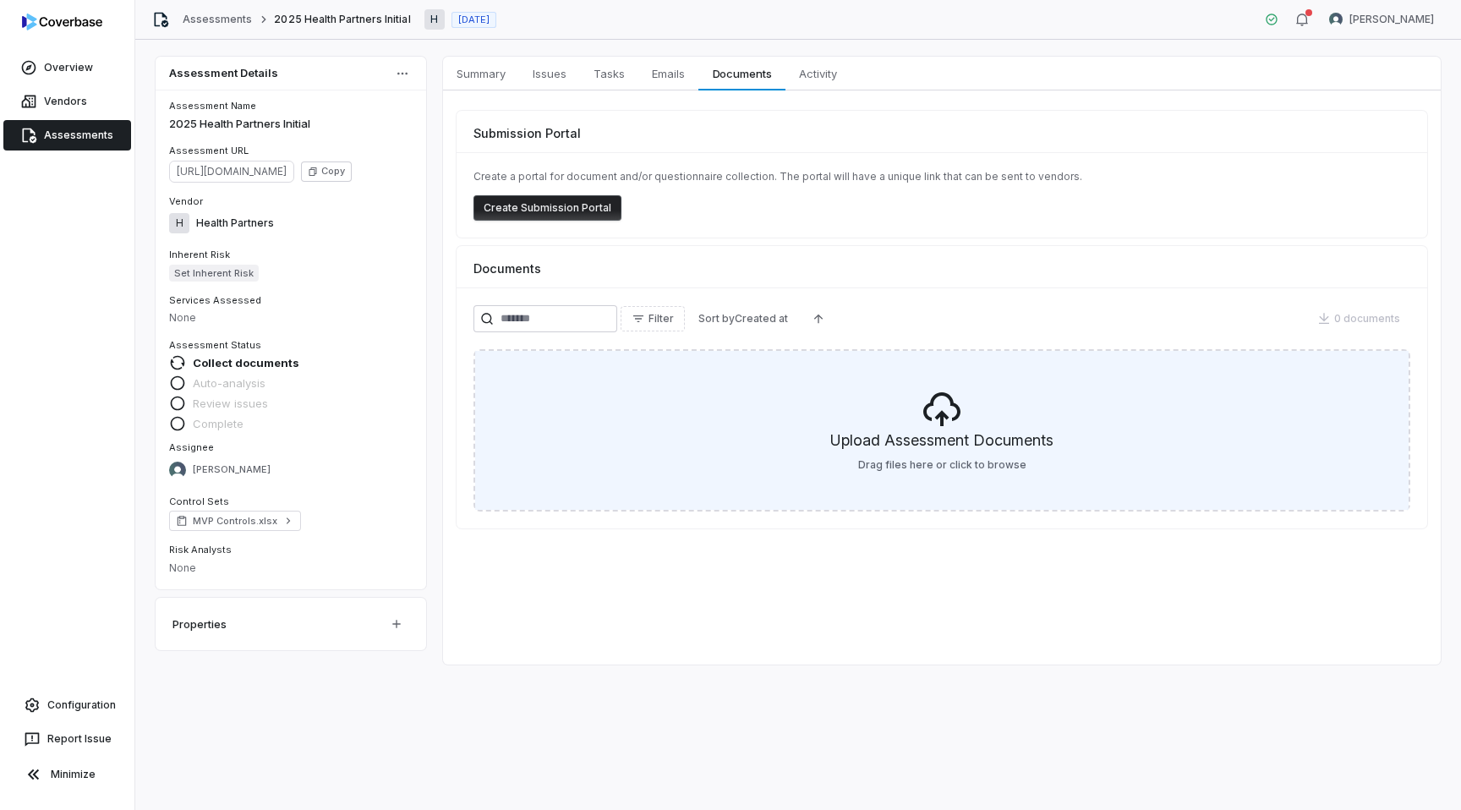
click at [958, 430] on h5 "Upload Assessment Documents" at bounding box center [941, 443] width 223 height 29
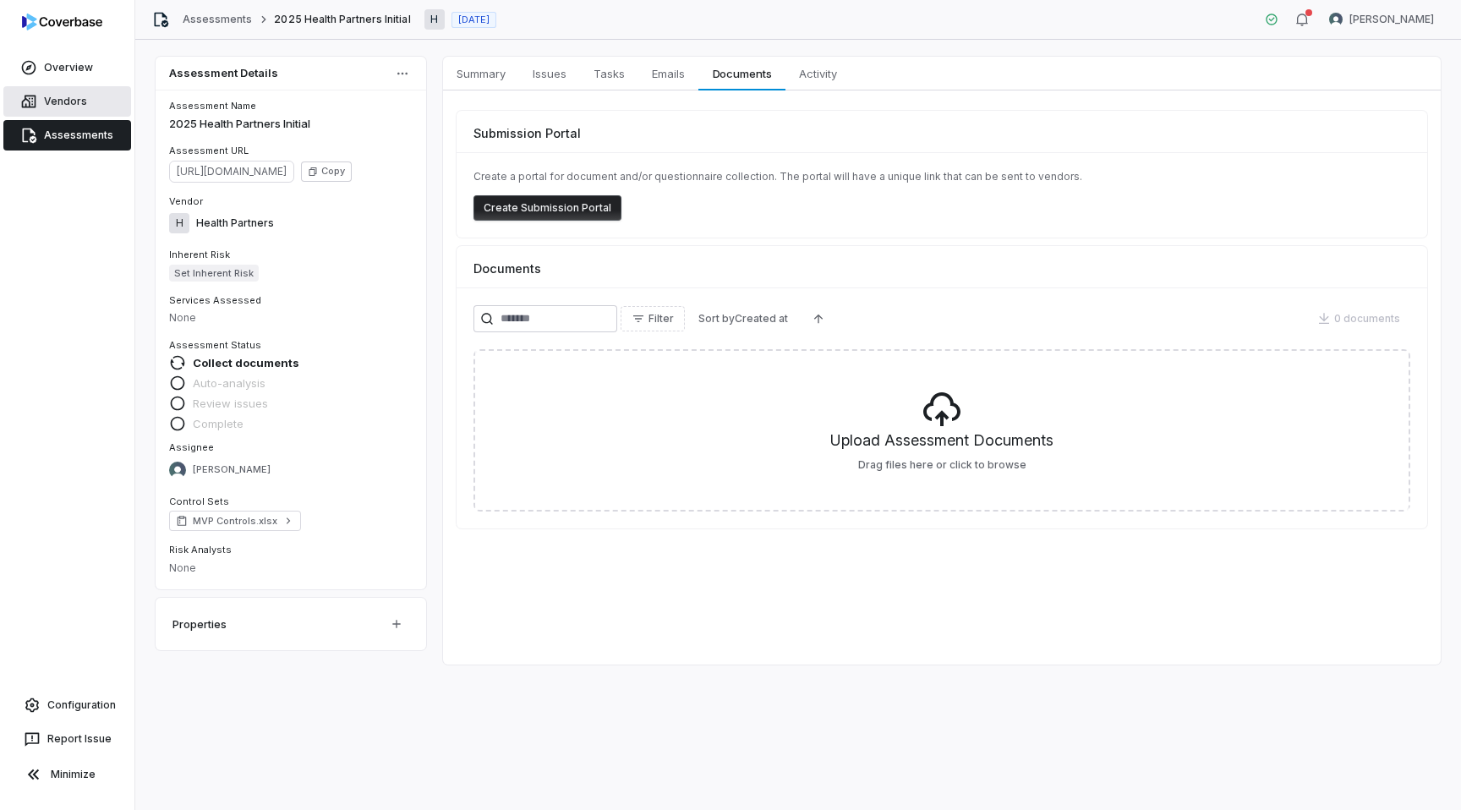
click at [40, 110] on link "Vendors" at bounding box center [67, 101] width 128 height 30
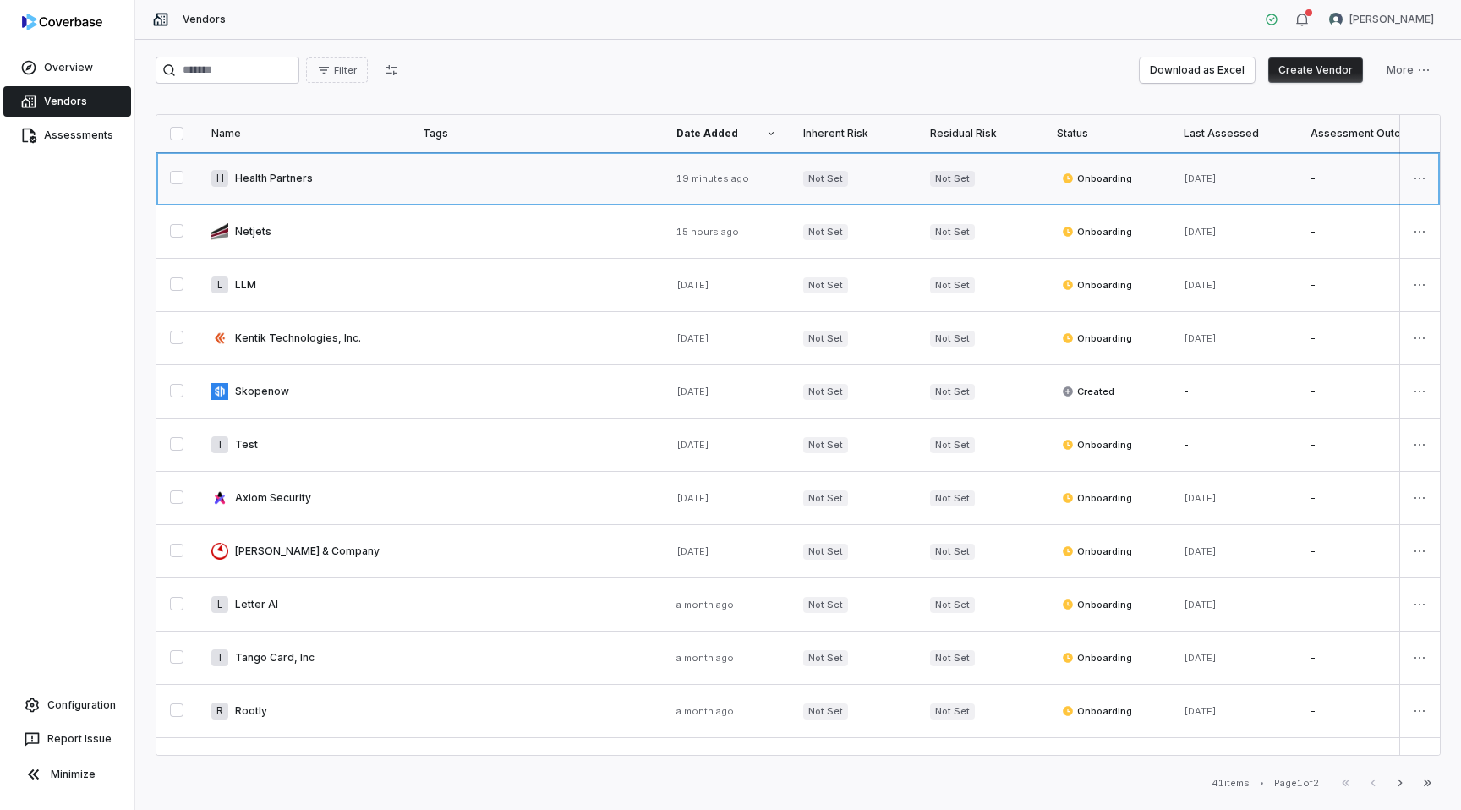
click at [377, 193] on link at bounding box center [303, 178] width 211 height 52
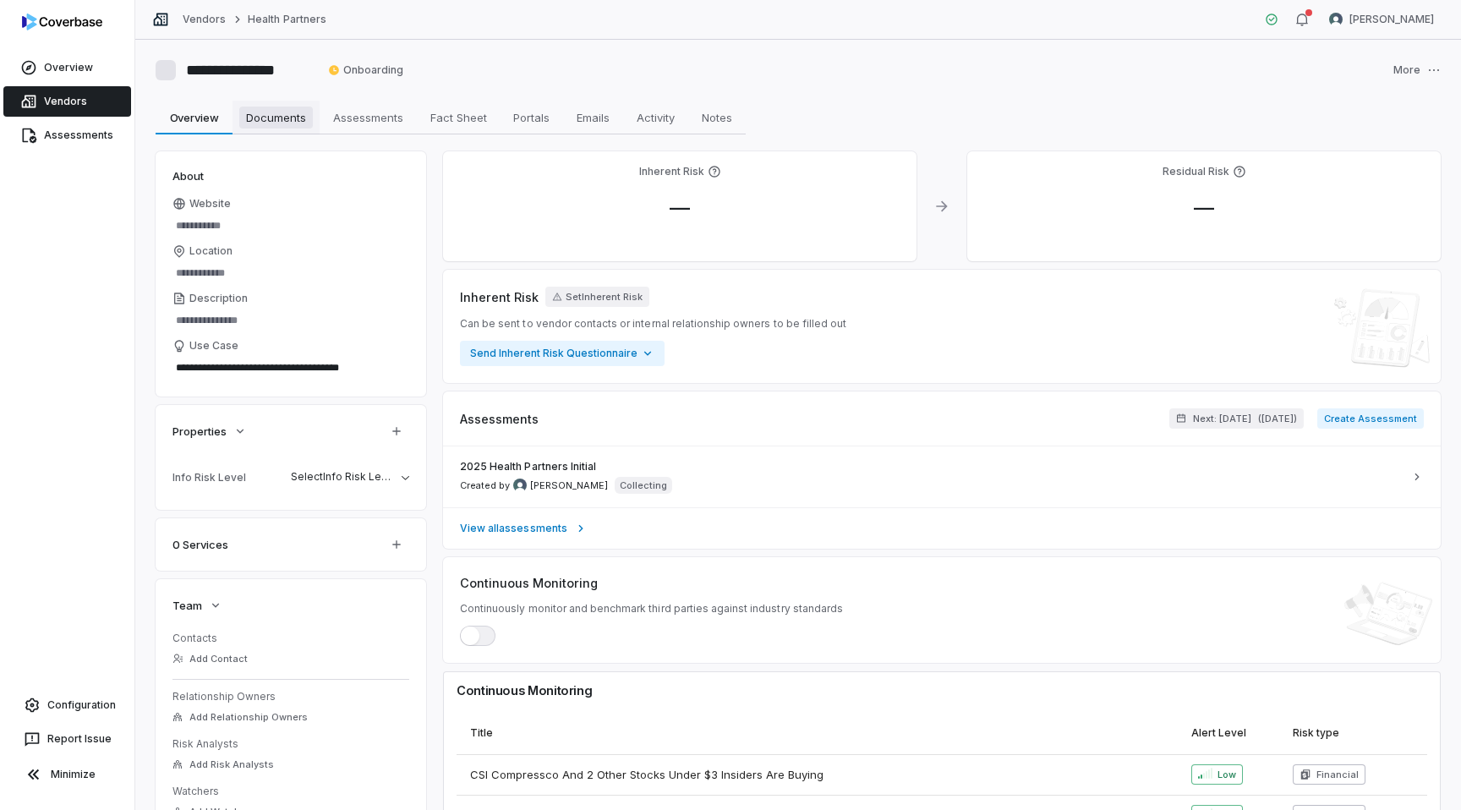
click at [272, 109] on span "Documents" at bounding box center [276, 117] width 74 height 22
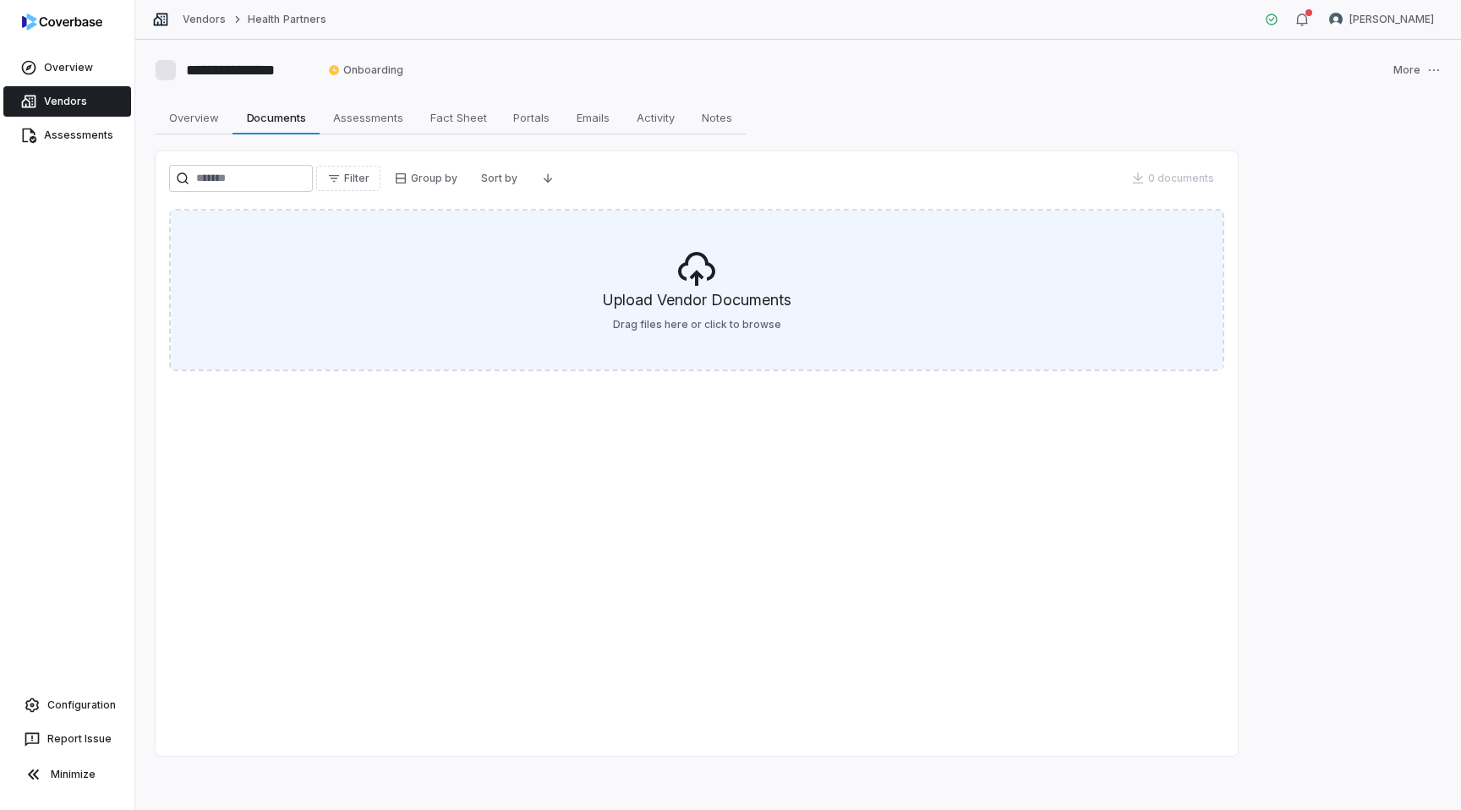
click at [693, 303] on h5 "Upload Vendor Documents" at bounding box center [697, 303] width 188 height 29
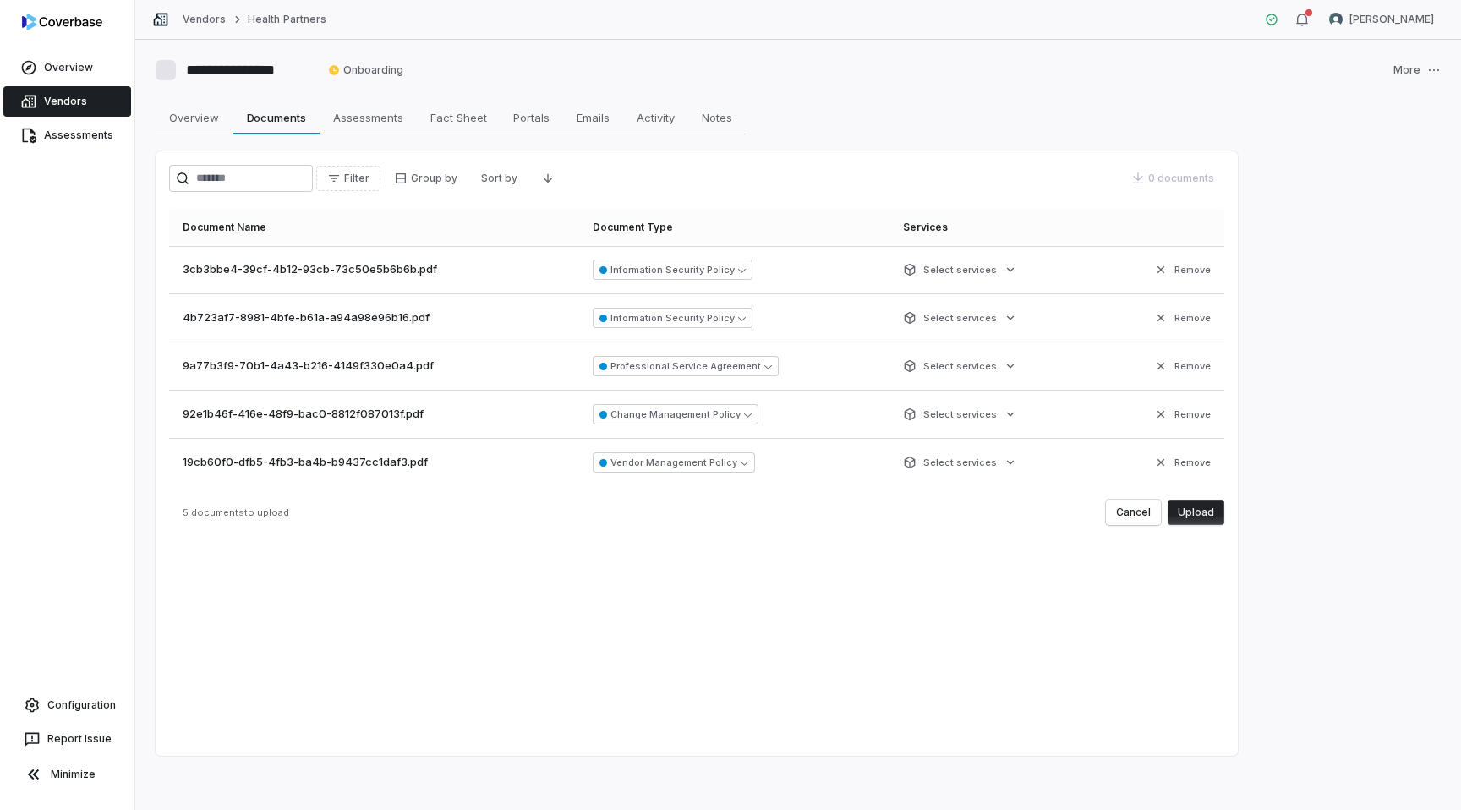
click at [1143, 174] on div "0 documents" at bounding box center [1172, 178] width 103 height 25
click at [1197, 509] on button "Upload" at bounding box center [1195, 512] width 57 height 25
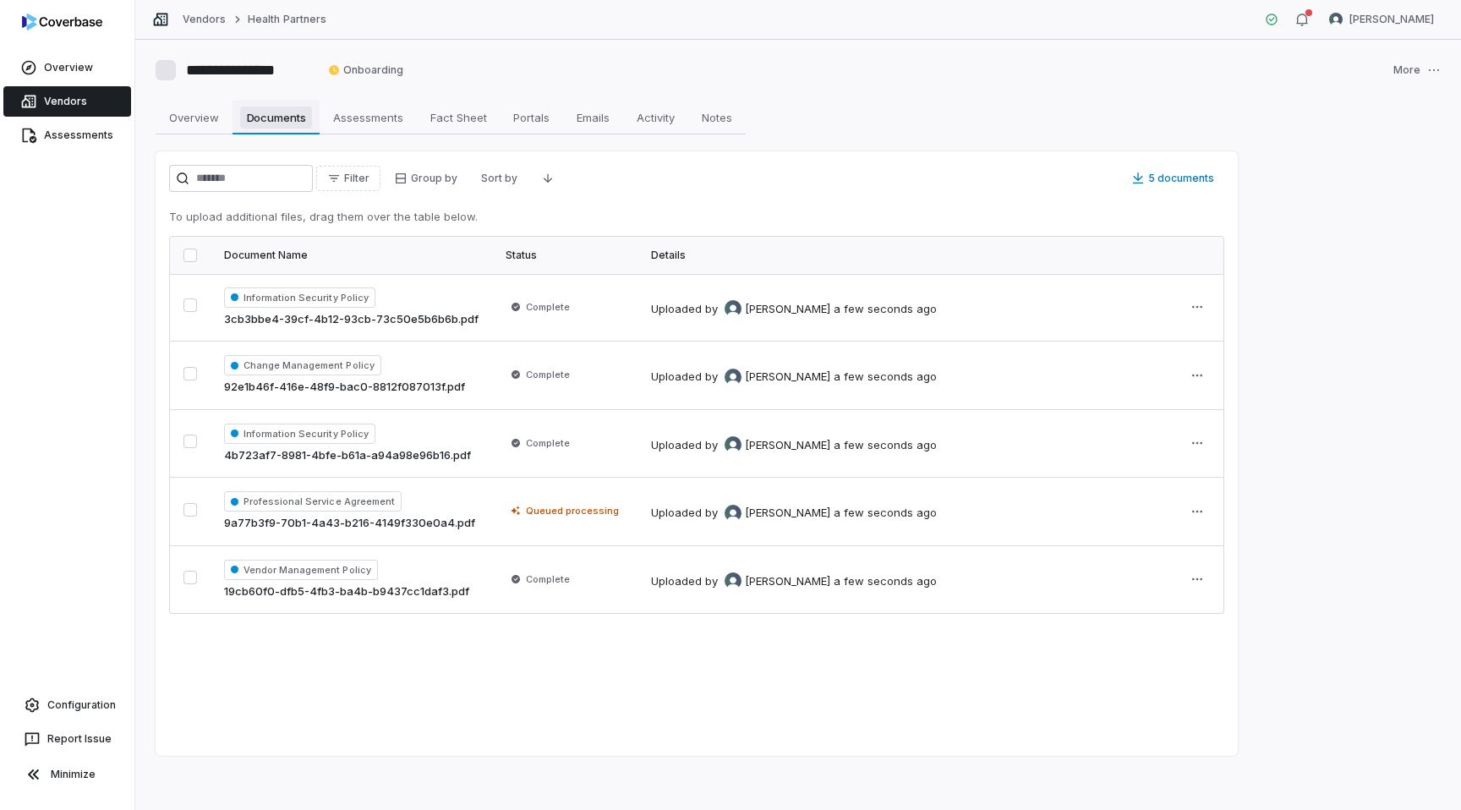
click at [286, 124] on span "Documents" at bounding box center [276, 117] width 73 height 22
click at [198, 125] on span "Overview" at bounding box center [193, 117] width 63 height 22
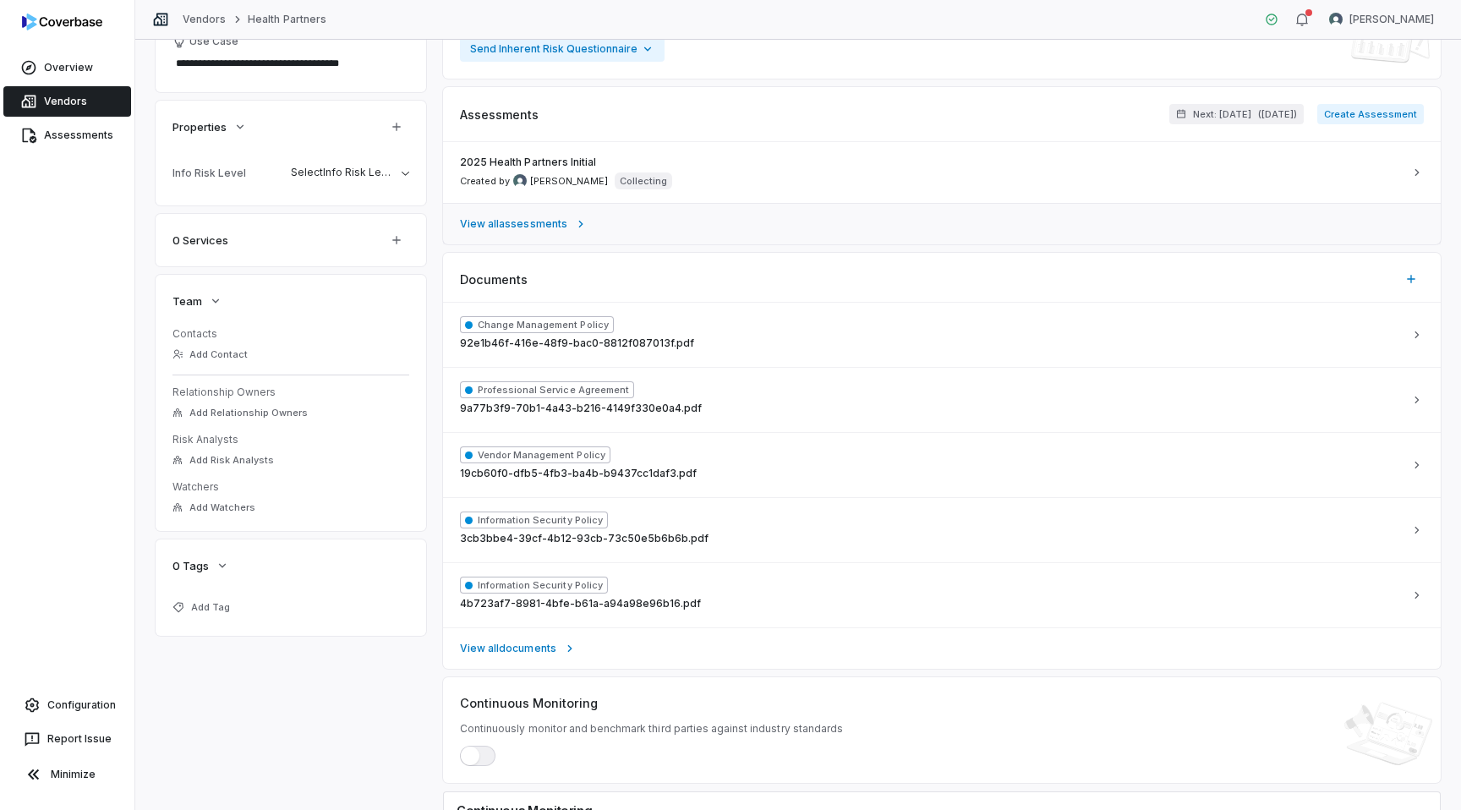
scroll to position [607, 0]
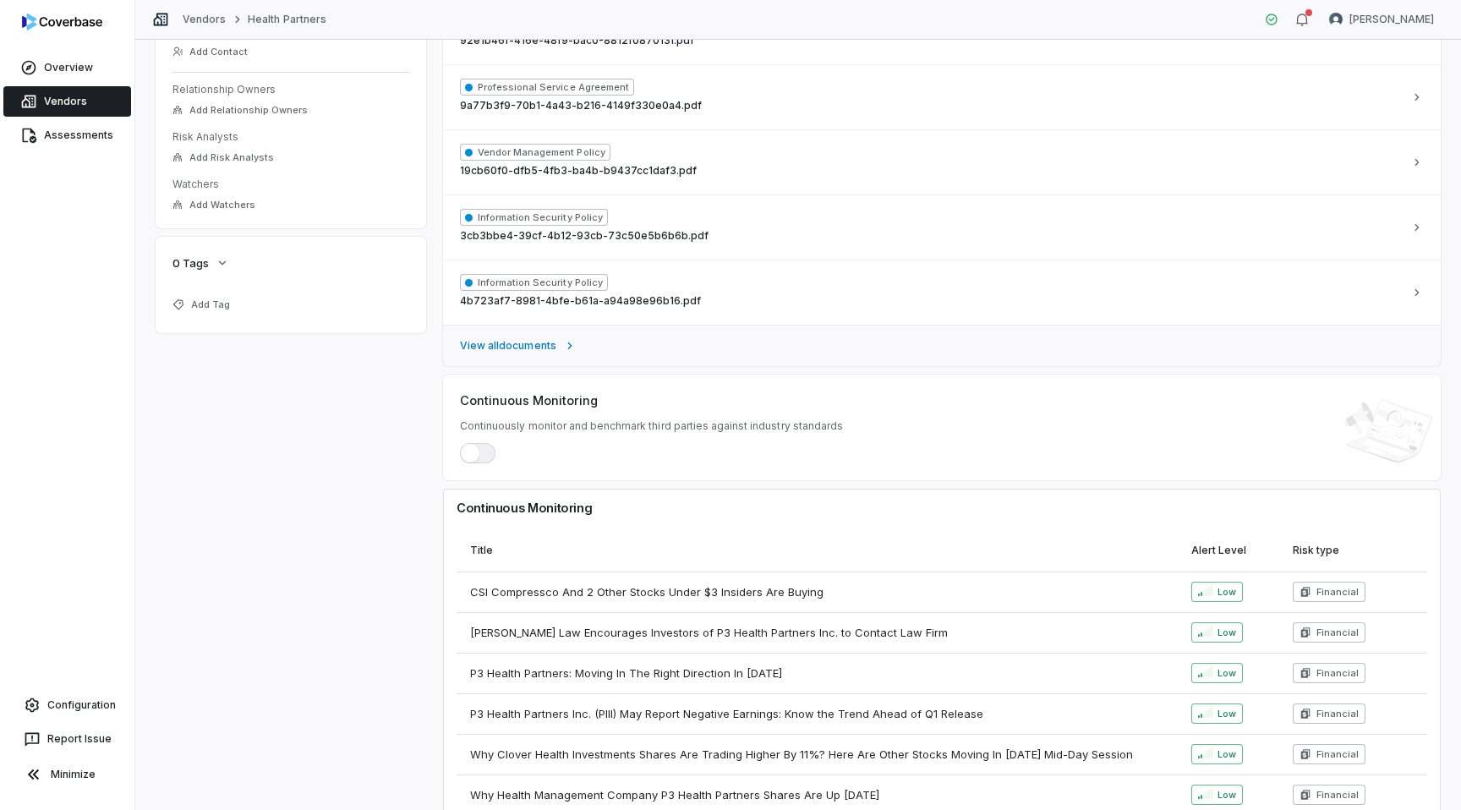
click at [541, 344] on span "View all documents" at bounding box center [508, 346] width 96 height 14
type textarea "*"
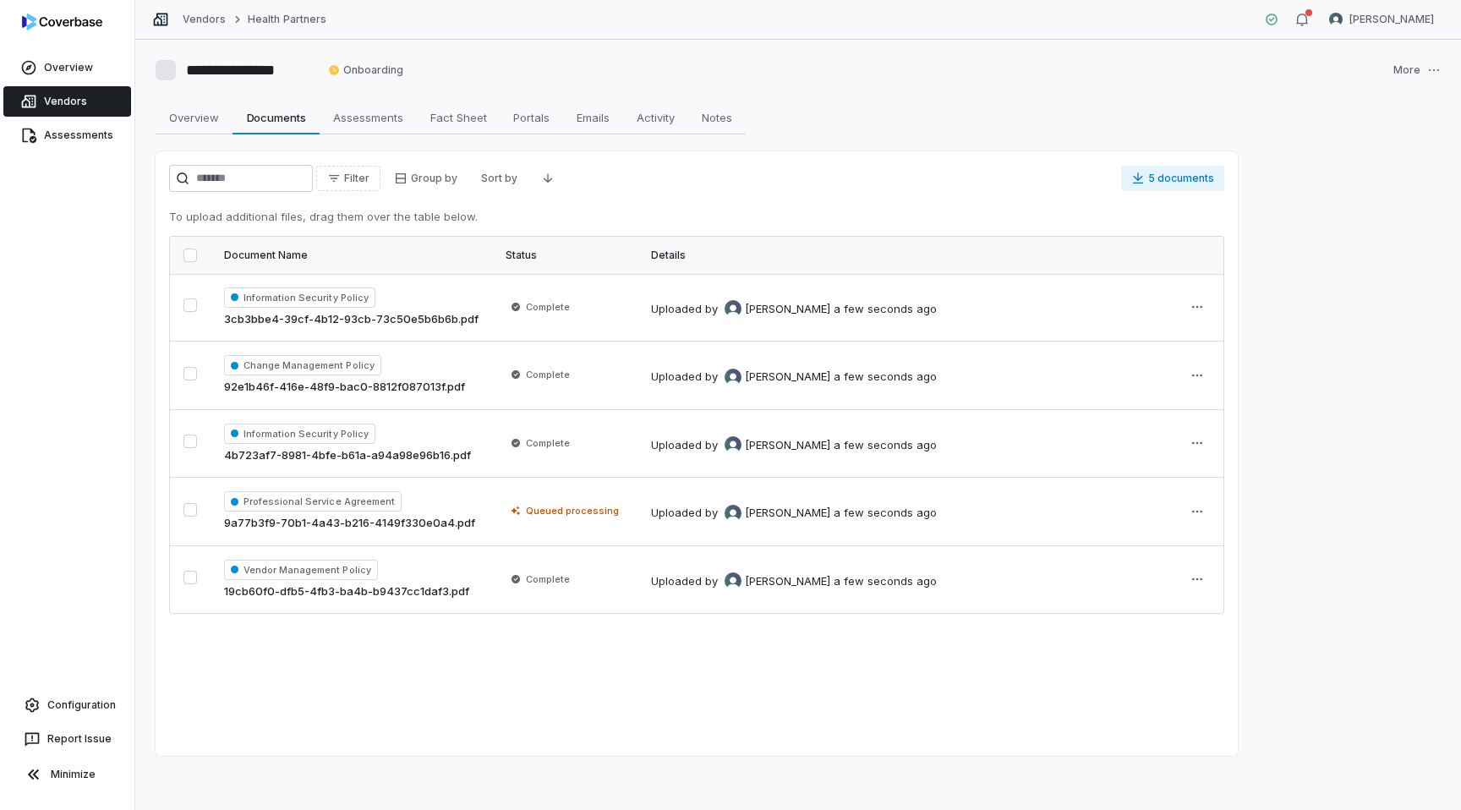
click at [1168, 178] on button "5 documents" at bounding box center [1172, 178] width 103 height 25
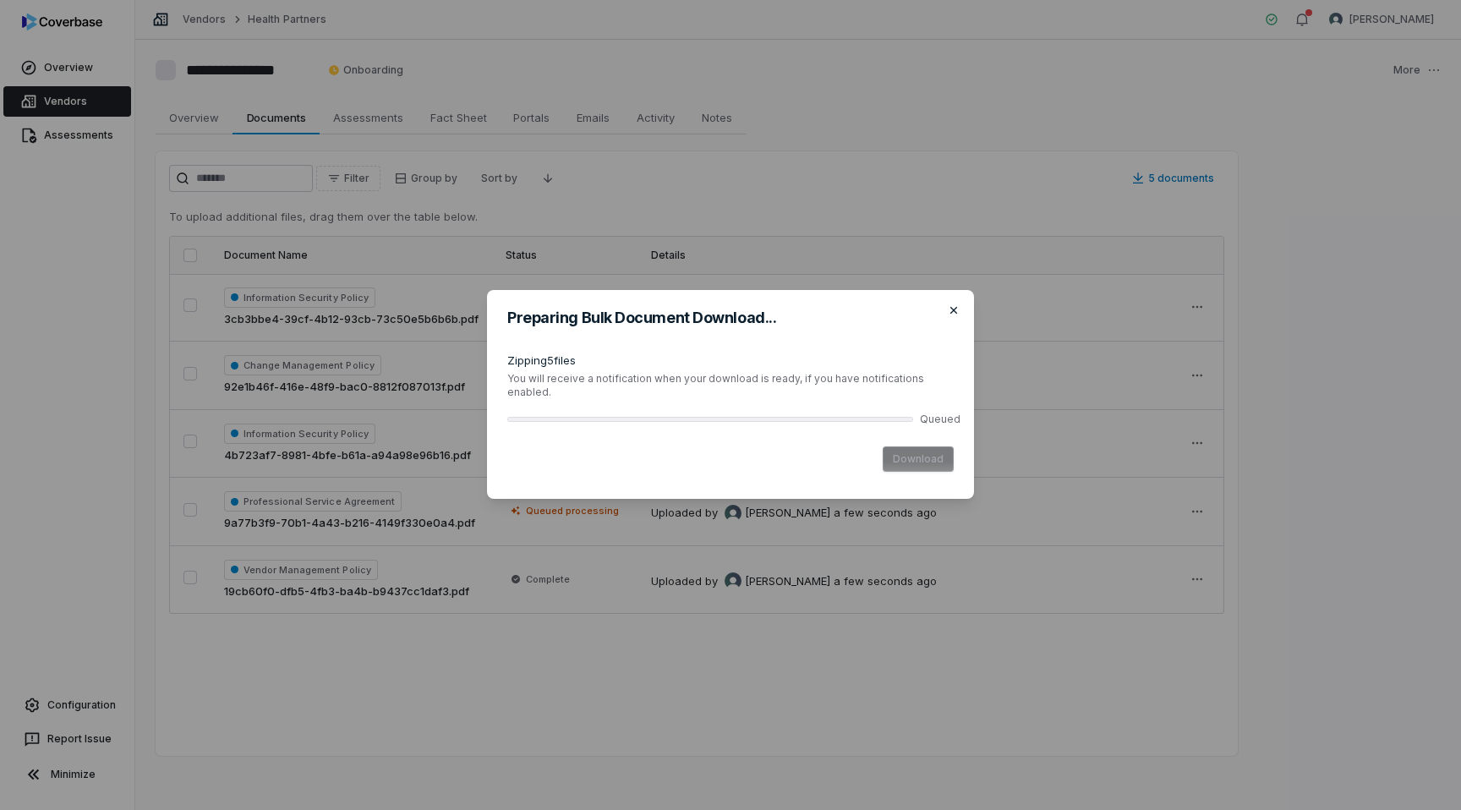
click at [952, 313] on icon "button" at bounding box center [954, 310] width 14 height 14
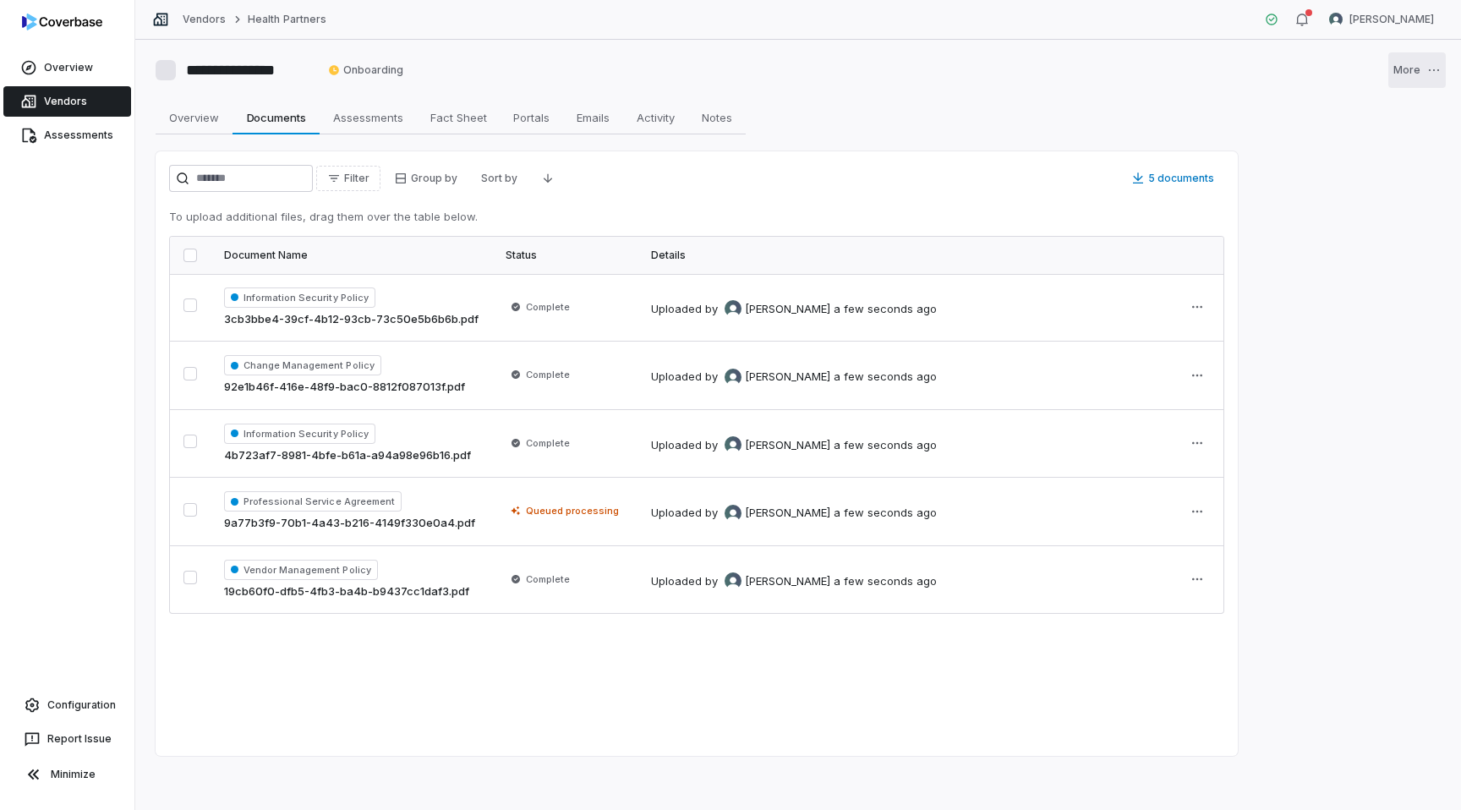
click at [1434, 73] on html "**********" at bounding box center [730, 405] width 1461 height 810
click at [858, 103] on html "**********" at bounding box center [730, 405] width 1461 height 810
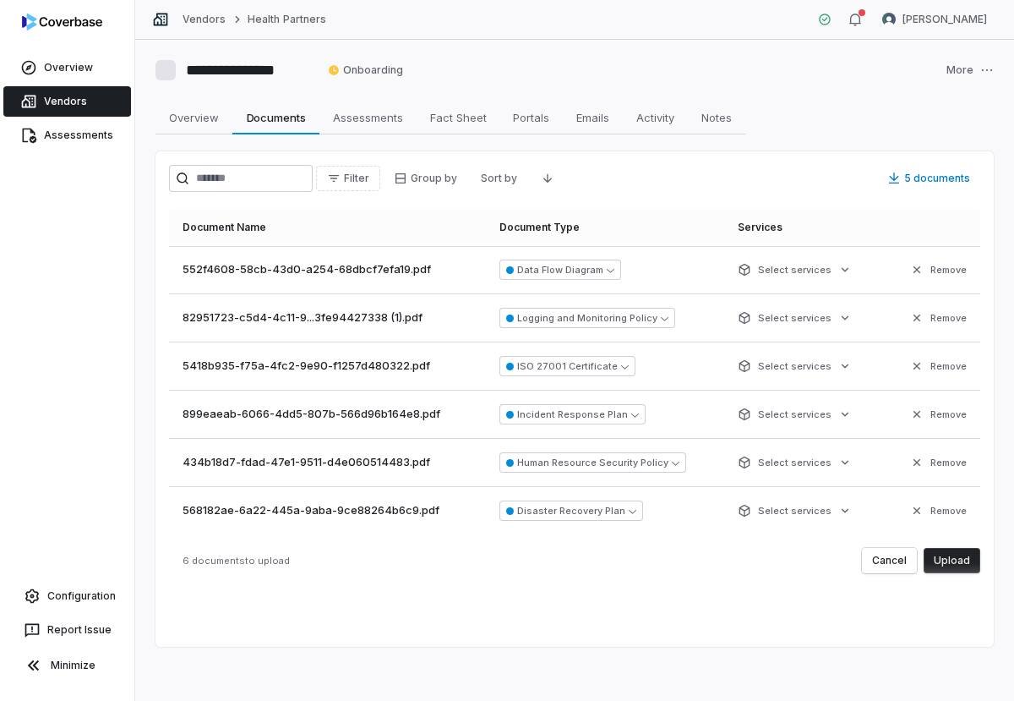
click at [960, 561] on button "Upload" at bounding box center [952, 560] width 57 height 25
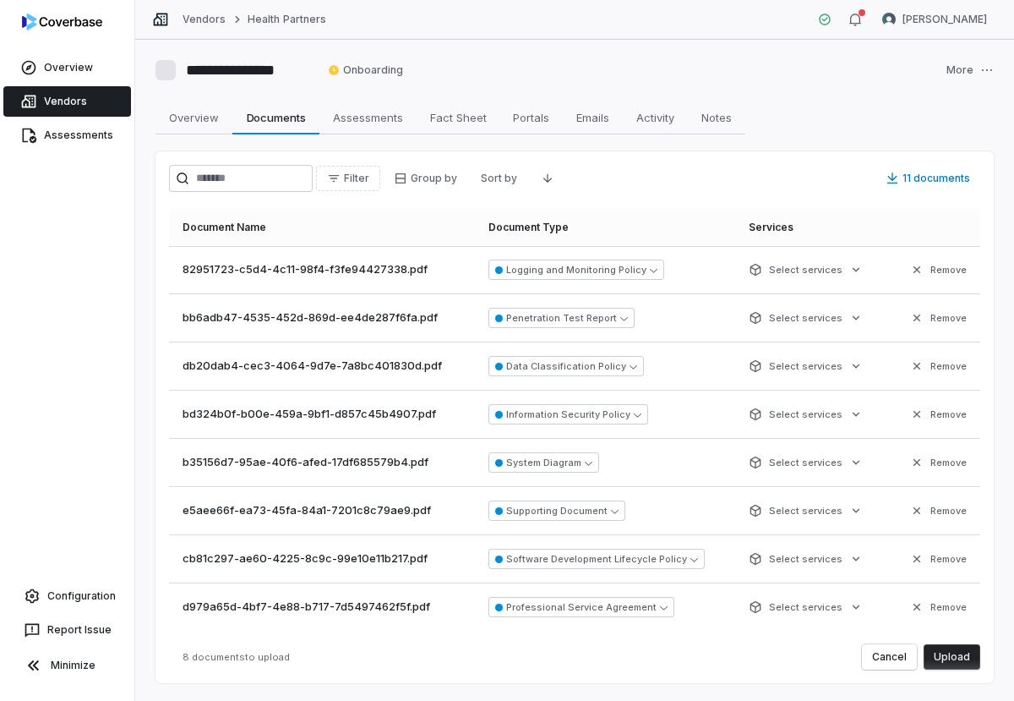
click at [957, 658] on button "Upload" at bounding box center [952, 656] width 57 height 25
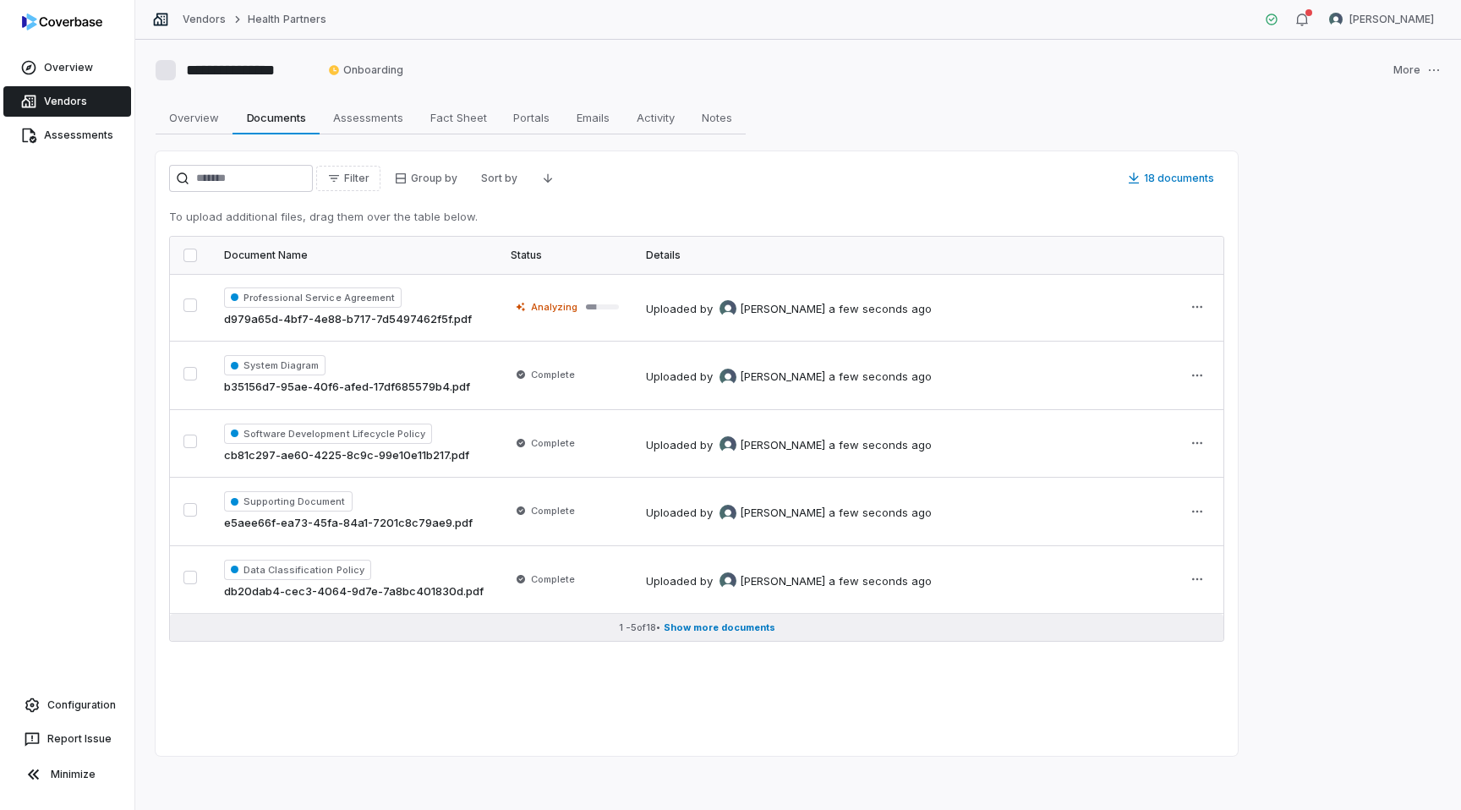
click at [689, 625] on span "Show more documents" at bounding box center [720, 627] width 112 height 13
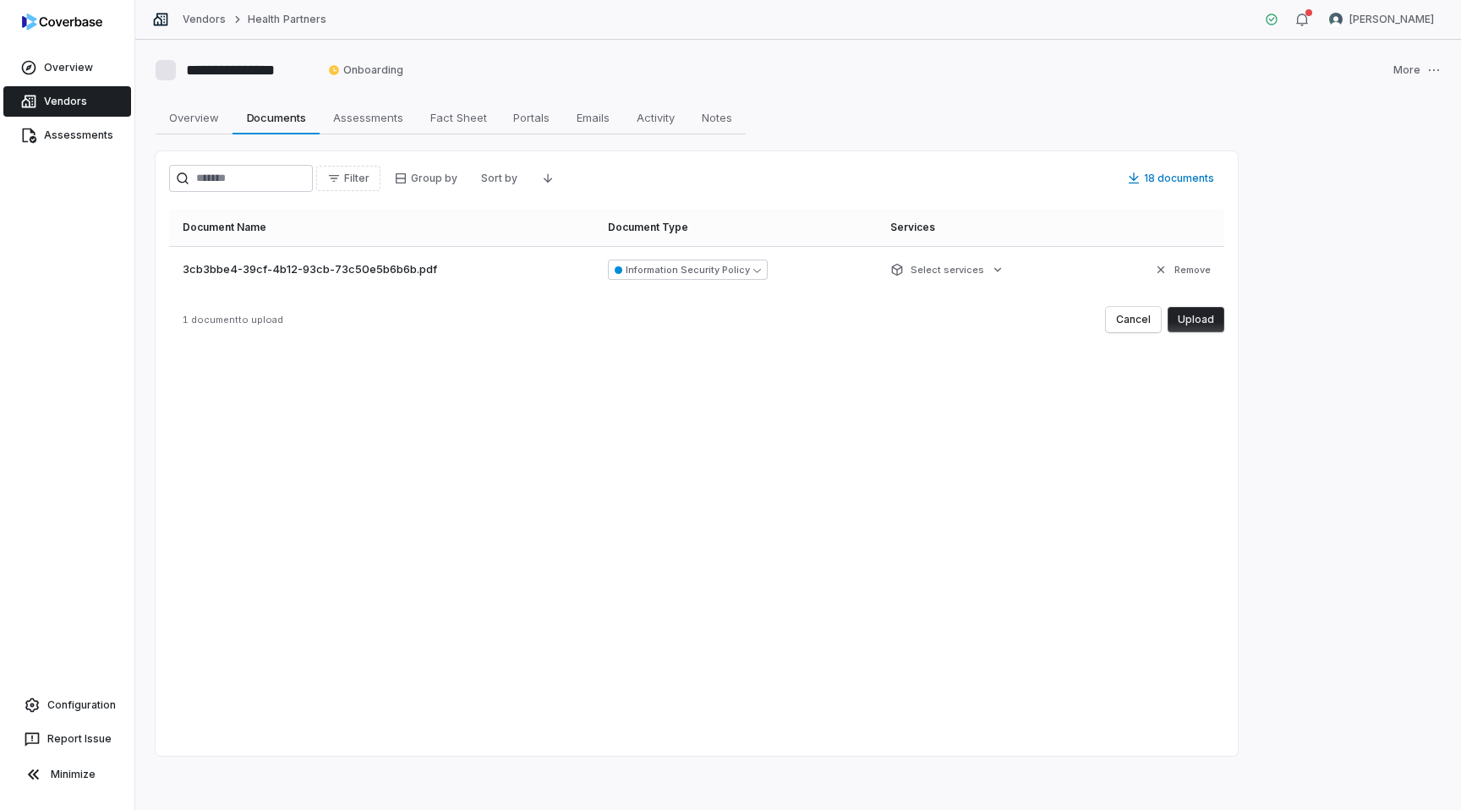
click at [1199, 318] on button "Upload" at bounding box center [1195, 319] width 57 height 25
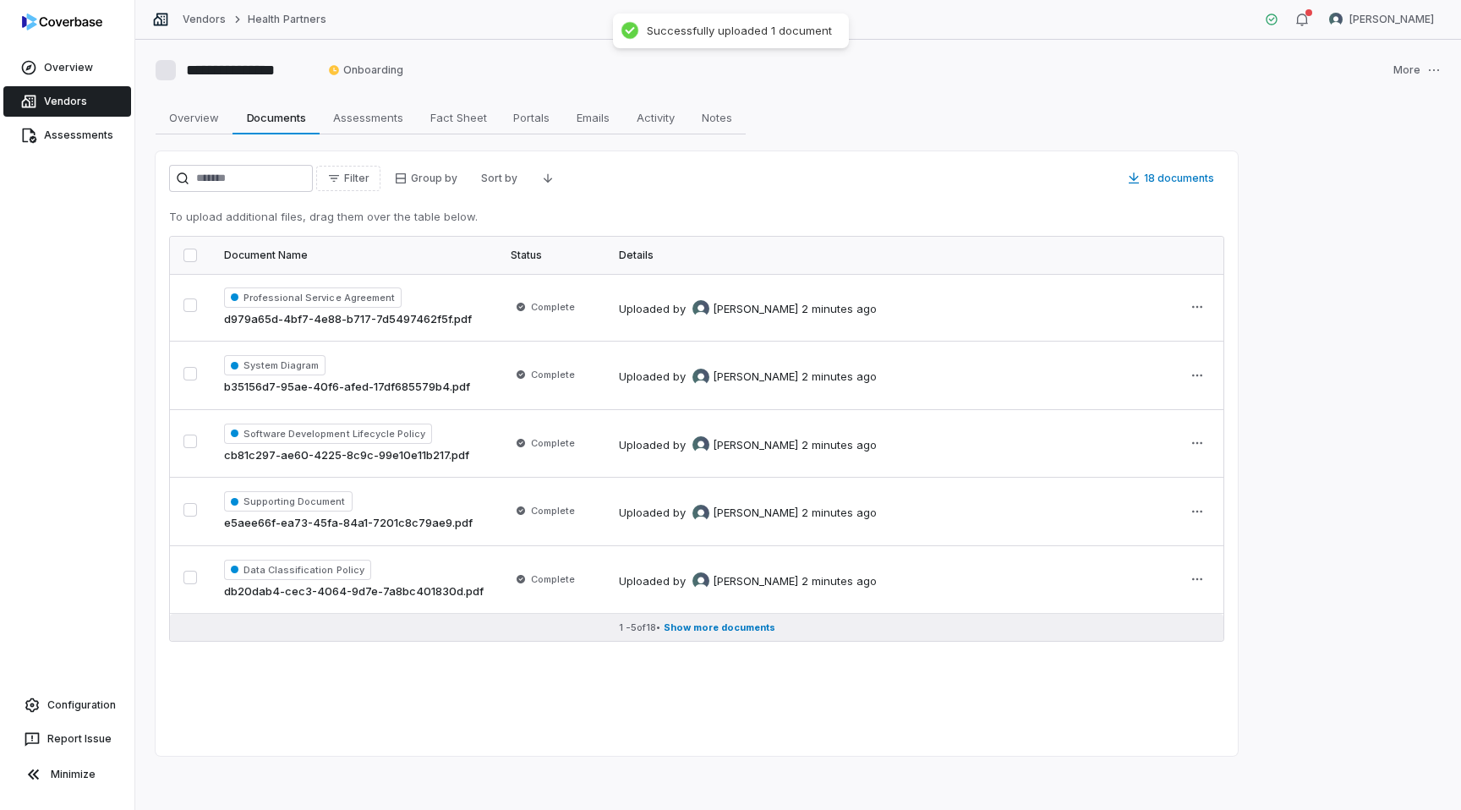
click at [746, 624] on span "Show more documents" at bounding box center [720, 627] width 112 height 13
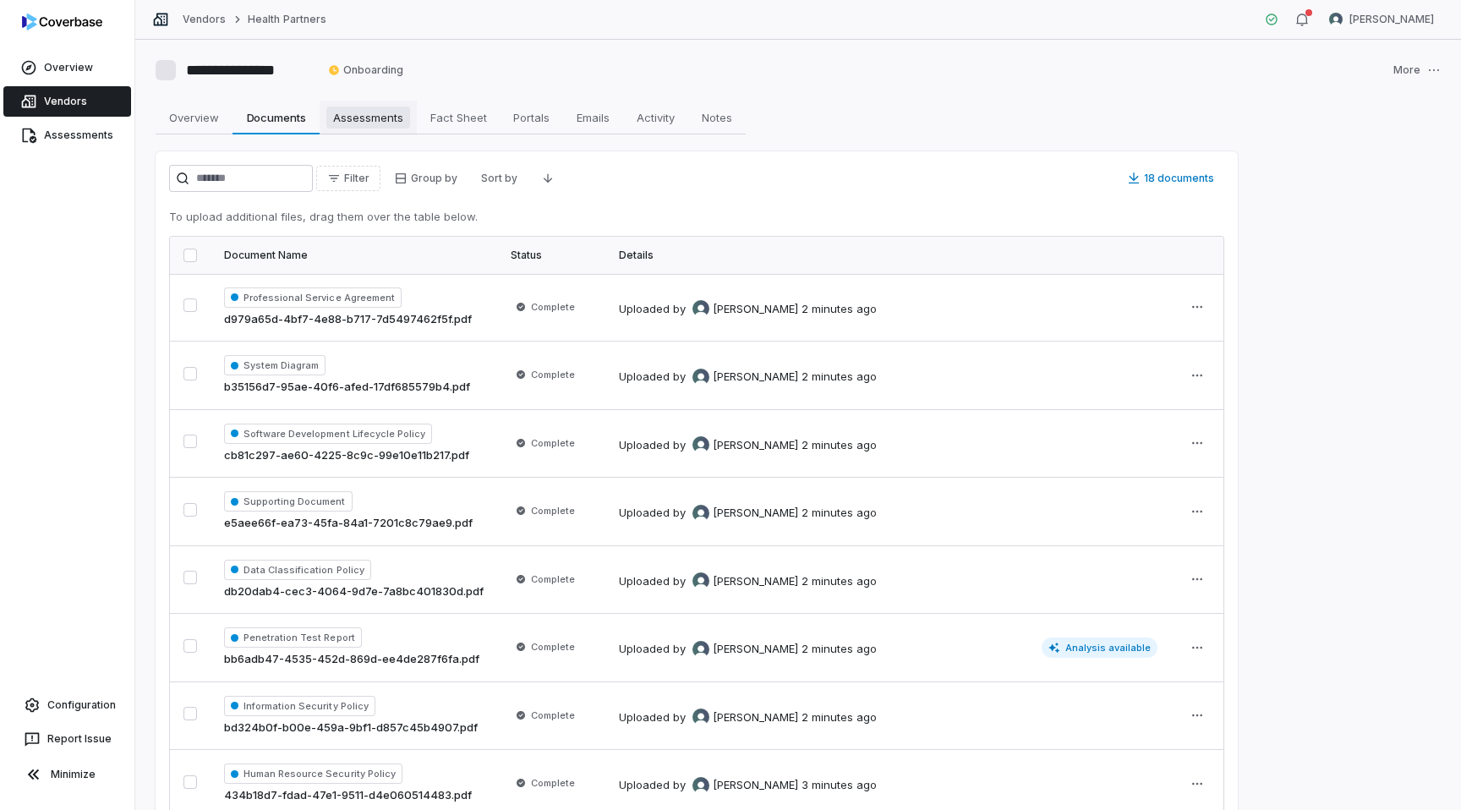
click at [363, 119] on span "Assessments" at bounding box center [368, 117] width 84 height 22
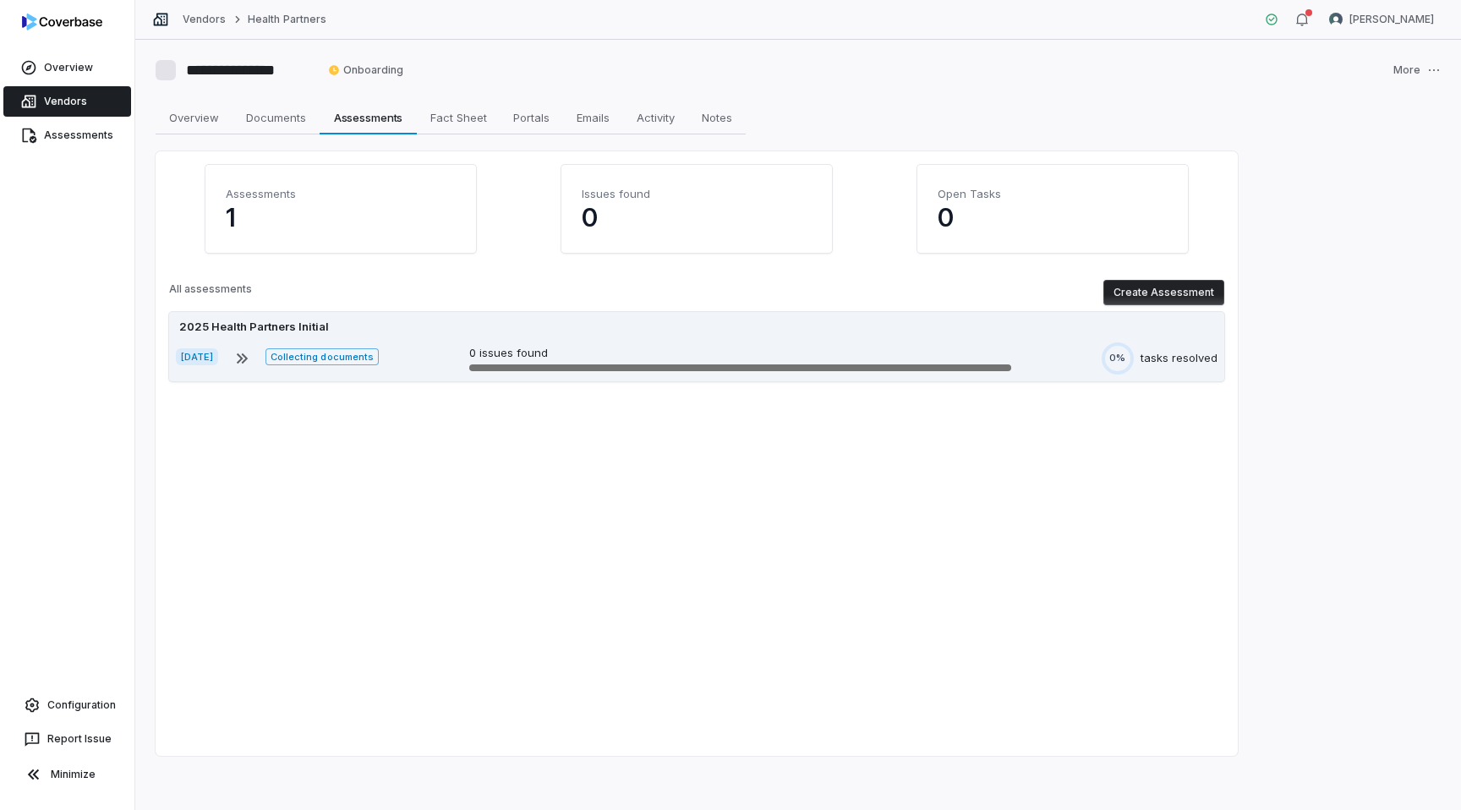
click at [363, 356] on span "Collecting documents" at bounding box center [321, 356] width 113 height 17
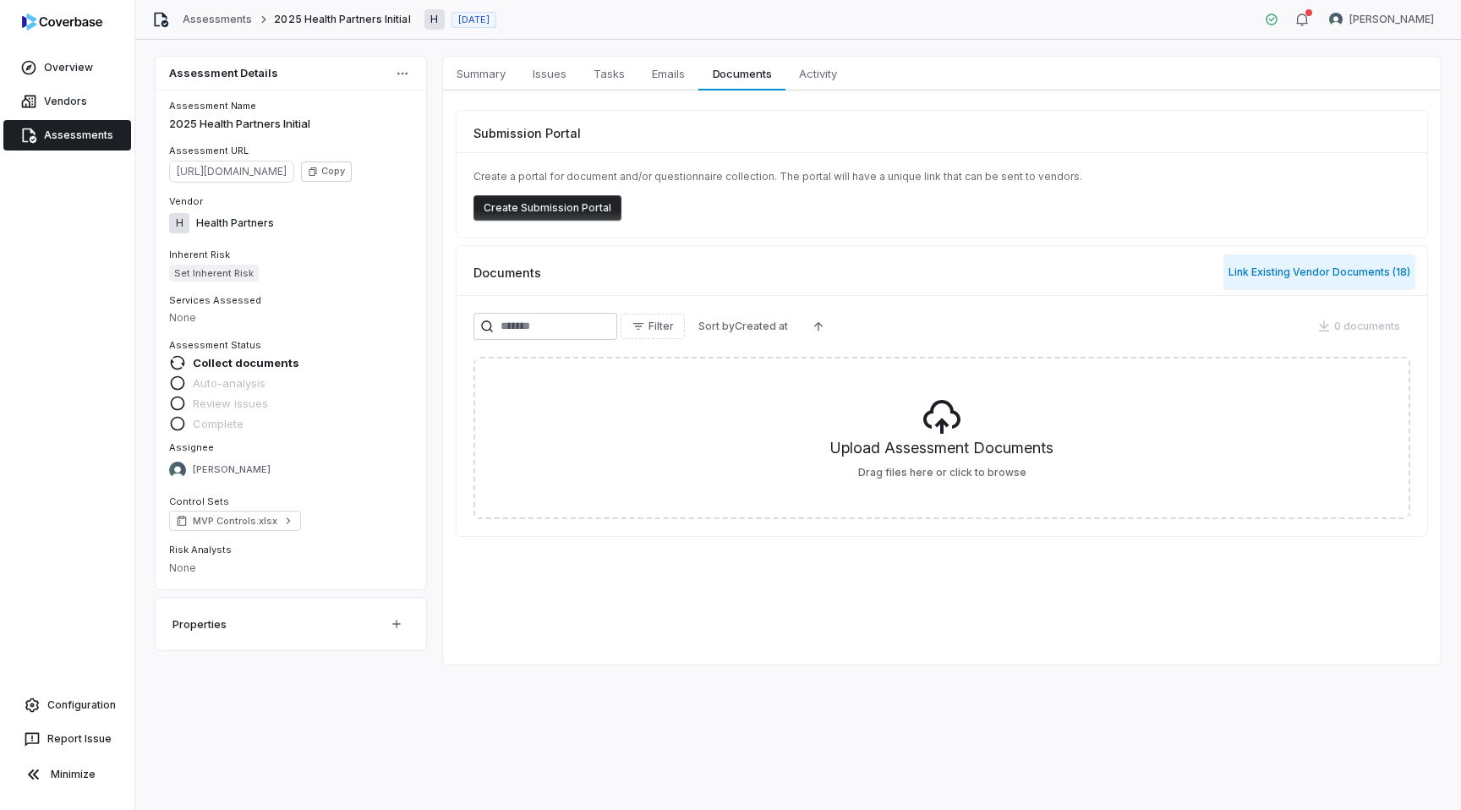
click at [1270, 270] on button "Link Existing Vendor Documents ( 18 )" at bounding box center [1319, 271] width 192 height 35
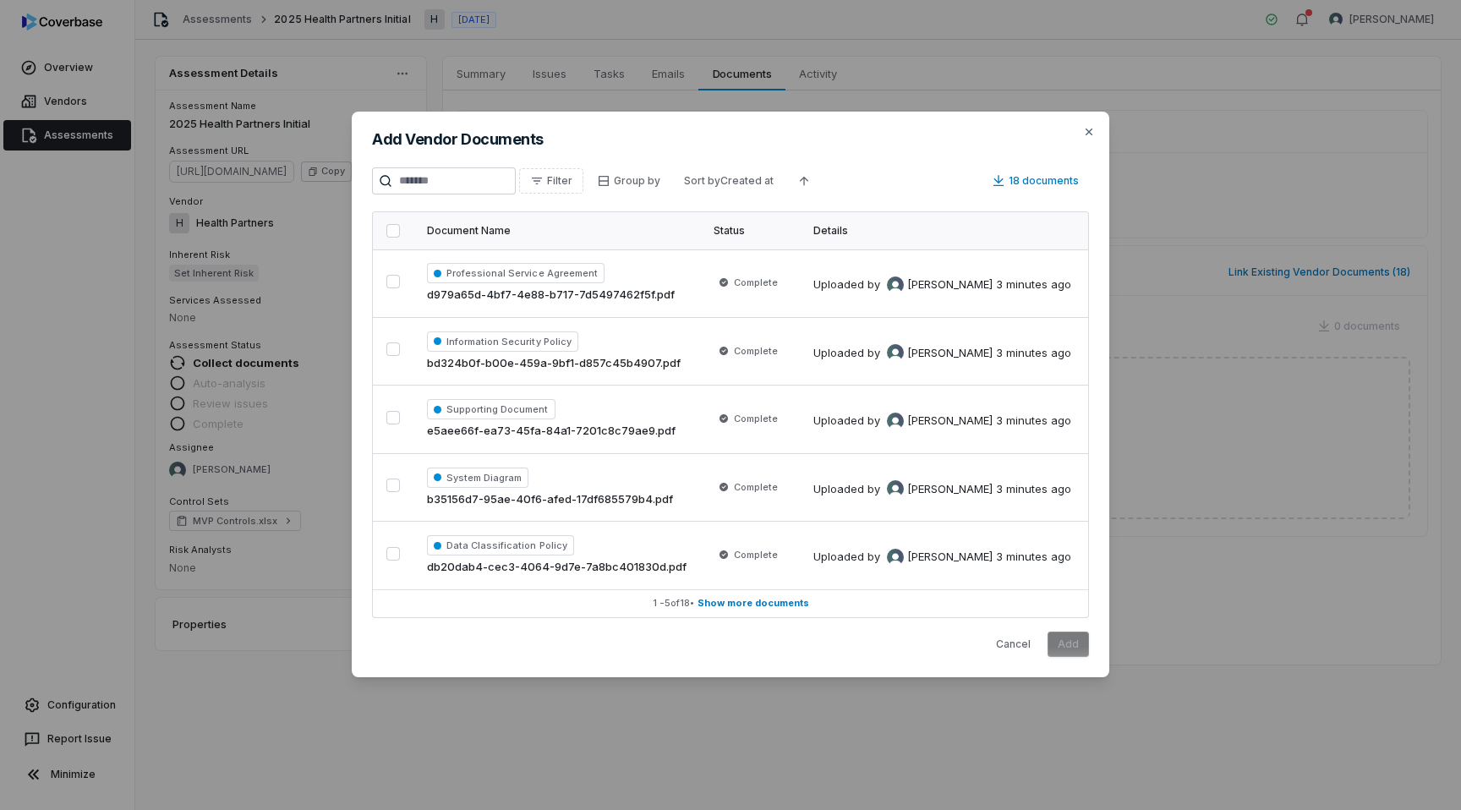
click at [393, 229] on button "button" at bounding box center [393, 231] width 14 height 14
click at [1073, 650] on button "Add" at bounding box center [1067, 643] width 41 height 25
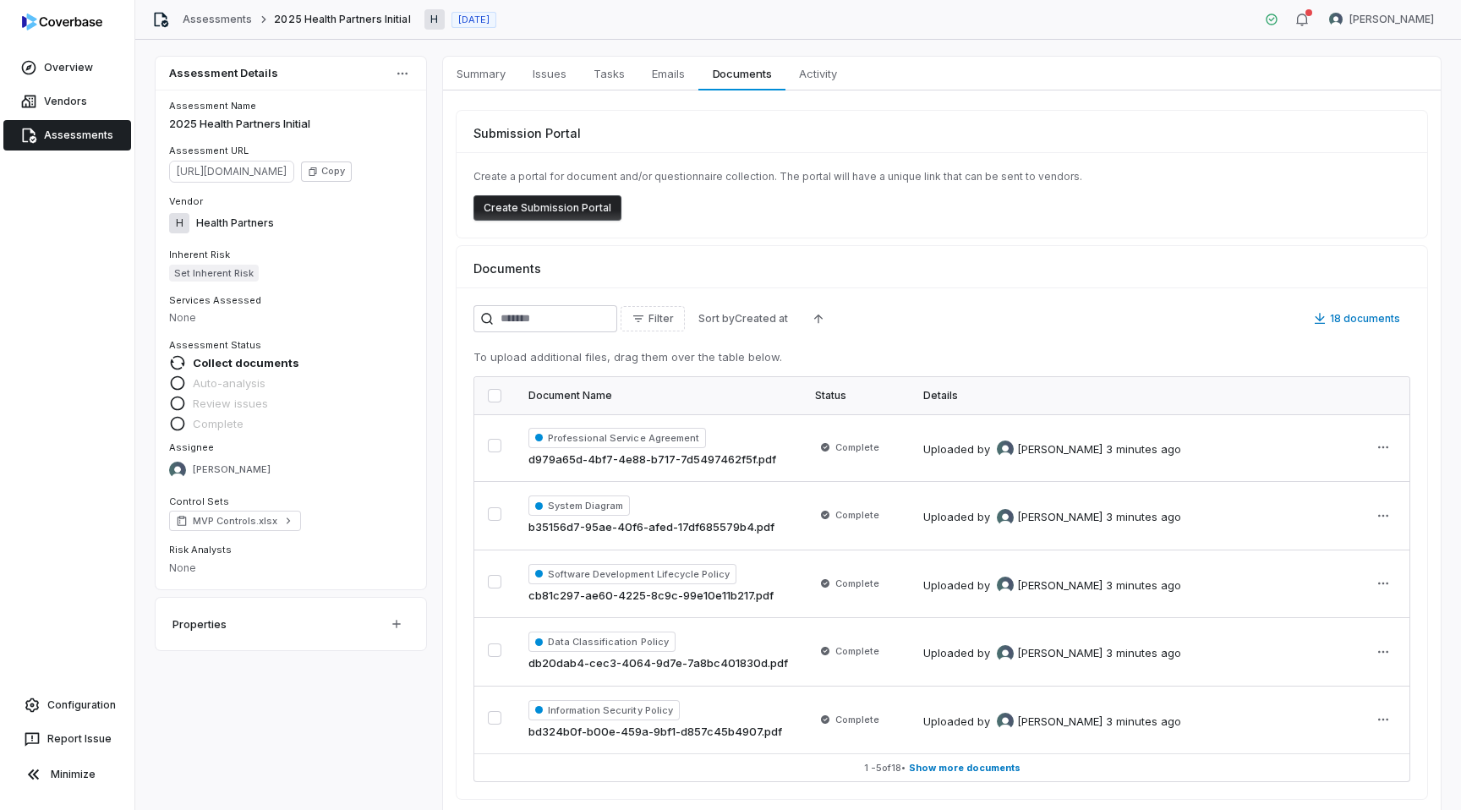
scroll to position [26, 0]
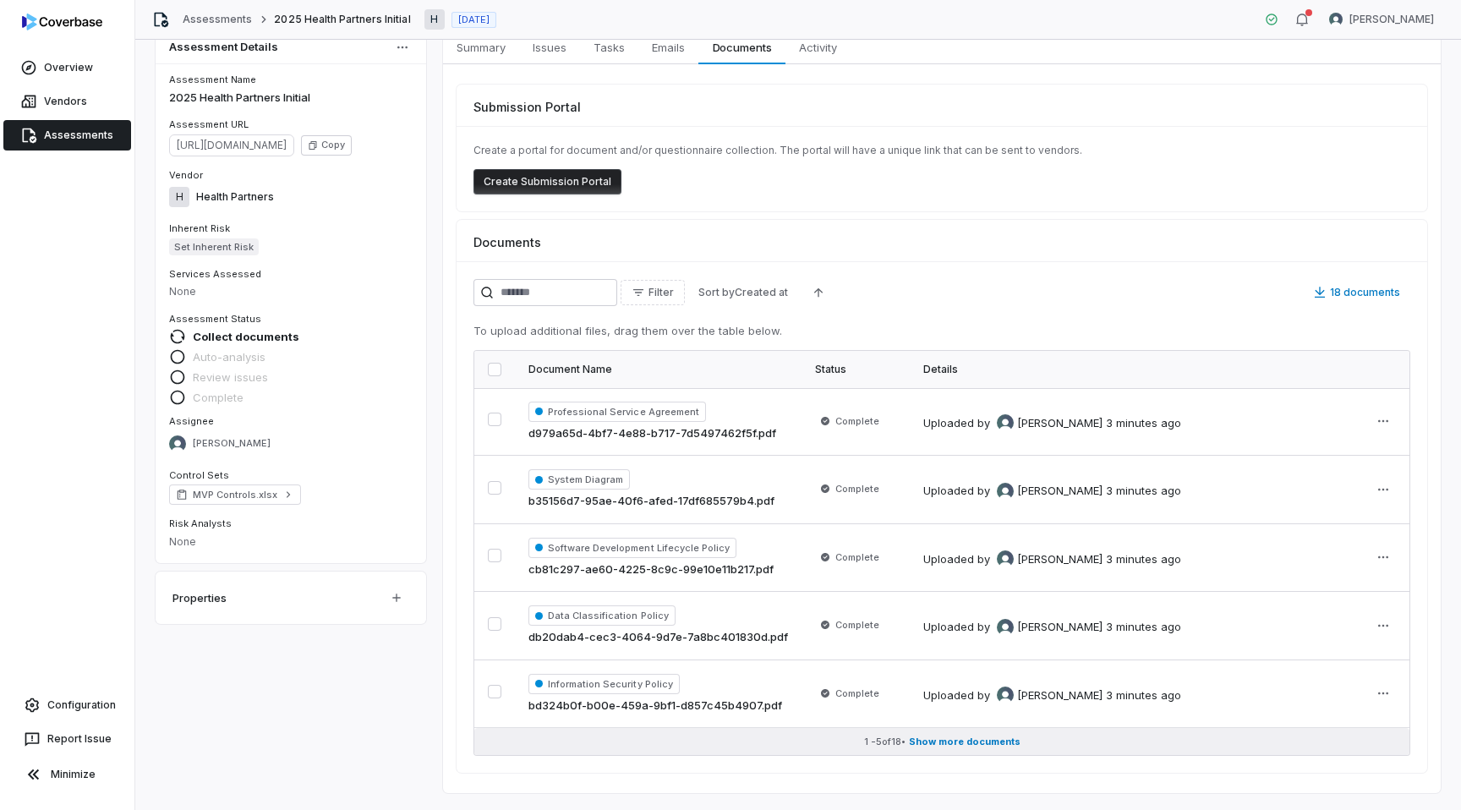
click at [996, 733] on button "1 - 5 of 18 • Show more documents" at bounding box center [941, 741] width 935 height 27
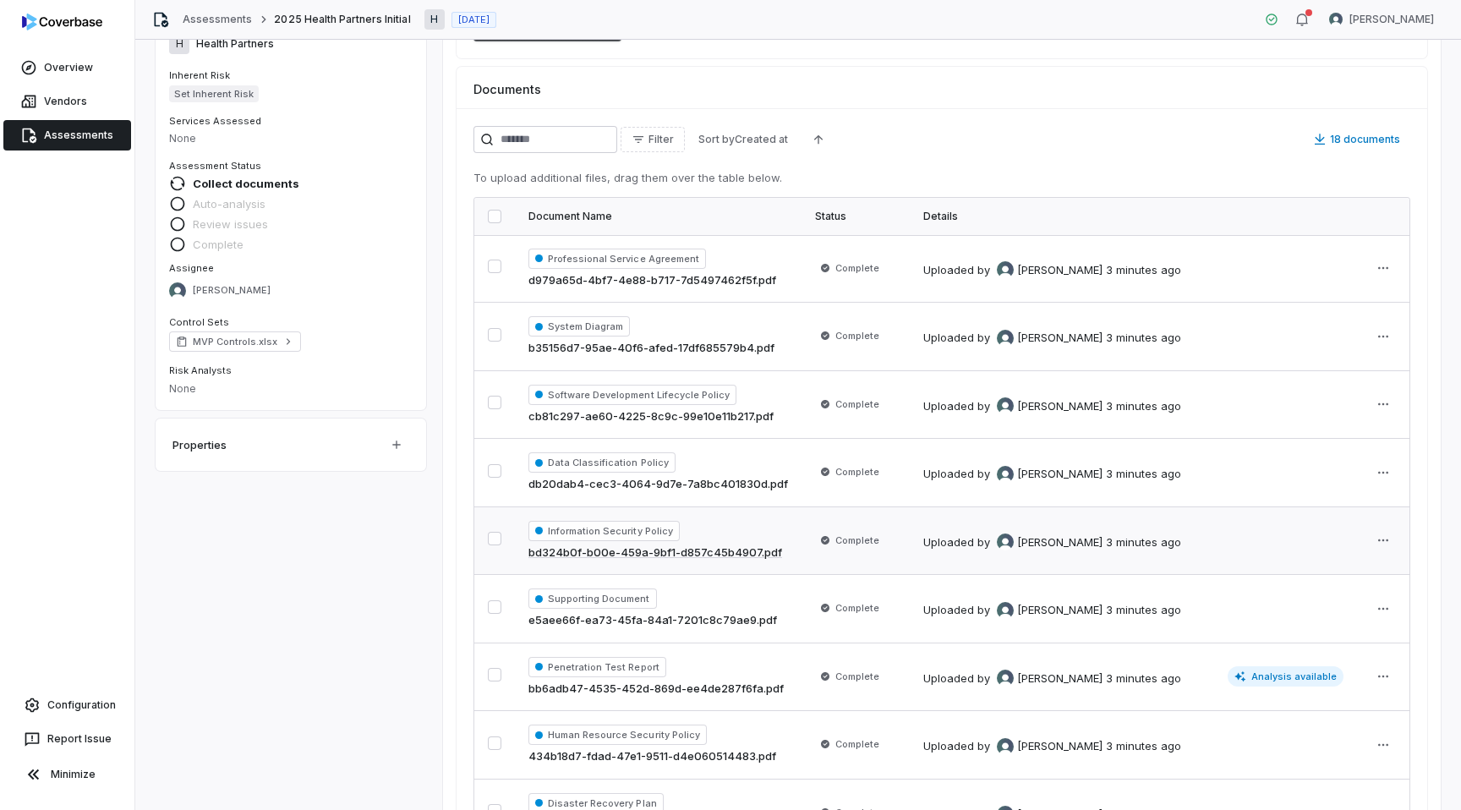
scroll to position [0, 0]
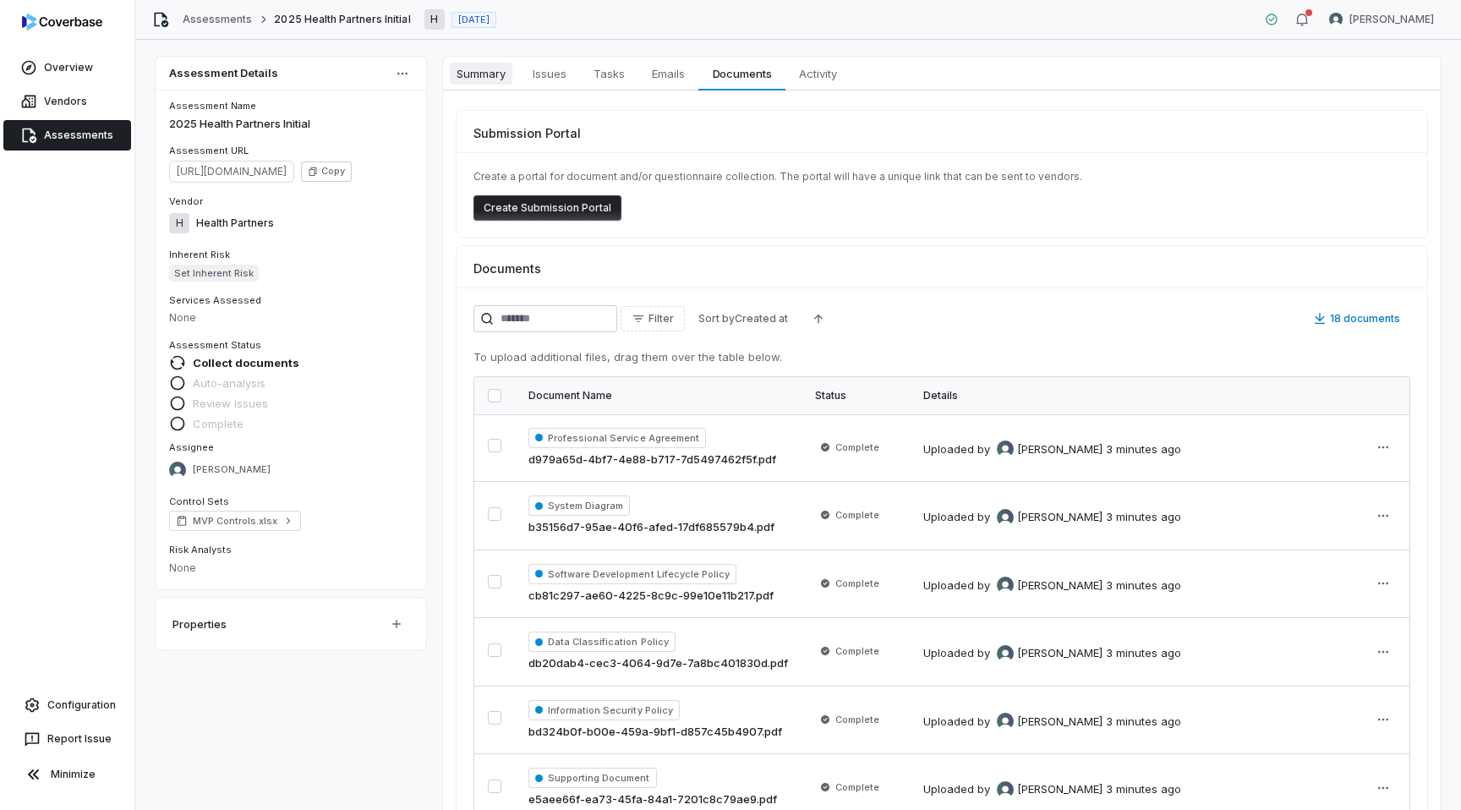
click at [489, 76] on span "Summary" at bounding box center [481, 74] width 63 height 22
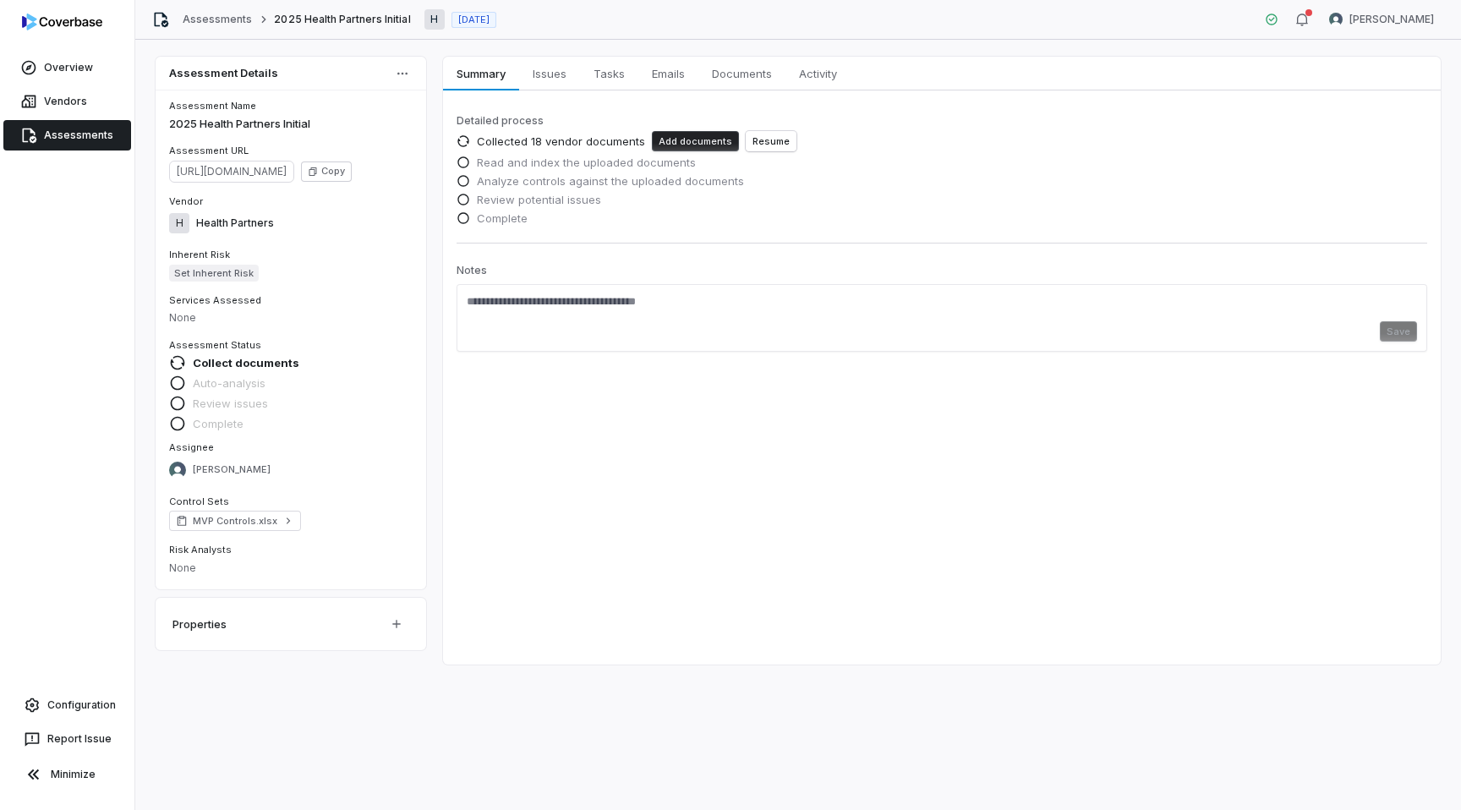
click at [697, 146] on button "Add documents" at bounding box center [695, 141] width 87 height 20
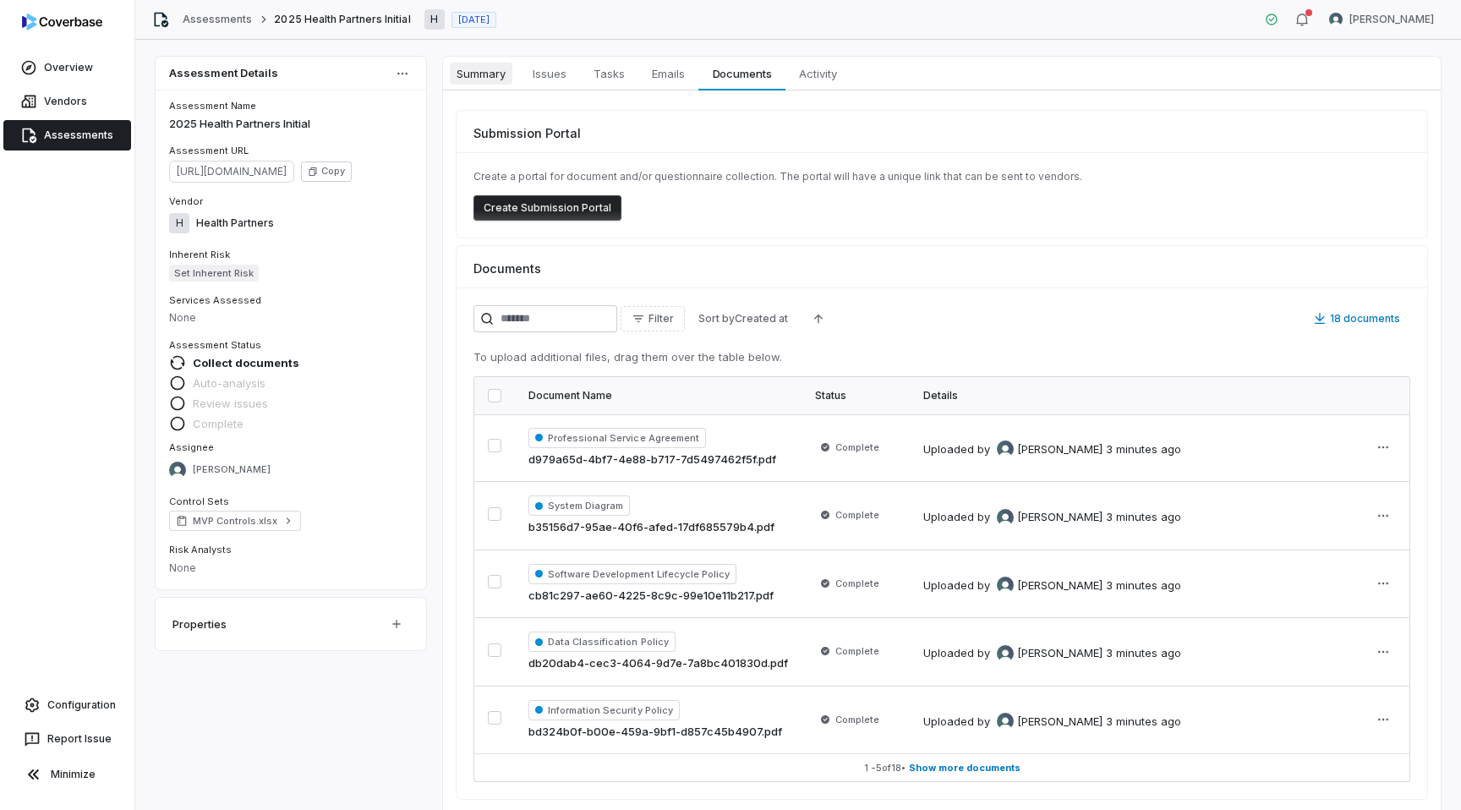
click at [467, 71] on span "Summary" at bounding box center [481, 74] width 63 height 22
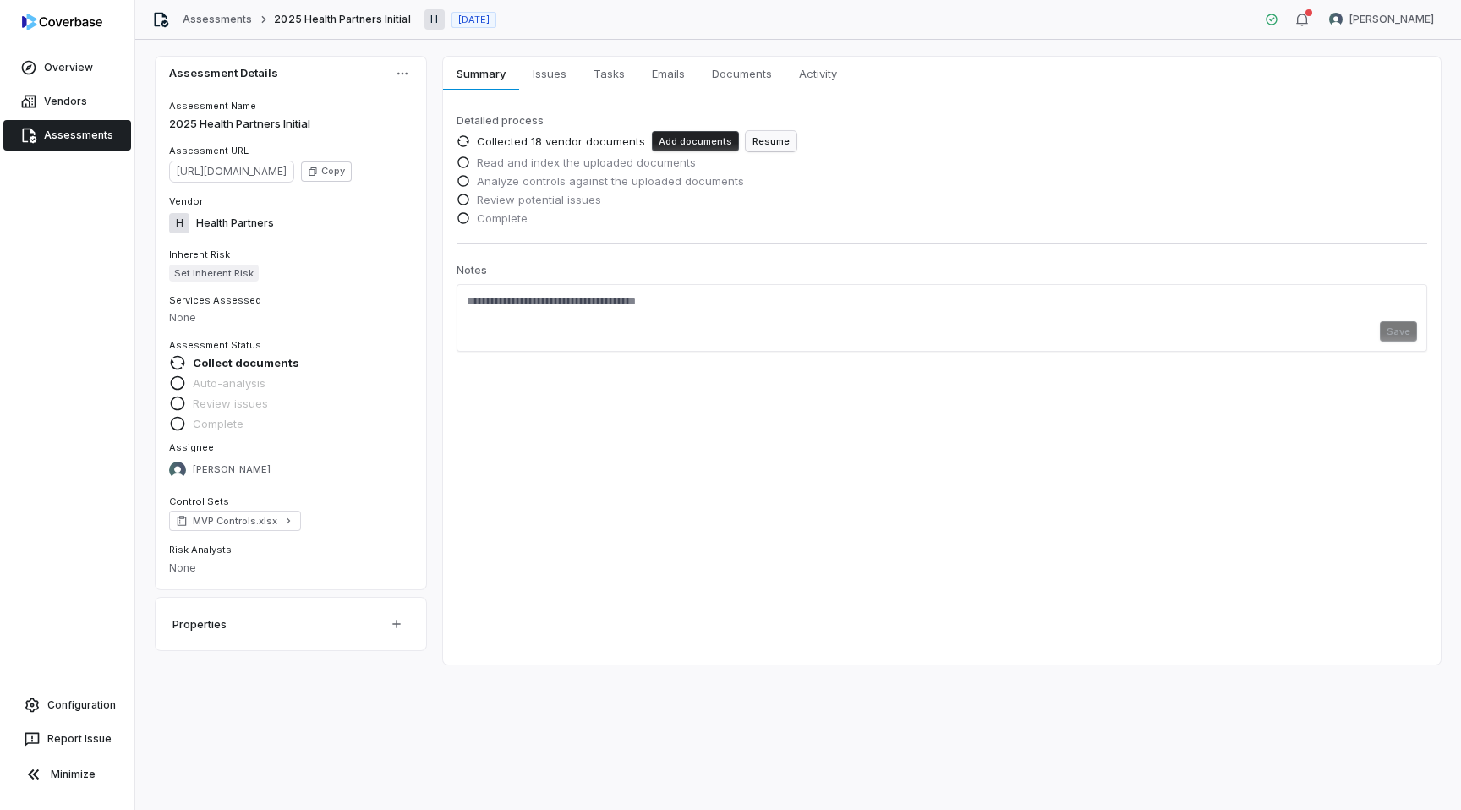
click at [768, 143] on button "Resume" at bounding box center [770, 141] width 51 height 20
click at [80, 134] on link "Assessments" at bounding box center [67, 135] width 128 height 30
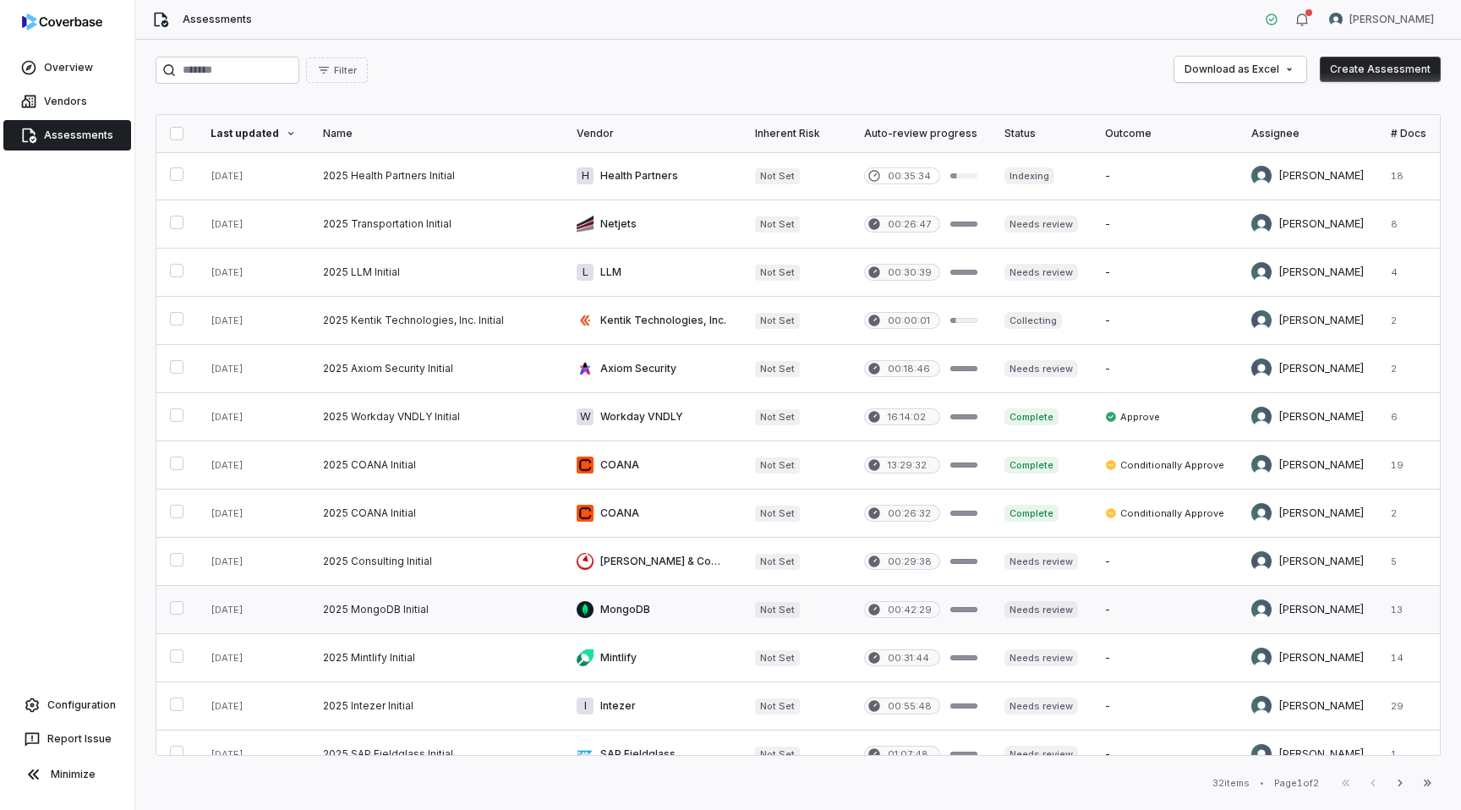
click at [685, 609] on link at bounding box center [652, 609] width 178 height 47
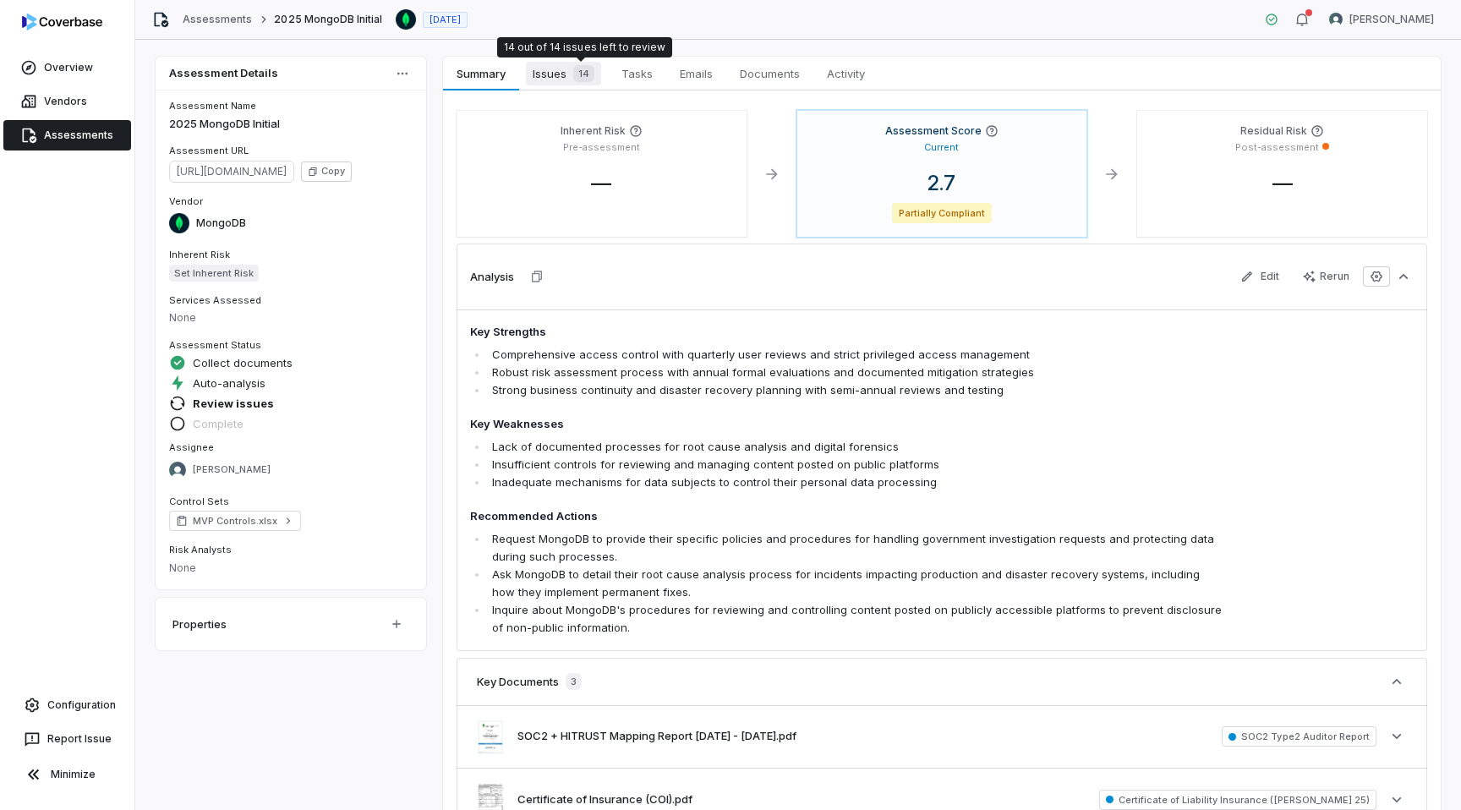
click at [555, 73] on span "Issues 14" at bounding box center [563, 74] width 75 height 24
